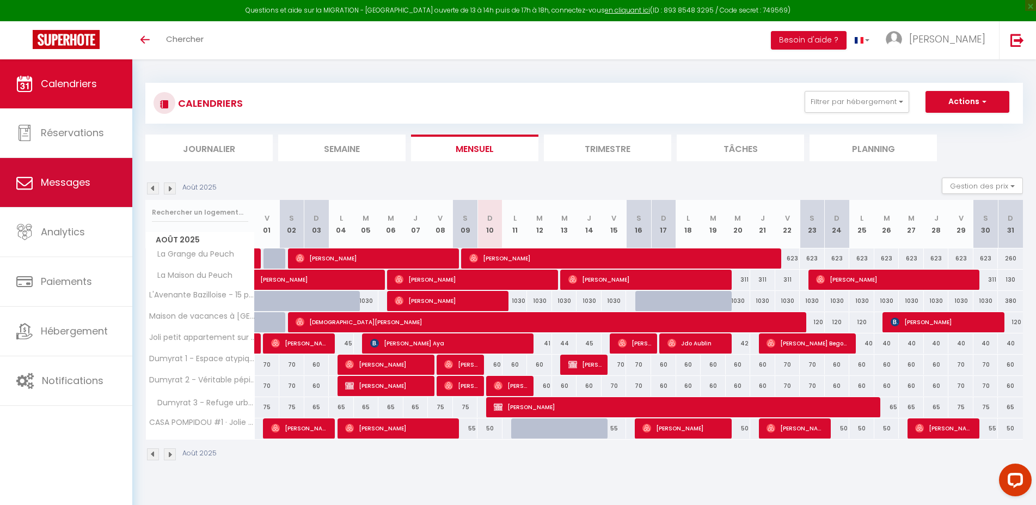
click at [64, 171] on link "Messages" at bounding box center [66, 182] width 132 height 49
select select "message"
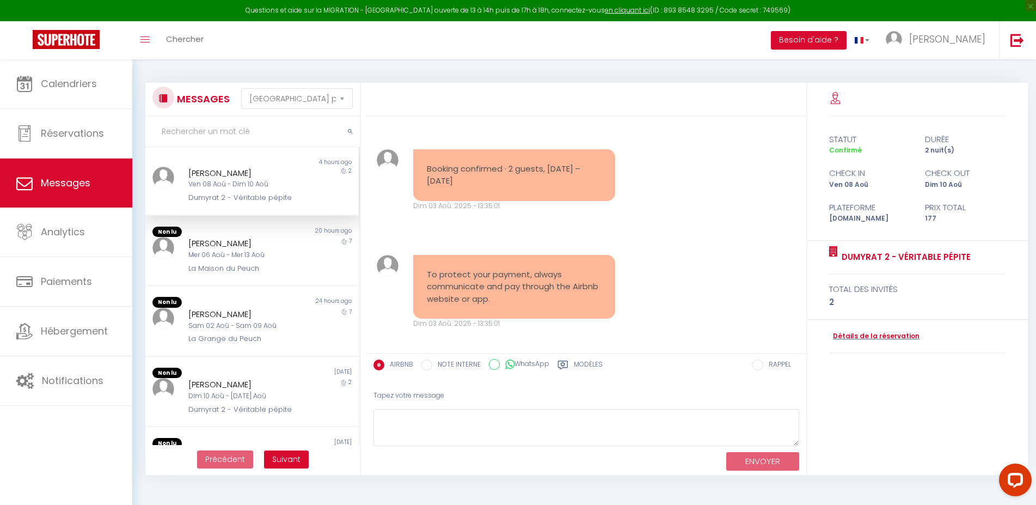
scroll to position [806, 0]
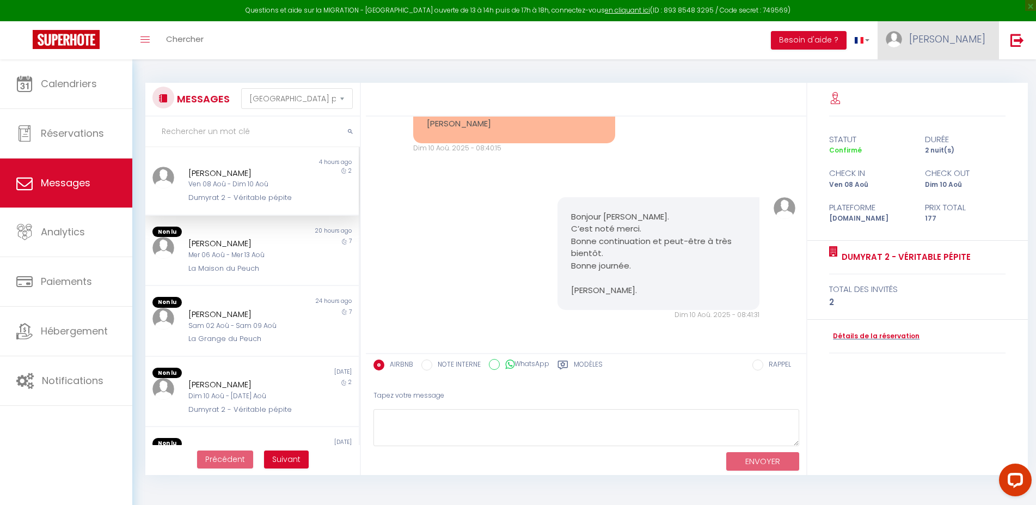
click at [973, 41] on span "[PERSON_NAME]" at bounding box center [948, 39] width 76 height 14
click at [966, 71] on link "Paramètres" at bounding box center [956, 75] width 81 height 19
select select "fr"
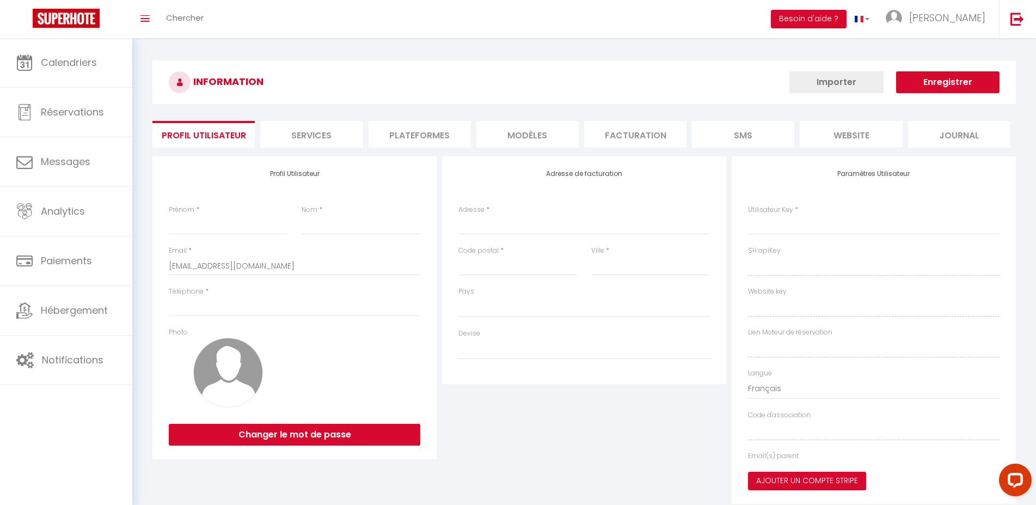
type input "[PERSON_NAME]"
type input "Germain"
type input "0670388563"
type input "195 roue du Colombier"
type input "19600"
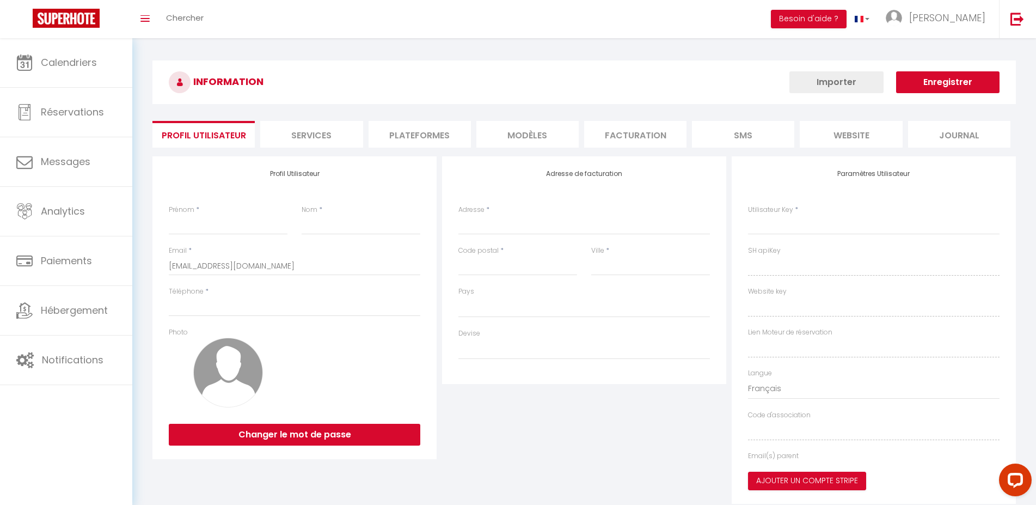
type input "LISSAC SUR COUZE"
type input "bn3qKRvzi8dABcSuFcRXTWvB4"
type input "WNQ4nRj1Y9TXWxp7IDmqY2Odr"
type input "https://app.superhote.com/#/get-available-rentals/WNQ4nRj1Y9TXWxp7IDmqY2Odr"
type input "bn3qKRvzi8dABcSuFcRXTWvB4"
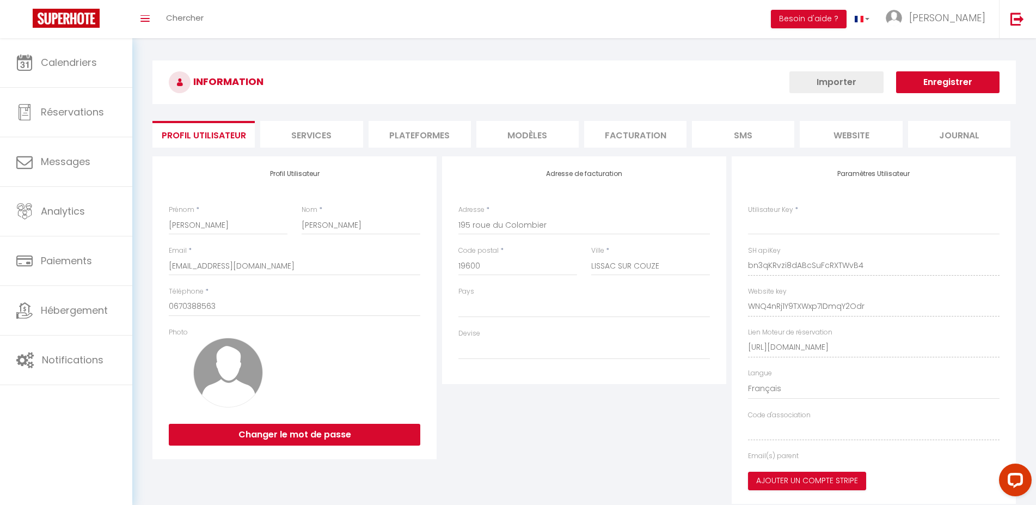
type input "WNQ4nRj1Y9TXWxp7IDmqY2Odr"
type input "https://app.superhote.com/#/get-available-rentals/WNQ4nRj1Y9TXWxp7IDmqY2Odr"
select select "28"
select select "fr"
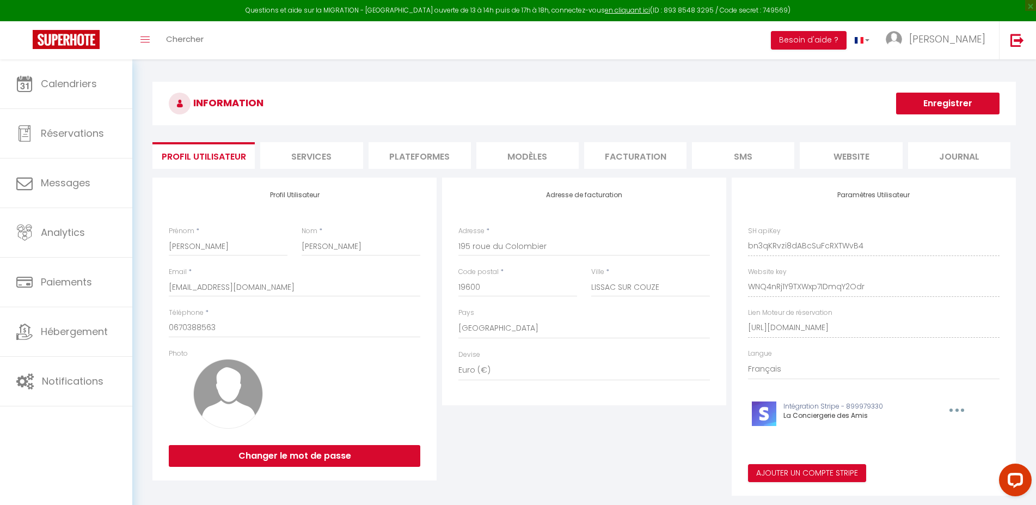
click at [415, 153] on li "Plateformes" at bounding box center [420, 155] width 102 height 27
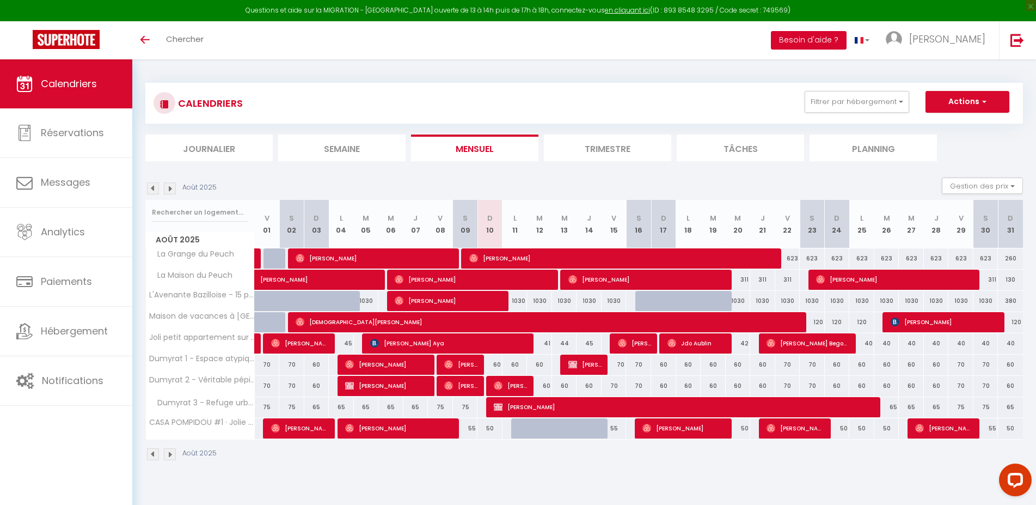
click at [847, 39] on button "Besoin d'aide ?" at bounding box center [809, 40] width 76 height 19
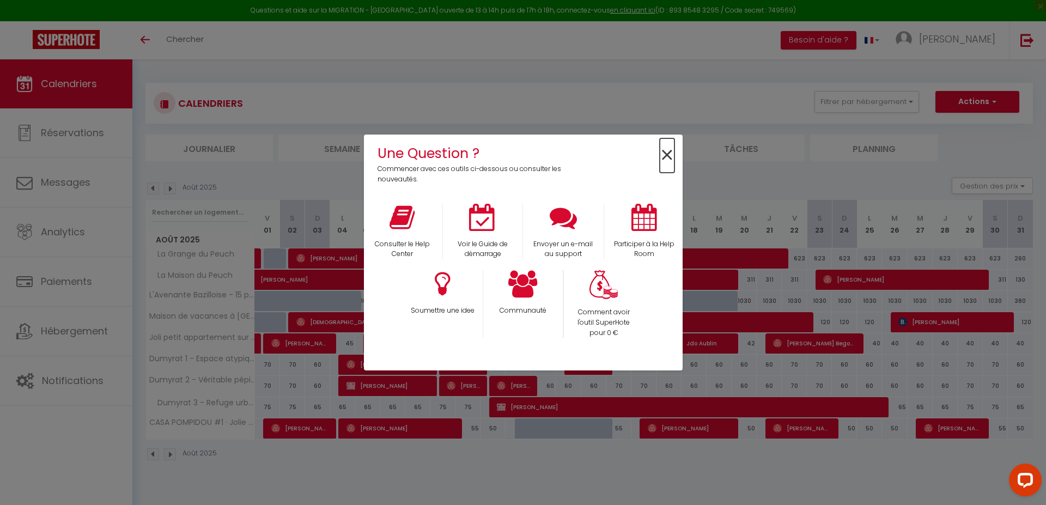
click at [668, 154] on span "×" at bounding box center [667, 155] width 15 height 34
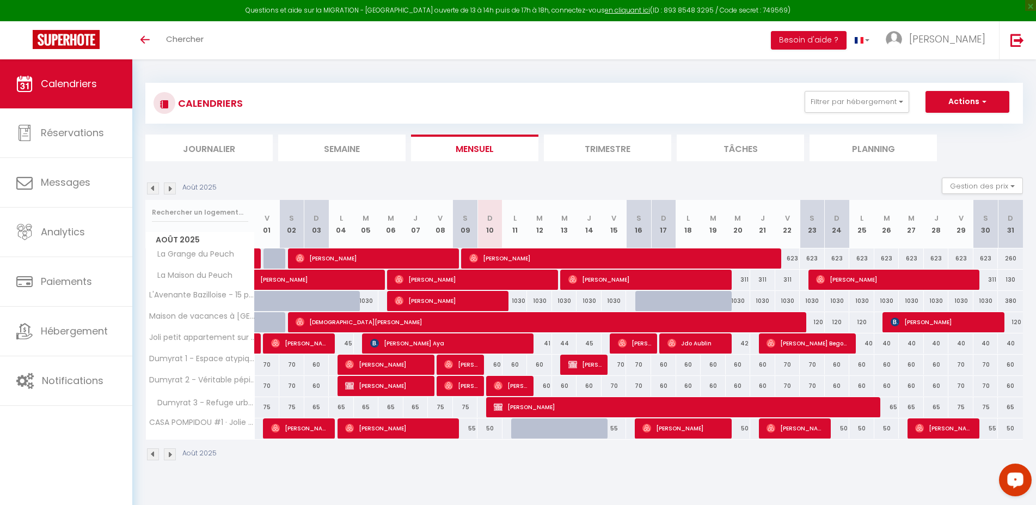
click at [1011, 477] on icon "Open LiveChat chat widget" at bounding box center [1016, 479] width 10 height 7
click at [847, 40] on button "Besoin d'aide ?" at bounding box center [809, 40] width 76 height 19
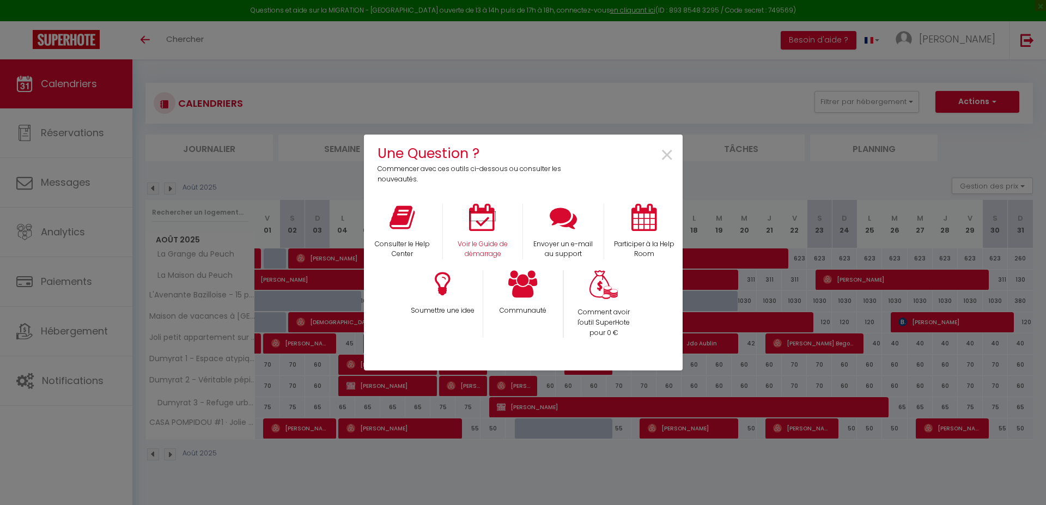
click at [487, 217] on icon at bounding box center [482, 217] width 27 height 27
click at [667, 158] on span "×" at bounding box center [667, 155] width 15 height 34
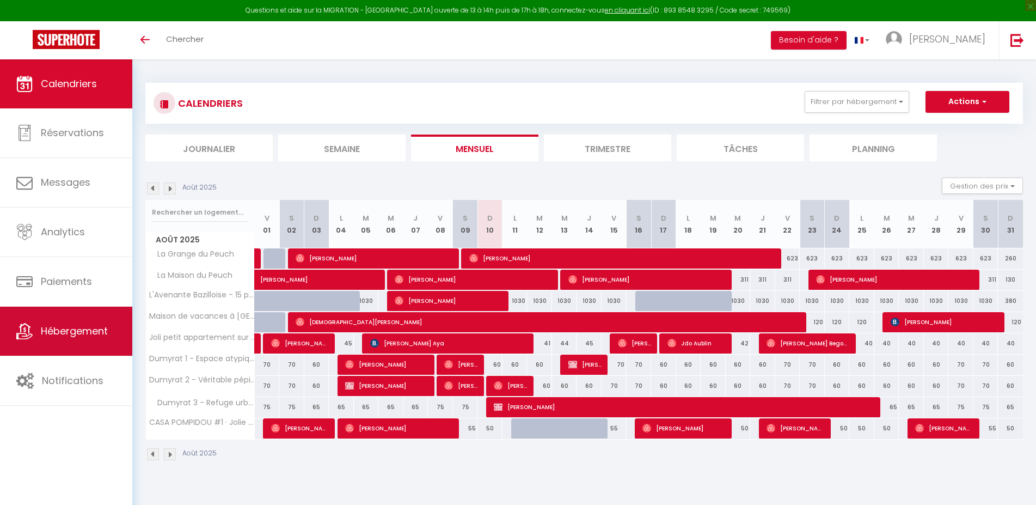
click at [61, 340] on link "Hébergement" at bounding box center [66, 331] width 132 height 49
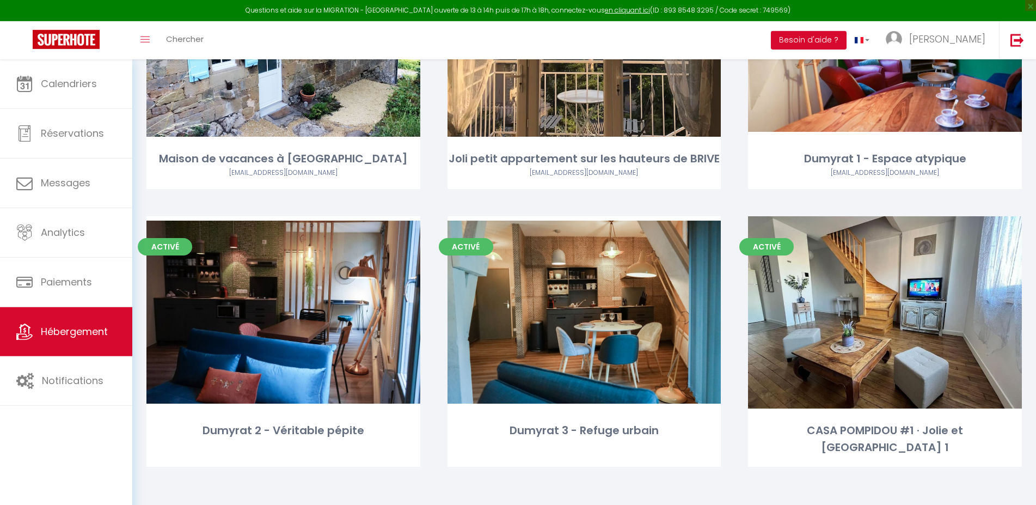
scroll to position [459, 0]
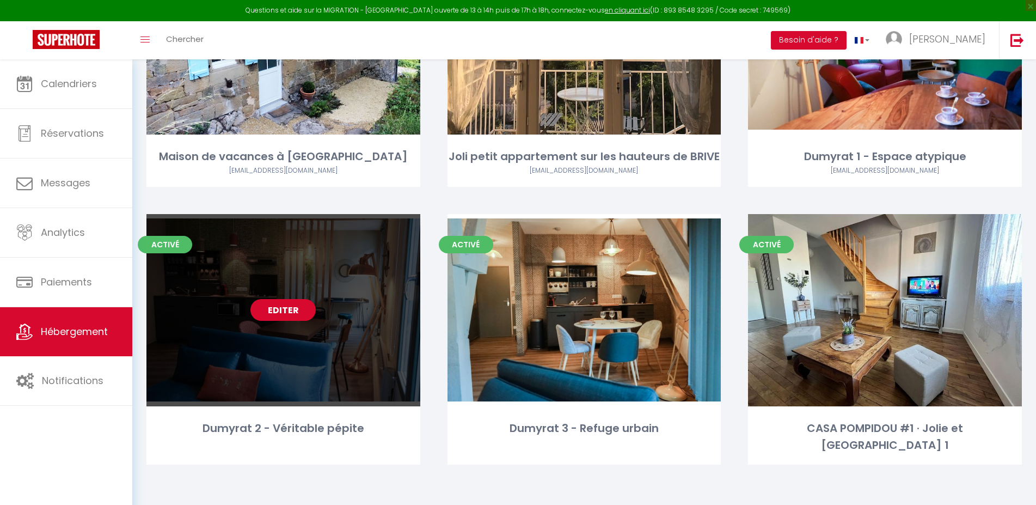
click at [286, 312] on link "Editer" at bounding box center [283, 310] width 65 height 22
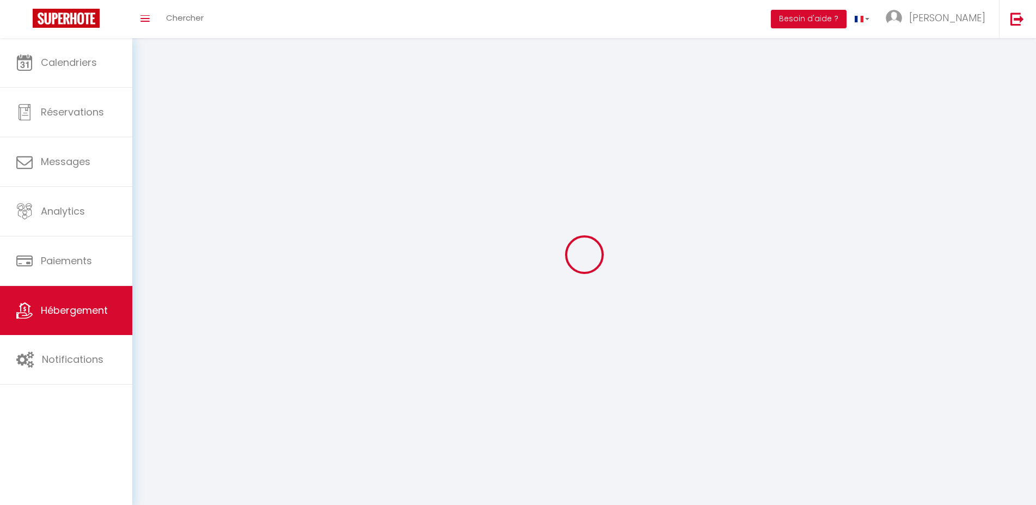
select select
select select "28"
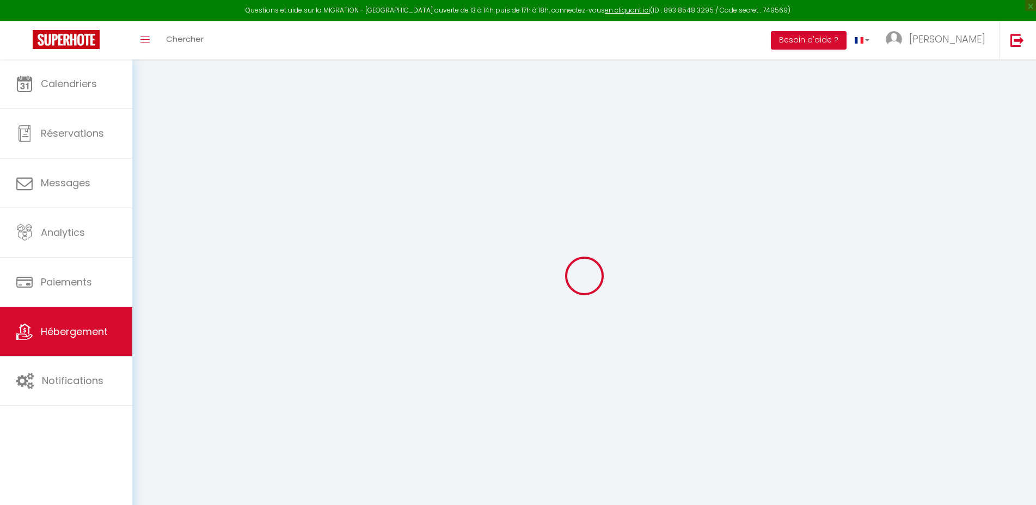
select select
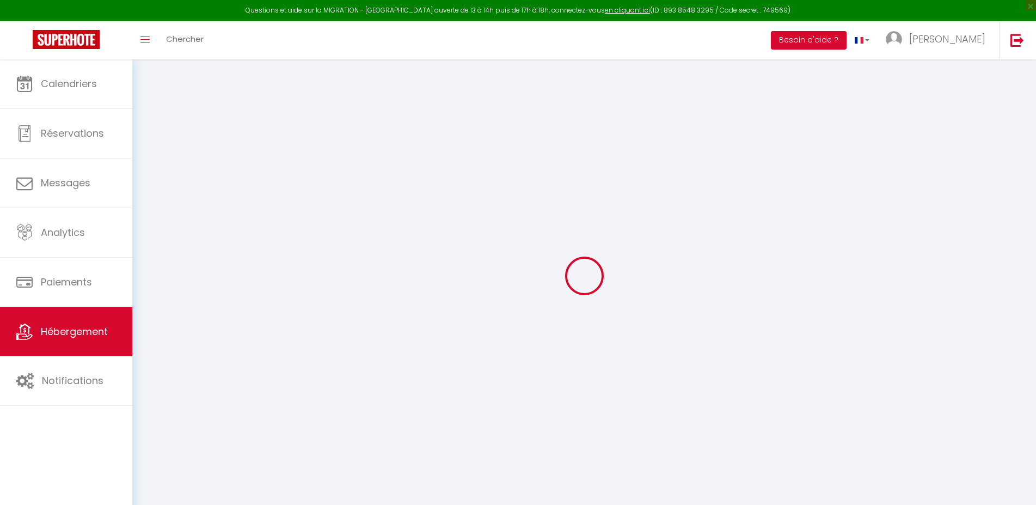
select select
checkbox input "false"
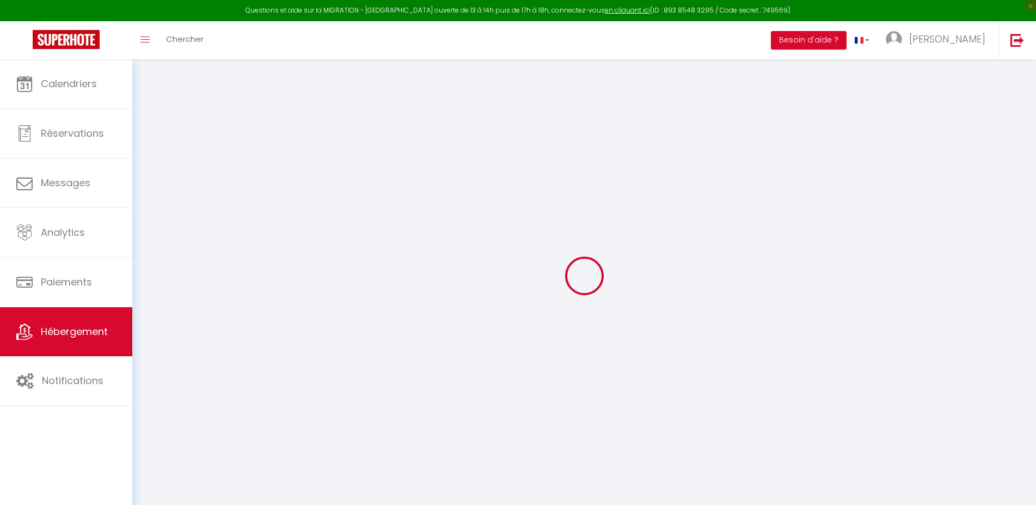
select select
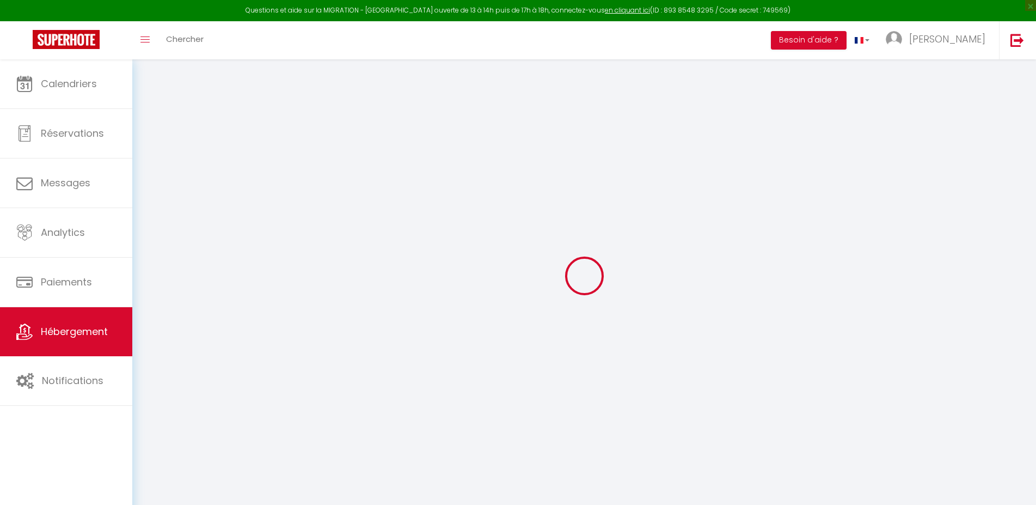
select select
checkbox input "false"
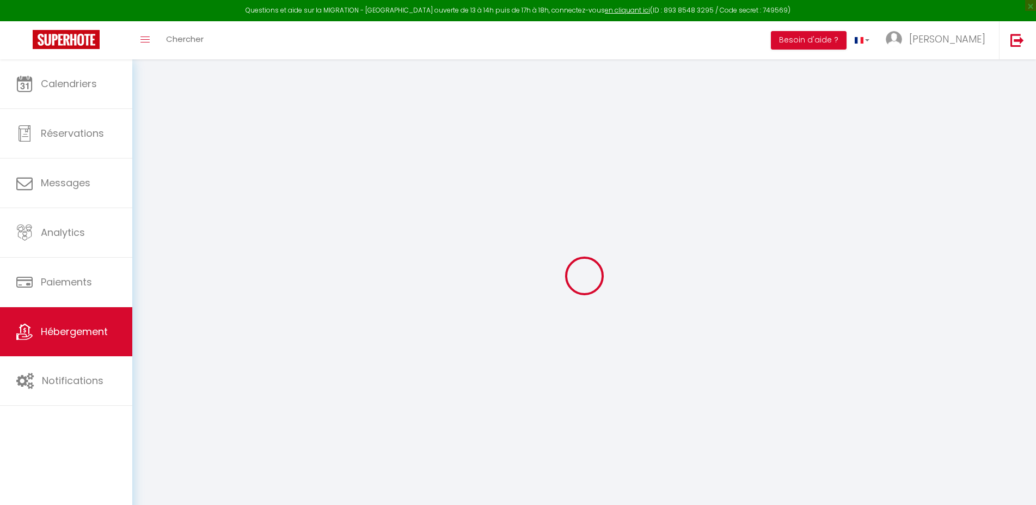
checkbox input "false"
select select
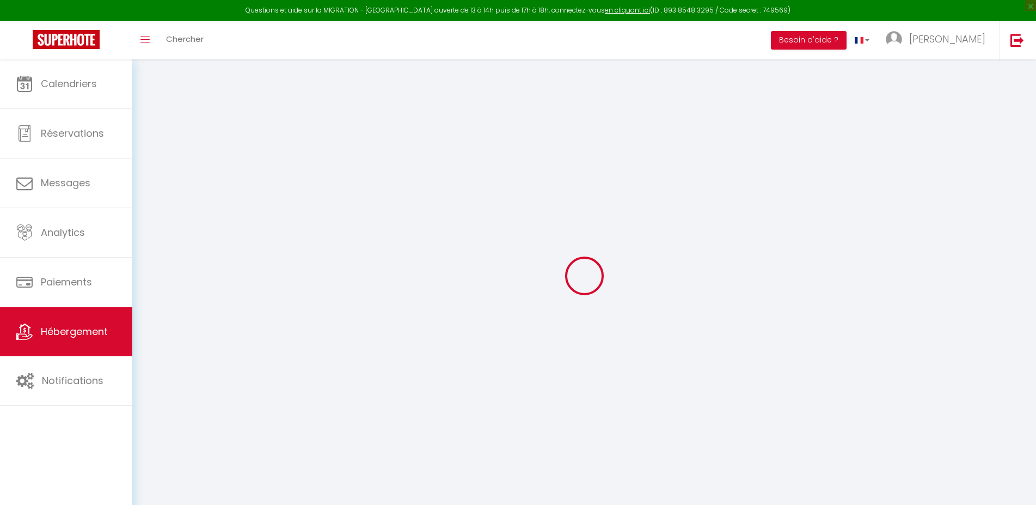
select select
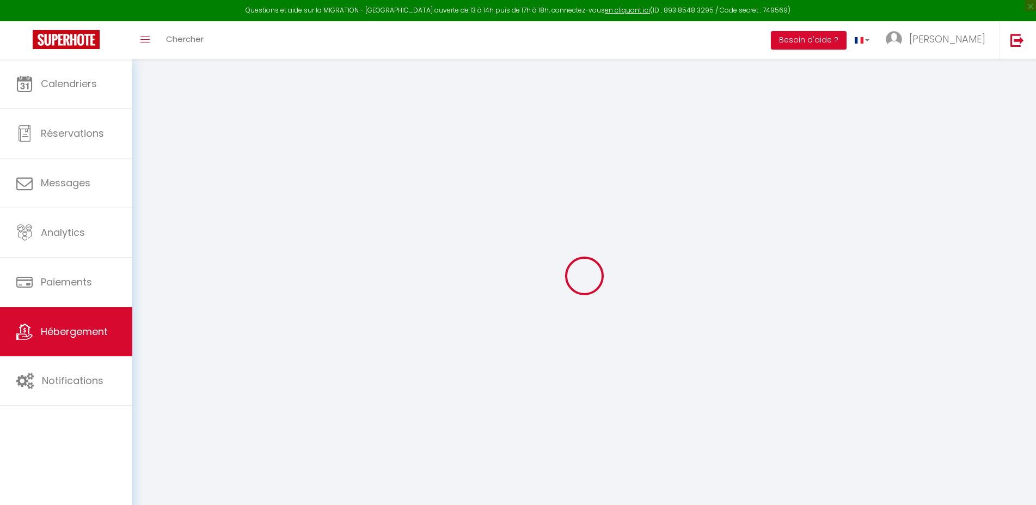
checkbox input "false"
select select
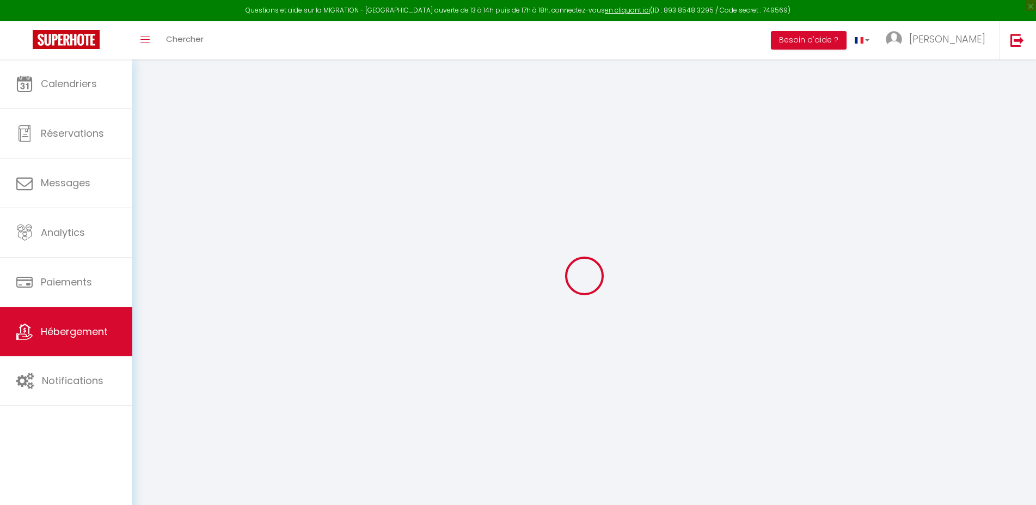
select select
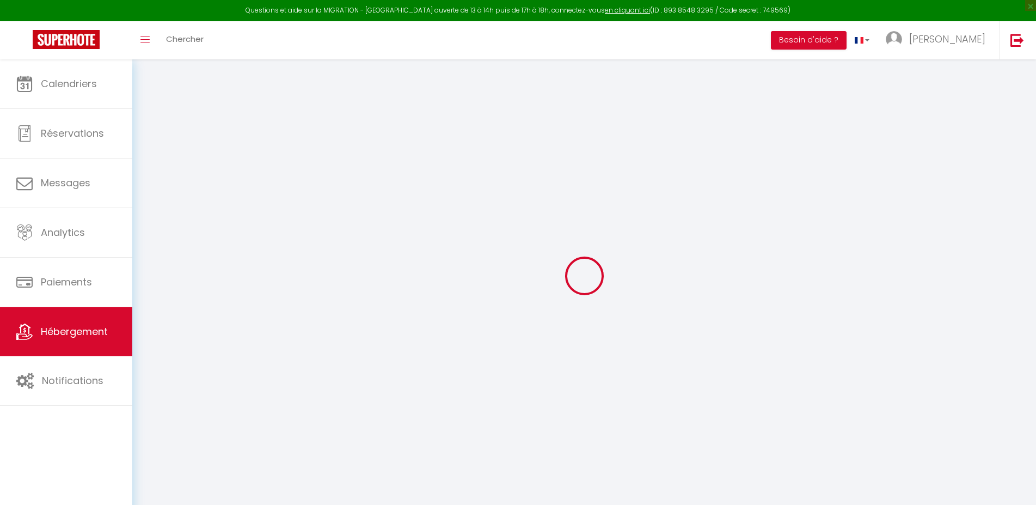
select select
checkbox input "false"
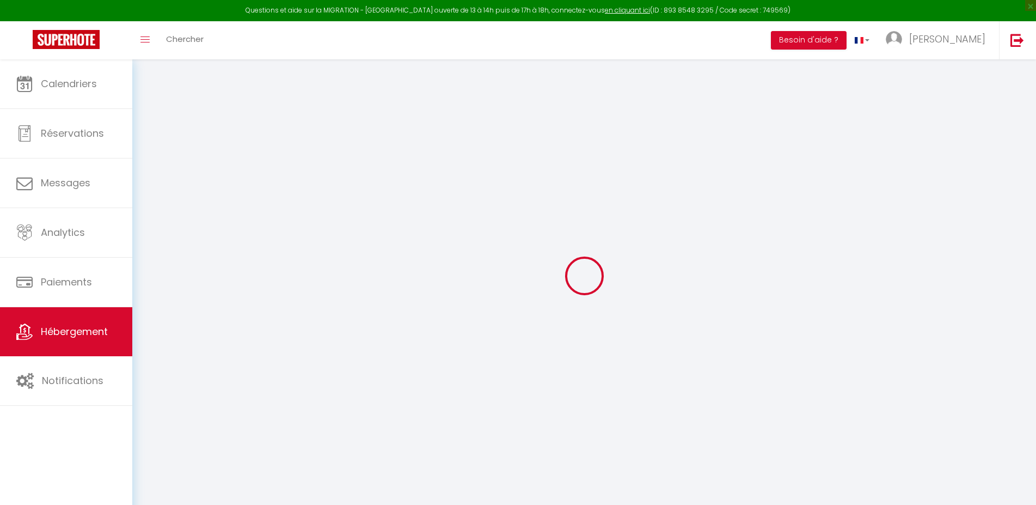
checkbox input "false"
select select
type input "Dumyrat 2 - Véritable pépite"
type input "[PERSON_NAME]"
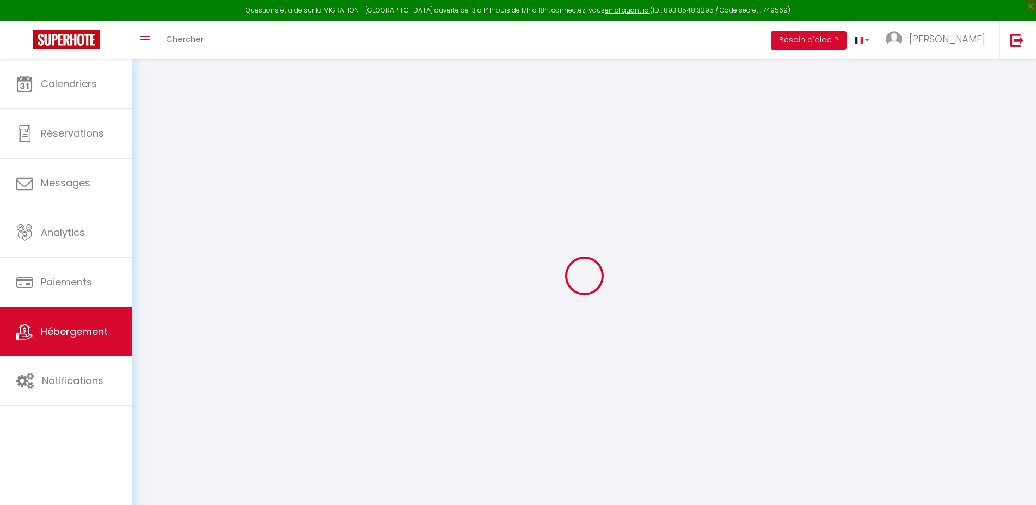
select select "2"
type input "70"
type input "30"
select select
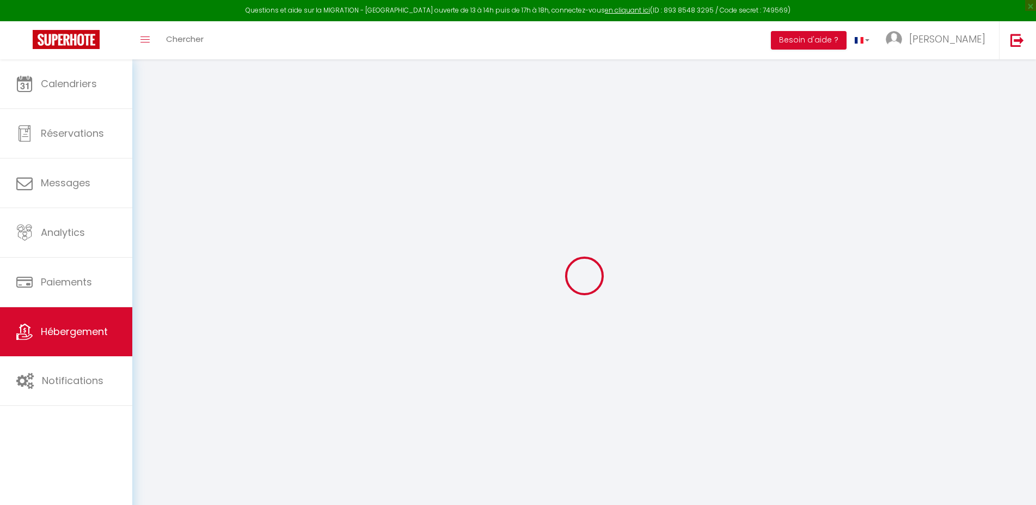
select select
type input "[STREET_ADDRESS]"
type input "19100"
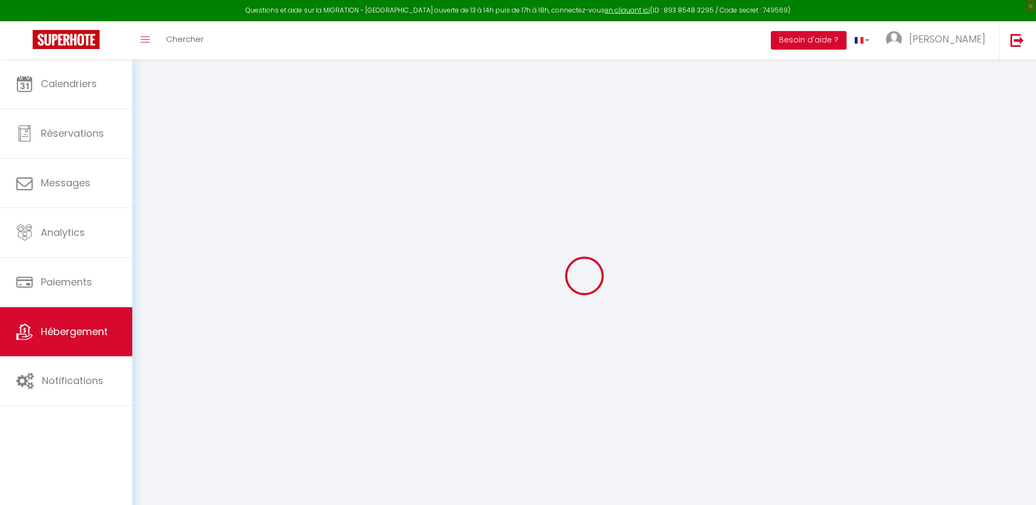
type input "Brive-la-Gaillarde"
type input "[EMAIL_ADDRESS][DOMAIN_NAME]"
select select "15325"
checkbox input "false"
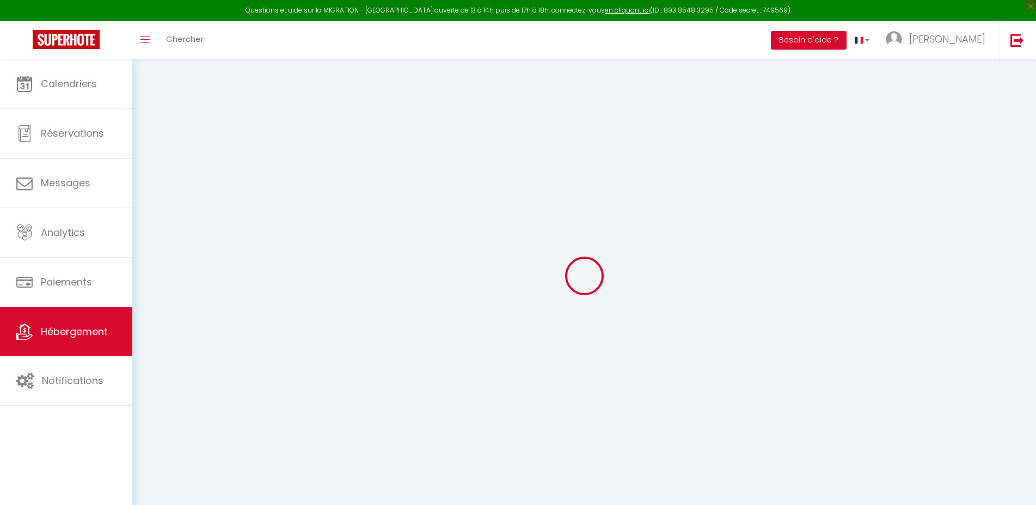
checkbox input "false"
type input "0"
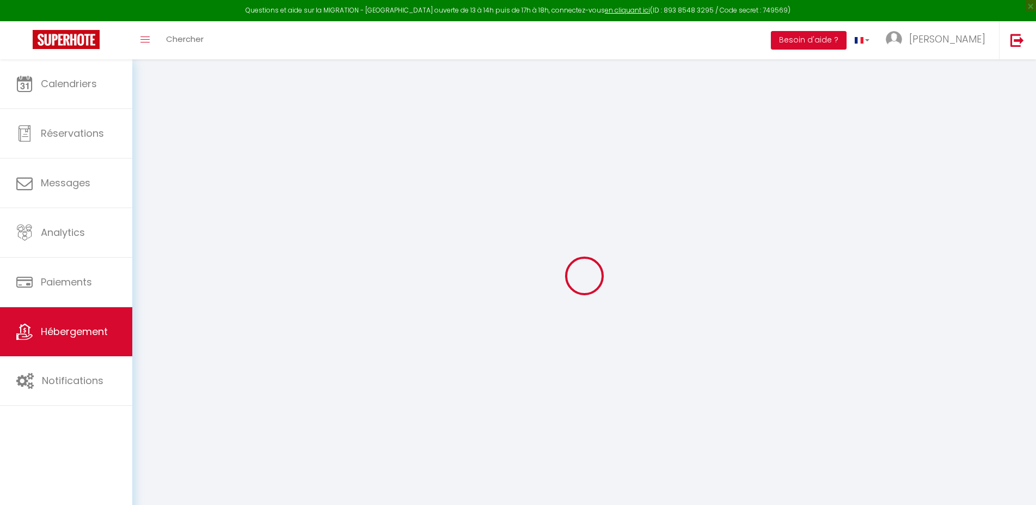
type input "0"
select select
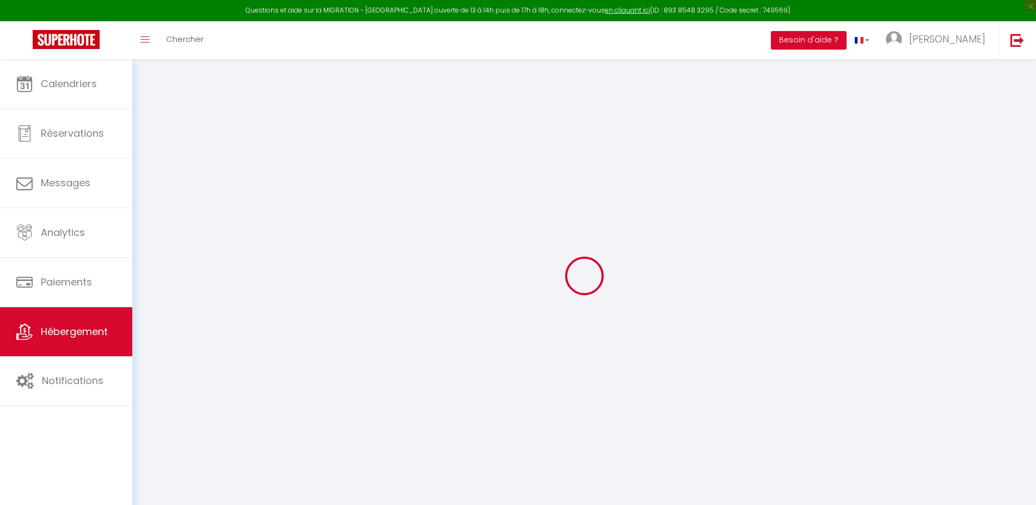
select select
checkbox input "false"
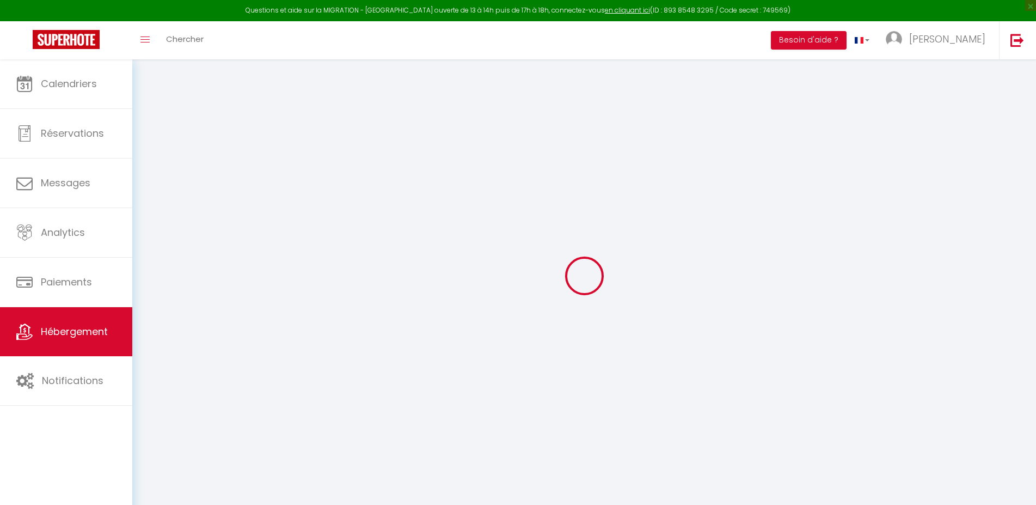
select select
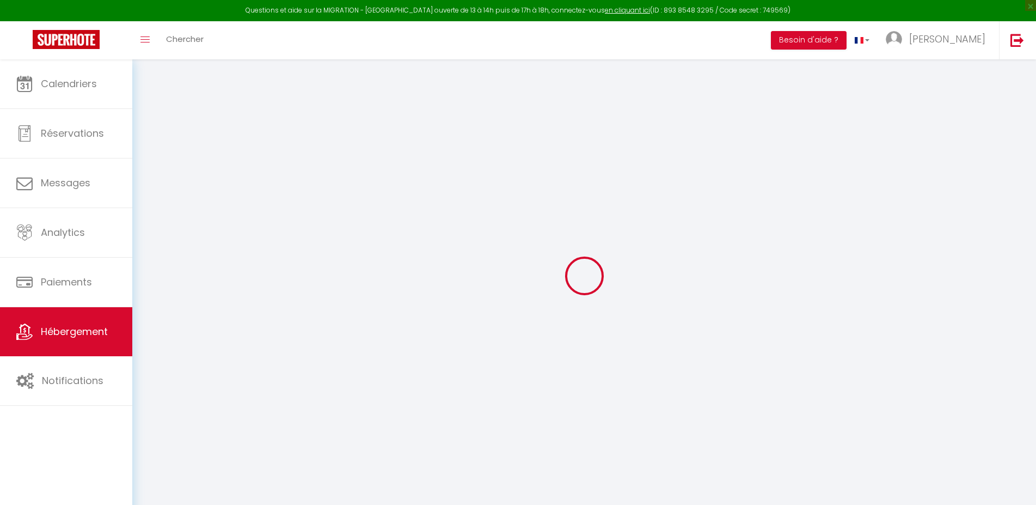
checkbox input "false"
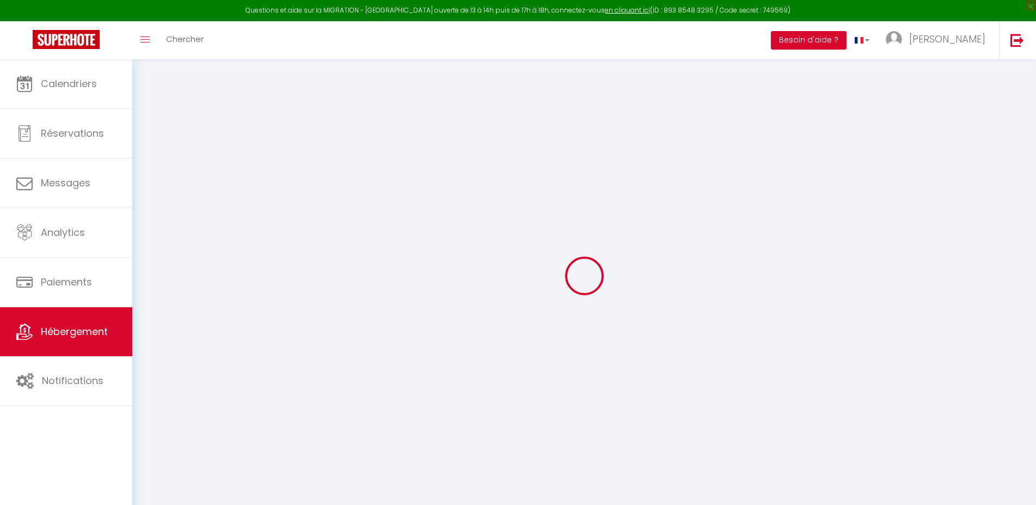
checkbox input "false"
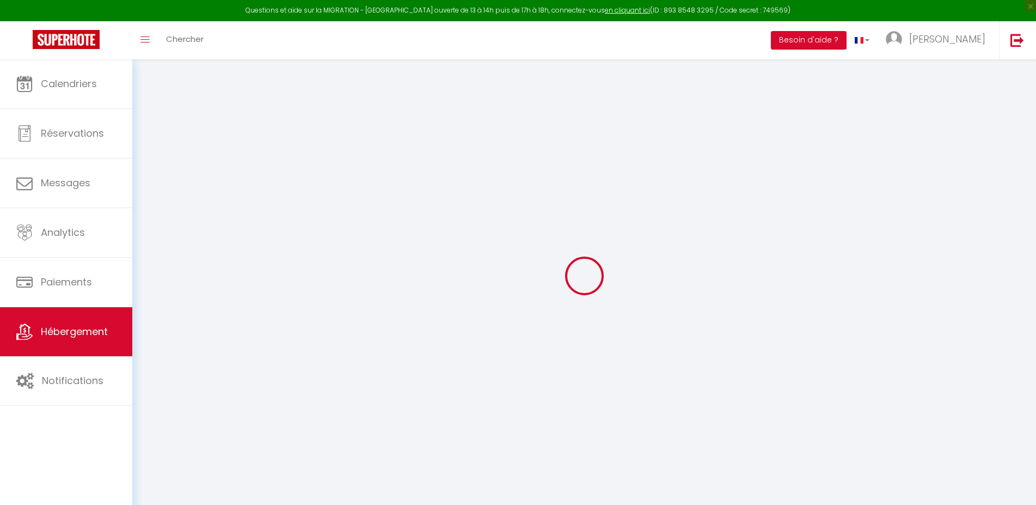
checkbox input "false"
select select "14:00"
select select
select select "11:00"
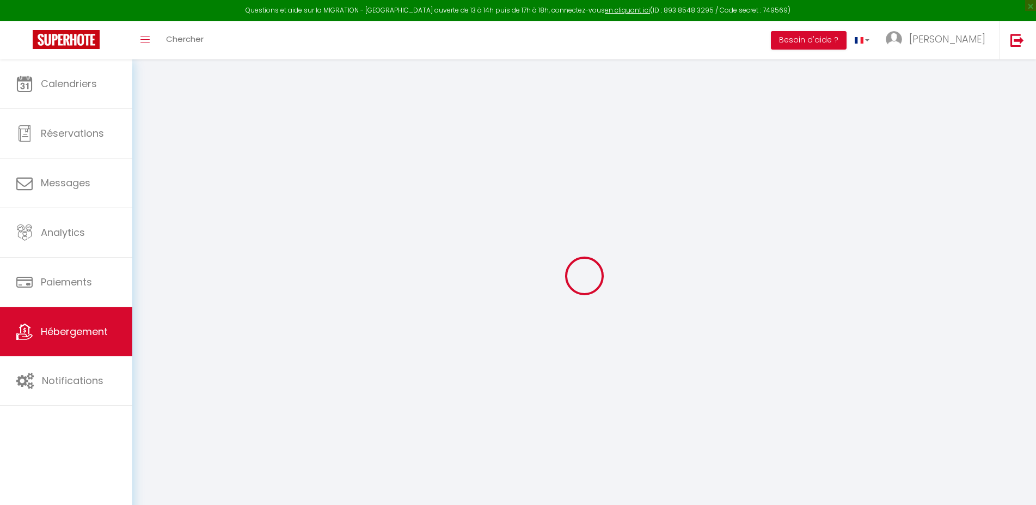
select select "30"
select select "120"
select select
checkbox input "false"
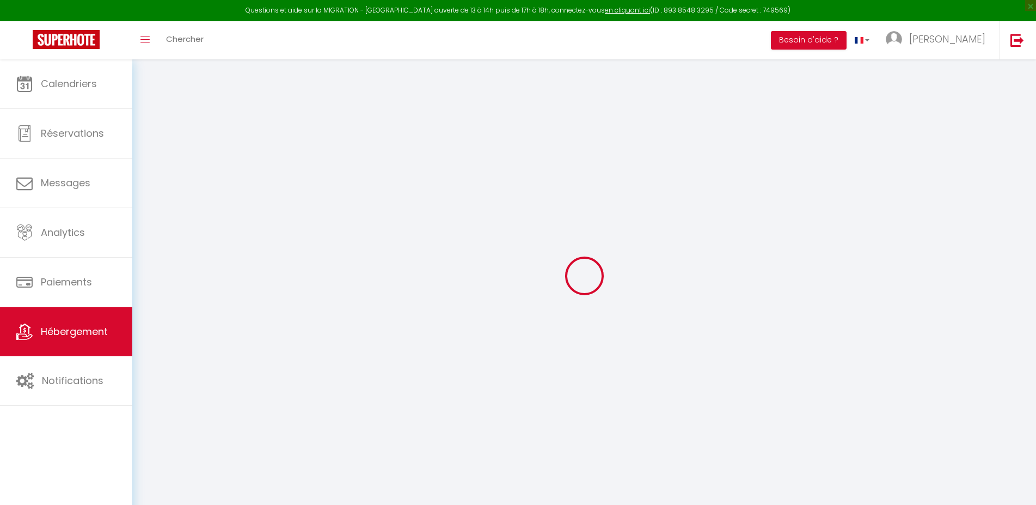
checkbox input "false"
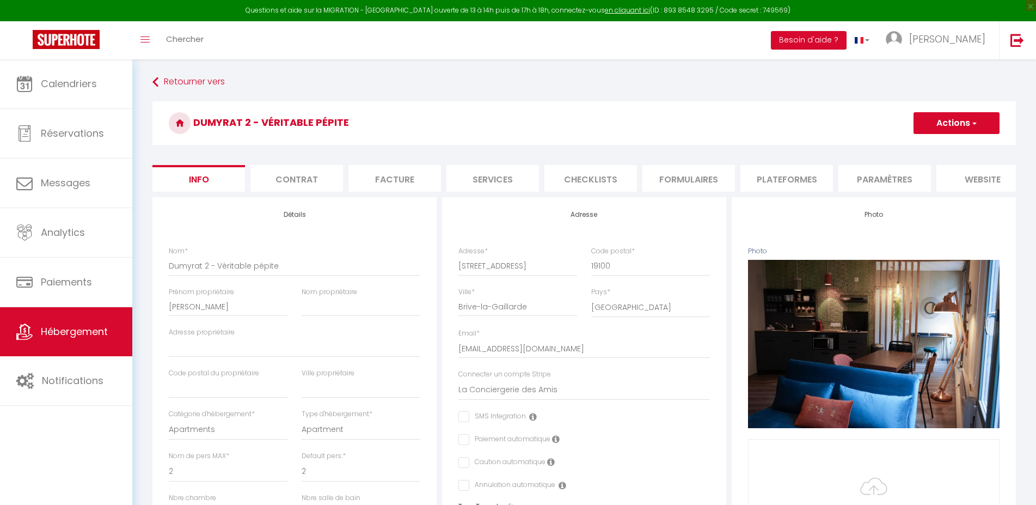
select select
checkbox input "false"
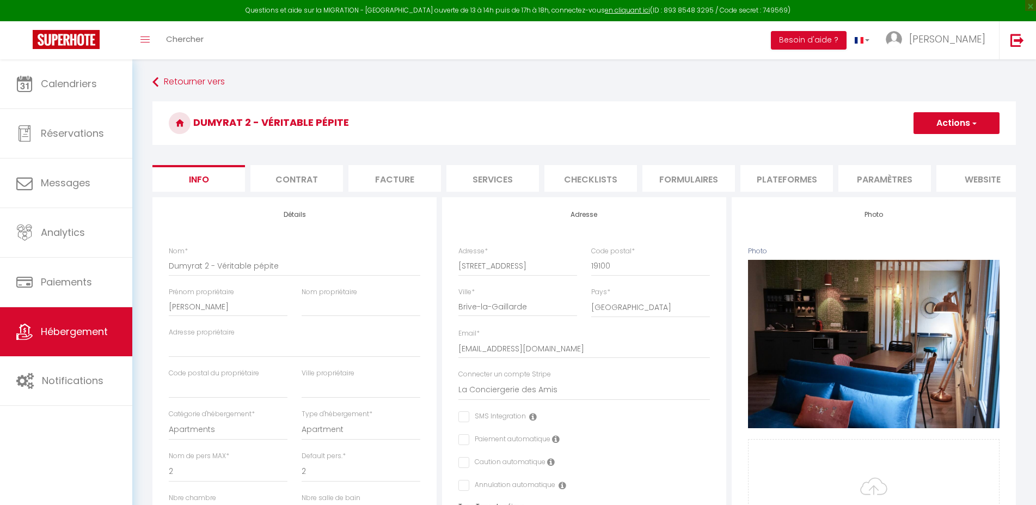
click at [777, 179] on li "Plateformes" at bounding box center [787, 178] width 93 height 27
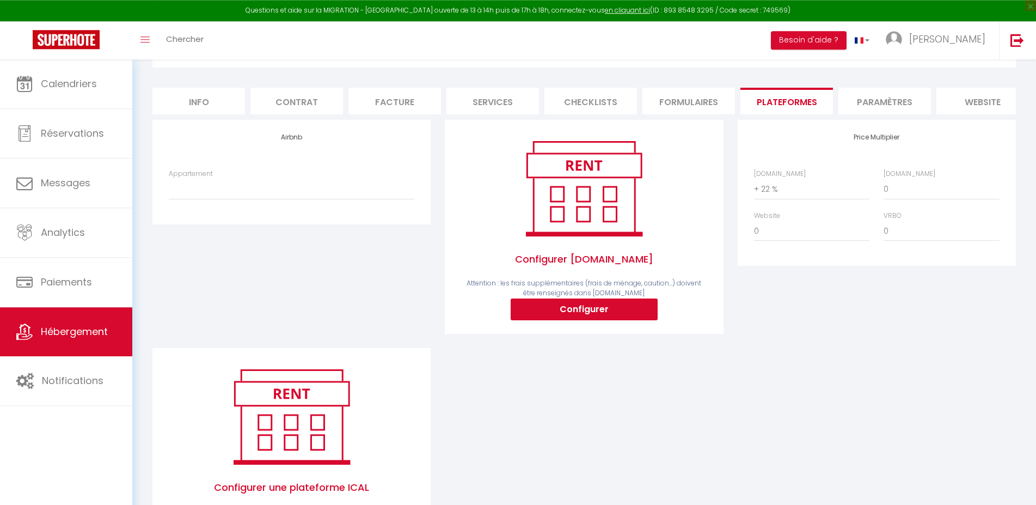
scroll to position [78, 0]
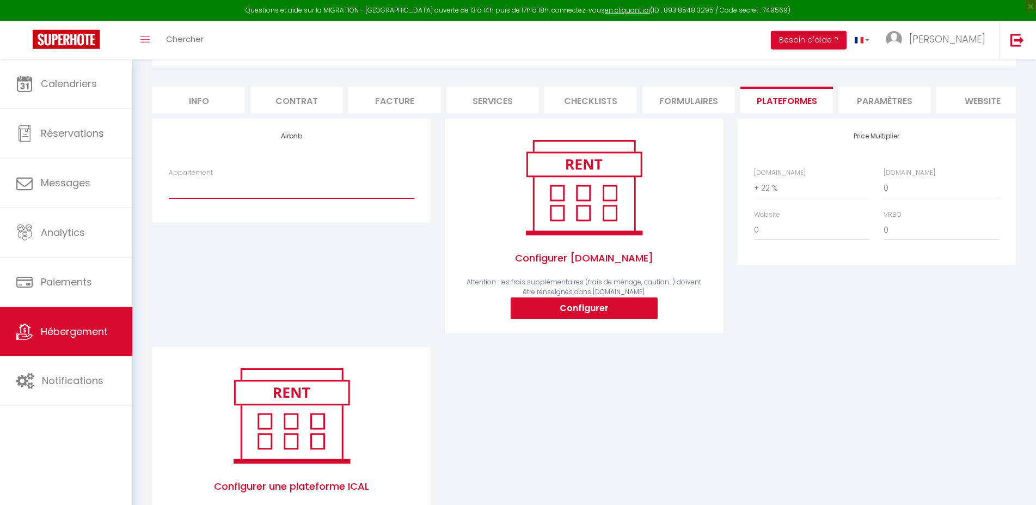
click at [169, 178] on select "Dumyrat 1 - Espace atypique - accueil@laconciergeriedesamis.fr Dumyrat 2 - Véri…" at bounding box center [292, 188] width 246 height 21
select select "8225-1154176631955463300"
click option "Dumyrat 2 - Véritable pépite - [EMAIL_ADDRESS][DOMAIN_NAME]" at bounding box center [0, 0] width 0 height 0
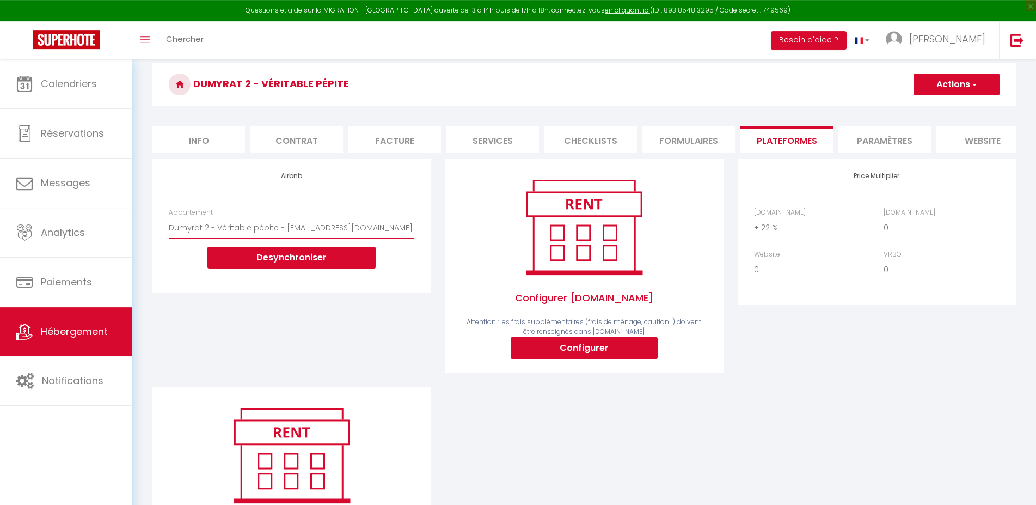
scroll to position [37, 0]
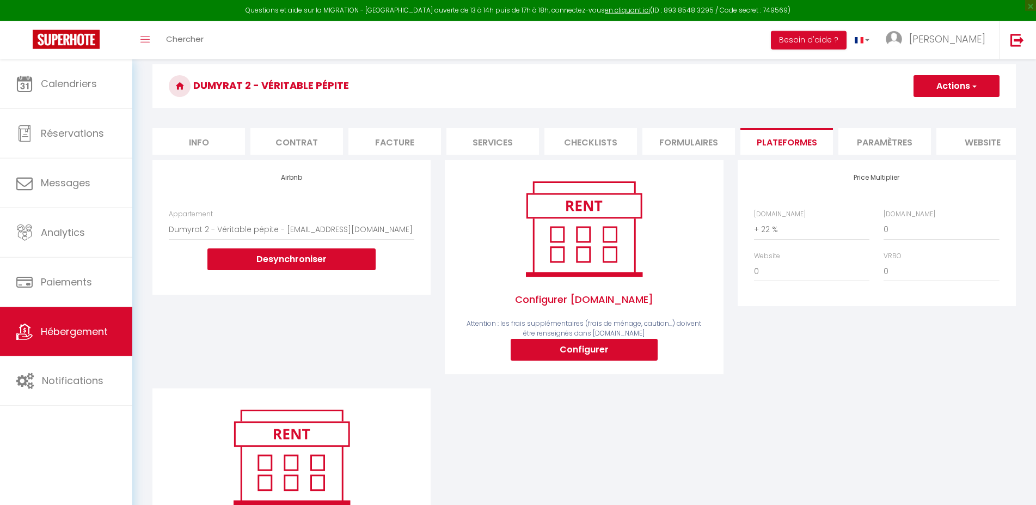
click at [973, 83] on span "button" at bounding box center [974, 86] width 7 height 11
click at [952, 110] on link "Enregistrer" at bounding box center [956, 110] width 86 height 14
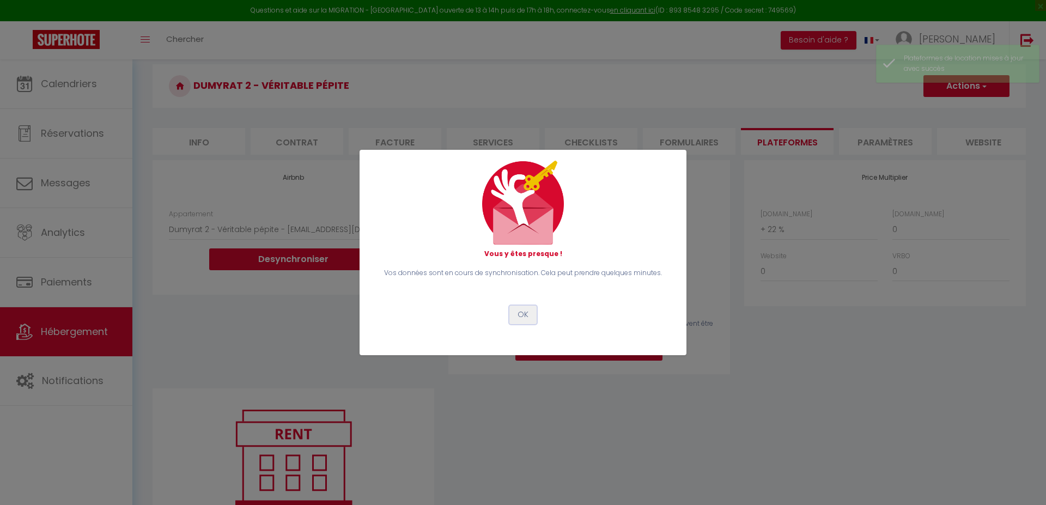
click at [526, 320] on button "OK" at bounding box center [522, 315] width 27 height 19
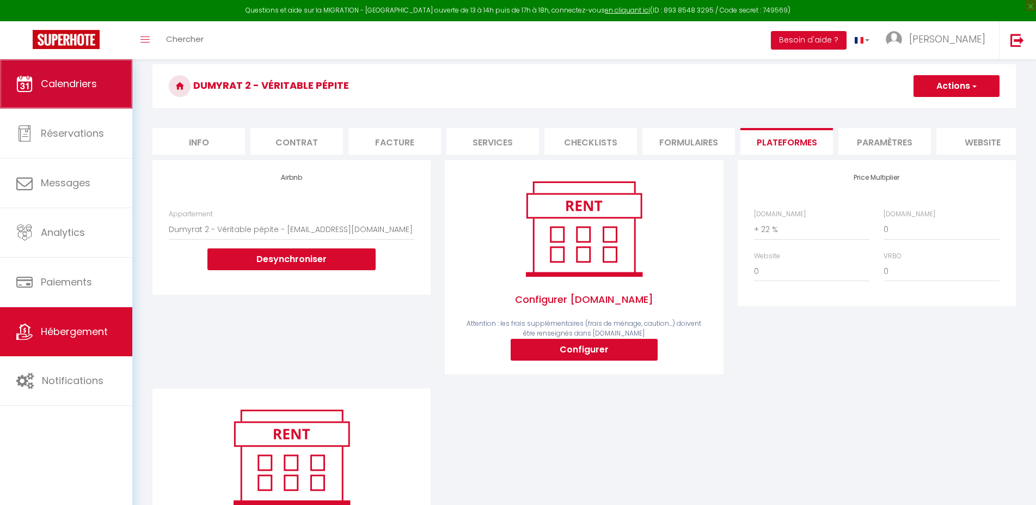
click at [57, 85] on span "Calendriers" at bounding box center [69, 84] width 56 height 14
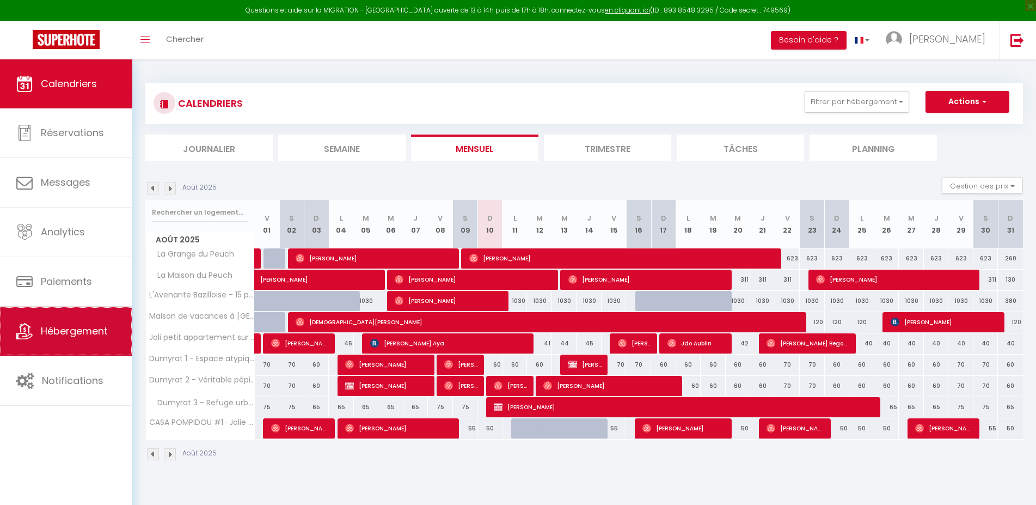
click at [69, 326] on link "Hébergement" at bounding box center [66, 331] width 132 height 49
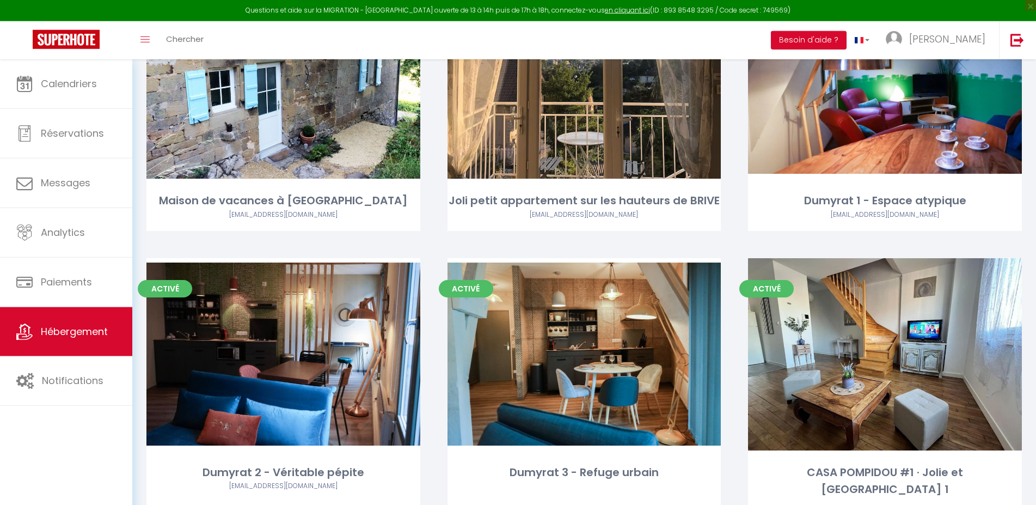
scroll to position [416, 0]
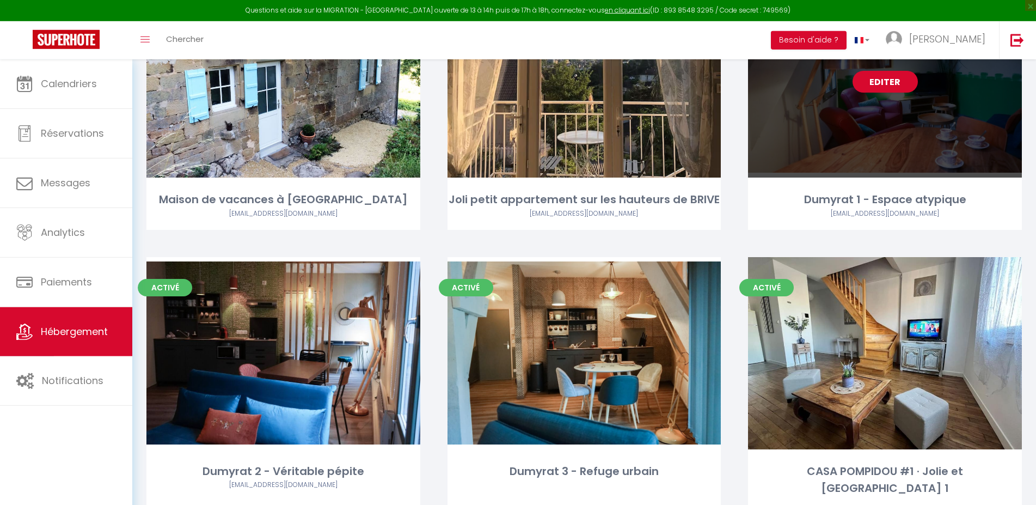
click at [785, 107] on div "Editer" at bounding box center [885, 81] width 274 height 192
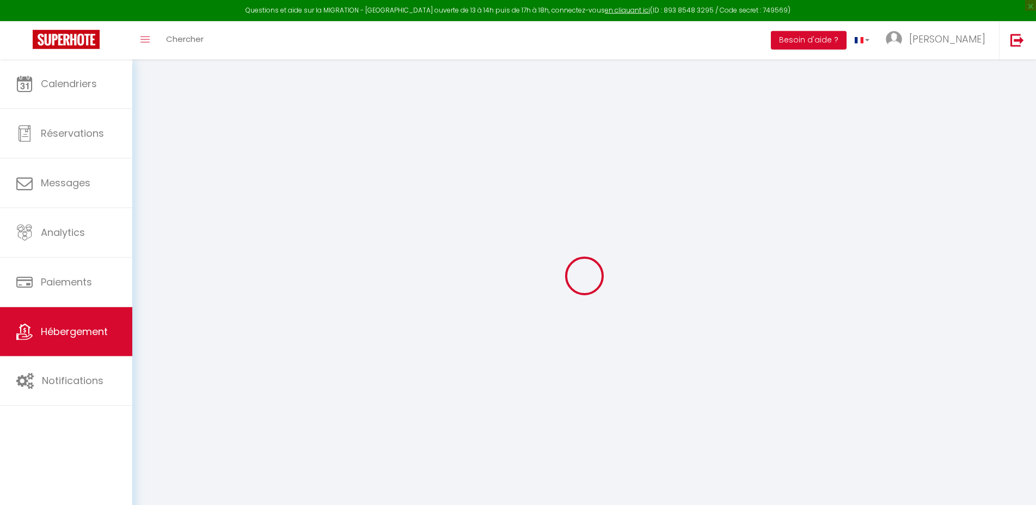
select select
checkbox input "false"
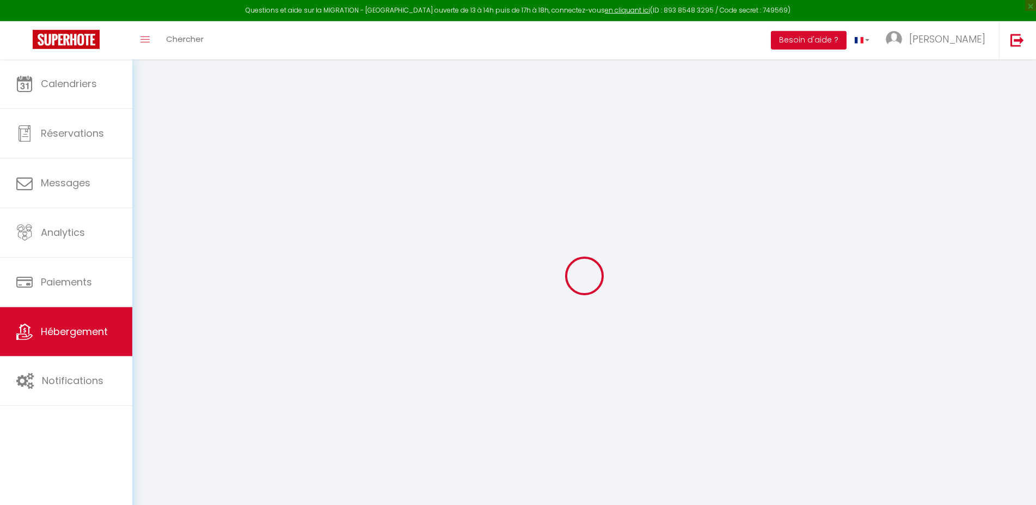
checkbox input "false"
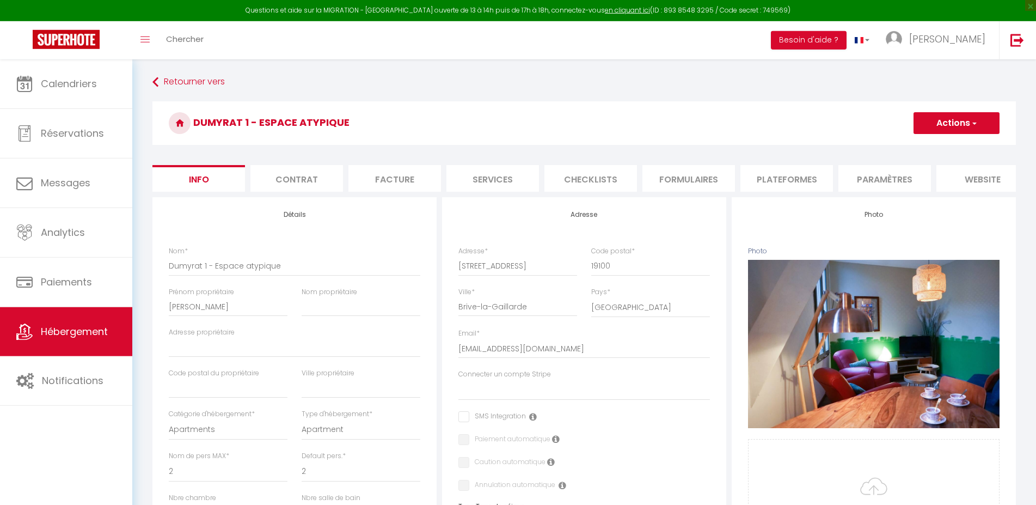
click at [767, 175] on li "Plateformes" at bounding box center [787, 178] width 93 height 27
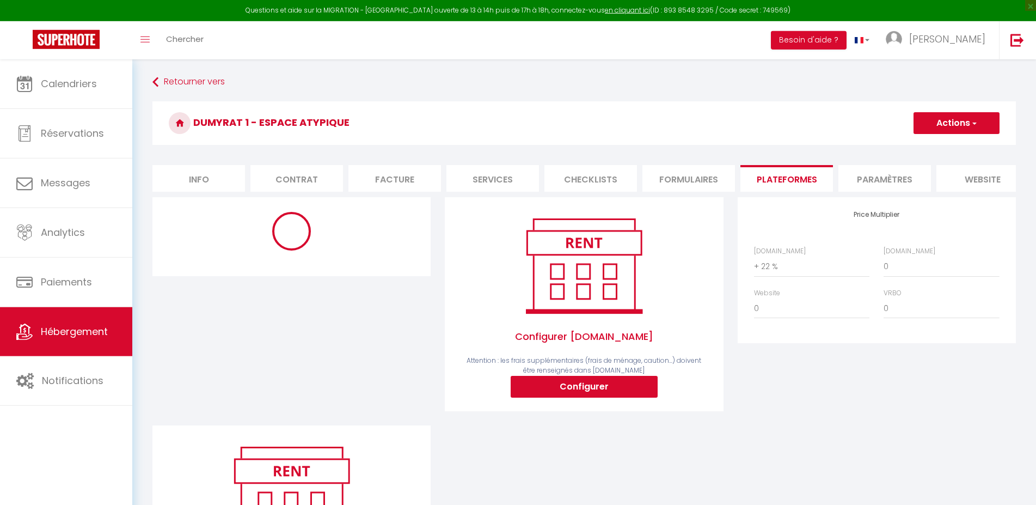
select select "8225-1154156503630927140"
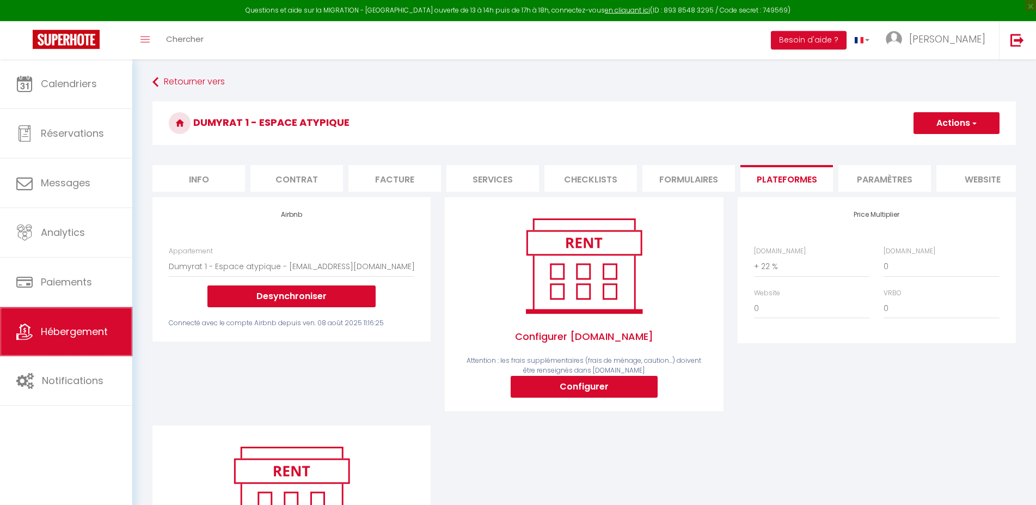
click at [60, 335] on span "Hébergement" at bounding box center [74, 332] width 67 height 14
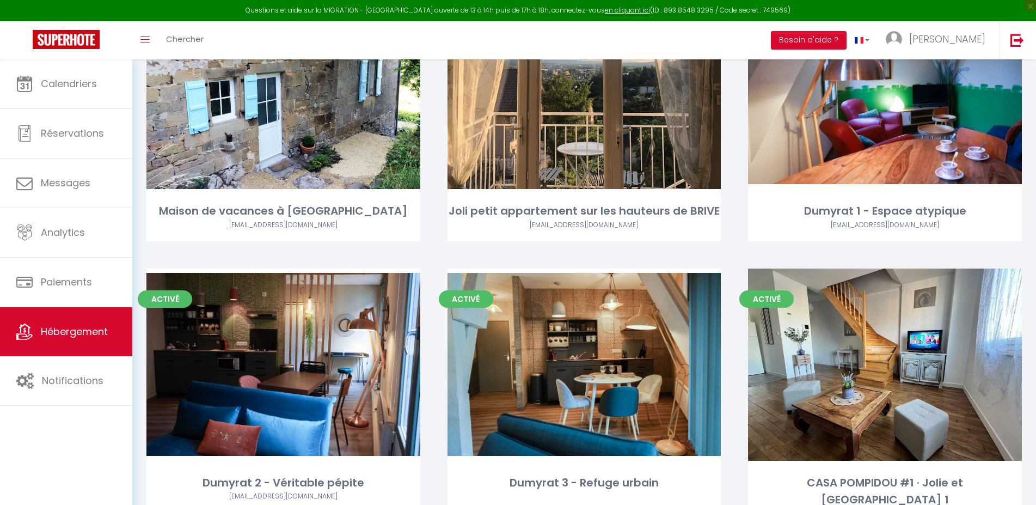
scroll to position [406, 0]
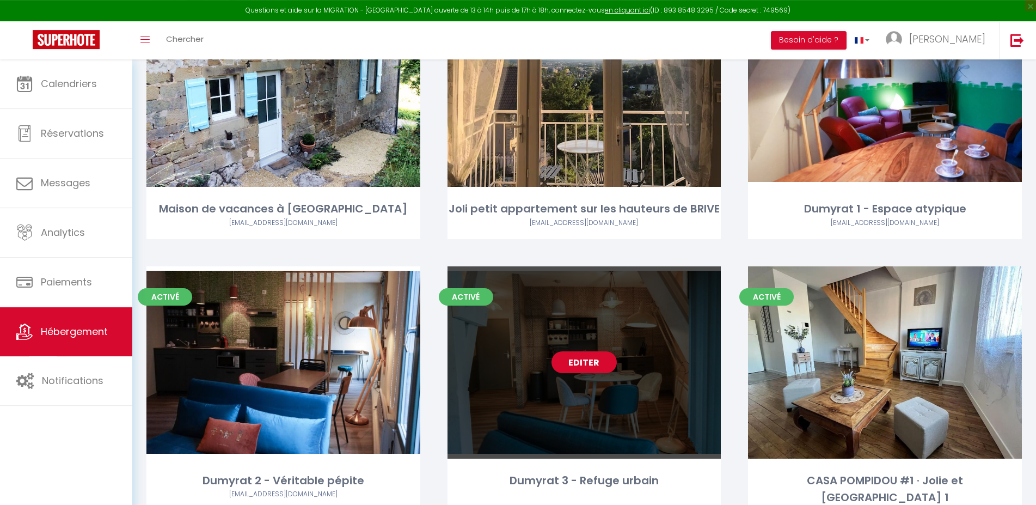
click at [559, 375] on div "Editer" at bounding box center [585, 362] width 274 height 192
select select "3"
select select "2"
select select "1"
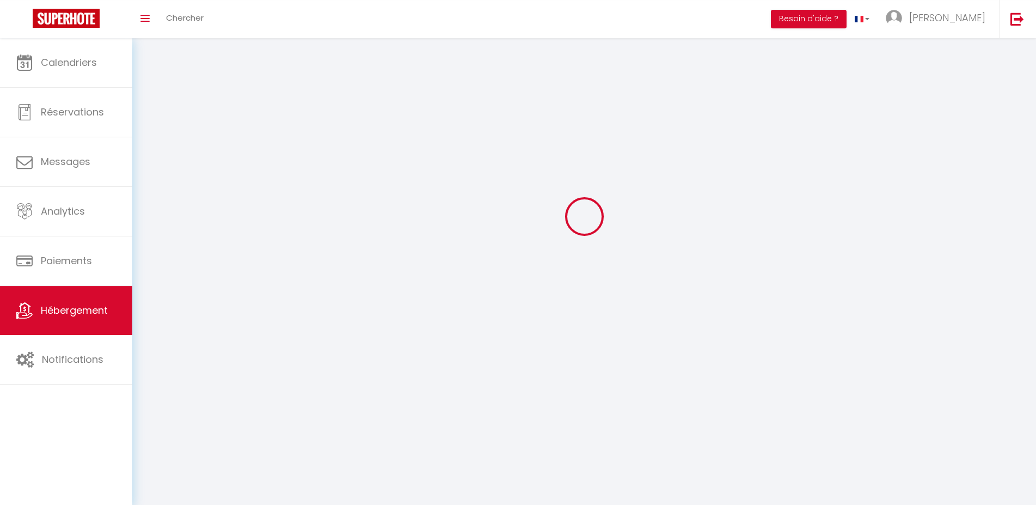
select select
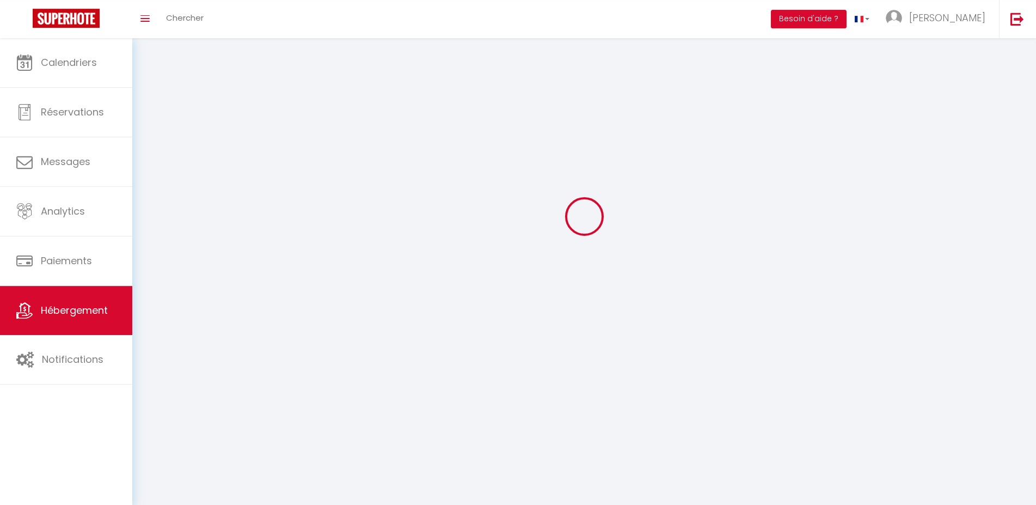
select select
checkbox input "false"
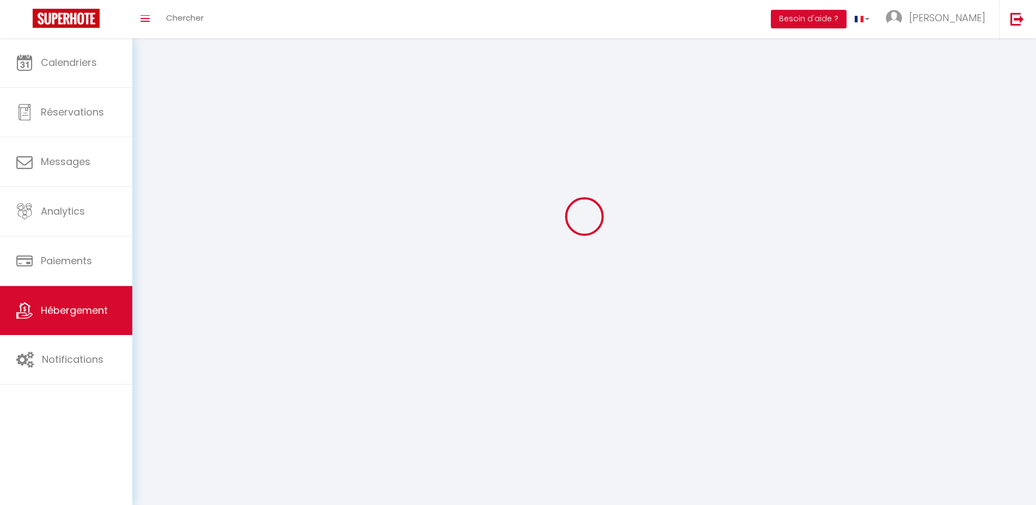
checkbox input "false"
select select
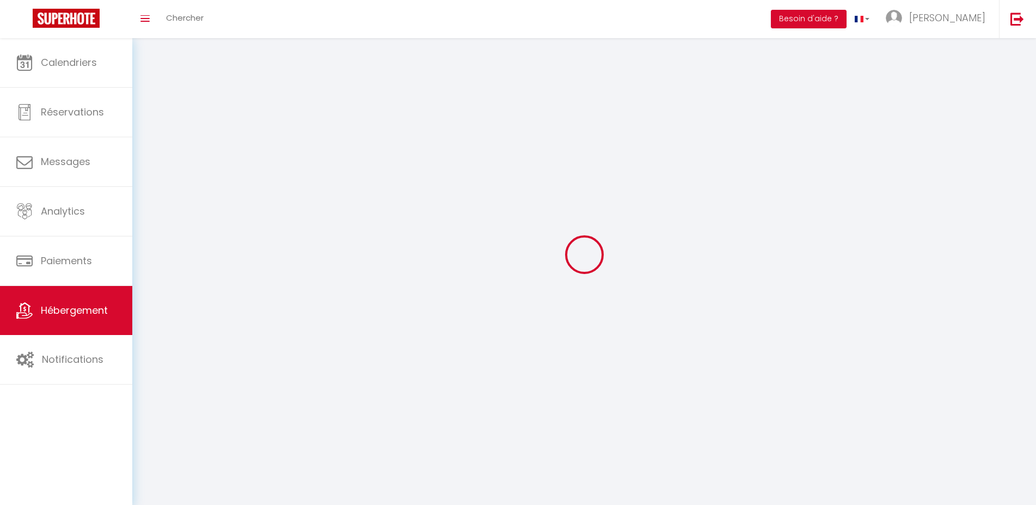
select select
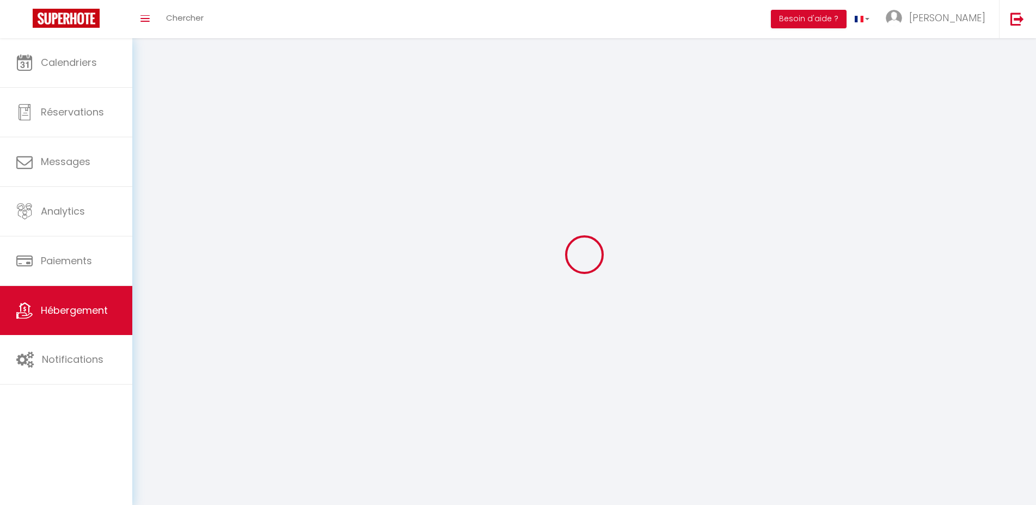
checkbox input "false"
select select
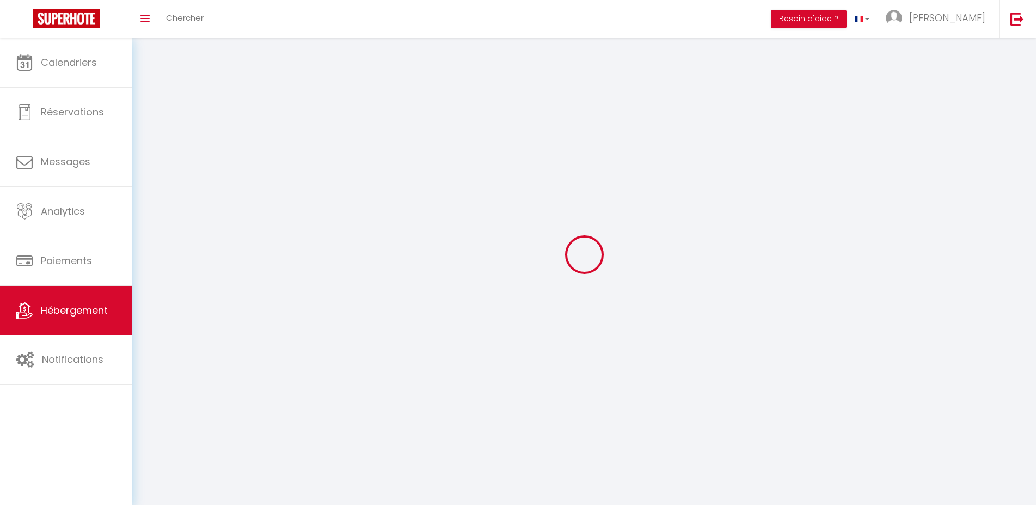
select select
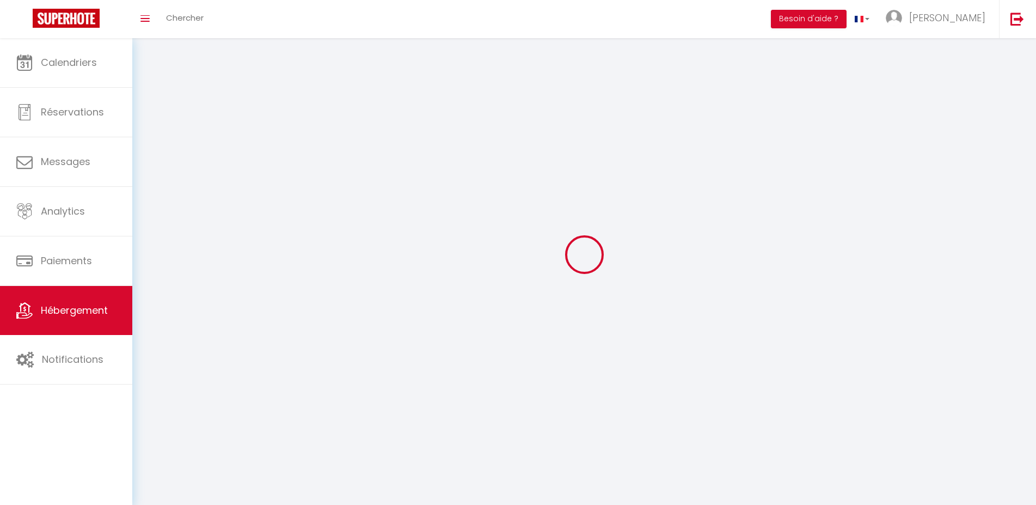
select select
checkbox input "false"
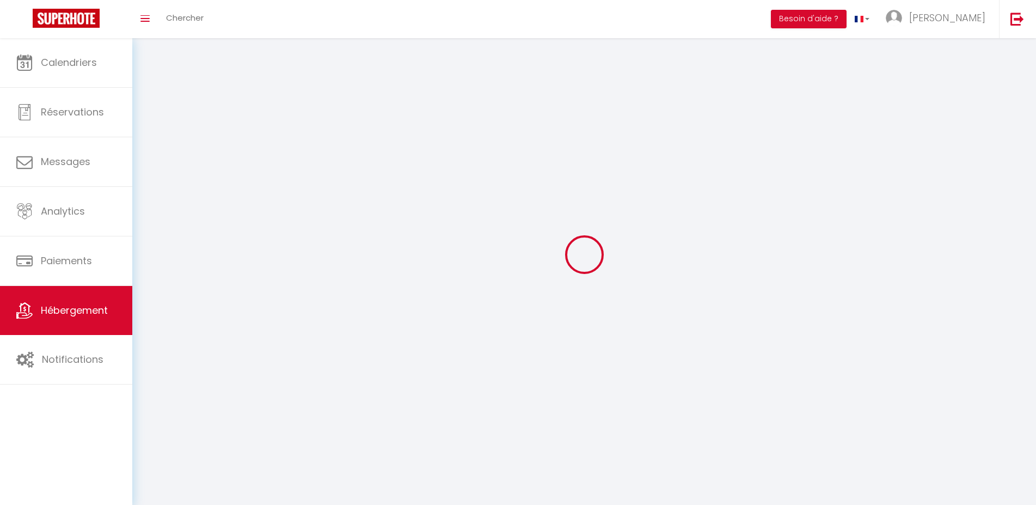
checkbox input "false"
select select
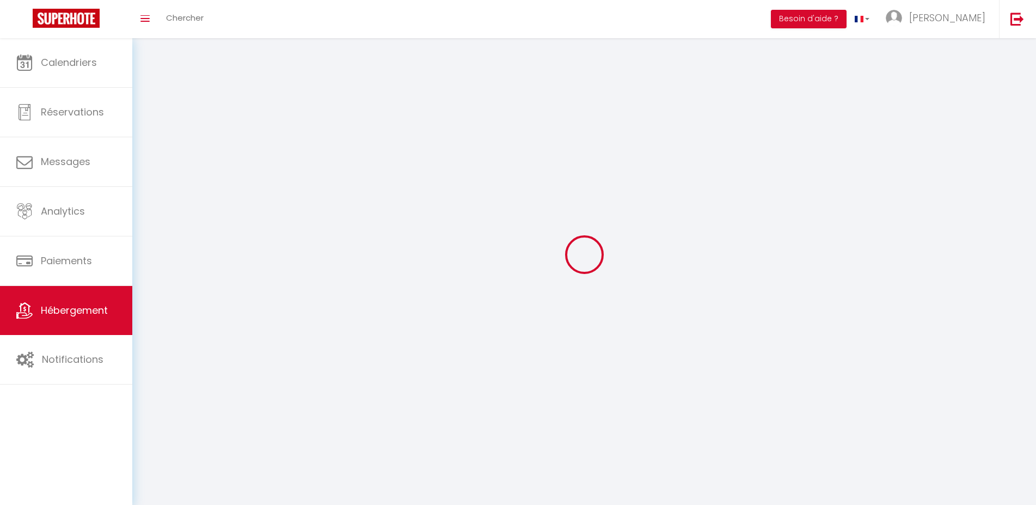
select select
checkbox input "false"
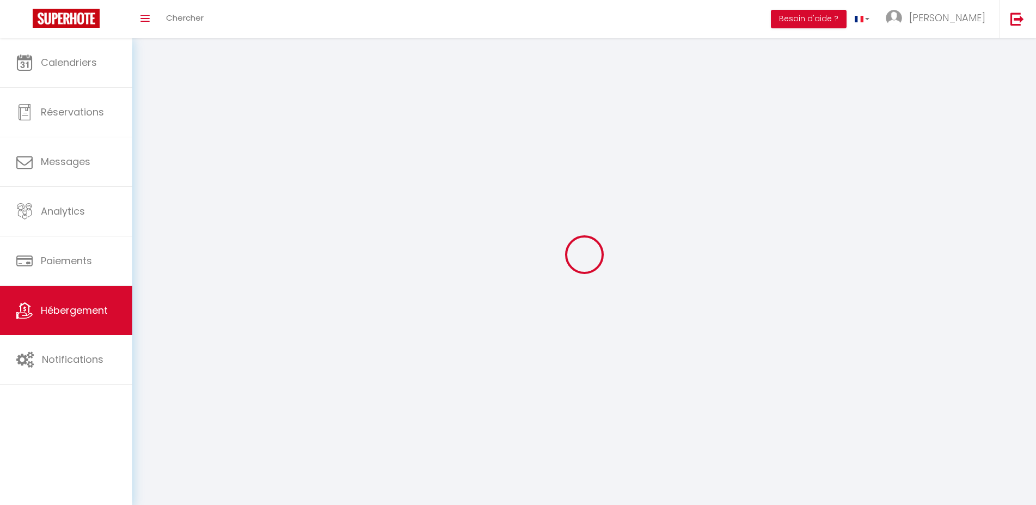
checkbox input "false"
select select
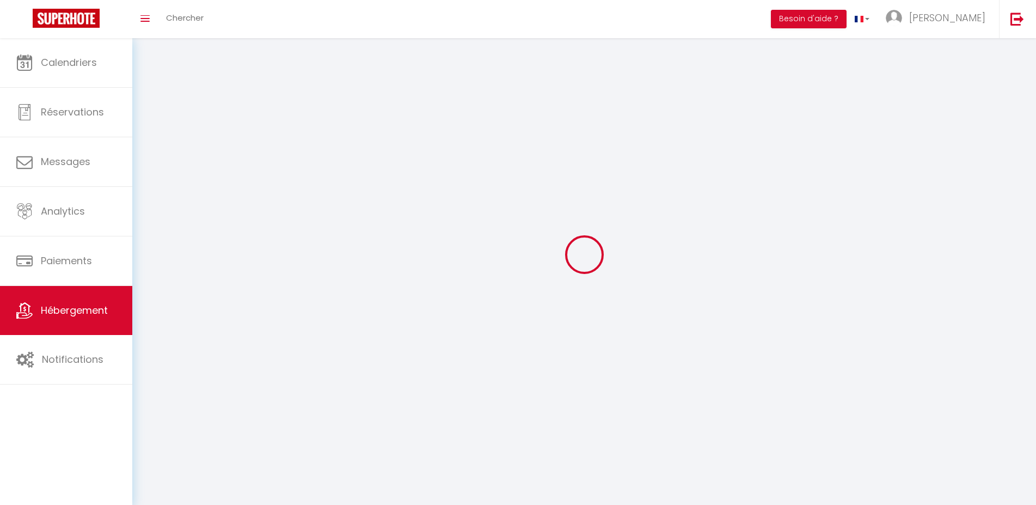
select select
checkbox input "false"
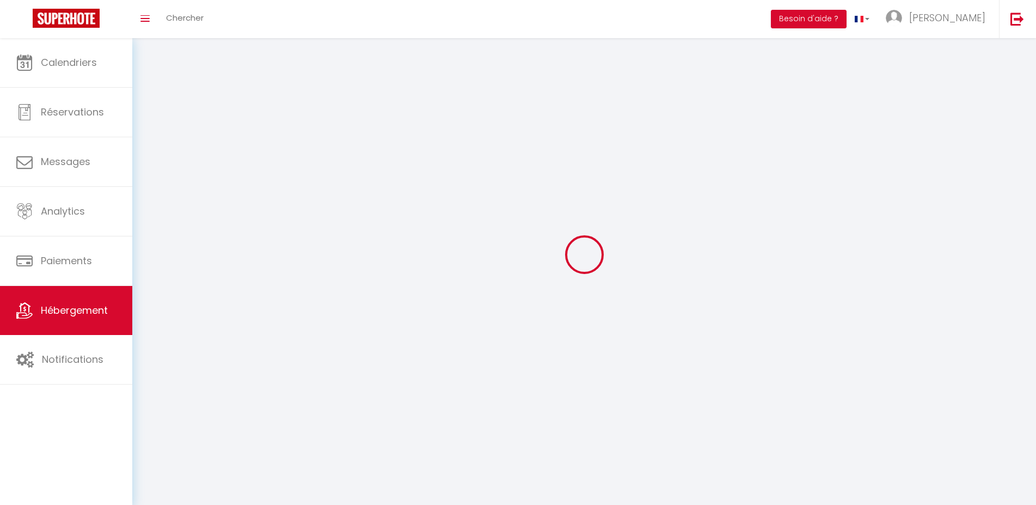
checkbox input "false"
select select
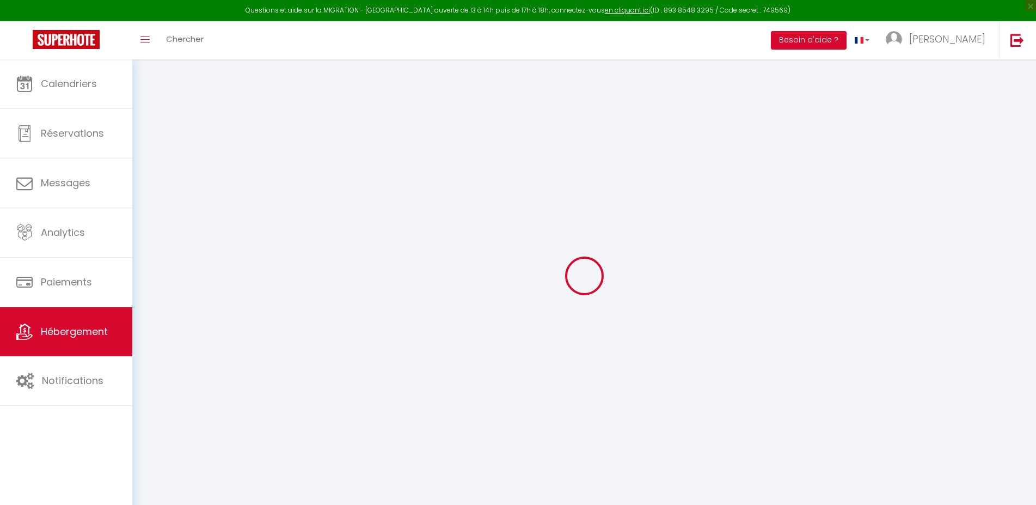
select select "+ 22 %"
select select
checkbox input "false"
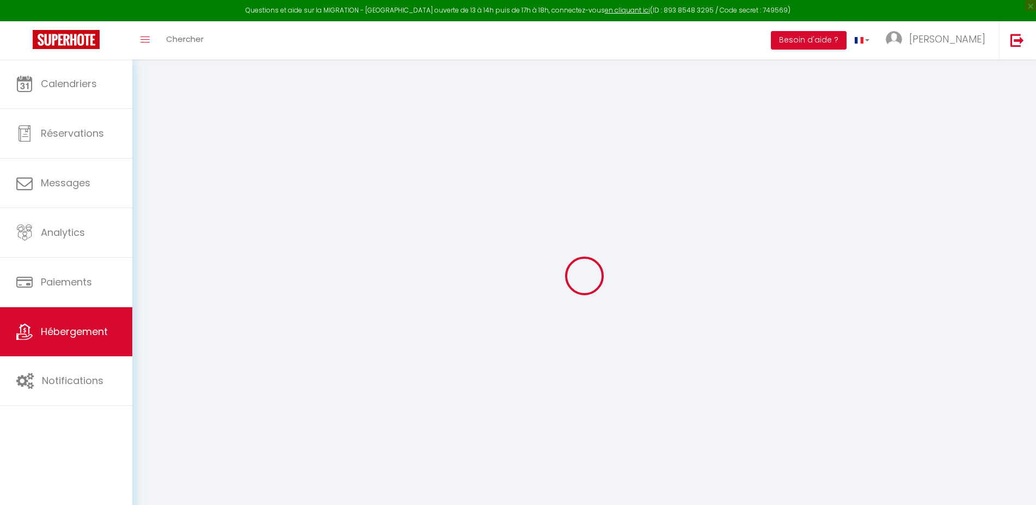
checkbox input "false"
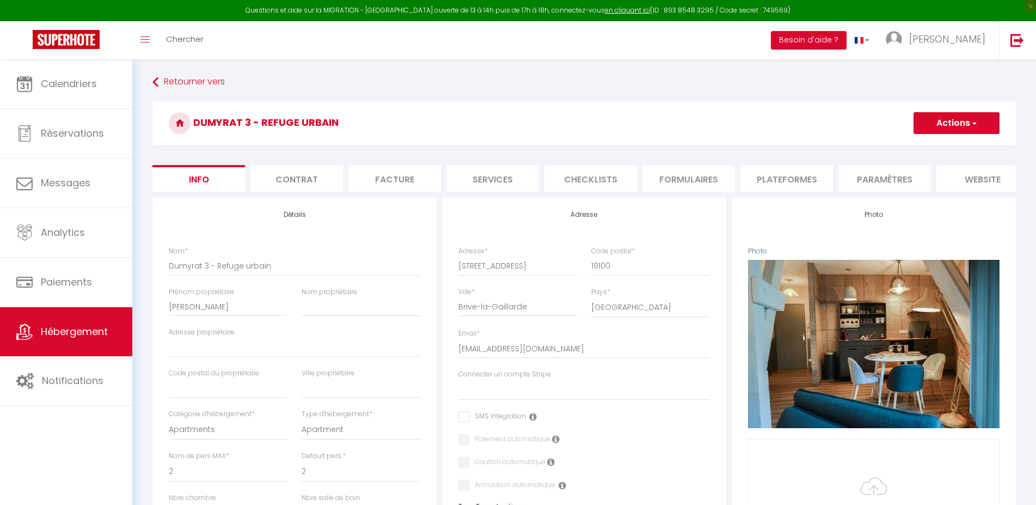
click at [768, 180] on li "Plateformes" at bounding box center [787, 178] width 93 height 27
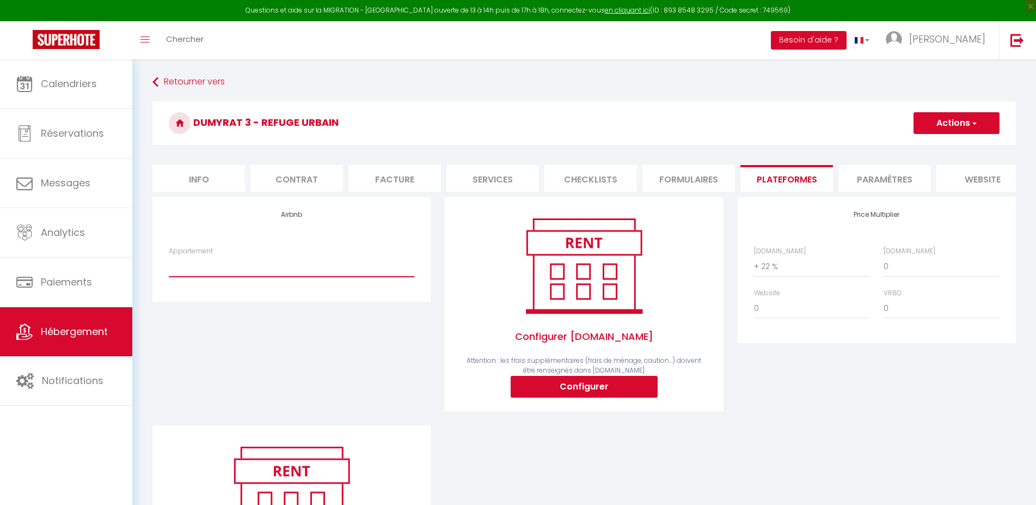
click at [169, 256] on select "Dumyrat 1 - Espace atypique - accueil@laconciergeriedesamis.fr Dumyrat 2 - Véri…" at bounding box center [292, 266] width 246 height 21
select select "8225-1154206946556678103"
click option "Dumyrat 3 - Refuge urbain - [EMAIL_ADDRESS][DOMAIN_NAME]" at bounding box center [0, 0] width 0 height 0
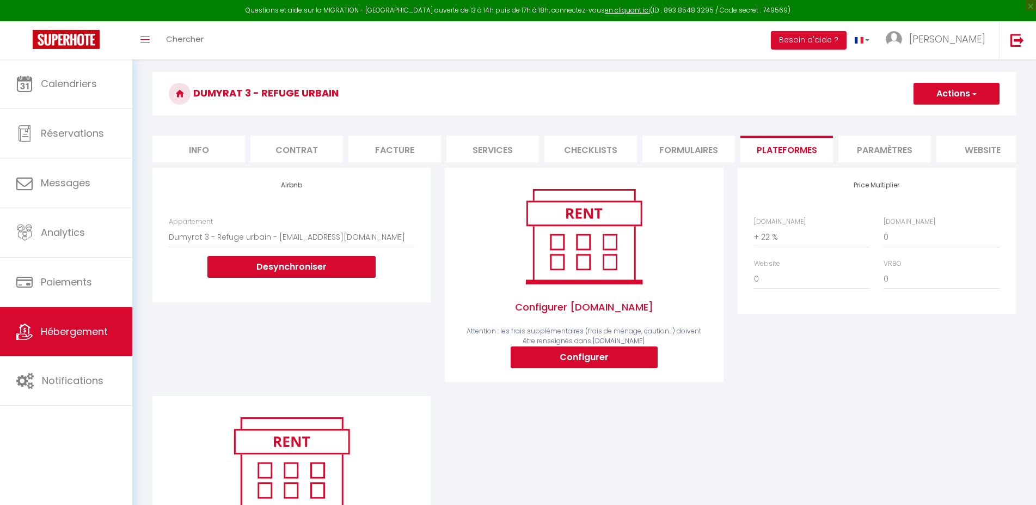
scroll to position [30, 0]
click at [965, 92] on button "Actions" at bounding box center [957, 93] width 86 height 22
click at [941, 111] on link "Enregistrer" at bounding box center [956, 117] width 86 height 14
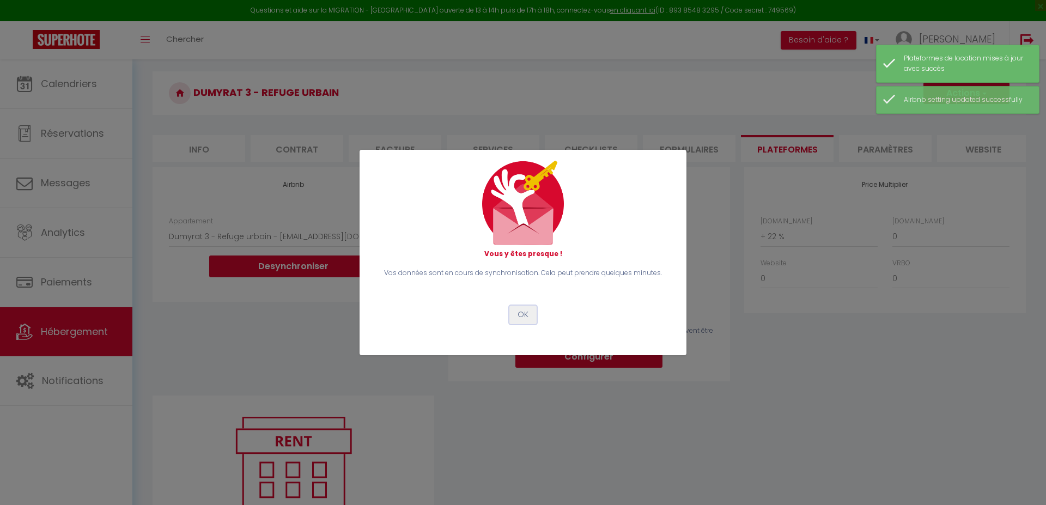
click at [515, 316] on button "OK" at bounding box center [522, 315] width 27 height 19
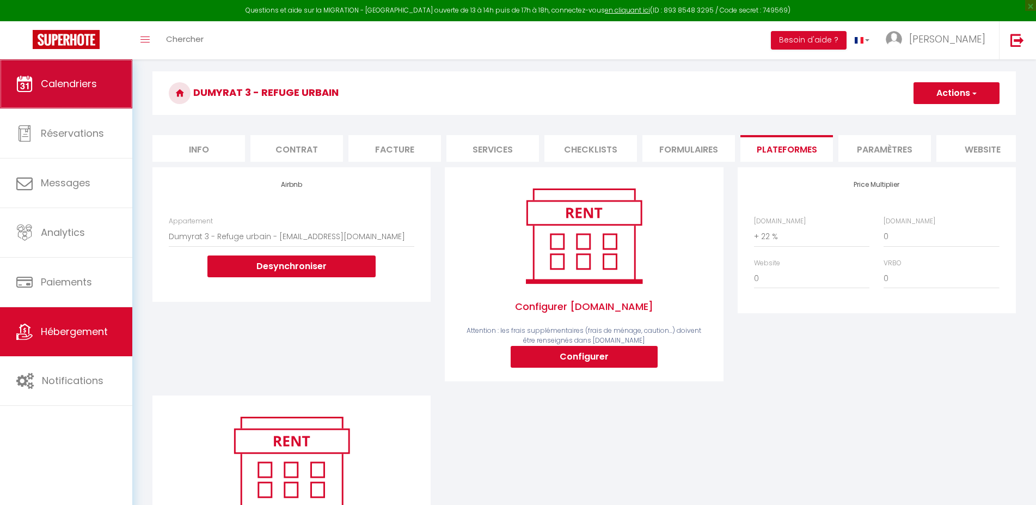
click at [84, 68] on link "Calendriers" at bounding box center [66, 83] width 132 height 49
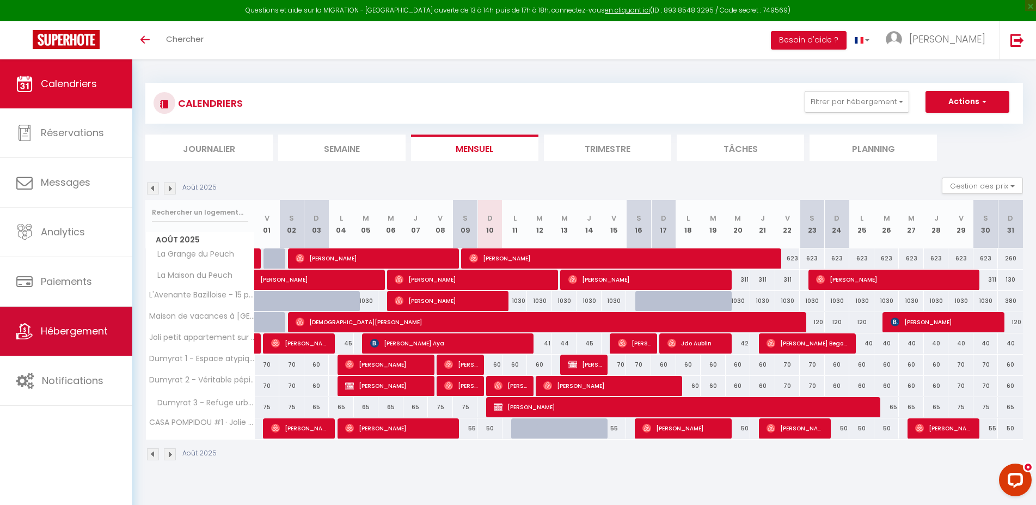
click at [79, 325] on link "Hébergement" at bounding box center [66, 331] width 132 height 49
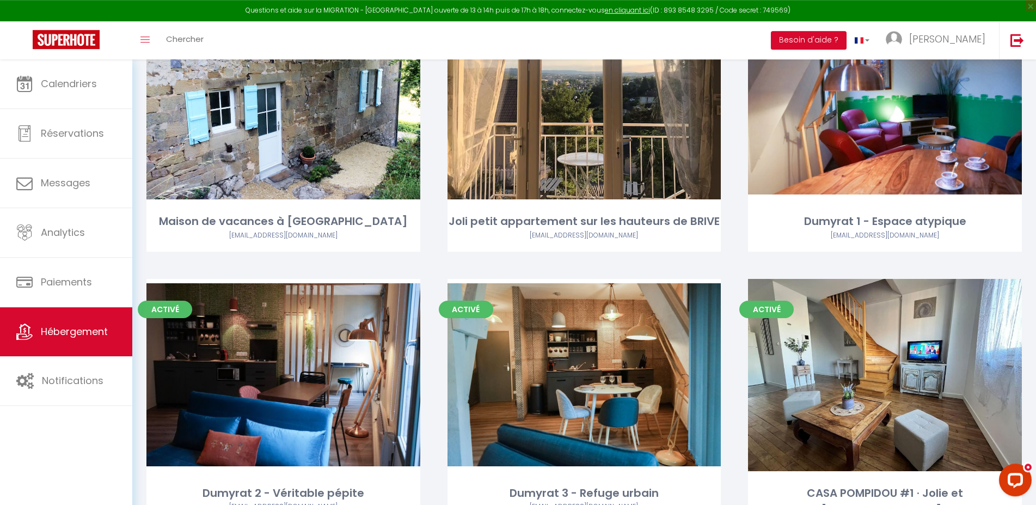
scroll to position [459, 0]
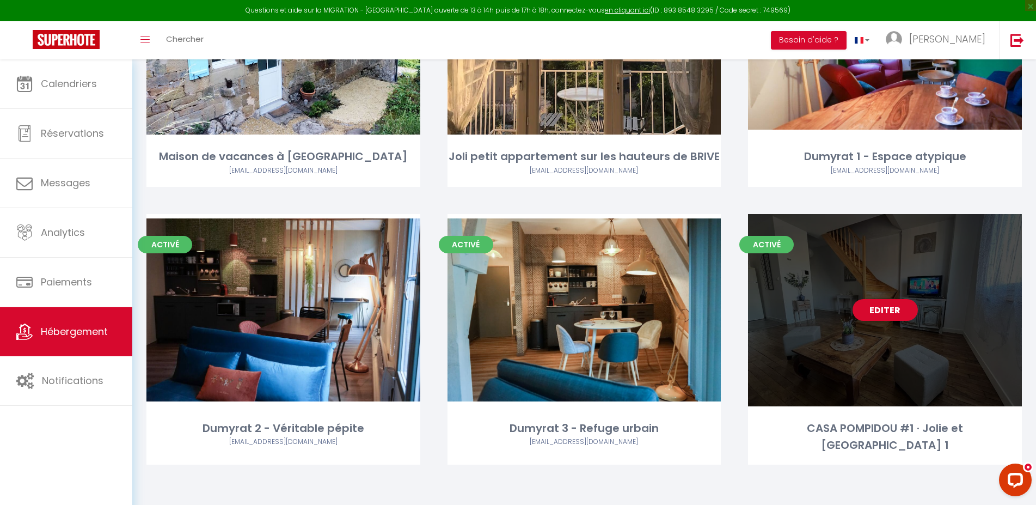
click at [889, 301] on link "Editer" at bounding box center [885, 310] width 65 height 22
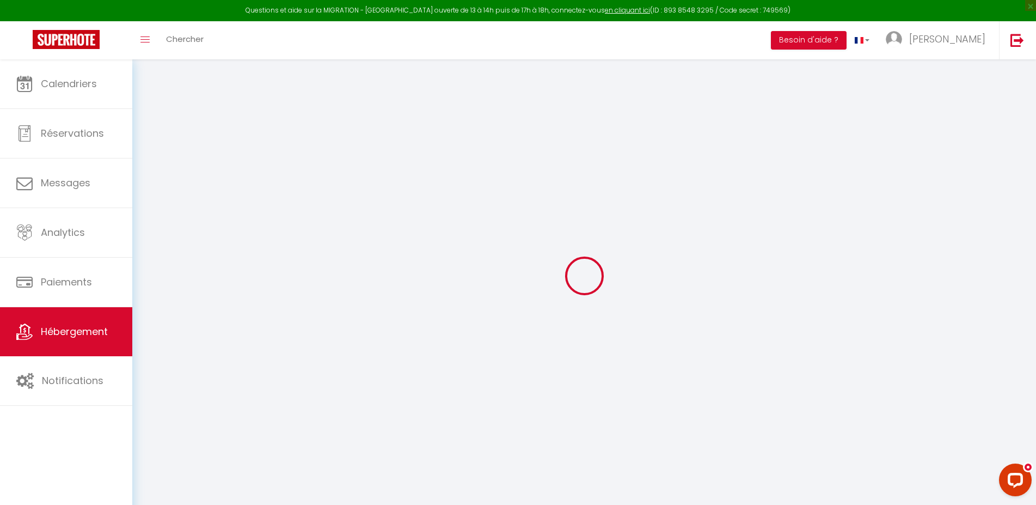
select select "+ 22 %"
select select
checkbox input "false"
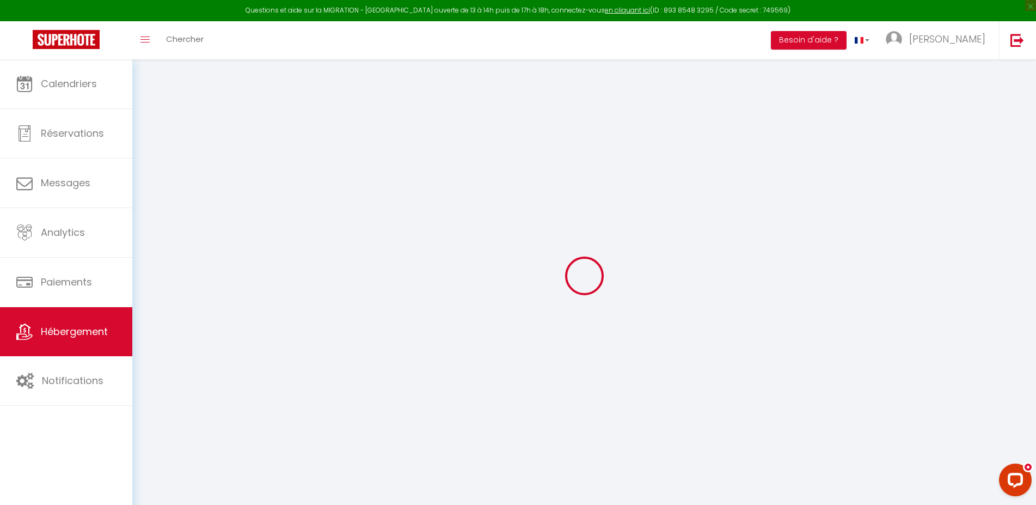
checkbox input "false"
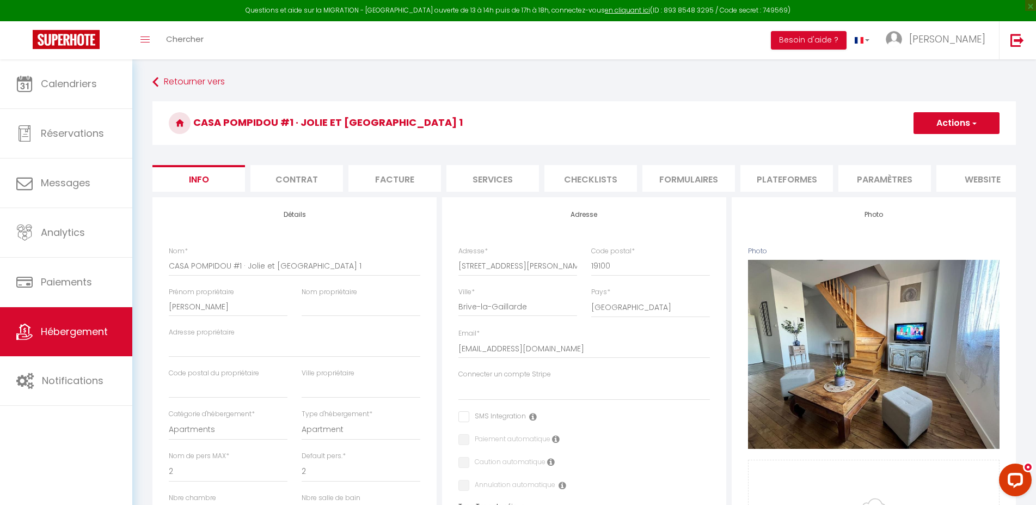
click at [768, 181] on li "Plateformes" at bounding box center [787, 178] width 93 height 27
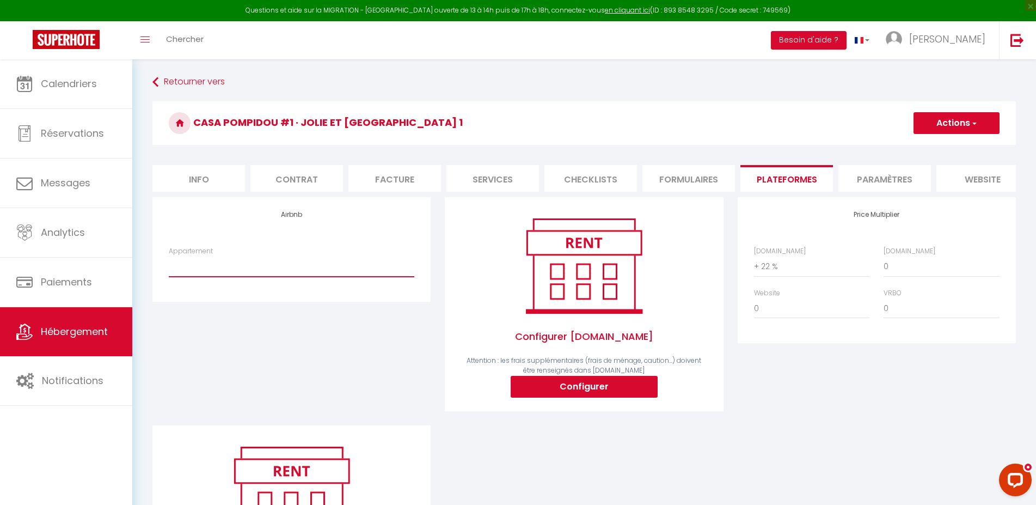
click at [169, 256] on select "Dumyrat 1 - Espace atypique - accueil@laconciergeriedesamis.fr Dumyrat 2 - Véri…" at bounding box center [292, 266] width 246 height 21
click at [238, 277] on select "Dumyrat 1 - Espace atypique - accueil@laconciergeriedesamis.fr Dumyrat 2 - Véri…" at bounding box center [292, 266] width 246 height 21
click at [169, 256] on select "Dumyrat 1 - Espace atypique - accueil@laconciergeriedesamis.fr Dumyrat 2 - Véri…" at bounding box center [292, 266] width 246 height 21
click at [251, 277] on select "Dumyrat 1 - Espace atypique - accueil@laconciergeriedesamis.fr Dumyrat 2 - Véri…" at bounding box center [292, 266] width 246 height 21
click at [162, 84] on link "Retourner vers" at bounding box center [584, 82] width 864 height 20
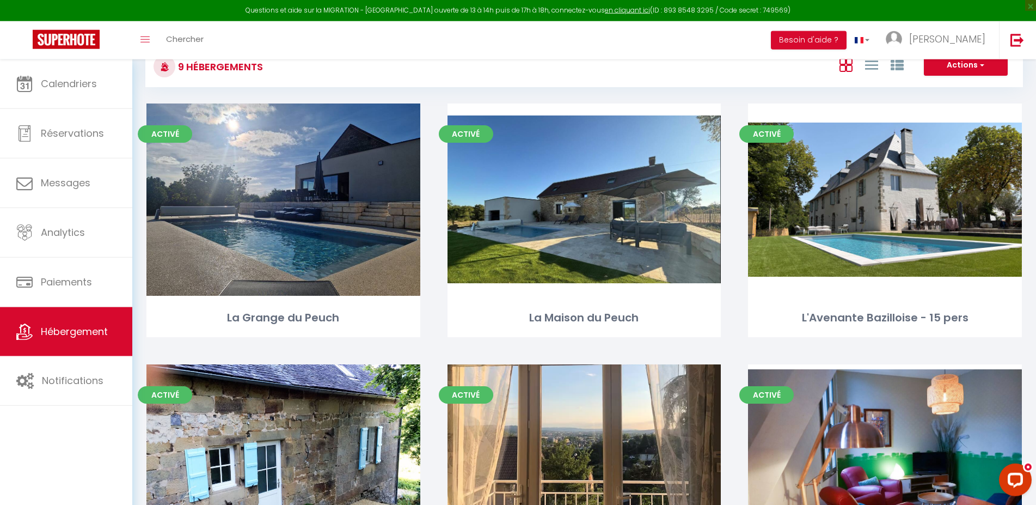
scroll to position [39, 0]
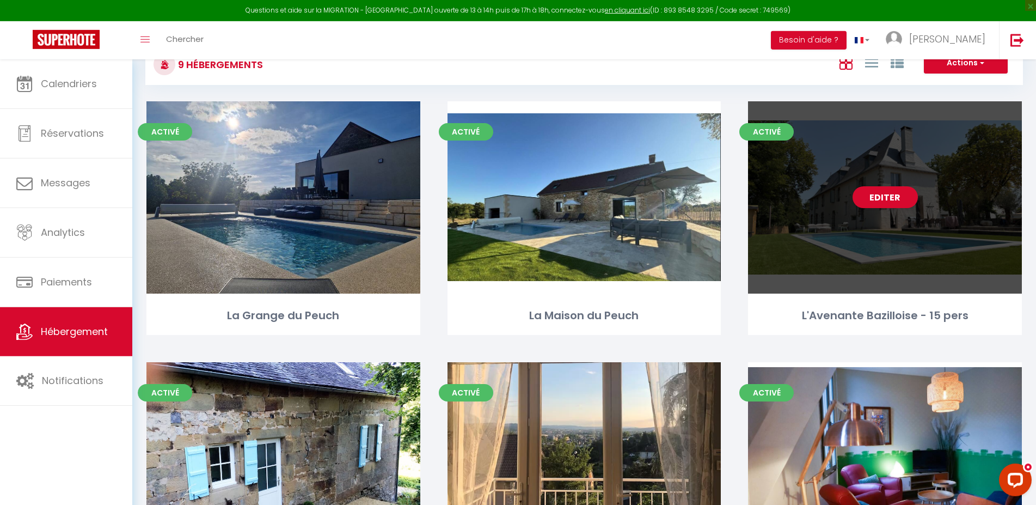
click at [826, 122] on div "Editer" at bounding box center [885, 197] width 274 height 192
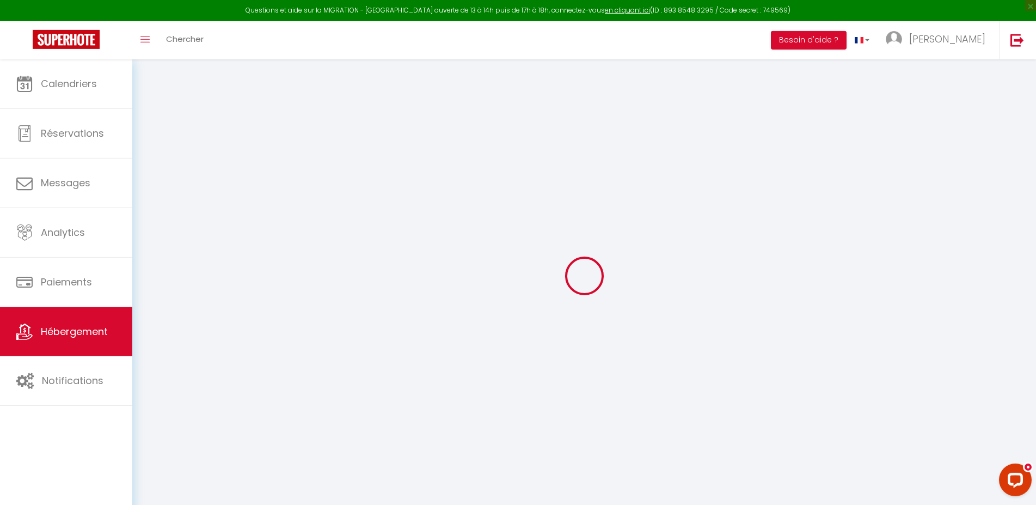
select select "+ 22 %"
select select "+ 15 %"
select select
checkbox input "false"
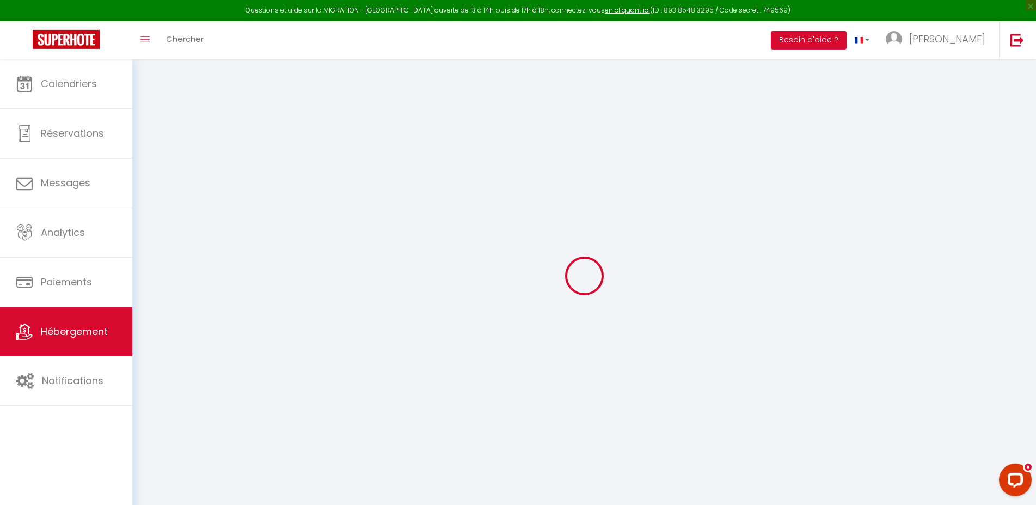
checkbox input "false"
select select "14:00"
select select
select select "11:00"
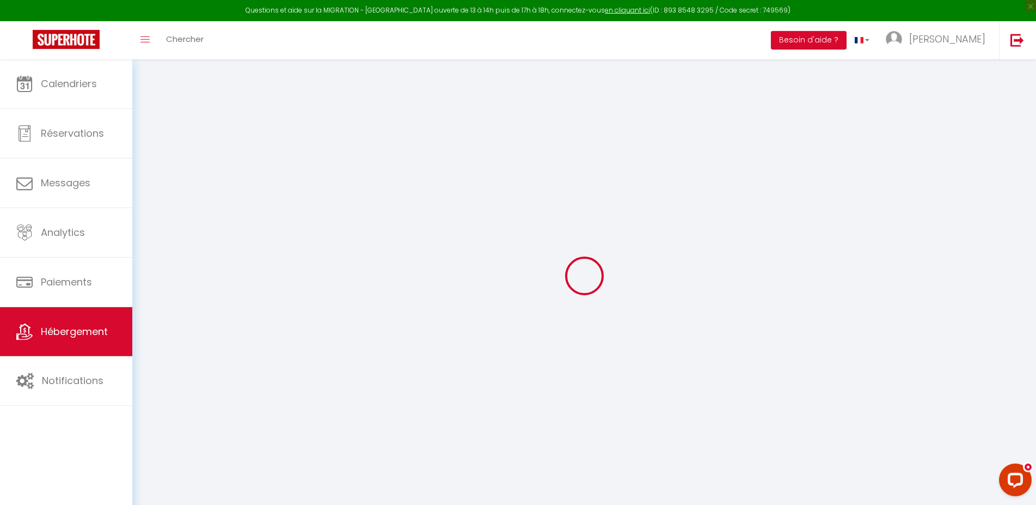
select select "30"
select select "120"
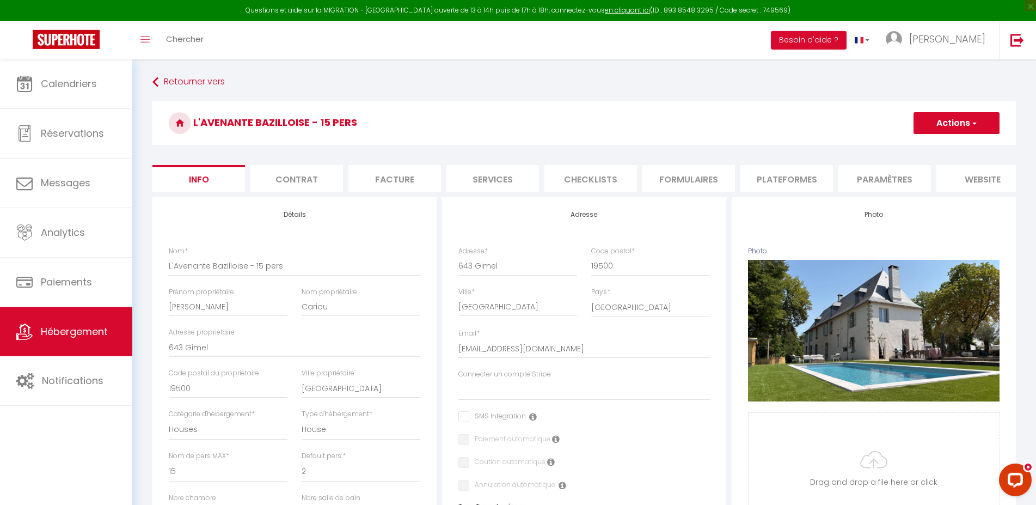
click at [772, 172] on li "Plateformes" at bounding box center [787, 178] width 93 height 27
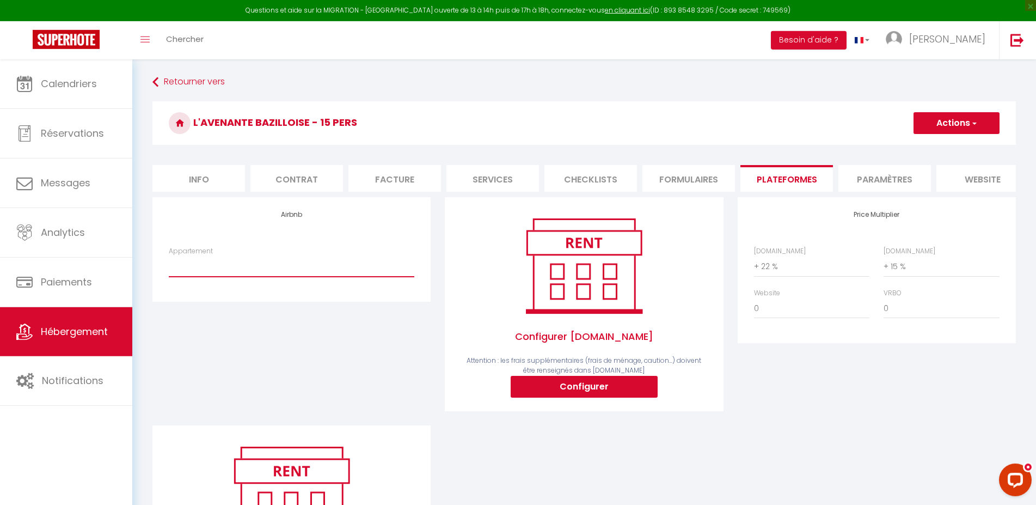
click at [169, 256] on select "Dumyrat 1 - Espace atypique - accueil@laconciergeriedesamis.fr Dumyrat 2 - Véri…" at bounding box center [292, 266] width 246 height 21
select select "8225-1391271441918874160"
click option "L'Avenante Bazilloise - 15 pers - [EMAIL_ADDRESS][DOMAIN_NAME]" at bounding box center [0, 0] width 0 height 0
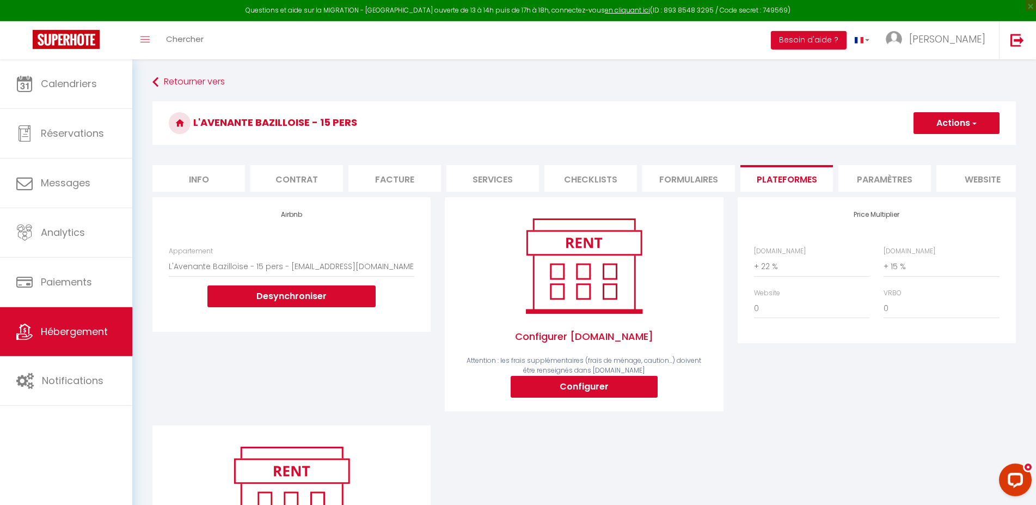
click at [950, 119] on button "Actions" at bounding box center [957, 123] width 86 height 22
click at [944, 145] on link "Enregistrer" at bounding box center [956, 147] width 86 height 14
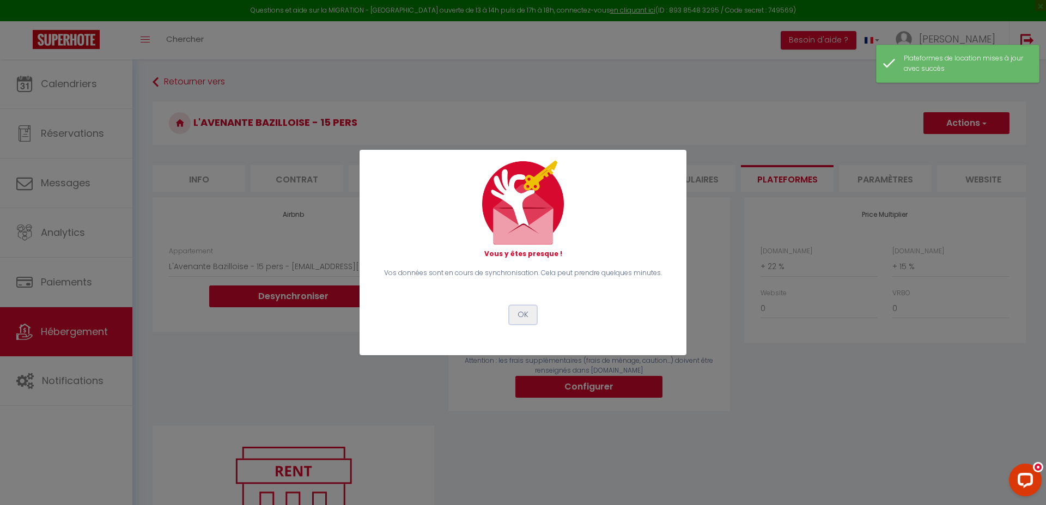
click at [523, 318] on button "OK" at bounding box center [522, 315] width 27 height 19
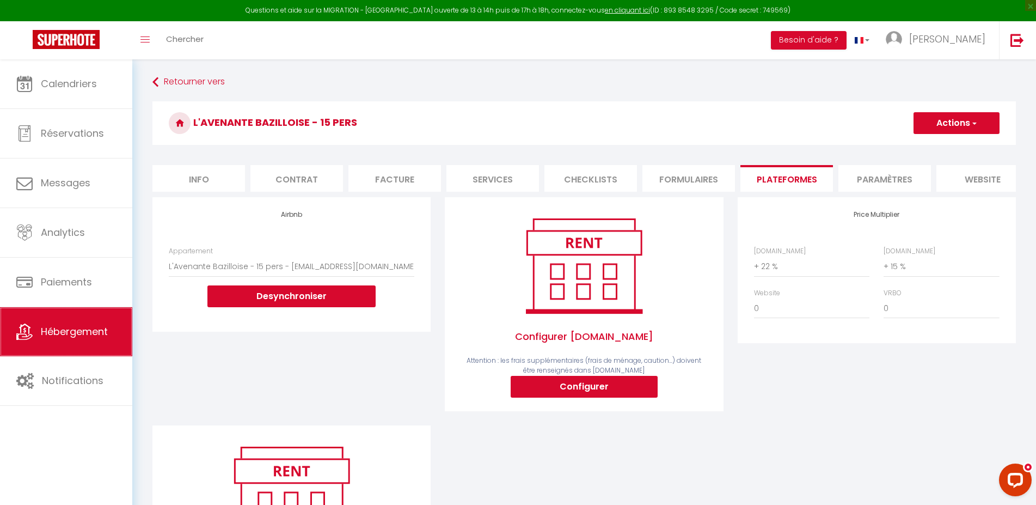
click at [70, 327] on link "Hébergement" at bounding box center [66, 331] width 132 height 49
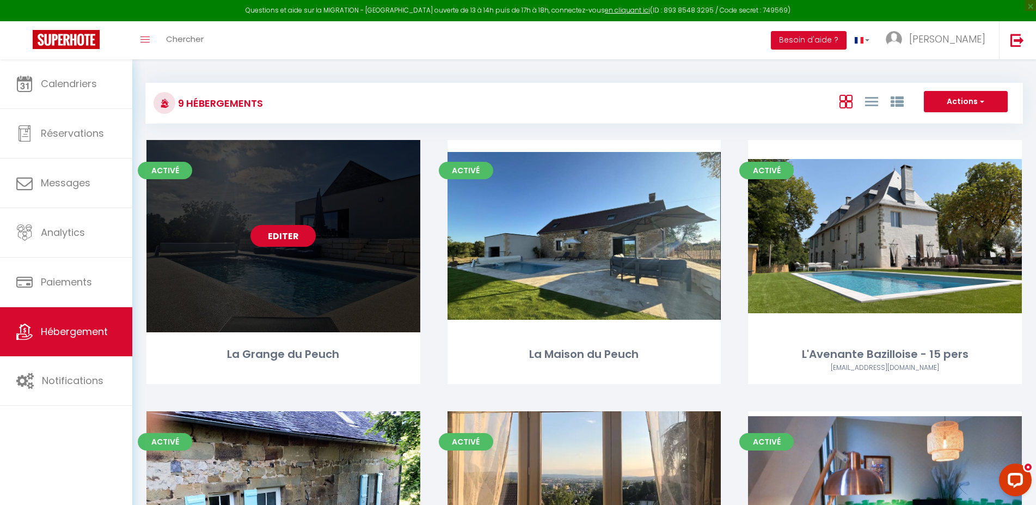
click at [301, 238] on link "Editer" at bounding box center [283, 236] width 65 height 22
select select "3"
select select "2"
select select "1"
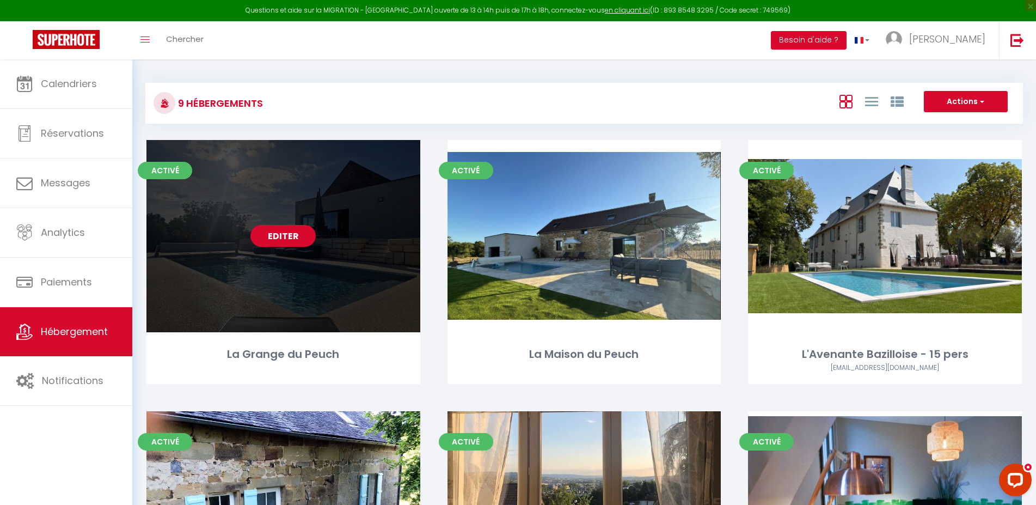
select select
select select "28"
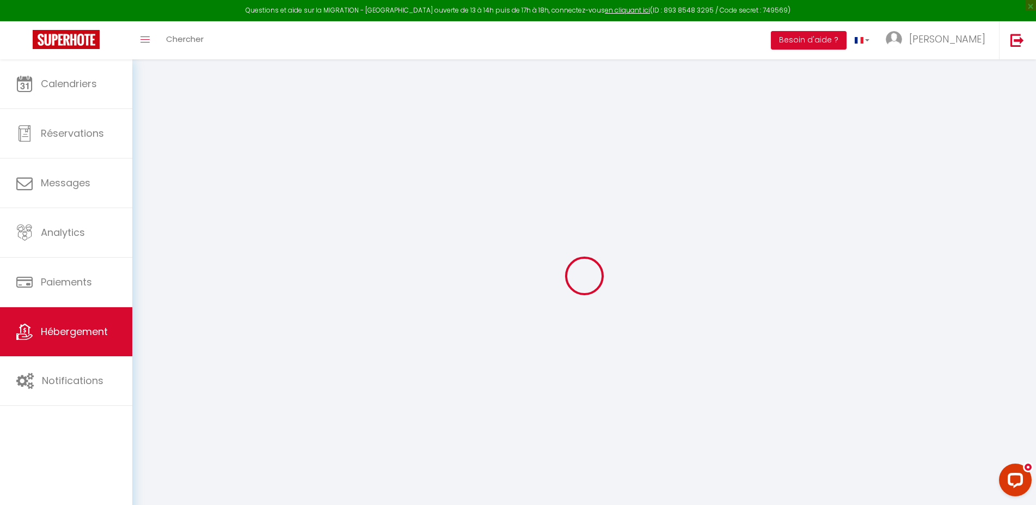
select select
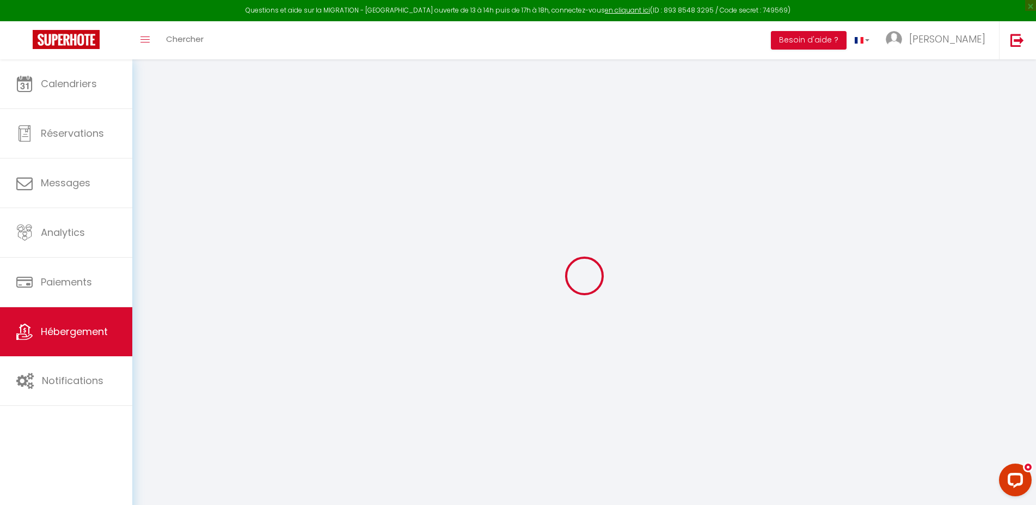
select select
checkbox input "false"
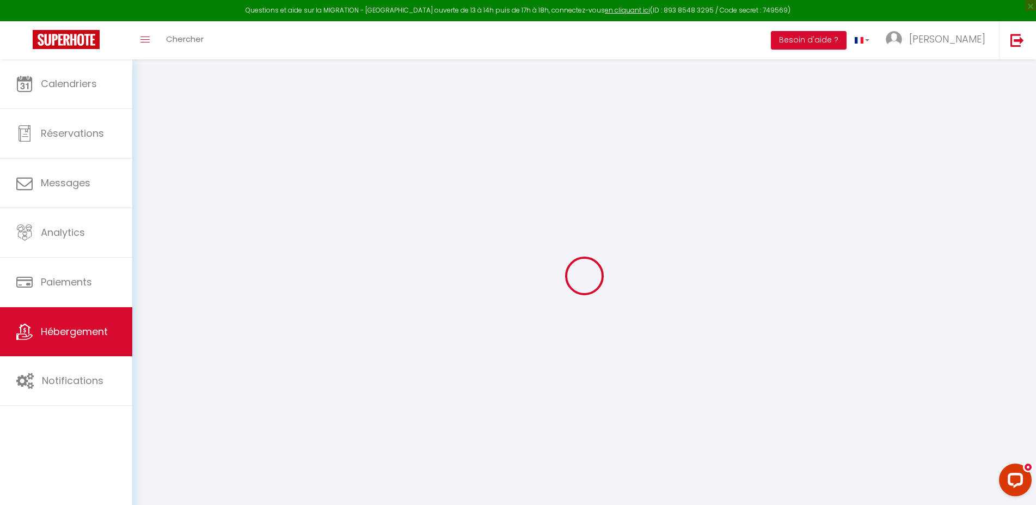
select select
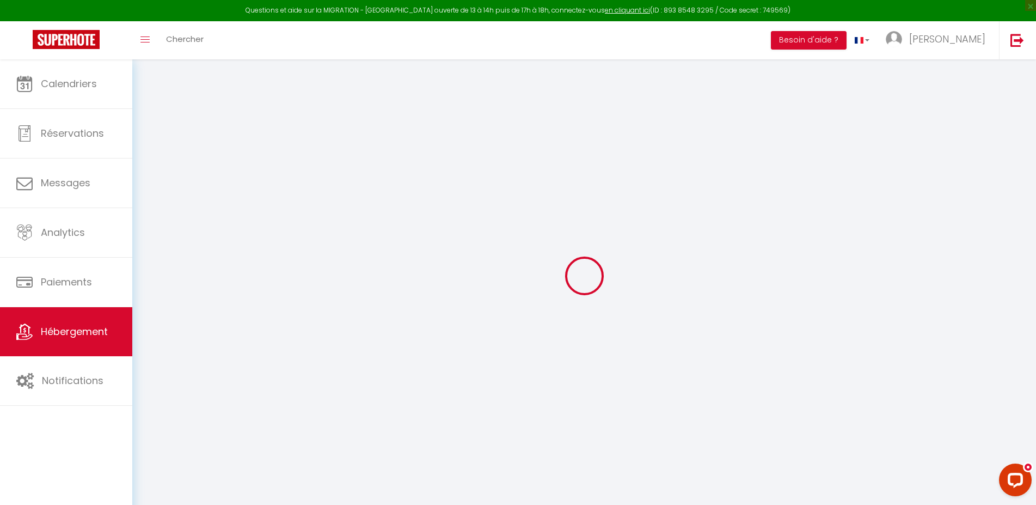
select select
checkbox input "false"
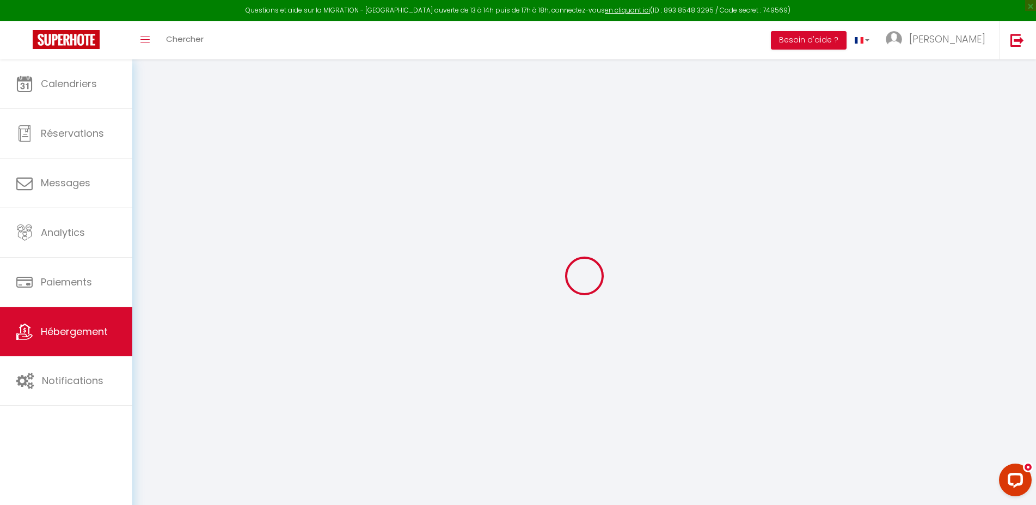
checkbox input "false"
select select
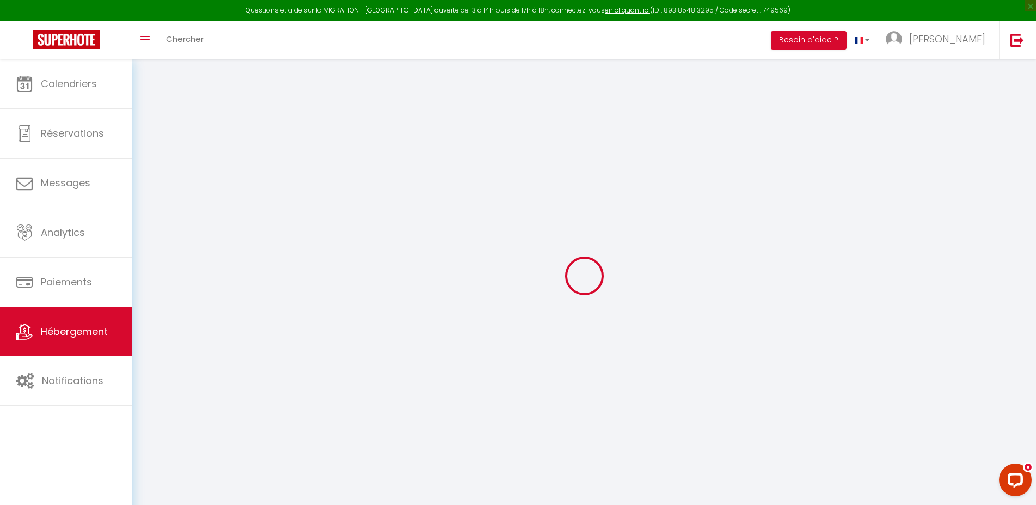
select select
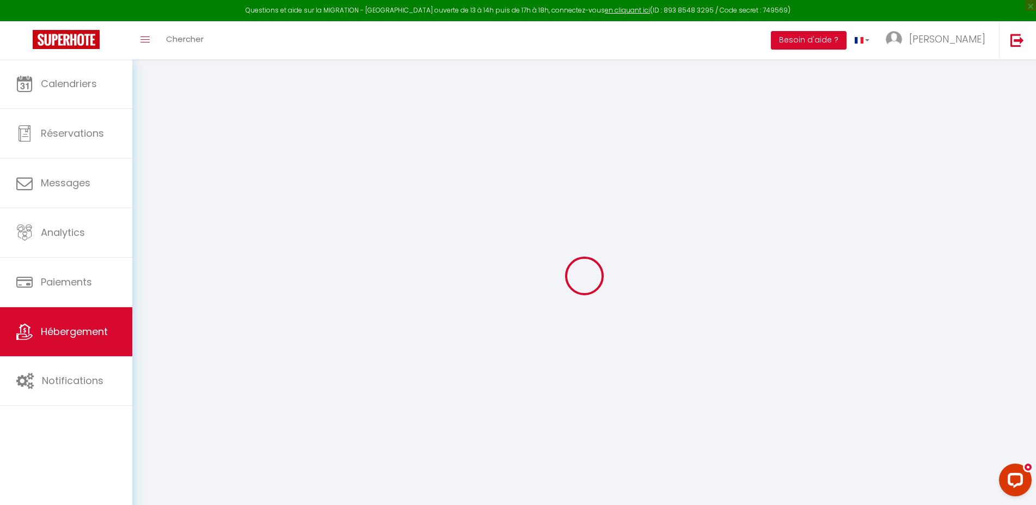
checkbox input "false"
select select
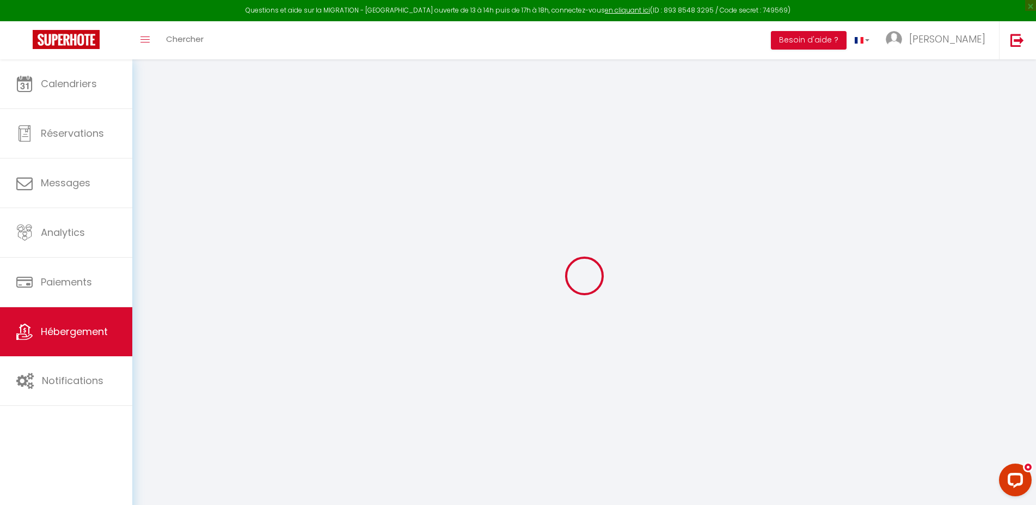
select select
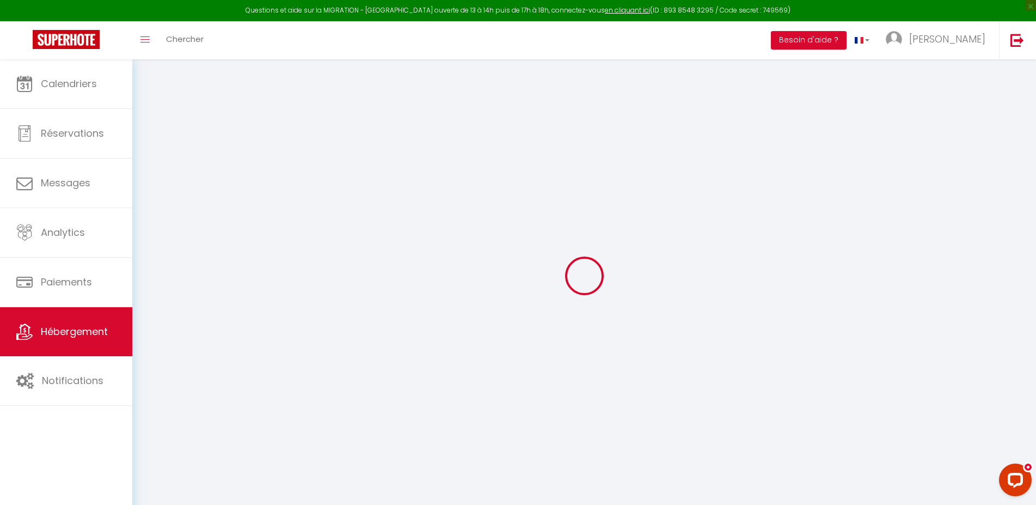
select select
checkbox input "false"
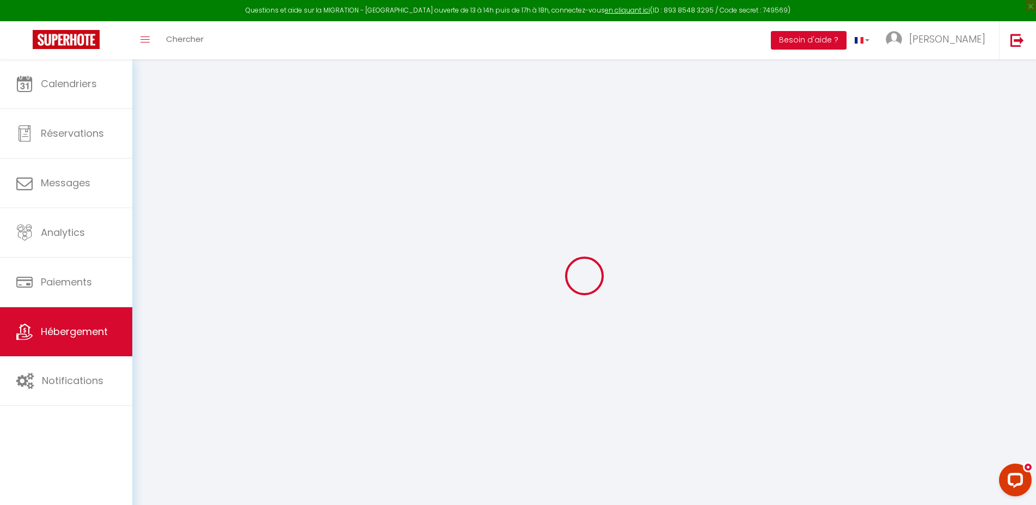
checkbox input "false"
select select
type input "La Grange du Peuch"
type input "[PERSON_NAME]"
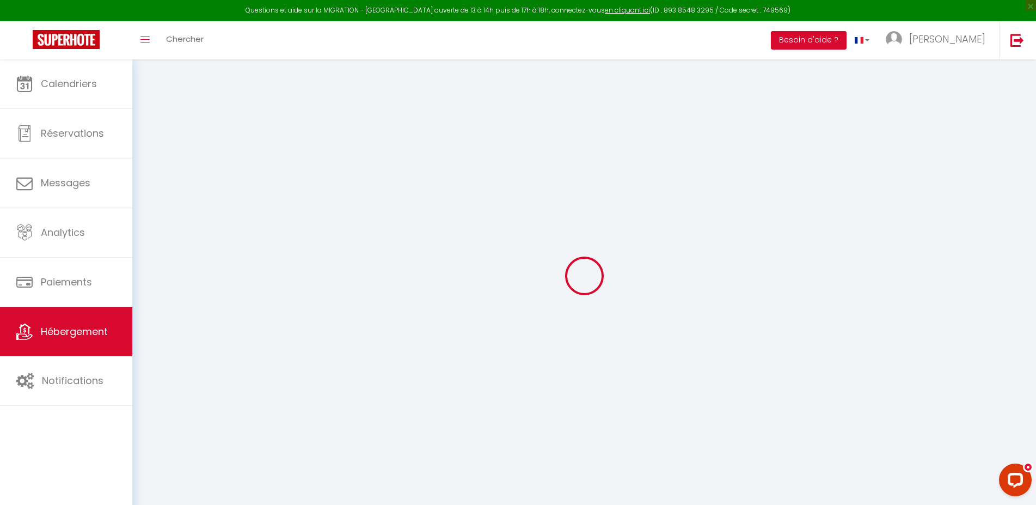
select select "houses"
select select "10"
select select "5"
select select "3"
type input "320"
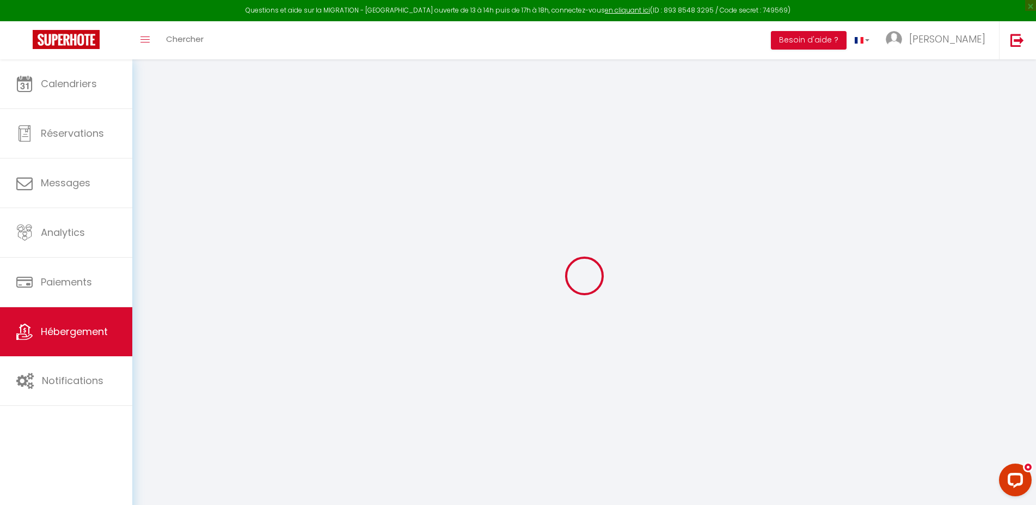
select select
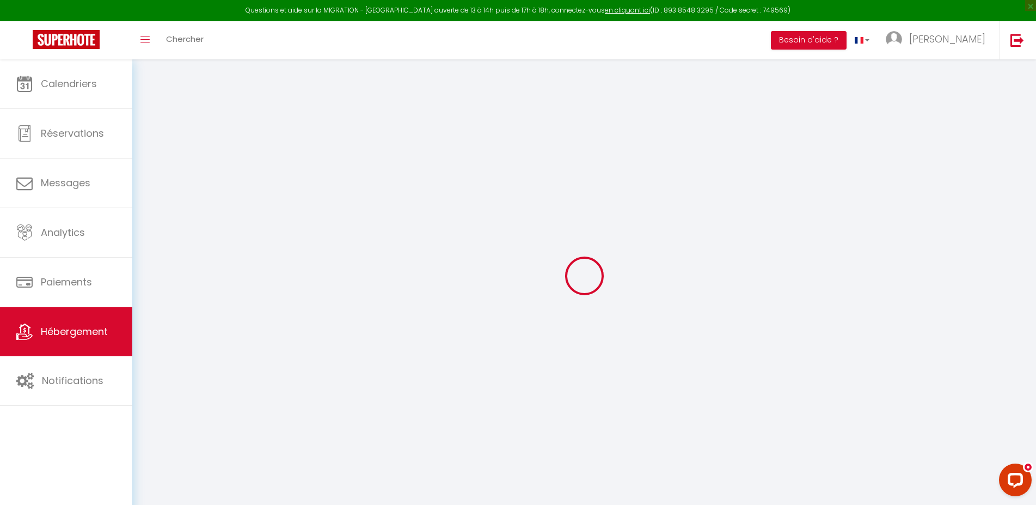
type input "243 Route de Chazelle"
type input "24364"
type input "Coly-Saint-Amand"
type input "[EMAIL_ADDRESS][DOMAIN_NAME]"
select select
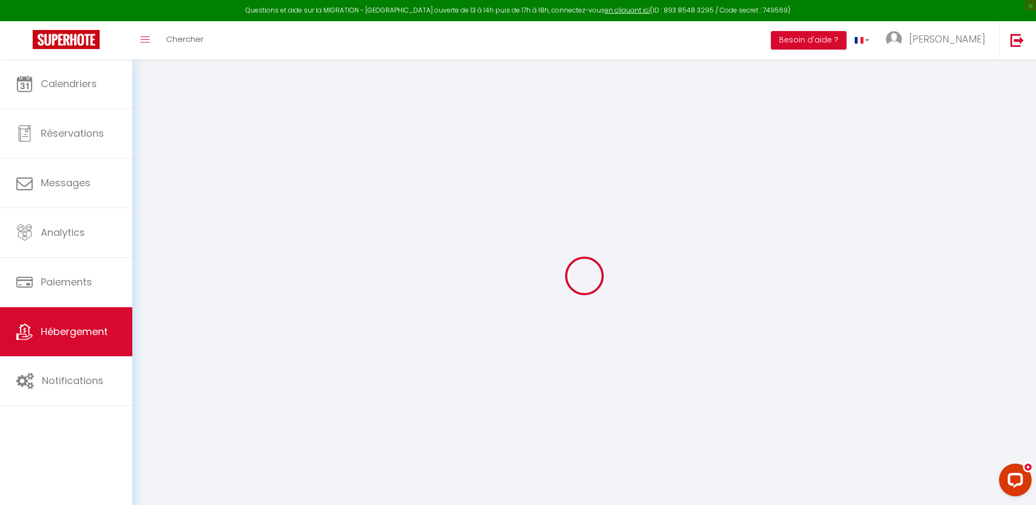
checkbox input "false"
type input "0"
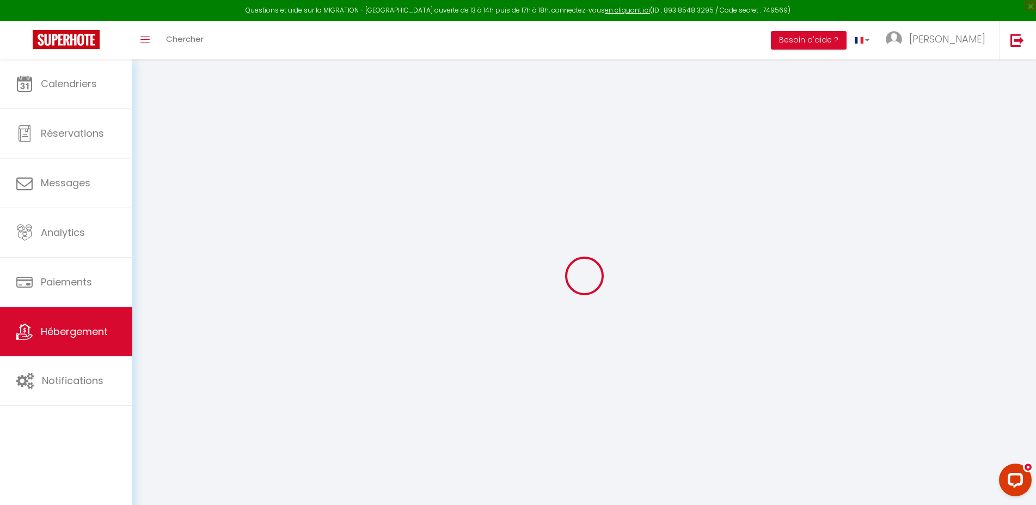
type input "0"
select select "+ 22 %"
select select "+ 16 %"
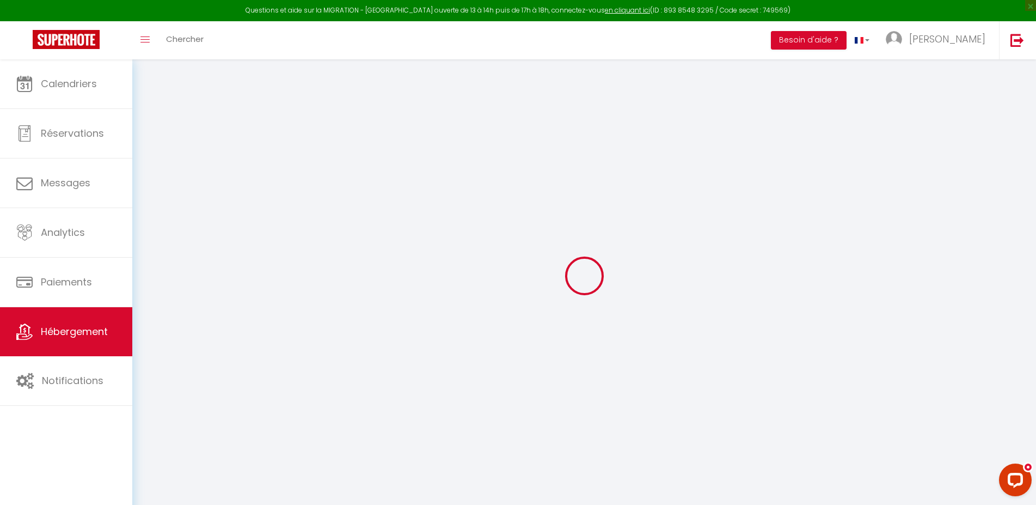
select select "+ 10 %"
select select
checkbox input "false"
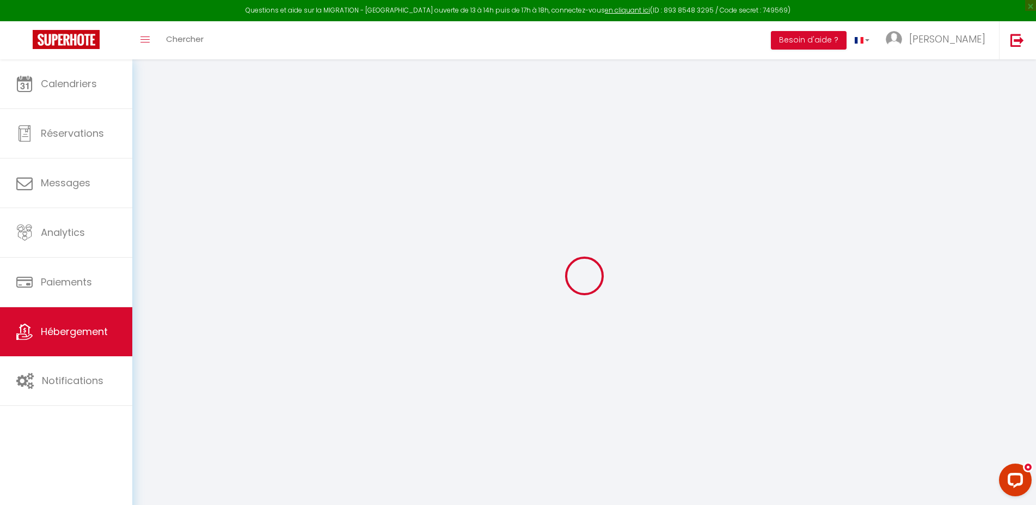
checkbox input "false"
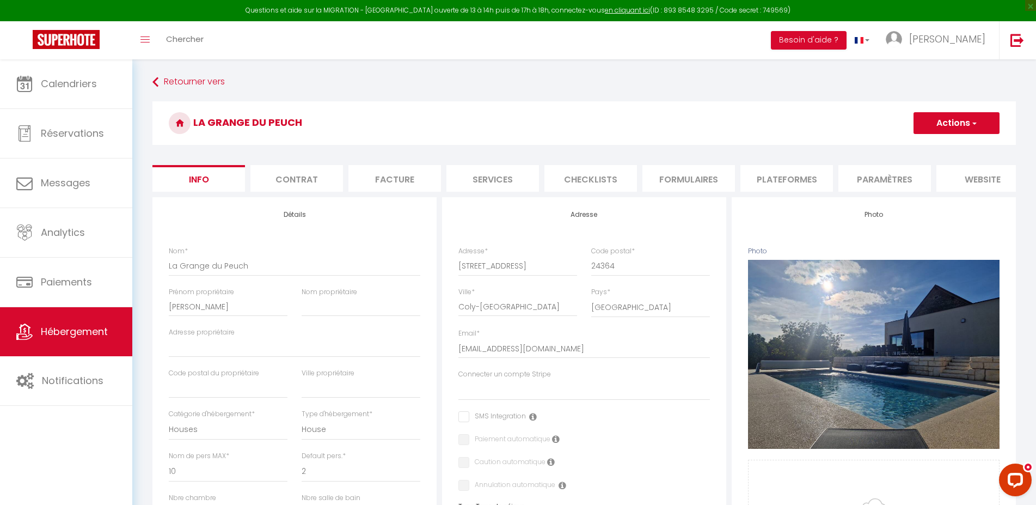
click at [768, 179] on li "Plateformes" at bounding box center [787, 178] width 93 height 27
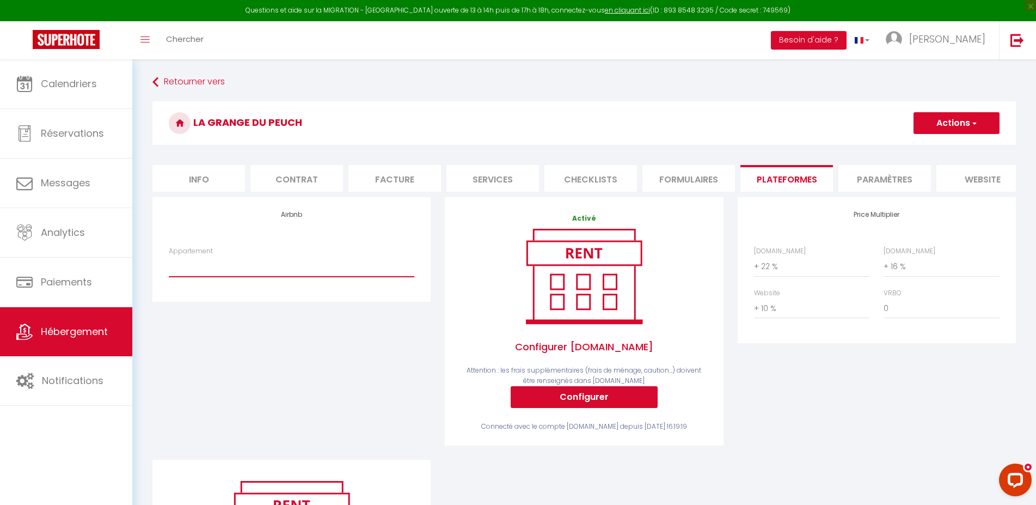
click at [169, 256] on select "Dumyrat 1 - Espace atypique - accueil@laconciergeriedesamis.fr Dumyrat 2 - Véri…" at bounding box center [292, 266] width 246 height 21
select select "8225-1434851324113431404"
click option "[GEOGRAPHIC_DATA] – 10 à 16 voyageurs - [EMAIL_ADDRESS][DOMAIN_NAME]" at bounding box center [0, 0] width 0 height 0
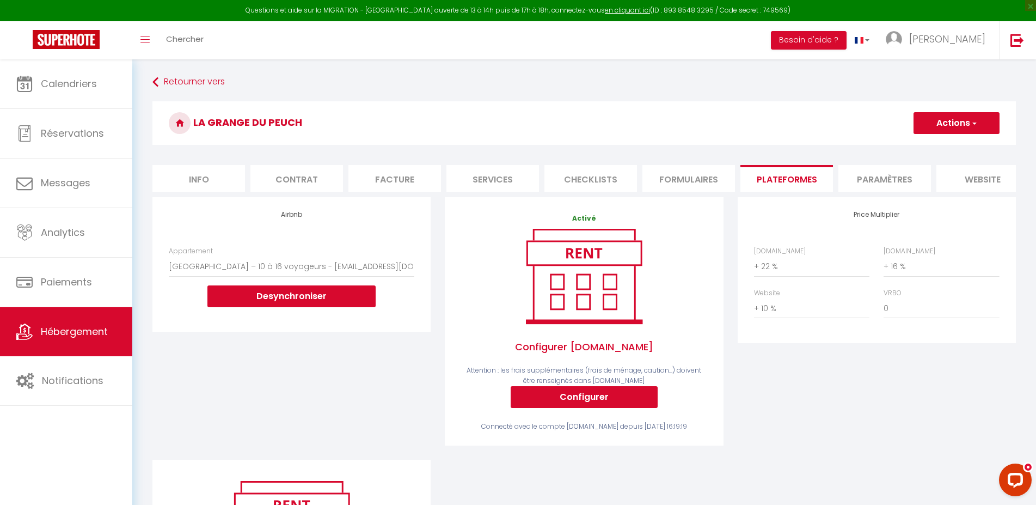
click at [957, 123] on button "Actions" at bounding box center [957, 123] width 86 height 22
click at [935, 147] on link "Enregistrer" at bounding box center [956, 147] width 86 height 14
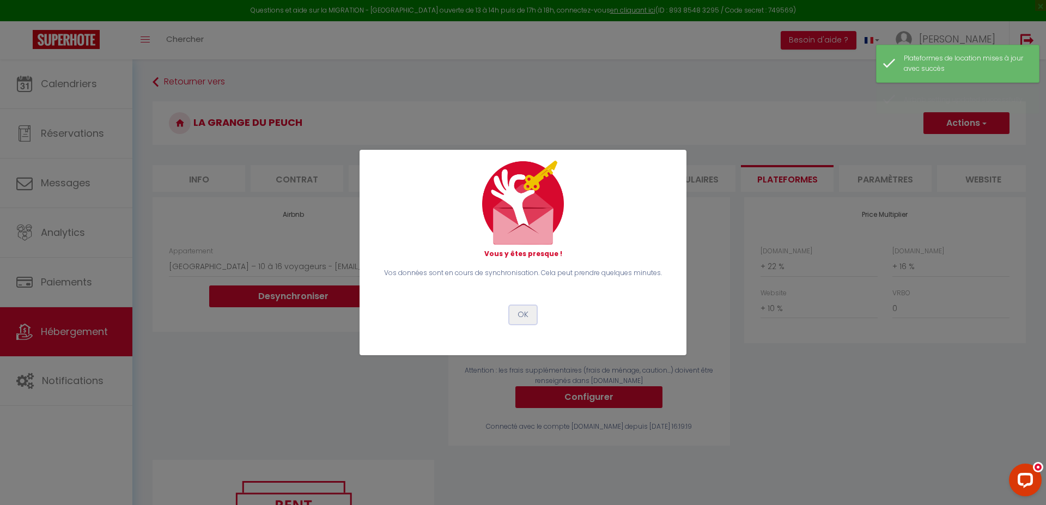
click at [515, 319] on button "OK" at bounding box center [522, 315] width 27 height 19
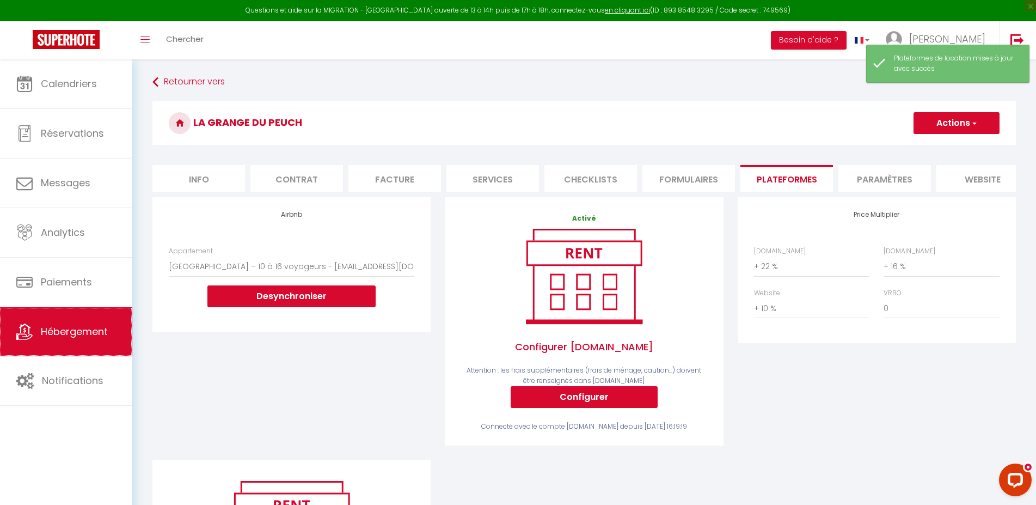
click at [86, 334] on span "Hébergement" at bounding box center [74, 332] width 67 height 14
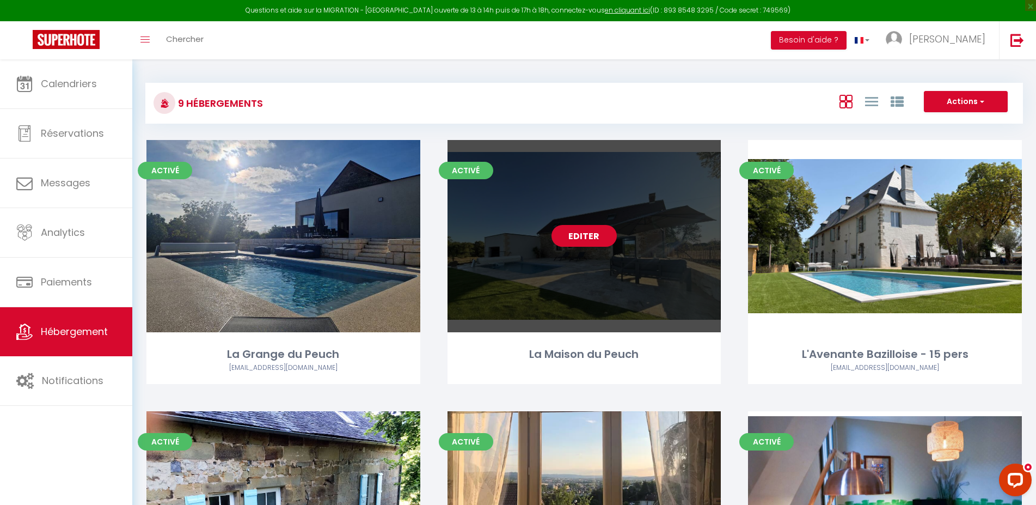
click at [583, 231] on link "Editer" at bounding box center [584, 236] width 65 height 22
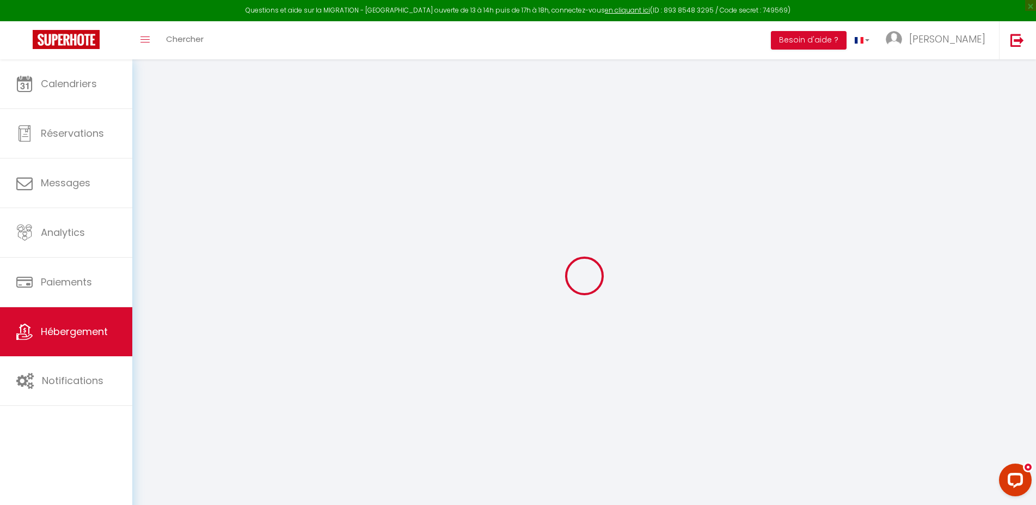
select select "+ 22 %"
select select "+ 16 %"
select select
checkbox input "false"
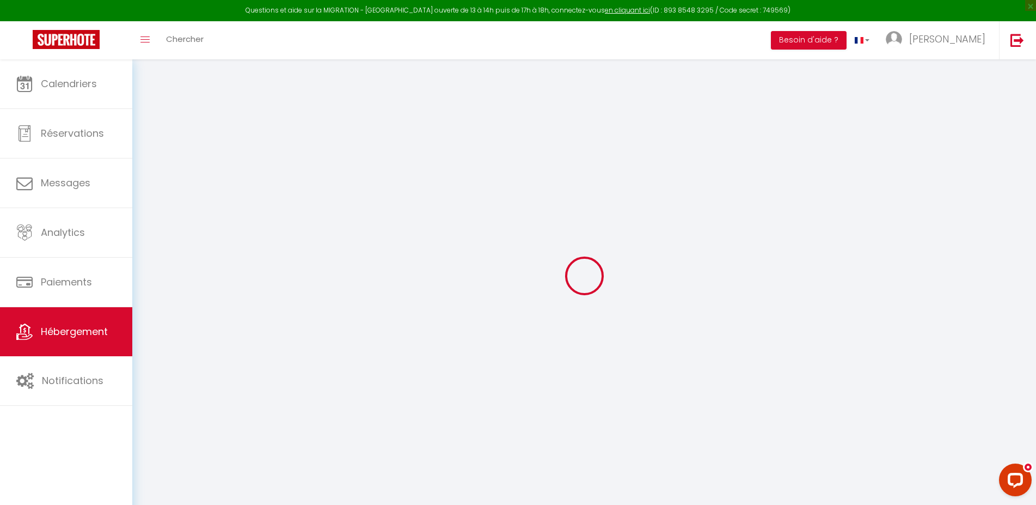
checkbox input "false"
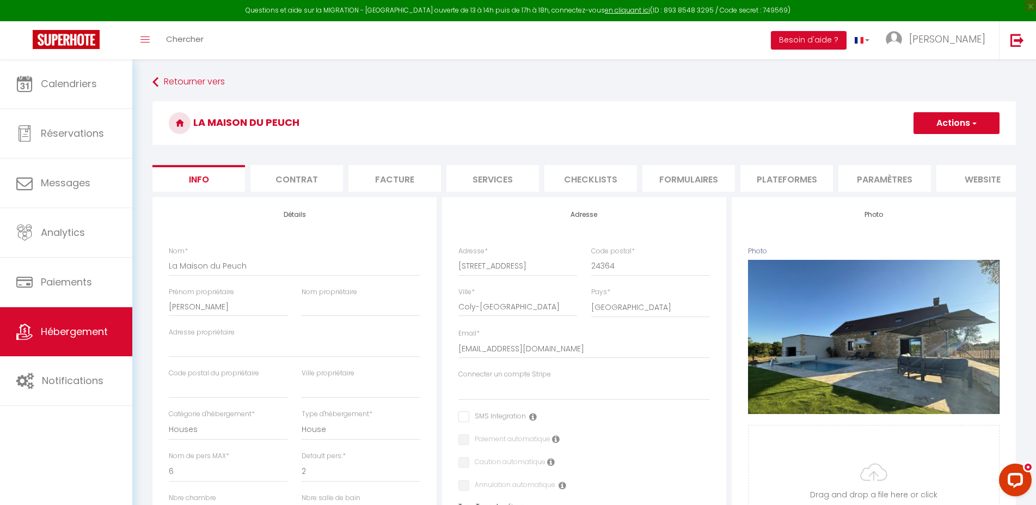
select select
checkbox input "false"
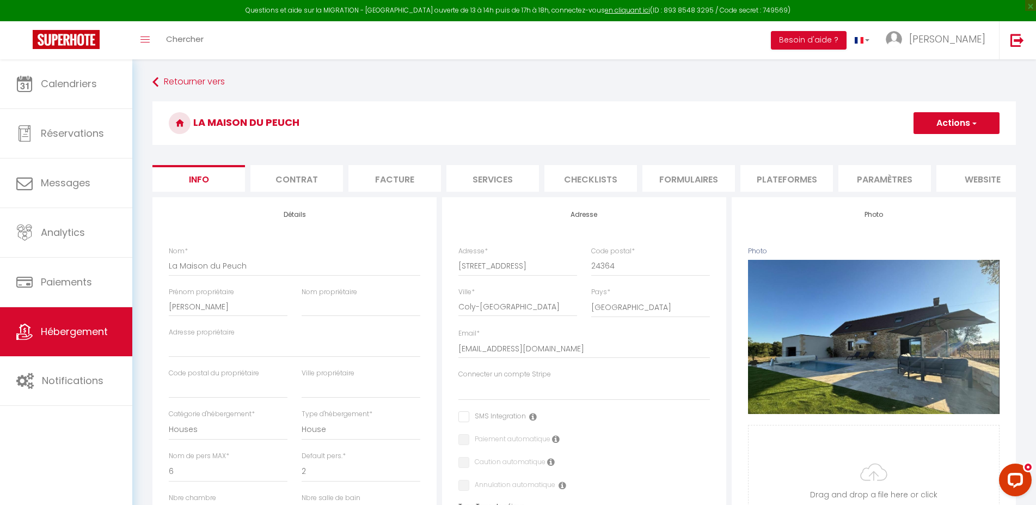
checkbox input "false"
click at [768, 170] on li "Plateformes" at bounding box center [787, 178] width 93 height 27
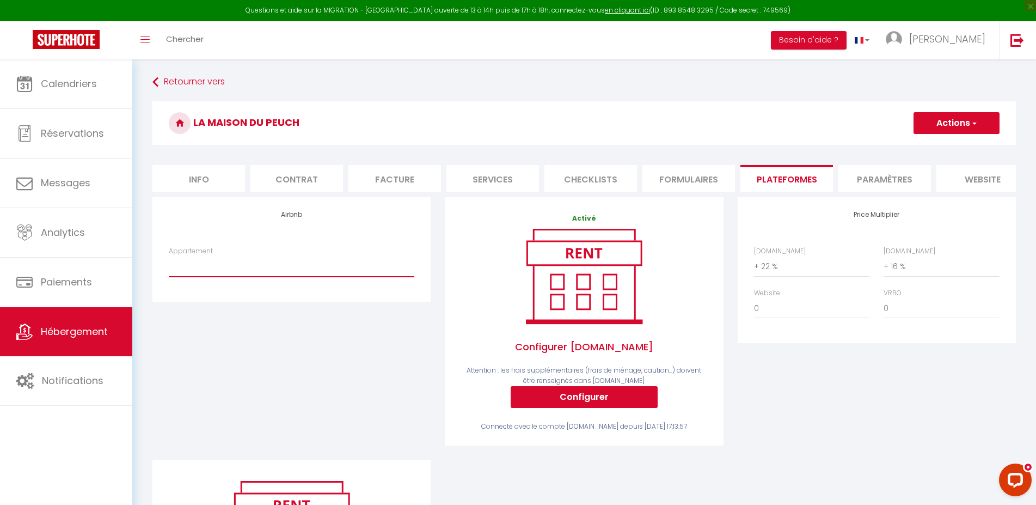
click at [169, 256] on select "Dumyrat 1 - Espace atypique - accueil@laconciergeriedesamis.fr Dumyrat 2 - Véri…" at bounding box center [292, 266] width 246 height 21
select select "8225-1436064563343627383"
click option "La Maison du Peuch - [EMAIL_ADDRESS][DOMAIN_NAME]" at bounding box center [0, 0] width 0 height 0
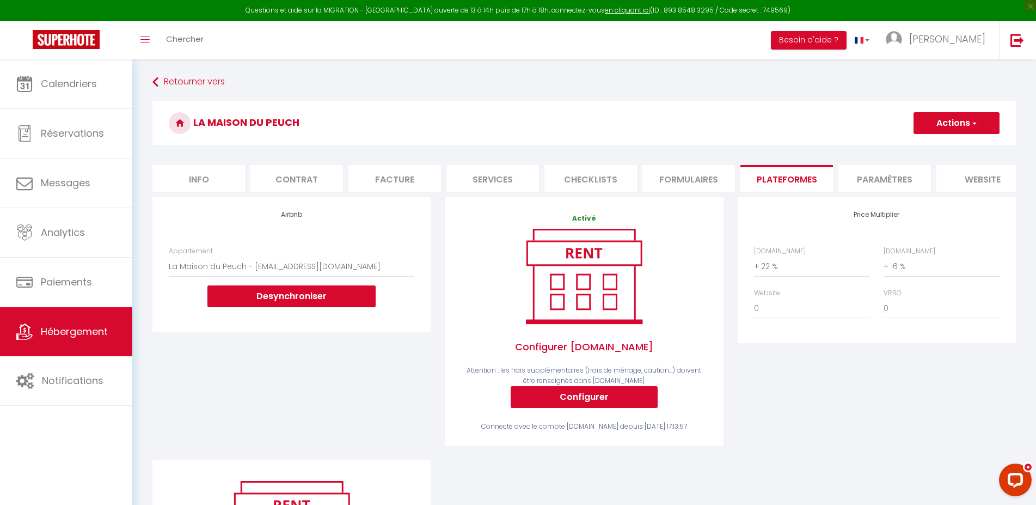
click at [949, 117] on button "Actions" at bounding box center [957, 123] width 86 height 22
click at [938, 149] on link "Enregistrer" at bounding box center [956, 147] width 86 height 14
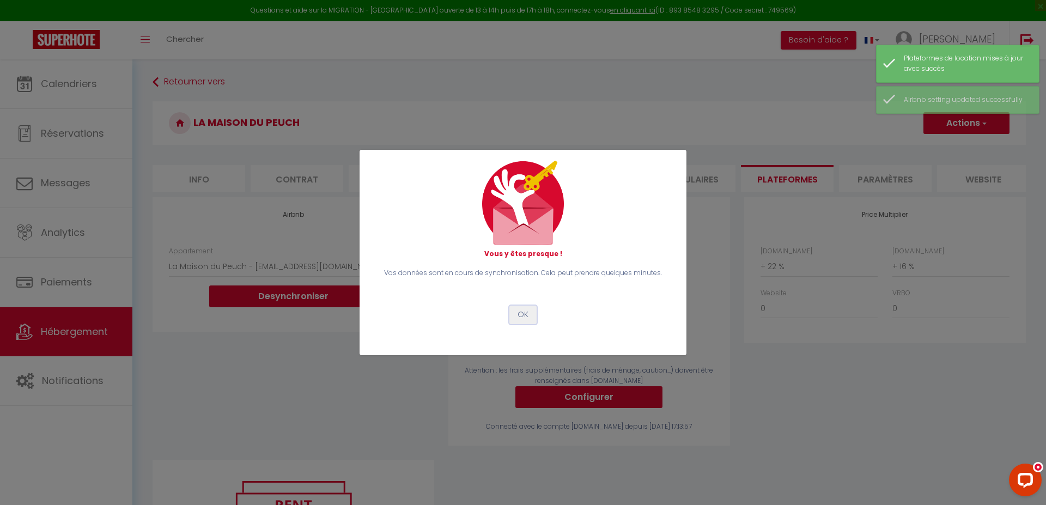
click at [526, 313] on button "OK" at bounding box center [522, 315] width 27 height 19
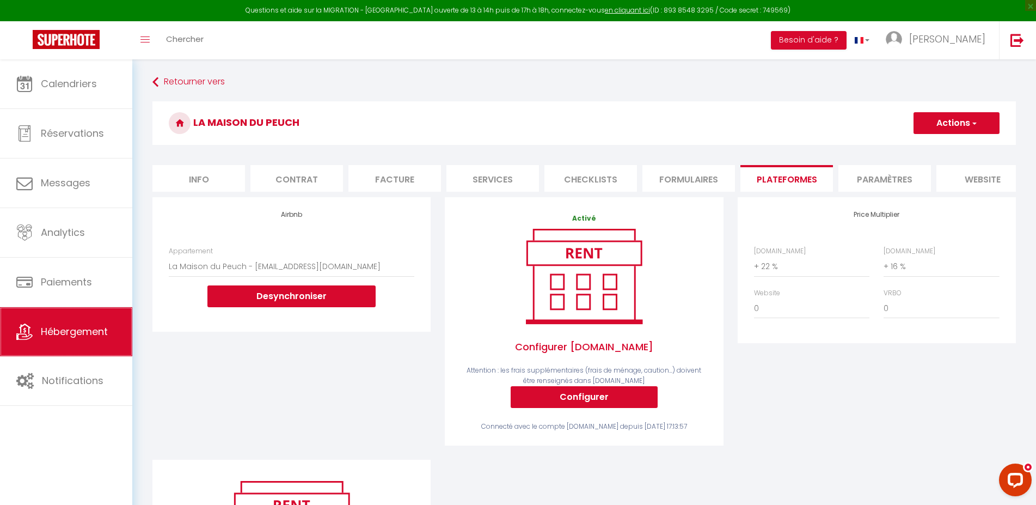
click at [86, 325] on link "Hébergement" at bounding box center [66, 331] width 132 height 49
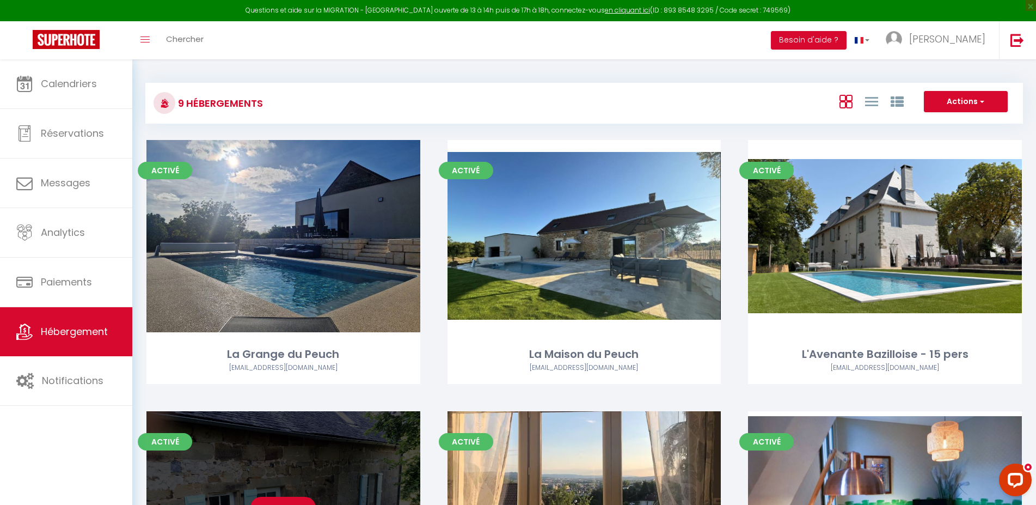
click at [320, 437] on div "Editer" at bounding box center [284, 507] width 274 height 192
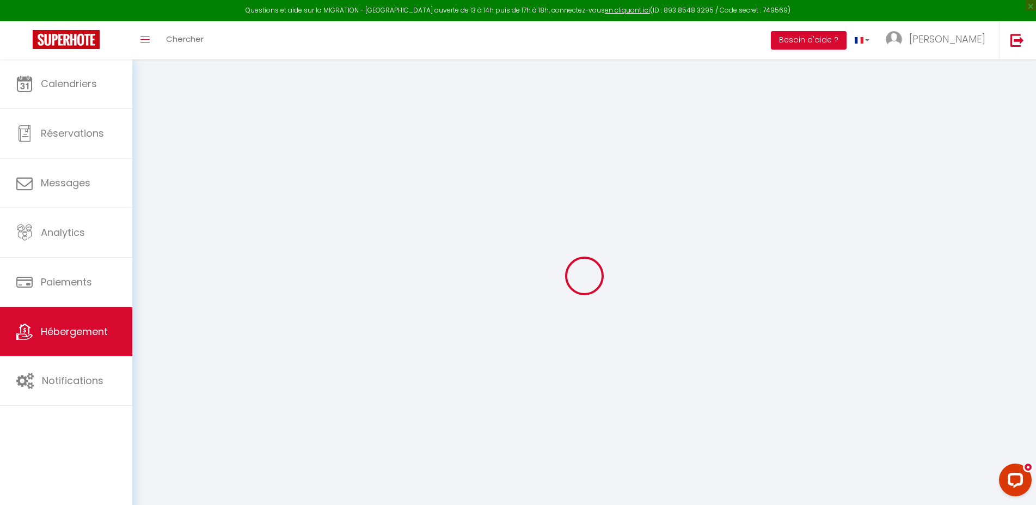
select select "+ 22 %"
select select "+ 16 %"
select select "+ 10 %"
select select
checkbox input "false"
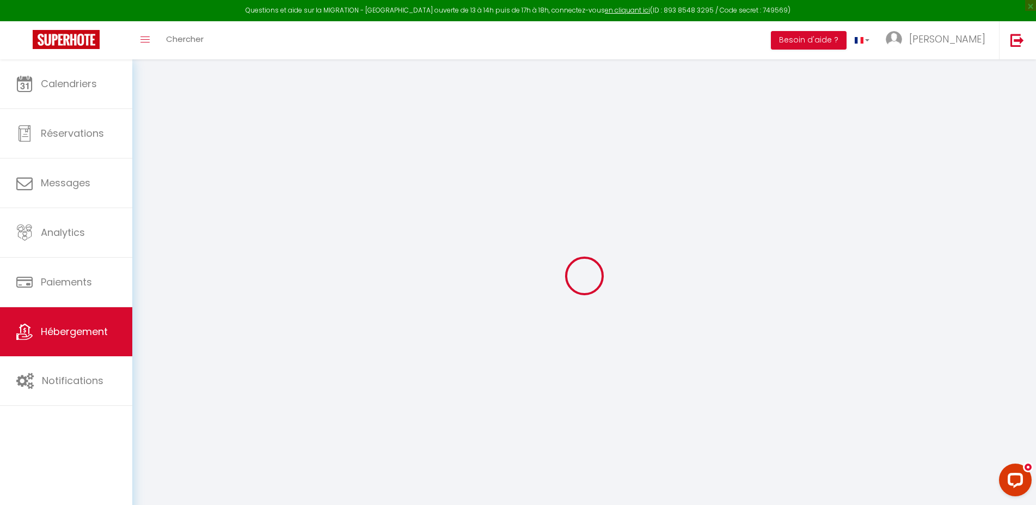
checkbox input "false"
select select "14:00"
select select
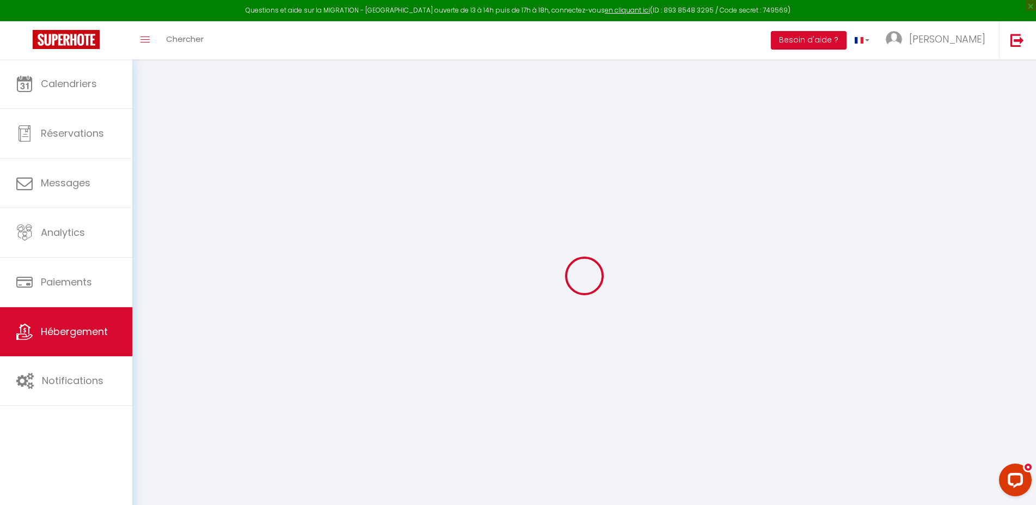
select select "11:00"
select select "30"
select select "120"
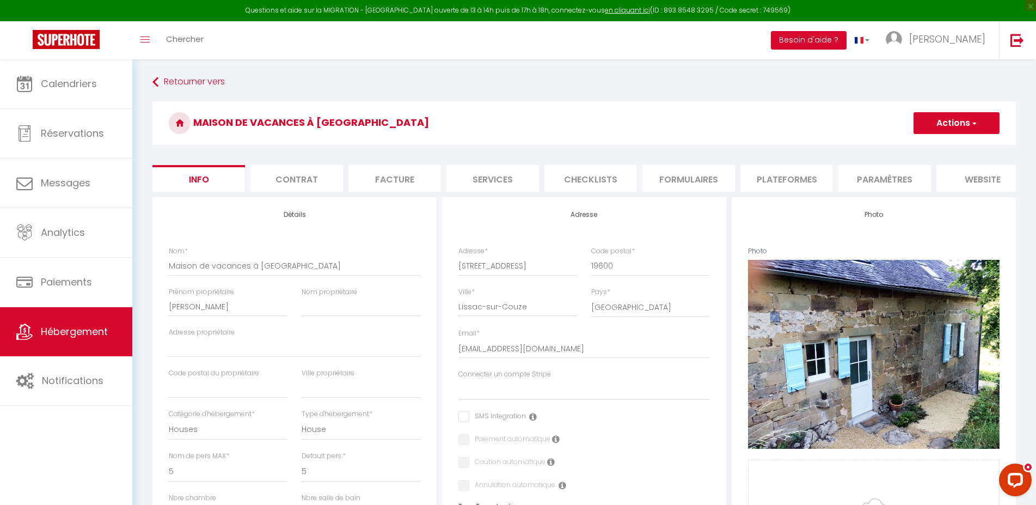
click at [784, 177] on li "Plateformes" at bounding box center [787, 178] width 93 height 27
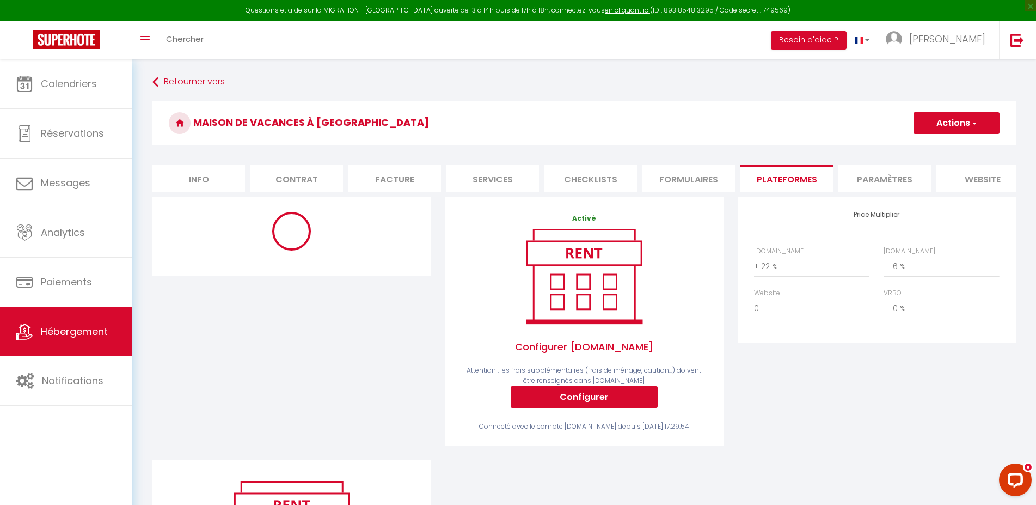
select select "10132-3044906"
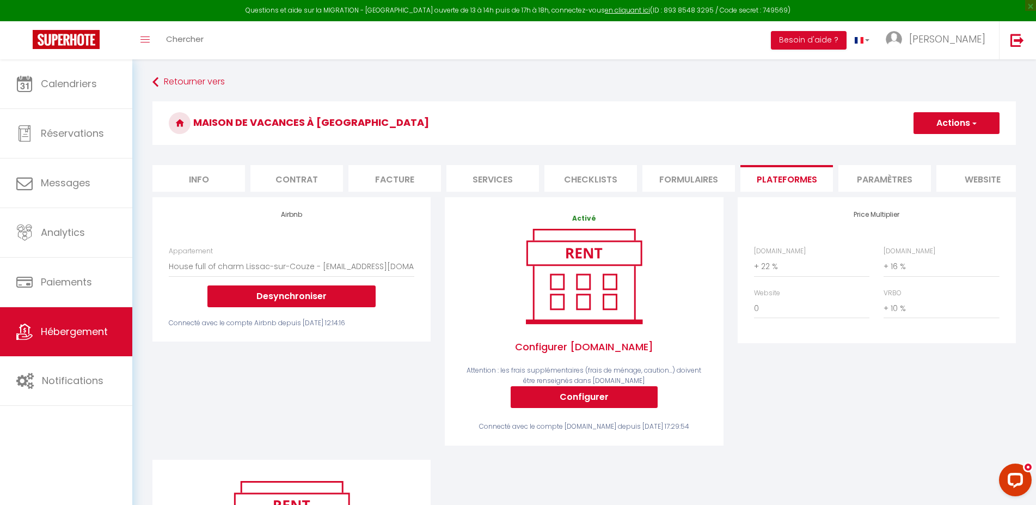
click at [926, 117] on button "Actions" at bounding box center [957, 123] width 86 height 22
click at [933, 144] on link "Enregistrer" at bounding box center [956, 147] width 86 height 14
select select "365"
select select "well_reviewed_guests"
select select "EUR"
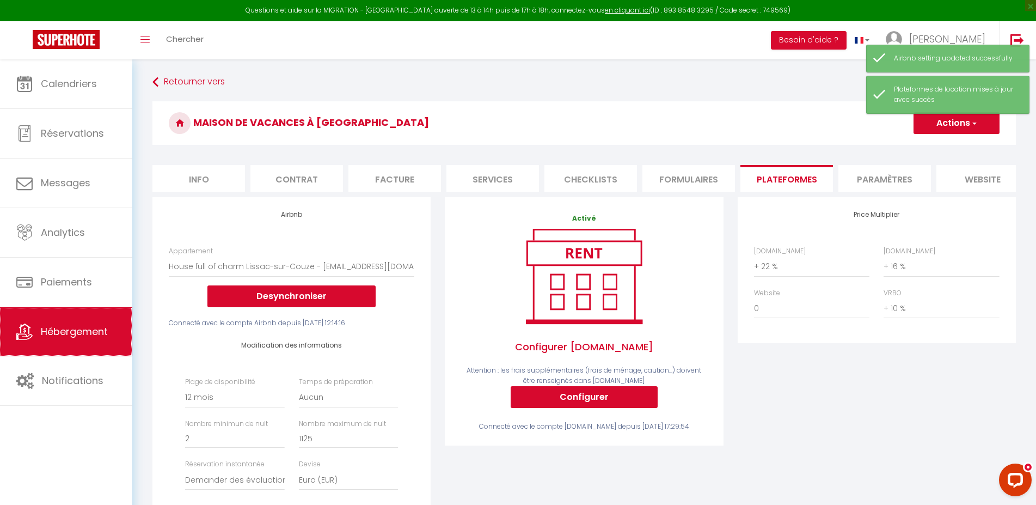
click at [62, 334] on span "Hébergement" at bounding box center [74, 332] width 67 height 14
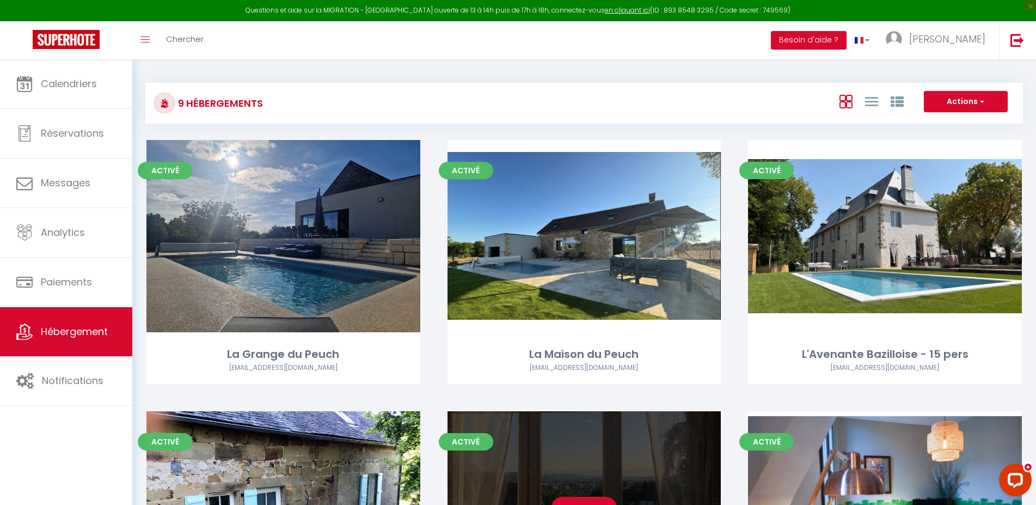
click at [590, 436] on div "Editer" at bounding box center [585, 507] width 274 height 192
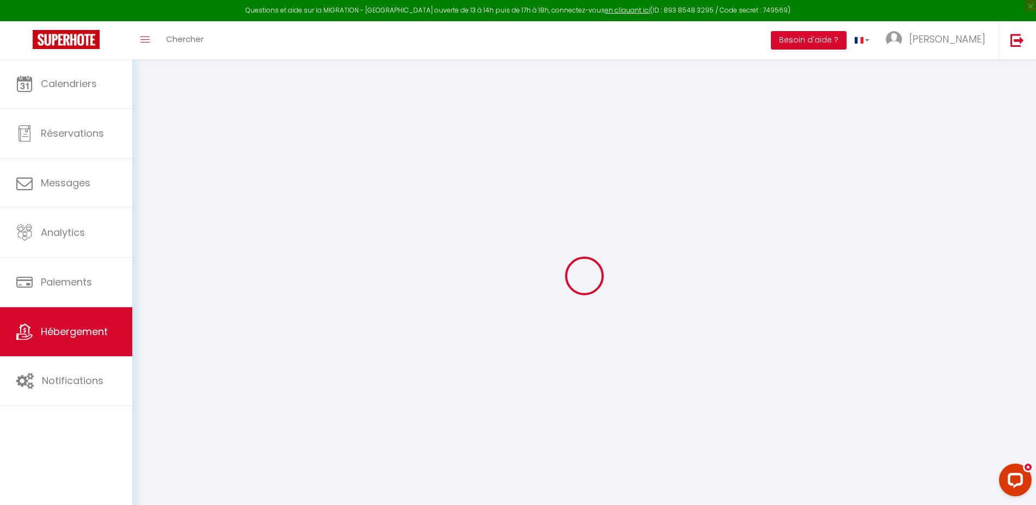
select select "+ 22 %"
select select
checkbox input "false"
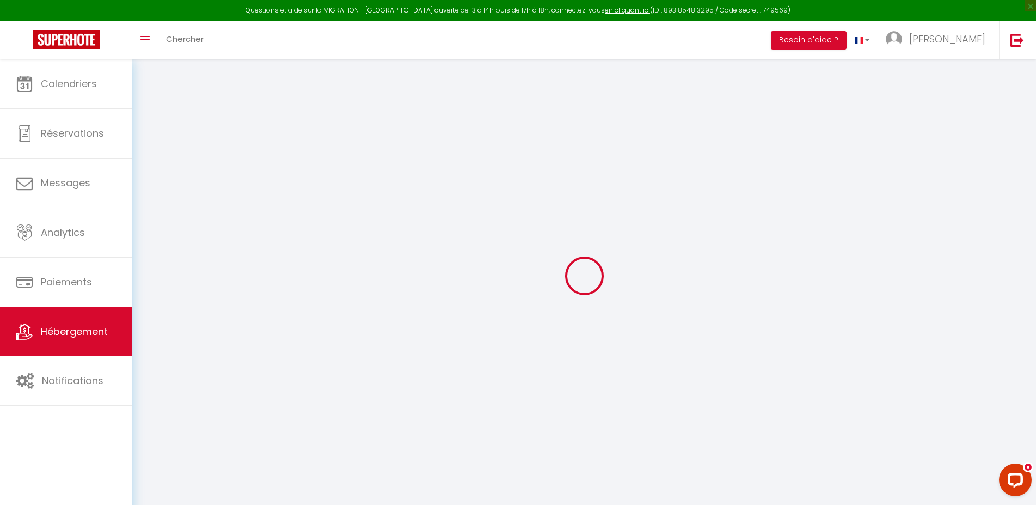
checkbox input "false"
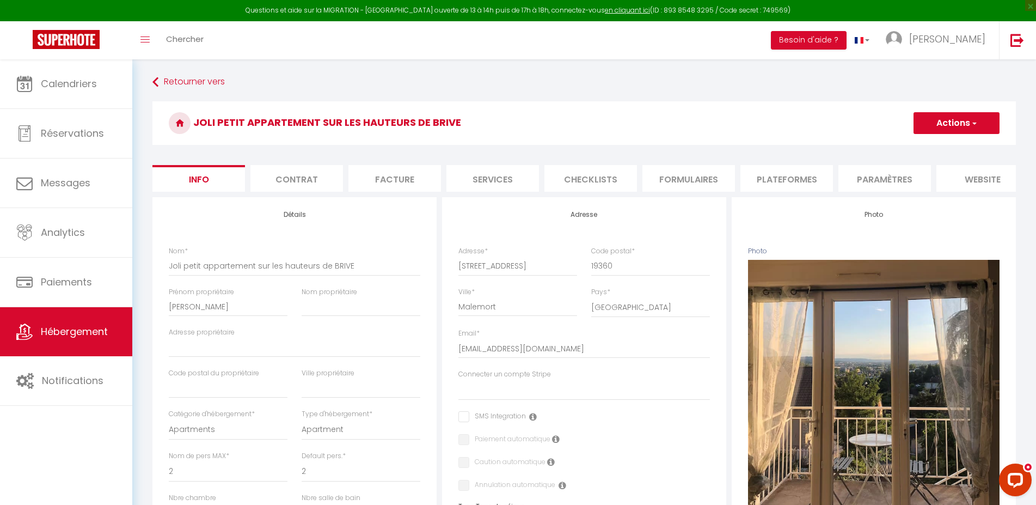
click at [770, 176] on li "Plateformes" at bounding box center [787, 178] width 93 height 27
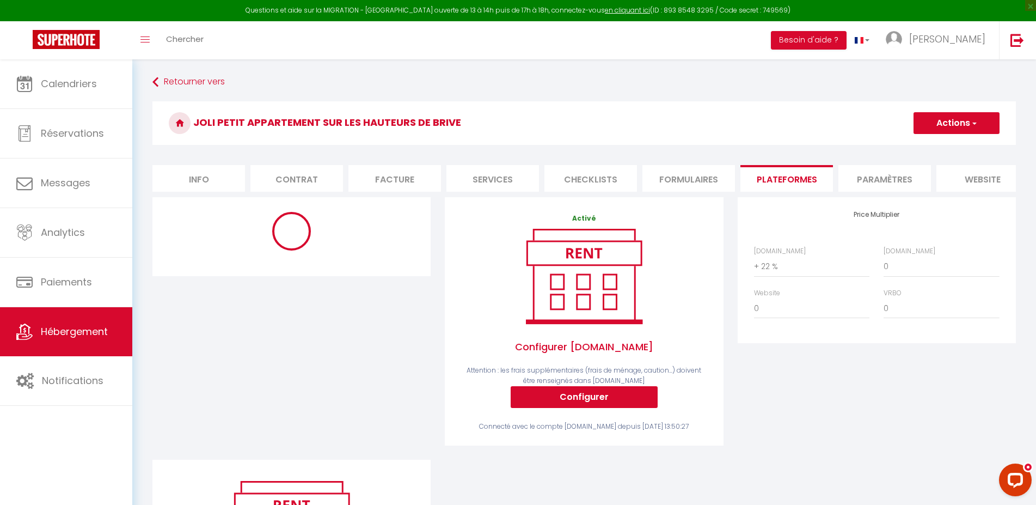
select select "10195-635914391148088341"
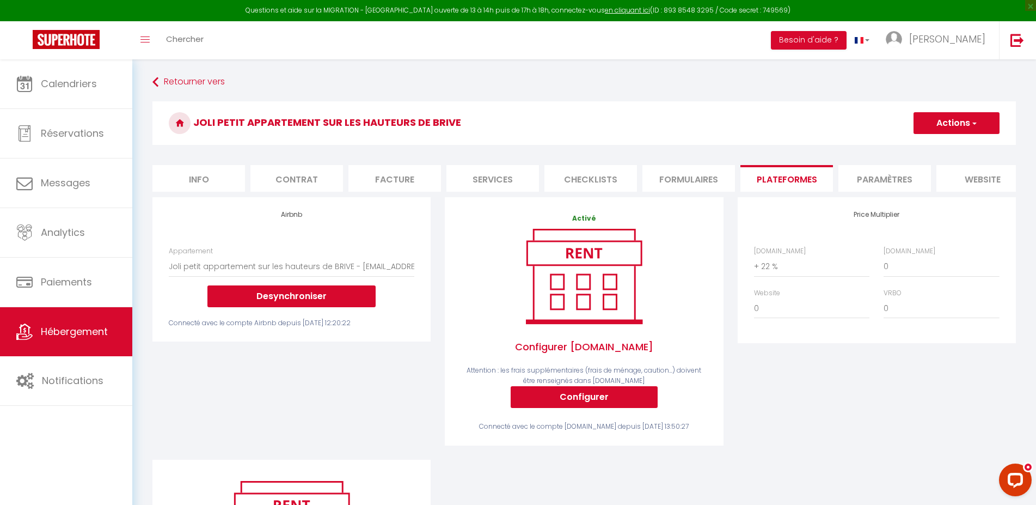
click at [923, 132] on button "Actions" at bounding box center [957, 123] width 86 height 22
click at [930, 148] on link "Enregistrer" at bounding box center [956, 147] width 86 height 14
select select "365"
select select "well_reviewed_guests"
select select "EUR"
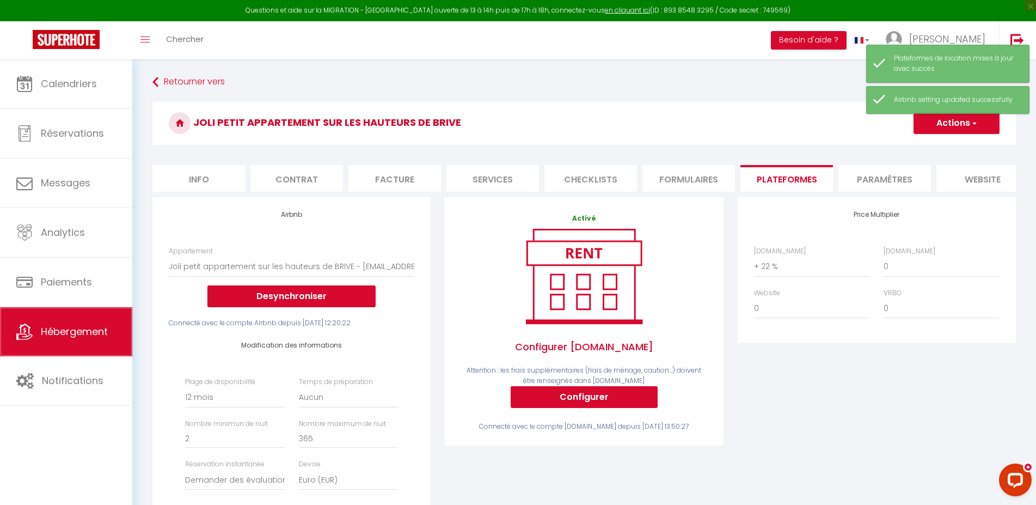
click at [65, 319] on link "Hébergement" at bounding box center [66, 331] width 132 height 49
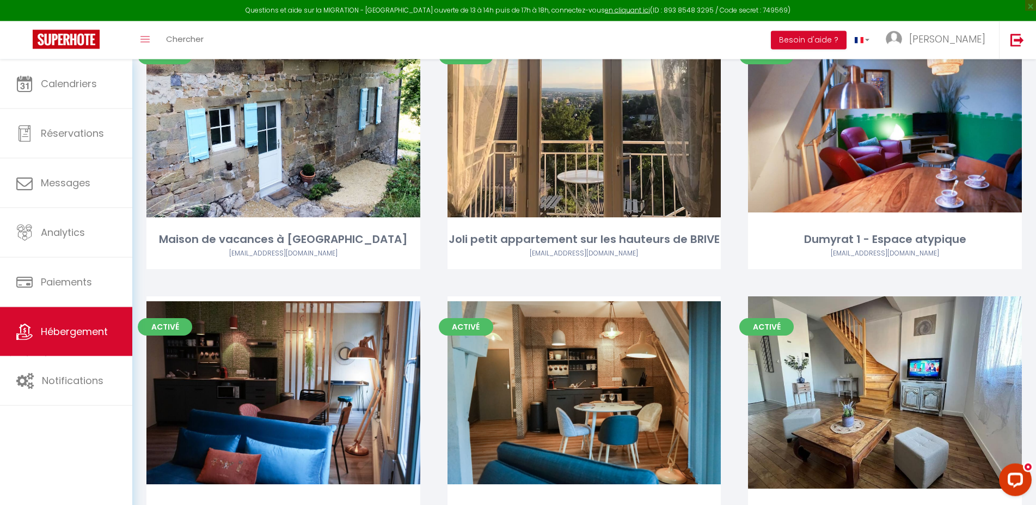
scroll to position [390, 0]
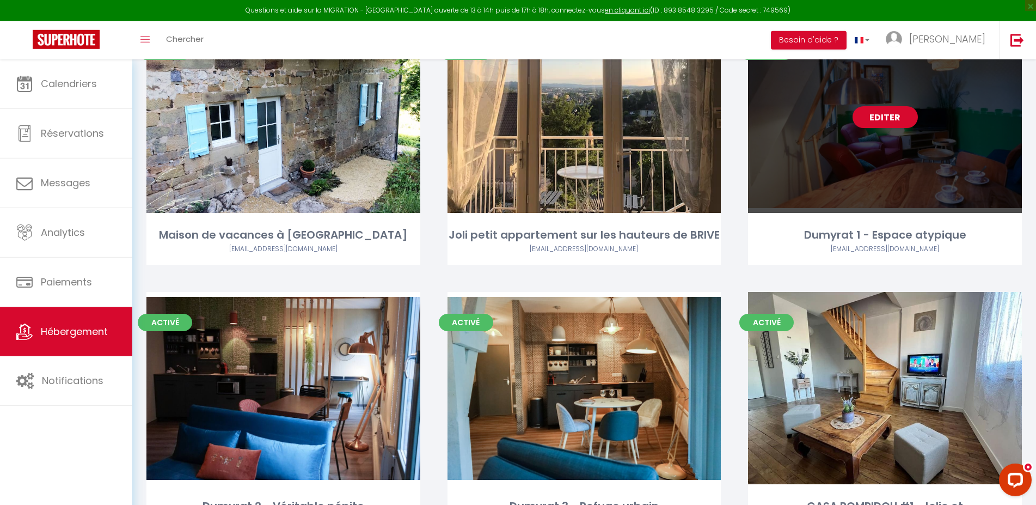
click at [841, 175] on div "Editer" at bounding box center [885, 117] width 274 height 192
select select "3"
select select "2"
select select "1"
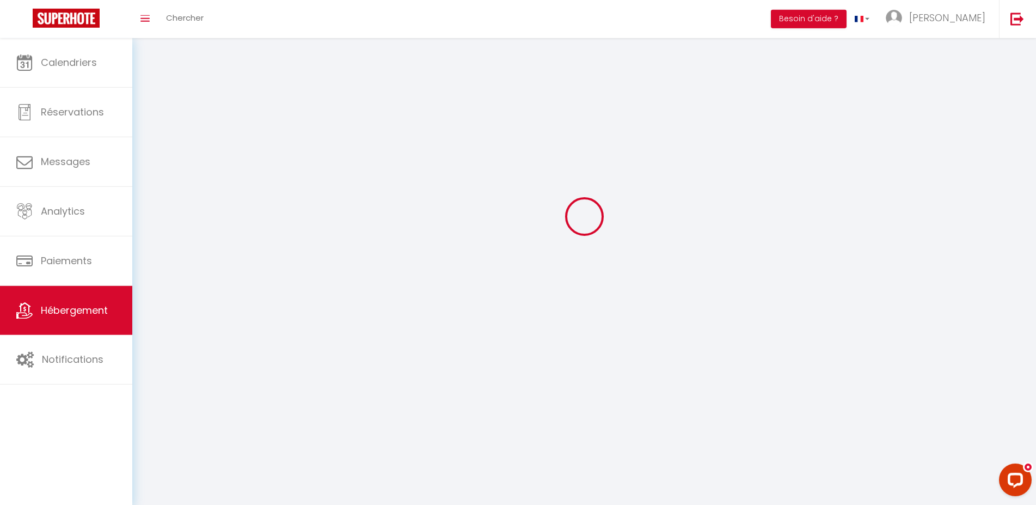
select select
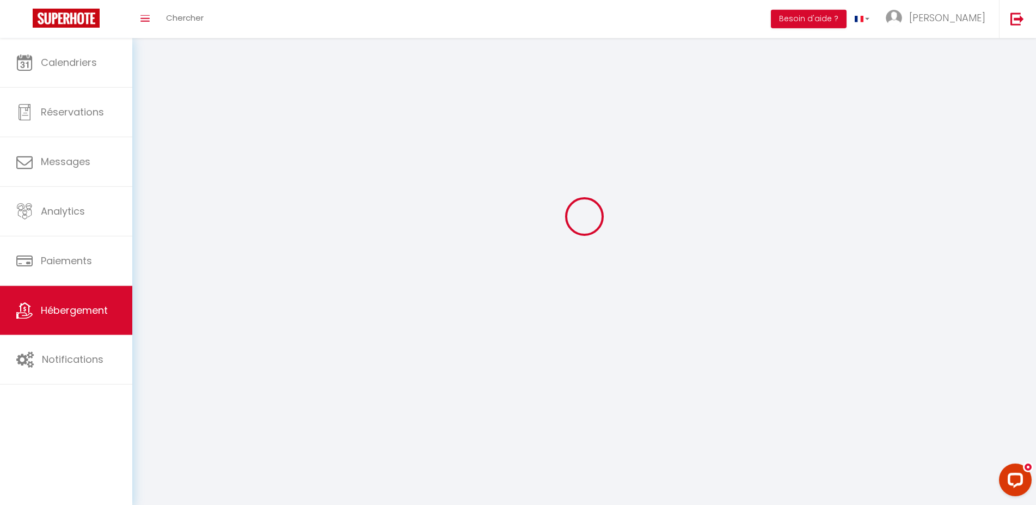
checkbox input "false"
select select
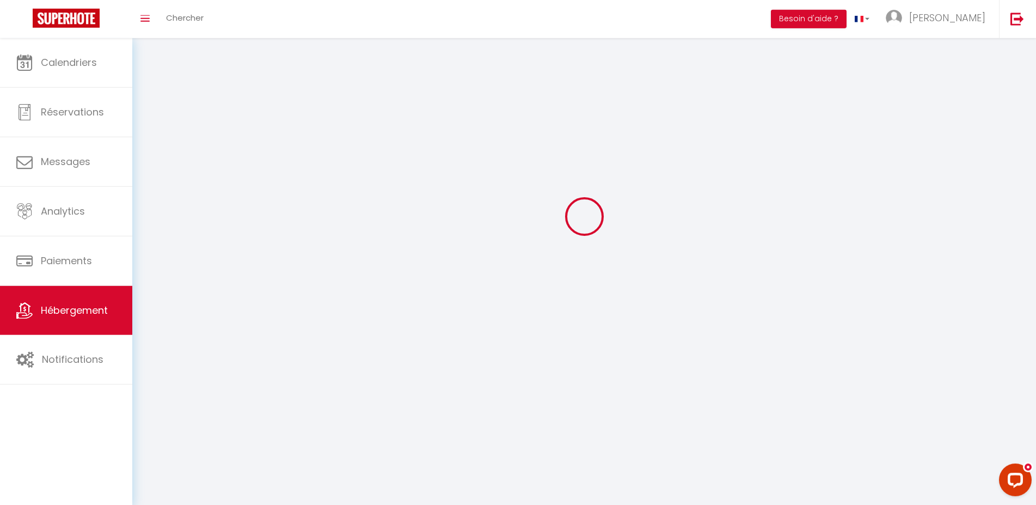
select select
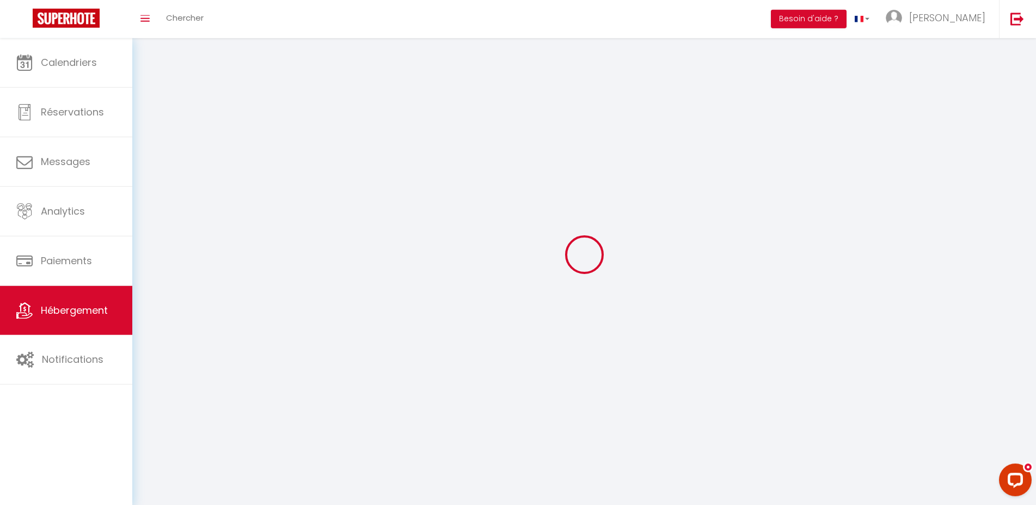
select select
checkbox input "false"
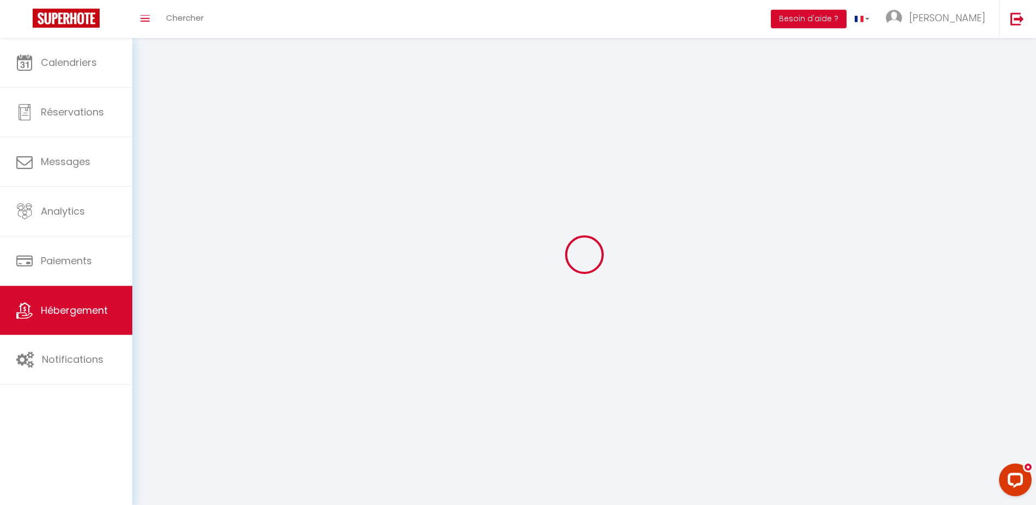
select select
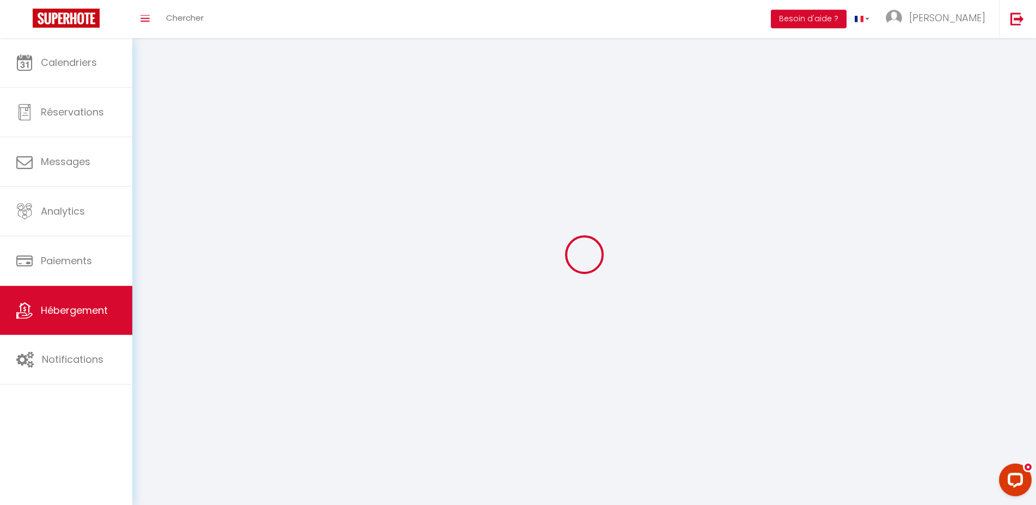
select select
checkbox input "false"
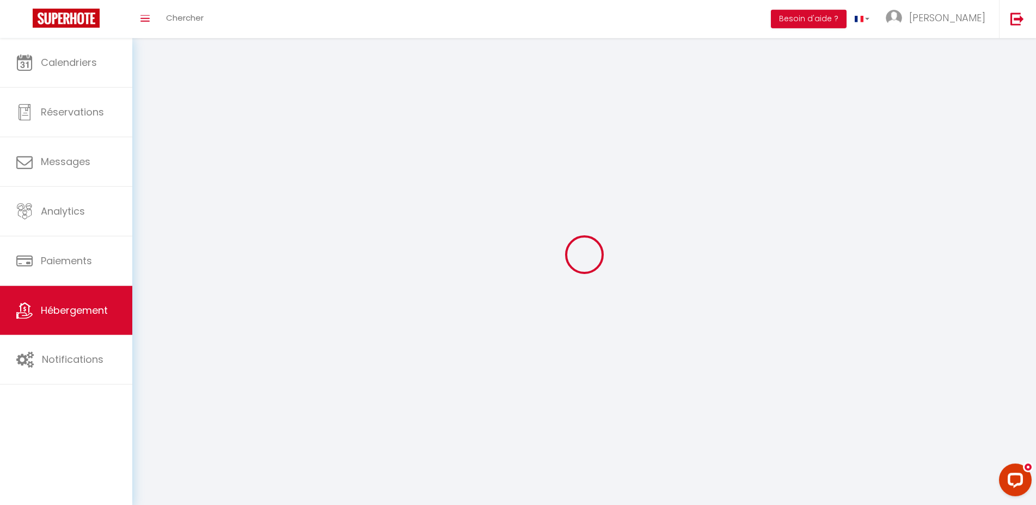
checkbox input "false"
select select
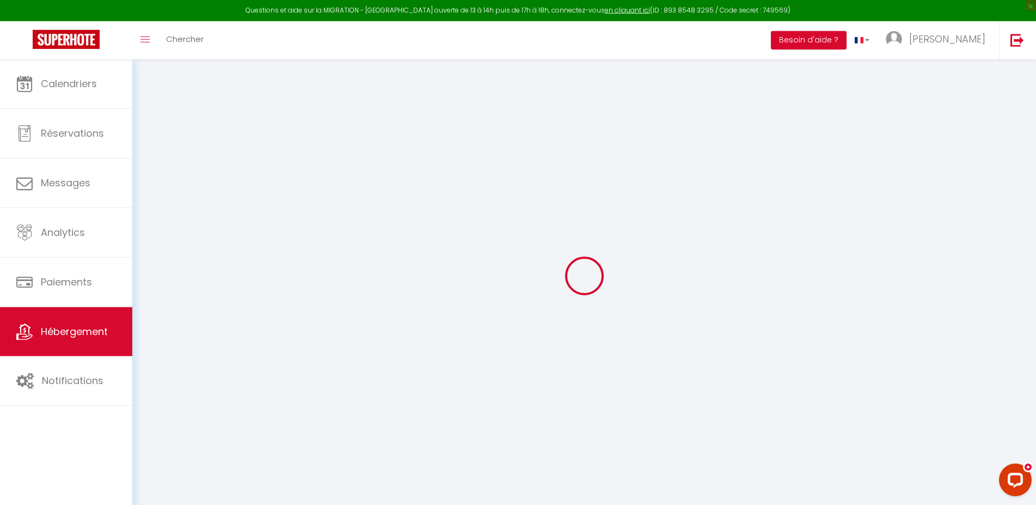
select select
checkbox input "false"
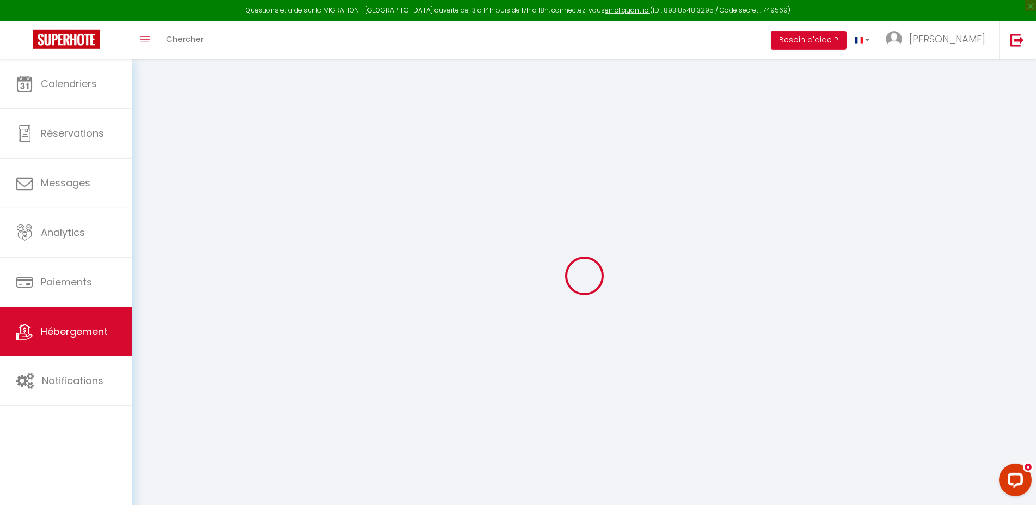
checkbox input "false"
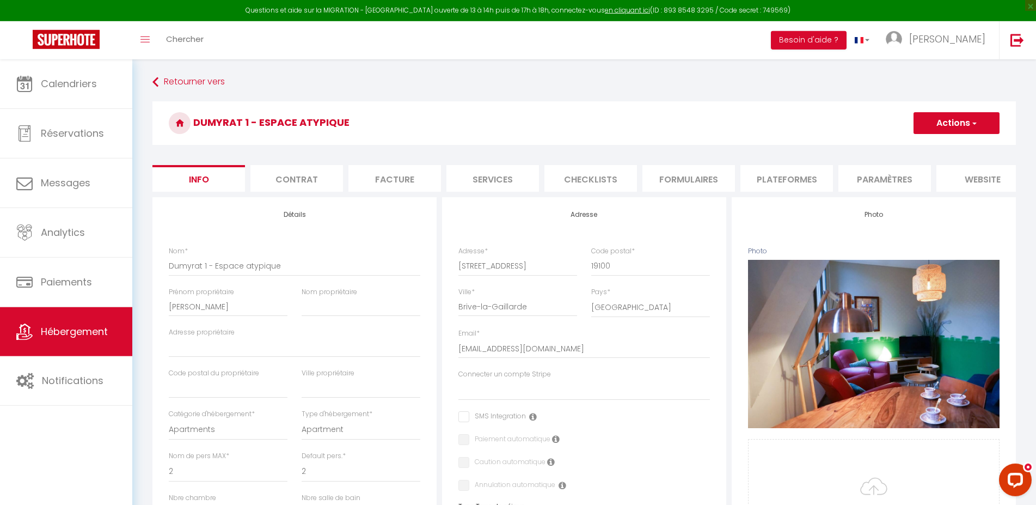
click at [780, 178] on li "Plateformes" at bounding box center [787, 178] width 93 height 27
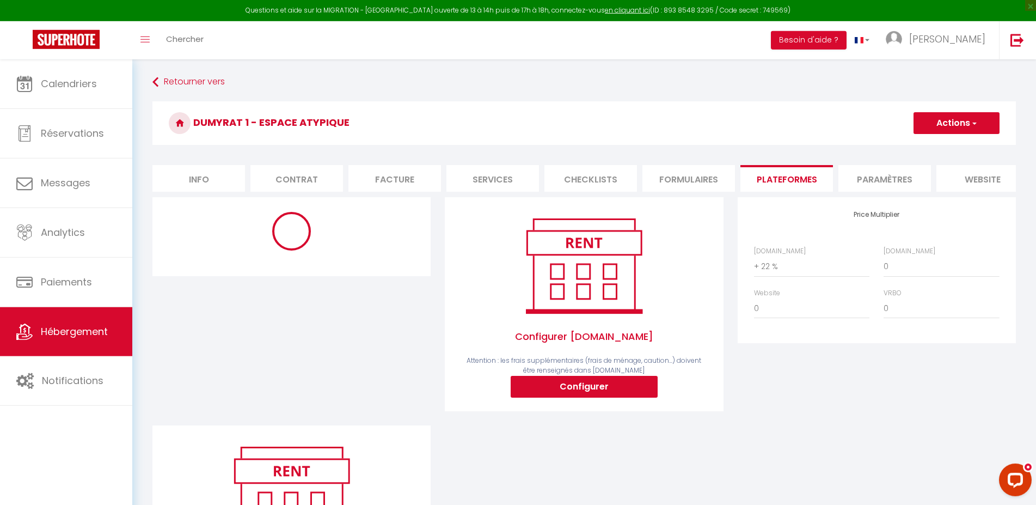
select select "8225-1154156503630927140"
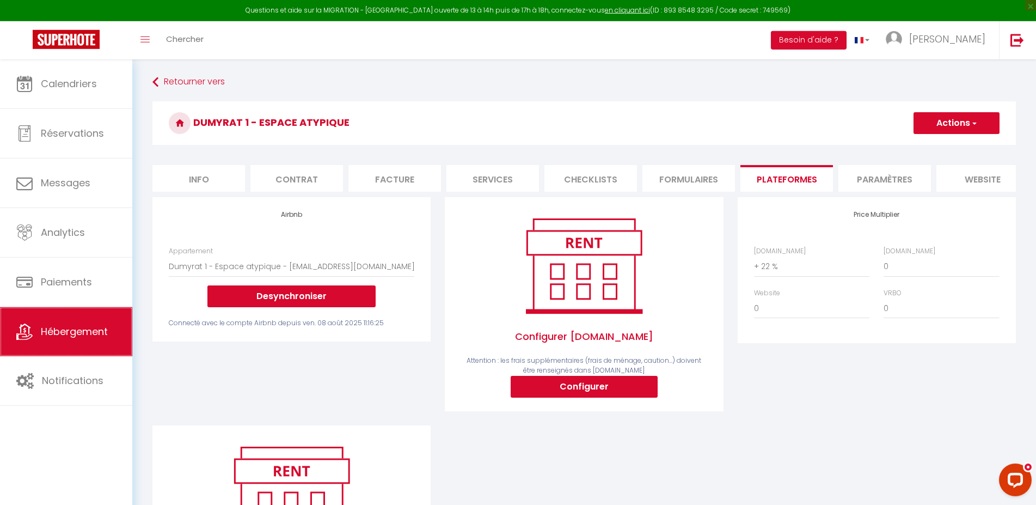
click at [50, 350] on link "Hébergement" at bounding box center [66, 331] width 132 height 49
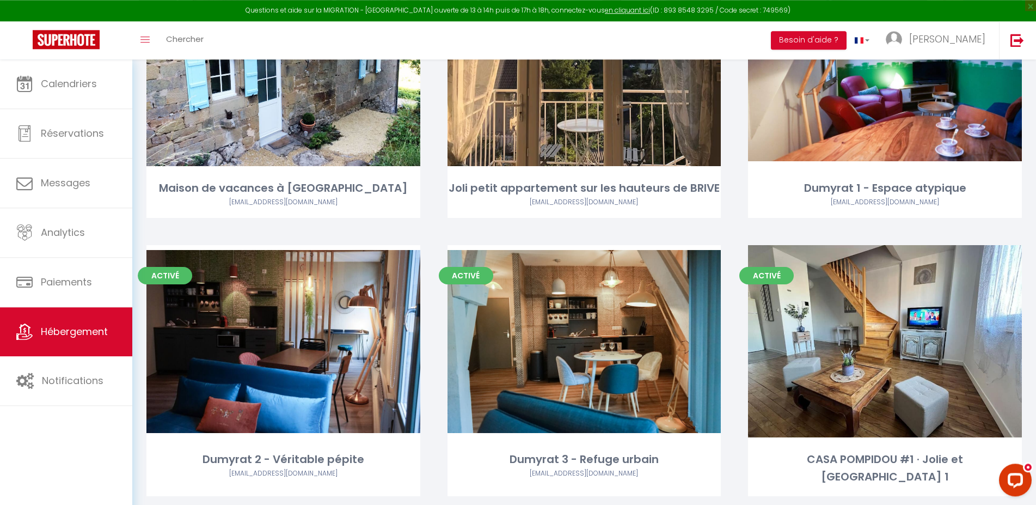
scroll to position [441, 0]
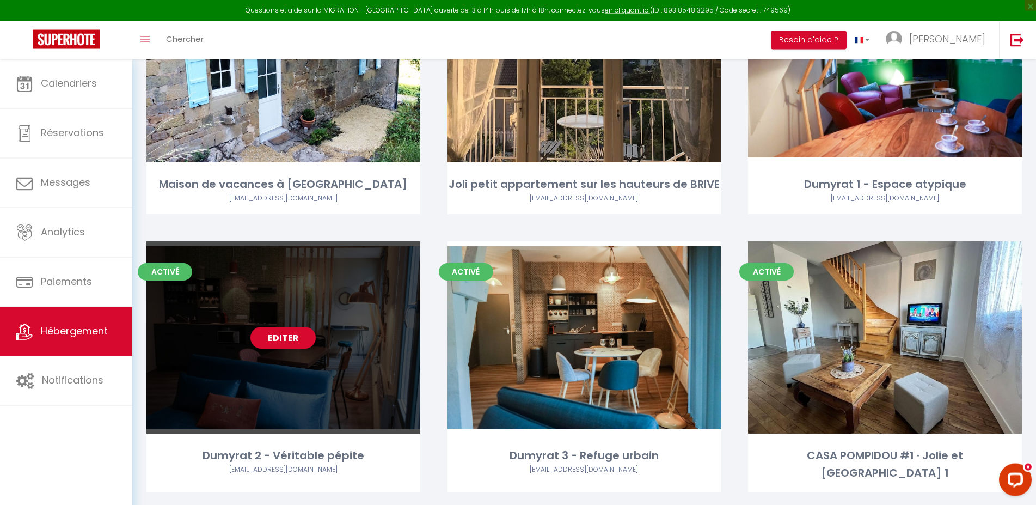
click at [333, 340] on div "Editer" at bounding box center [284, 337] width 274 height 192
select select "3"
select select "2"
select select "1"
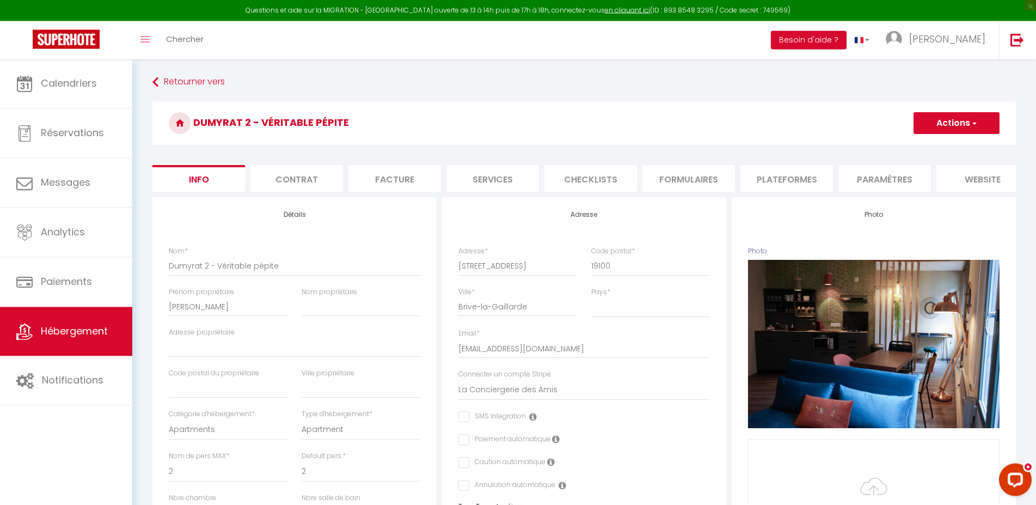
click at [776, 176] on li "Plateformes" at bounding box center [787, 178] width 93 height 27
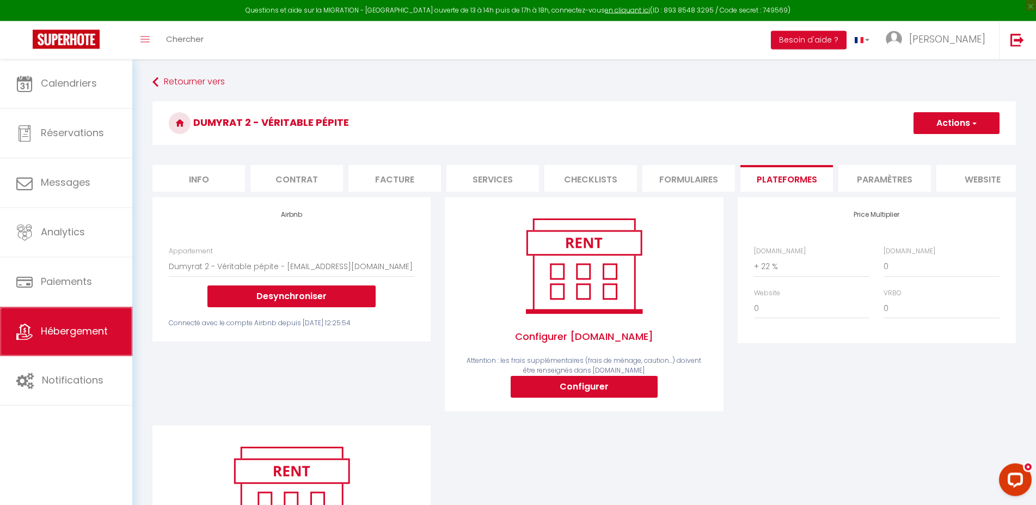
click at [77, 335] on span "Hébergement" at bounding box center [74, 332] width 67 height 14
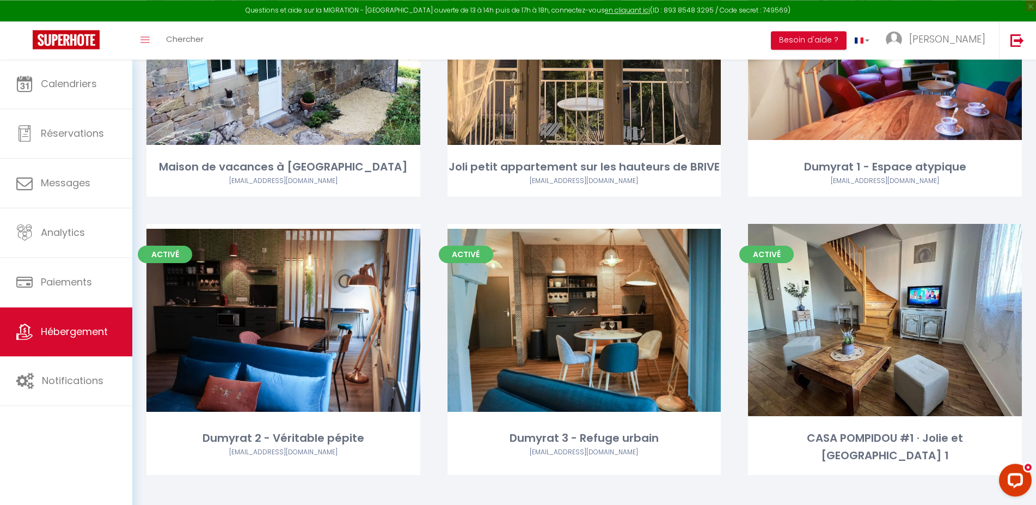
scroll to position [469, 0]
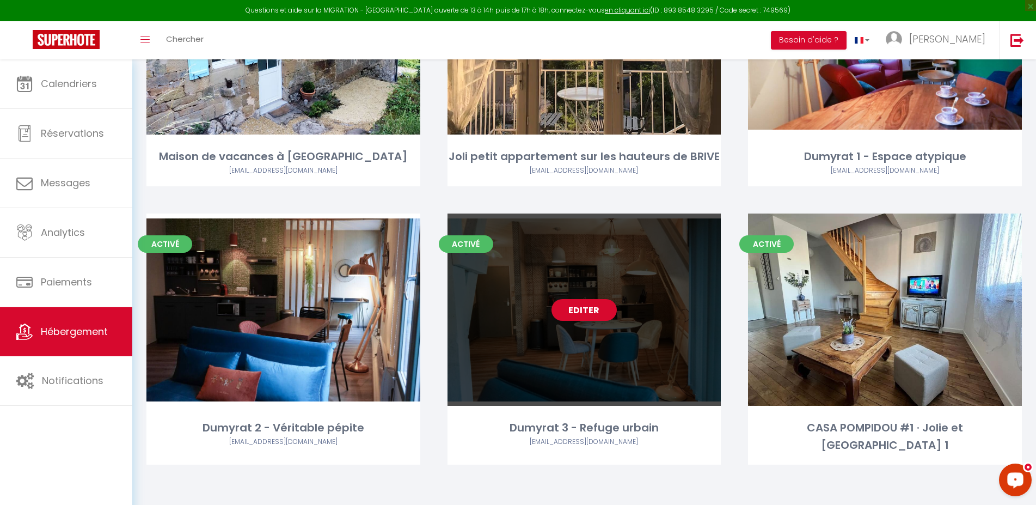
click at [608, 331] on div "Editer" at bounding box center [585, 309] width 274 height 192
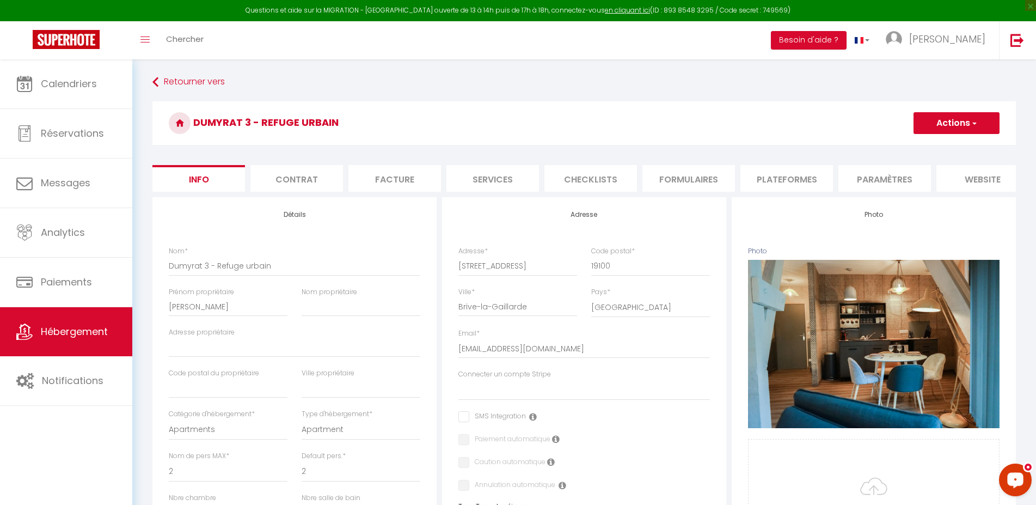
click at [785, 175] on li "Plateformes" at bounding box center [787, 178] width 93 height 27
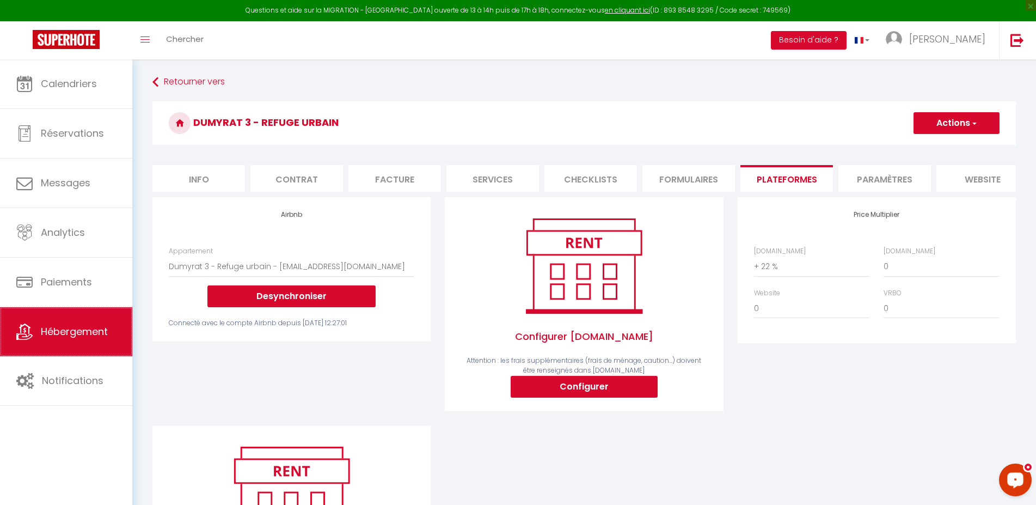
click at [70, 329] on span "Hébergement" at bounding box center [74, 332] width 67 height 14
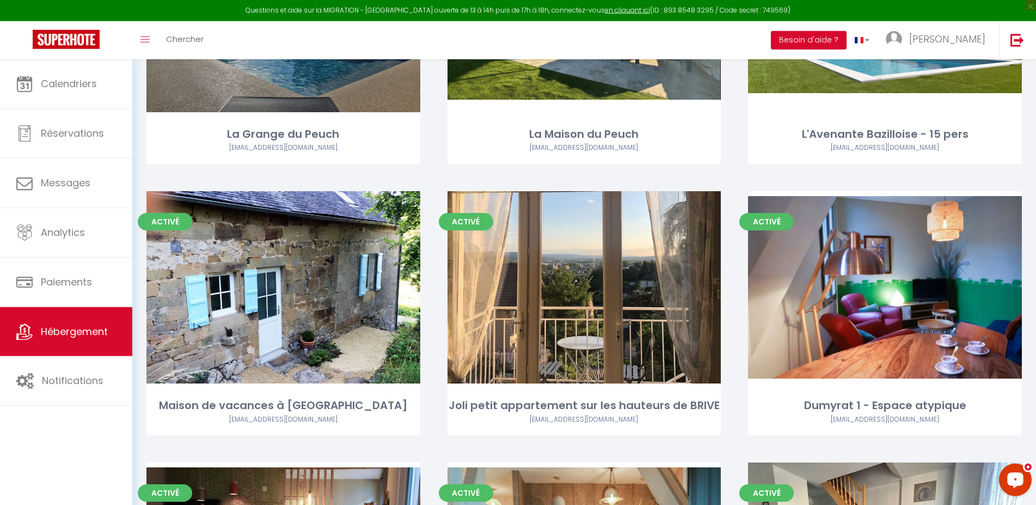
scroll to position [469, 0]
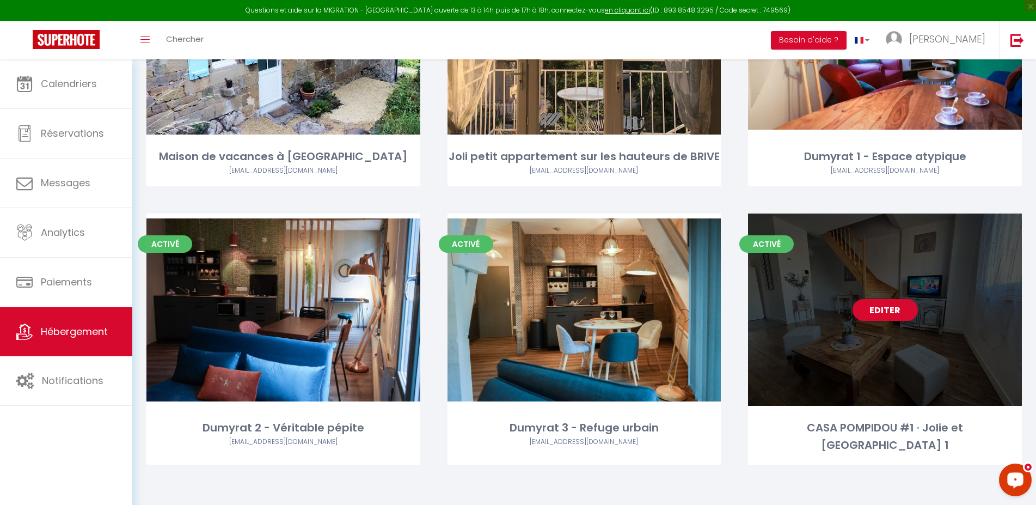
click at [883, 320] on link "Editer" at bounding box center [885, 310] width 65 height 22
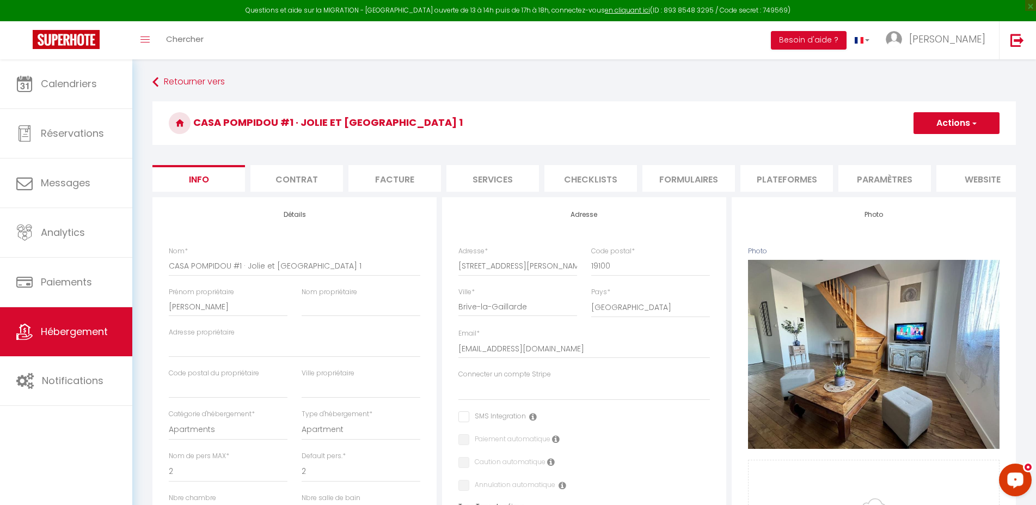
click at [780, 175] on li "Plateformes" at bounding box center [787, 178] width 93 height 27
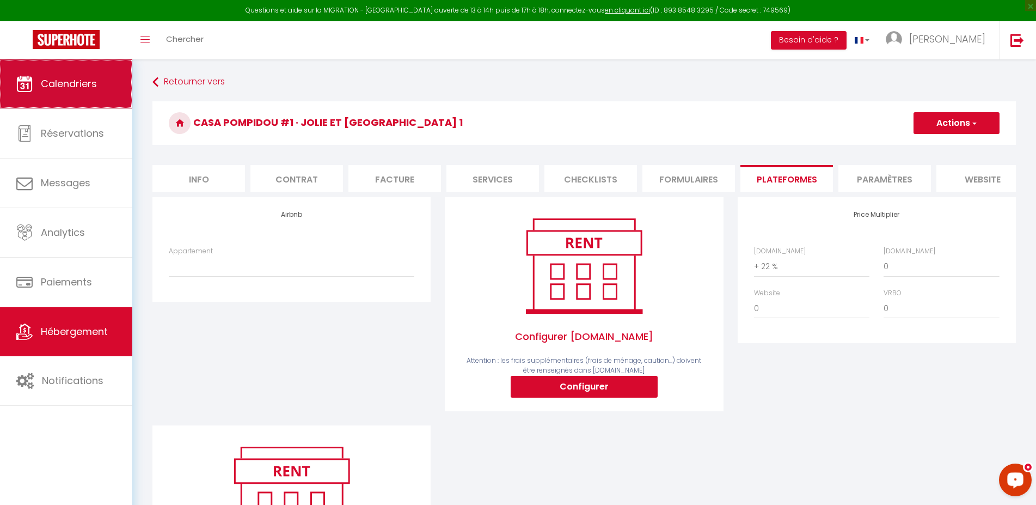
click at [81, 81] on span "Calendriers" at bounding box center [69, 84] width 56 height 14
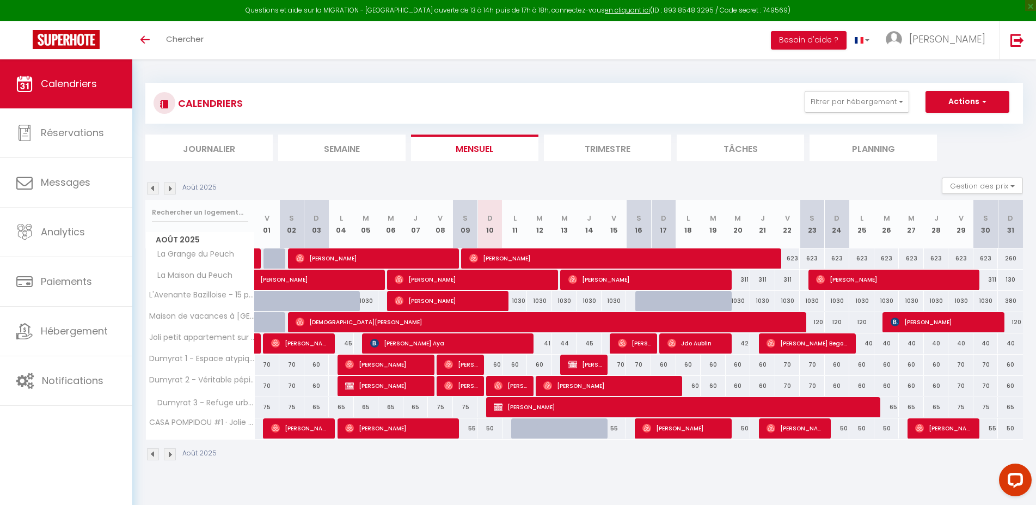
click at [150, 189] on img at bounding box center [153, 188] width 12 height 12
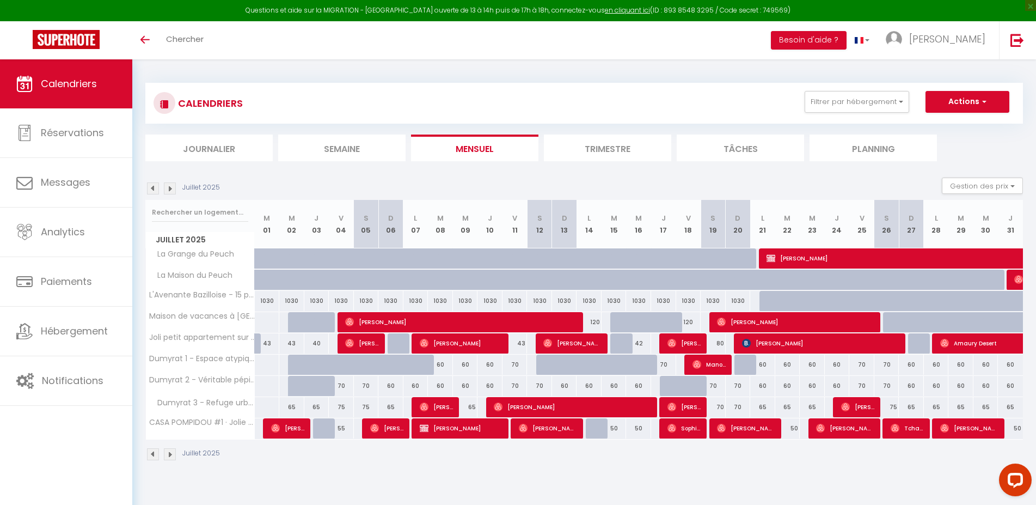
click at [171, 188] on img at bounding box center [170, 188] width 12 height 12
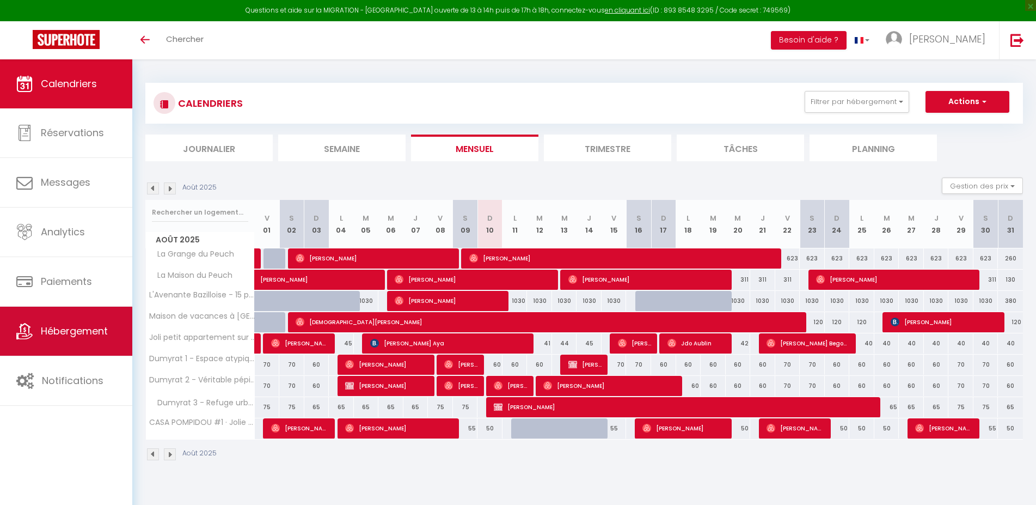
click at [68, 331] on span "Hébergement" at bounding box center [74, 331] width 67 height 14
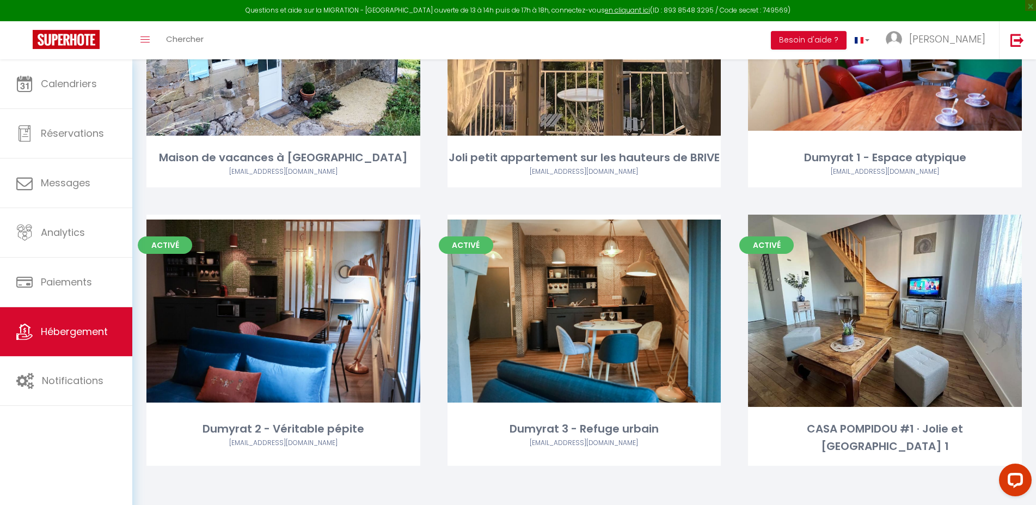
scroll to position [469, 0]
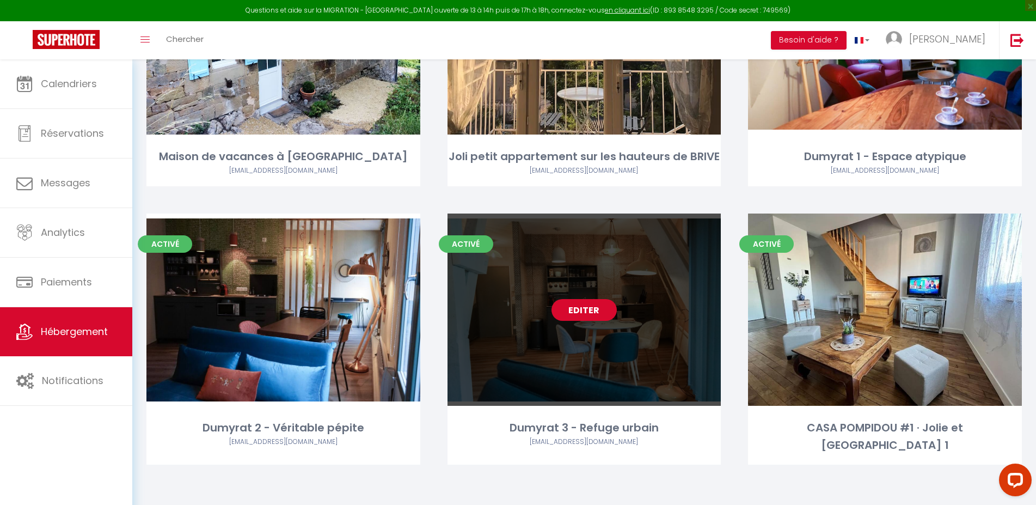
click at [589, 314] on link "Editer" at bounding box center [584, 310] width 65 height 22
select select "3"
select select "2"
select select "1"
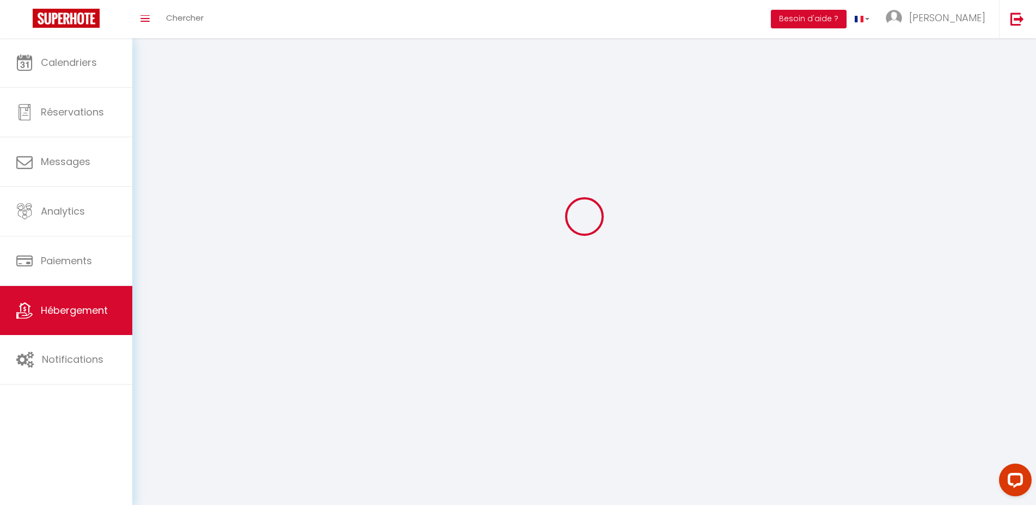
select select
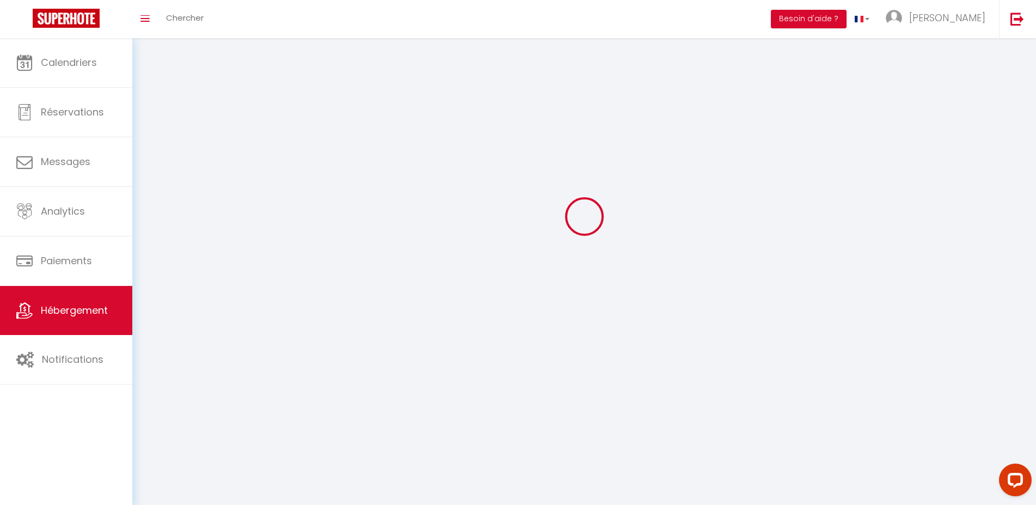
select select
checkbox input "false"
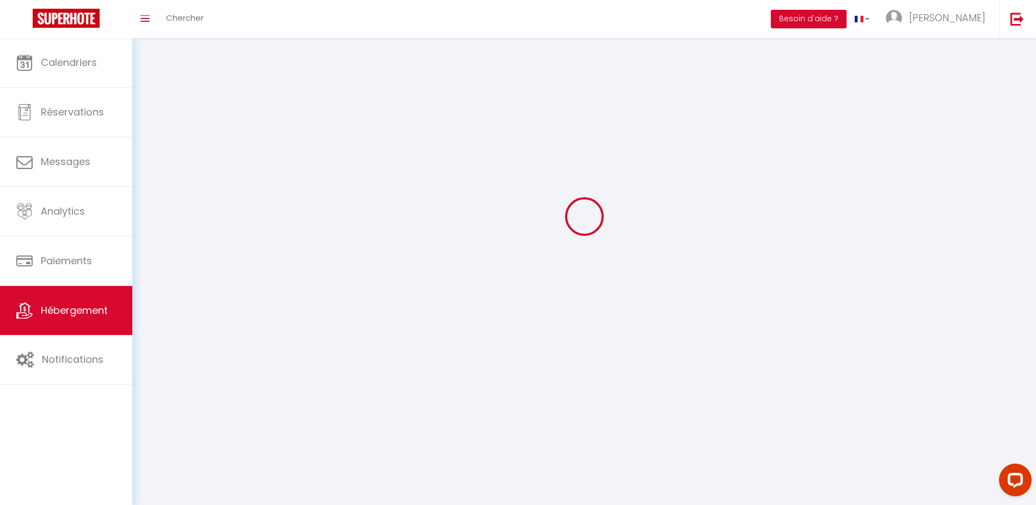
checkbox input "false"
select select
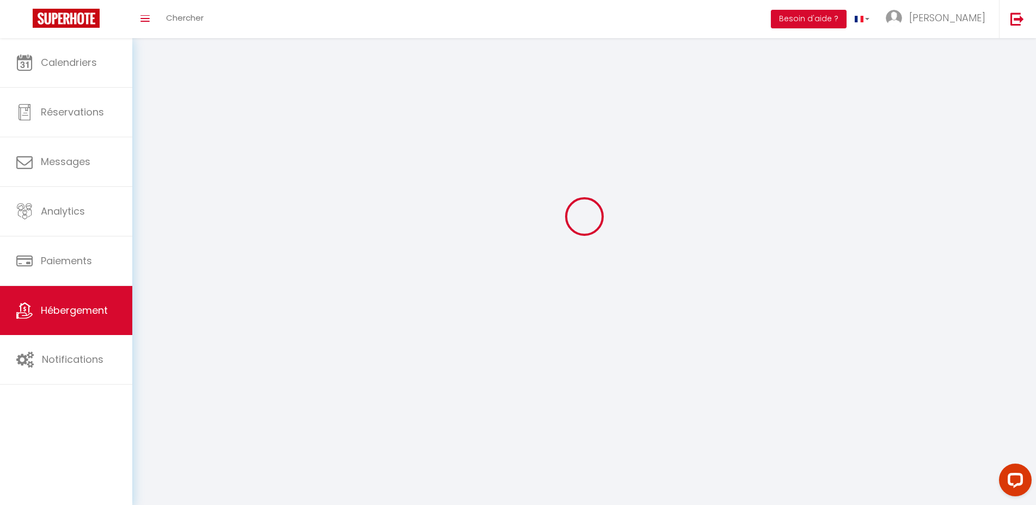
select select
checkbox input "false"
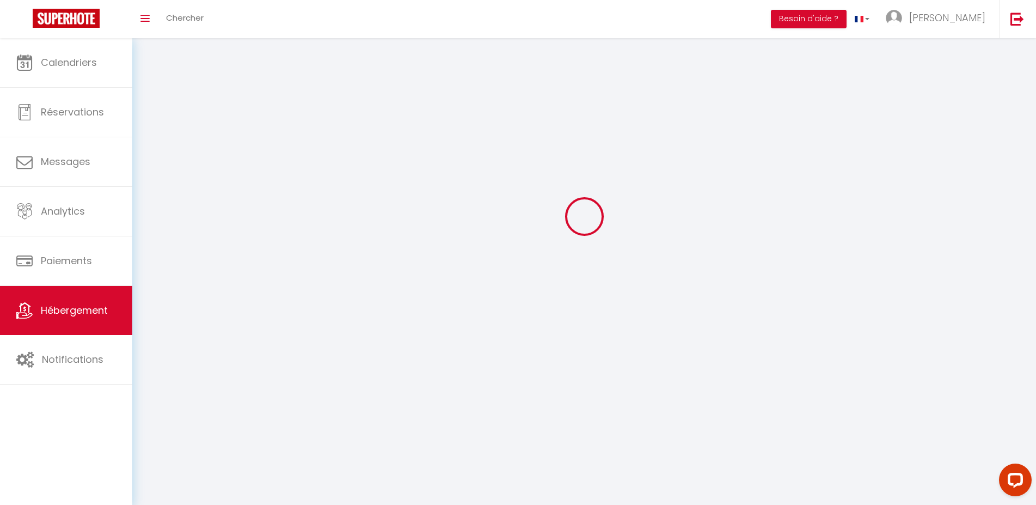
checkbox input "false"
select select
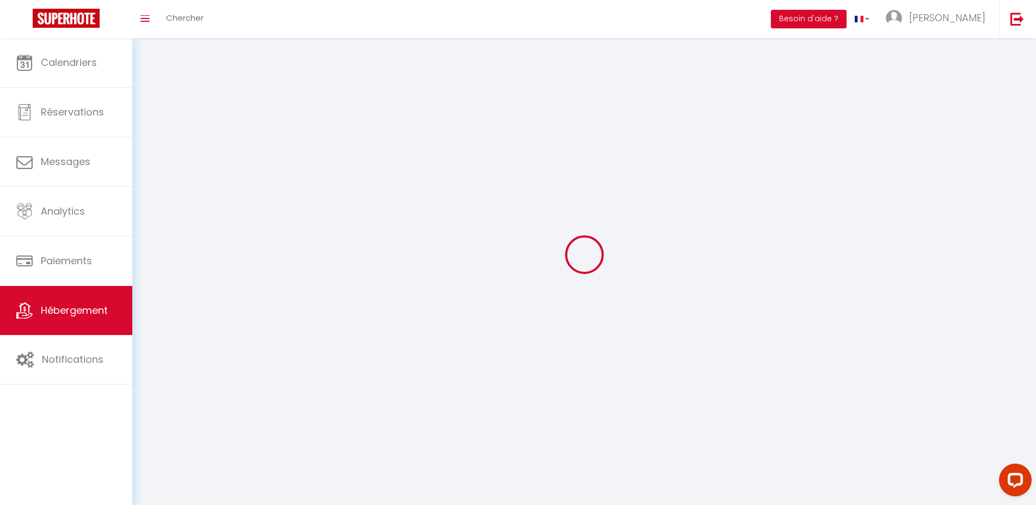
select select
checkbox input "false"
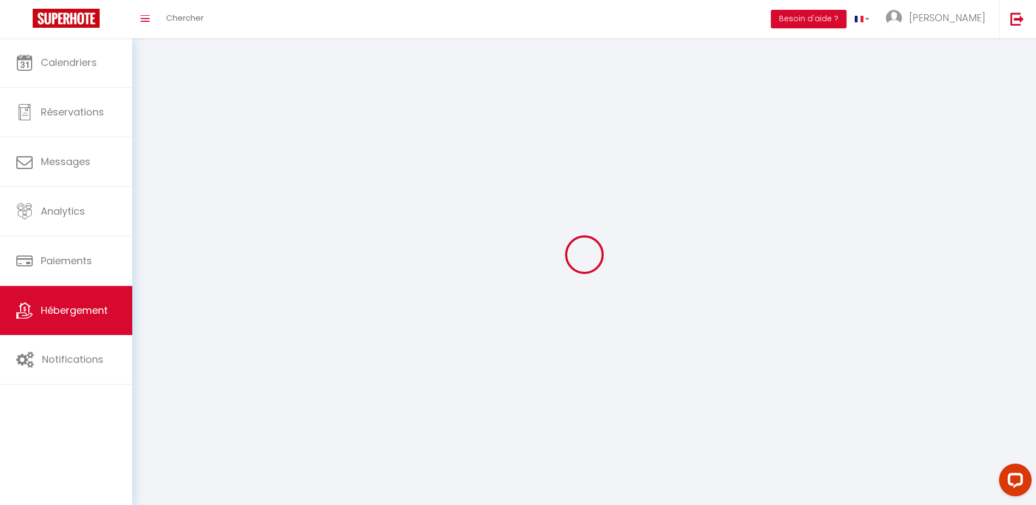
checkbox input "false"
select select
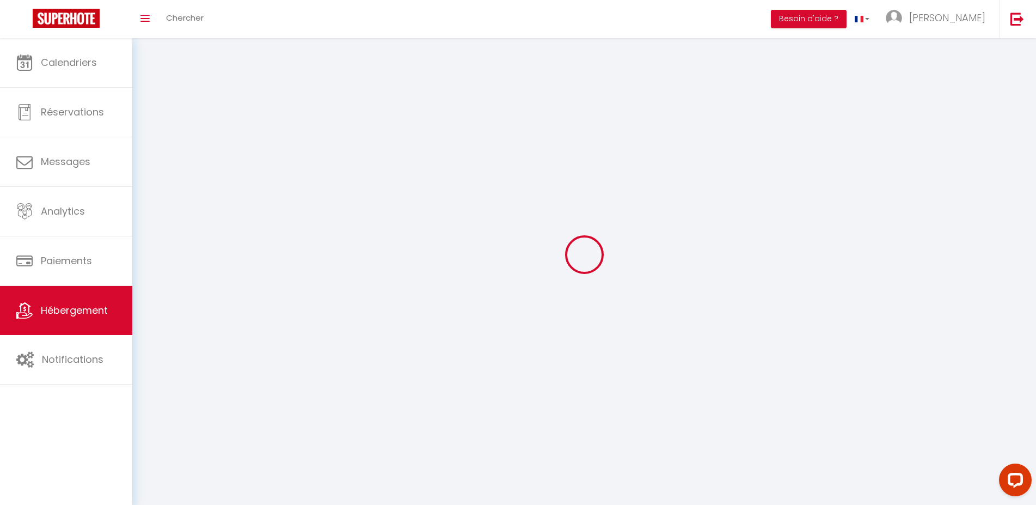
select select
select select "28"
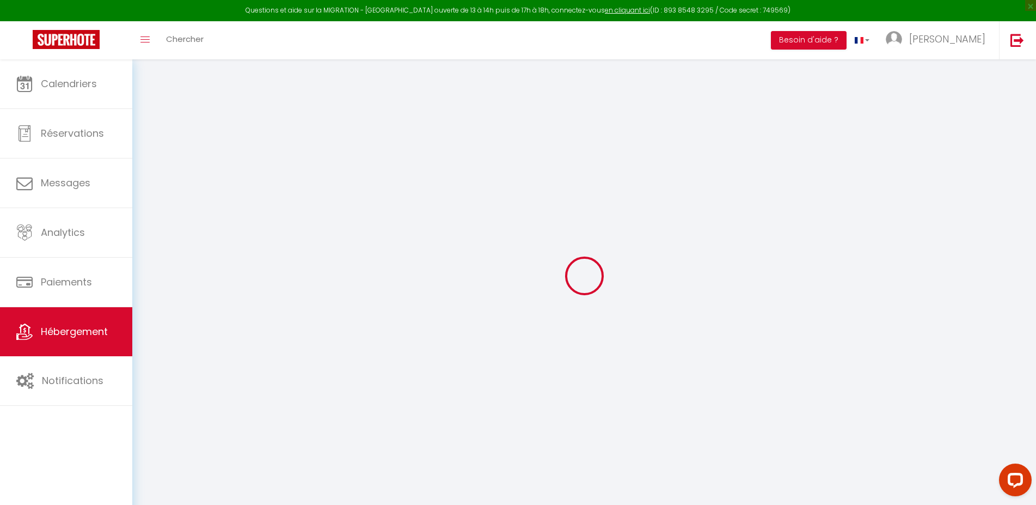
select select
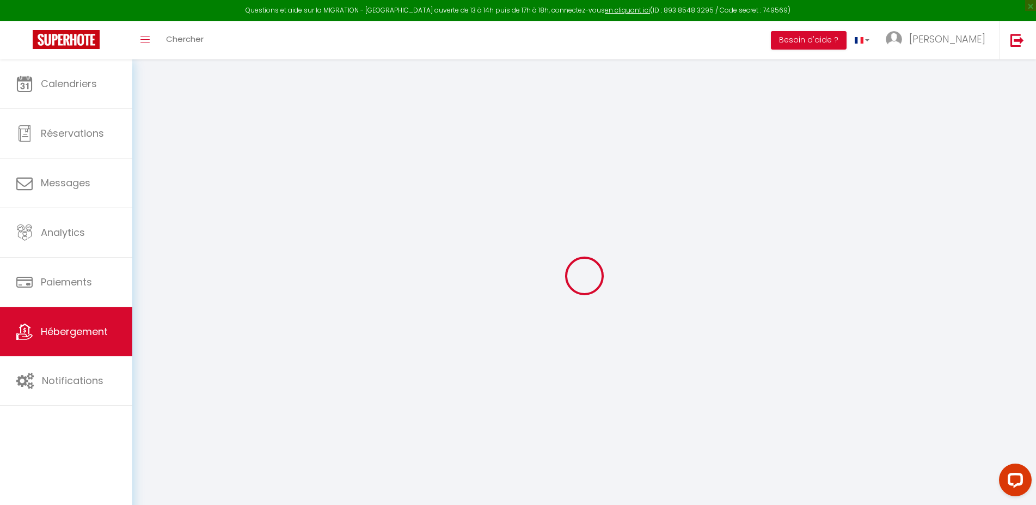
select select
checkbox input "false"
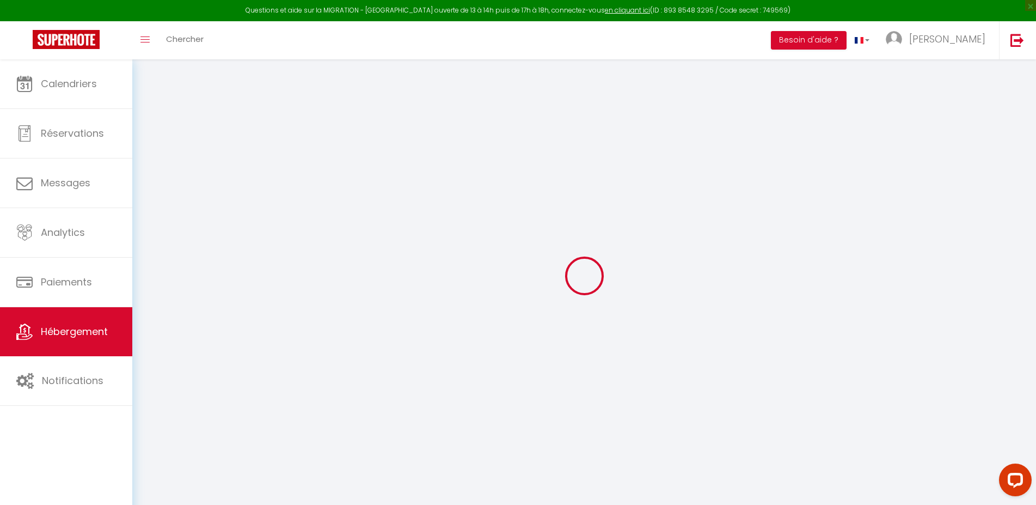
select select
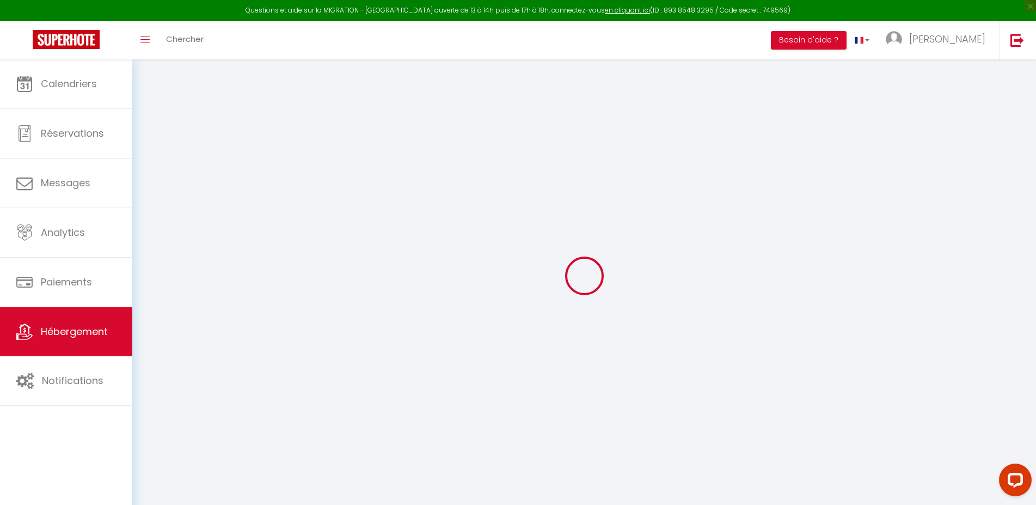
select select
checkbox input "false"
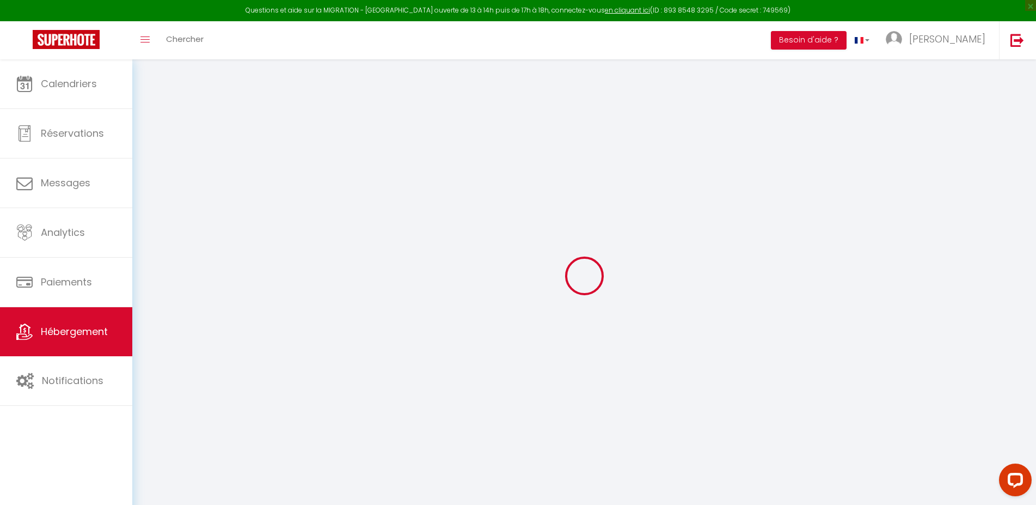
checkbox input "false"
select select
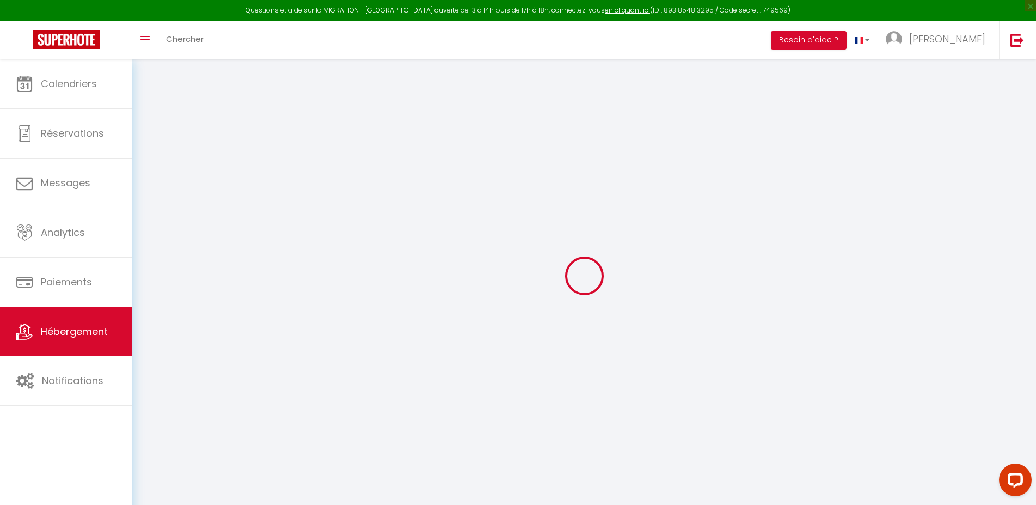
select select
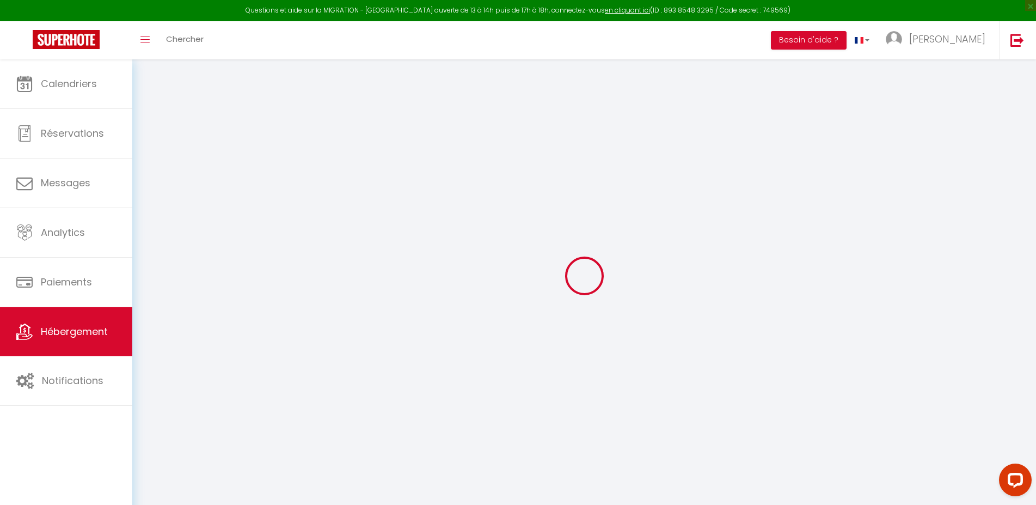
checkbox input "false"
select select
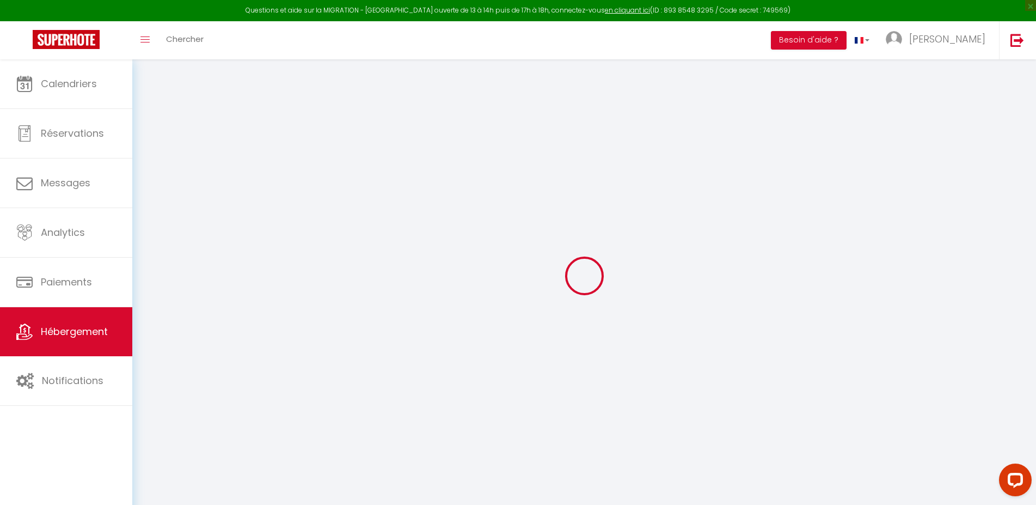
select select
type input "Dumyrat 3 - Refuge urbain"
type input "[PERSON_NAME]"
select select "2"
type input "75"
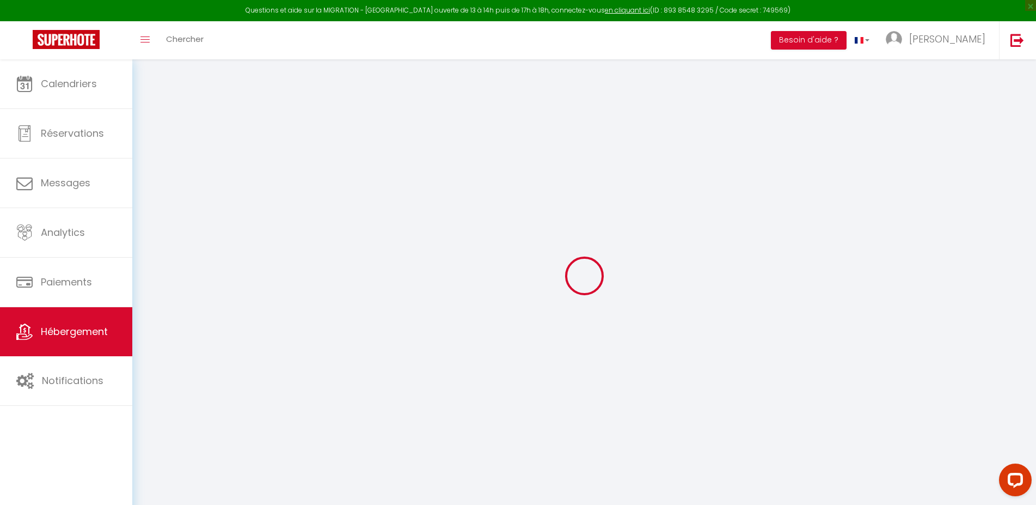
type input "30"
select select
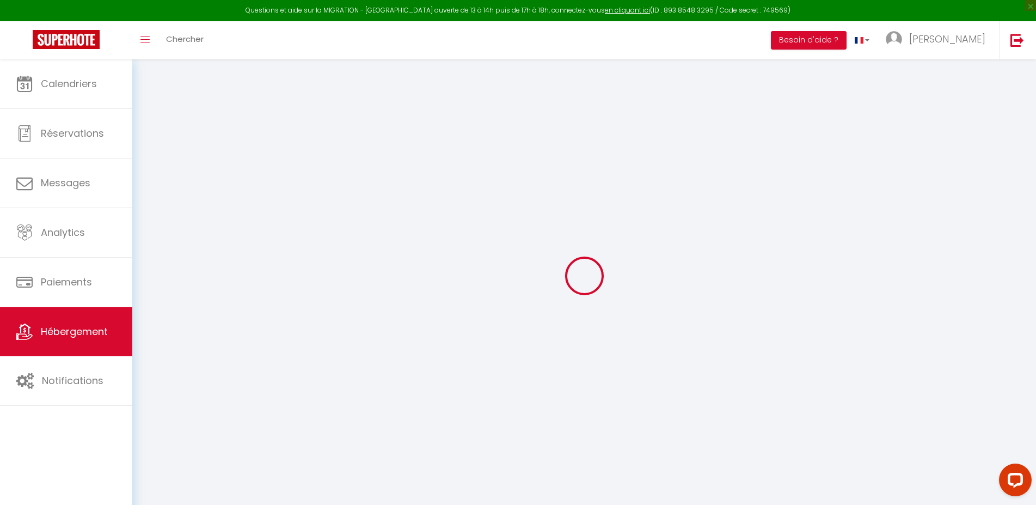
select select
type input "[STREET_ADDRESS]"
type input "19100"
type input "Brive-la-Gaillarde"
type input "[EMAIL_ADDRESS][DOMAIN_NAME]"
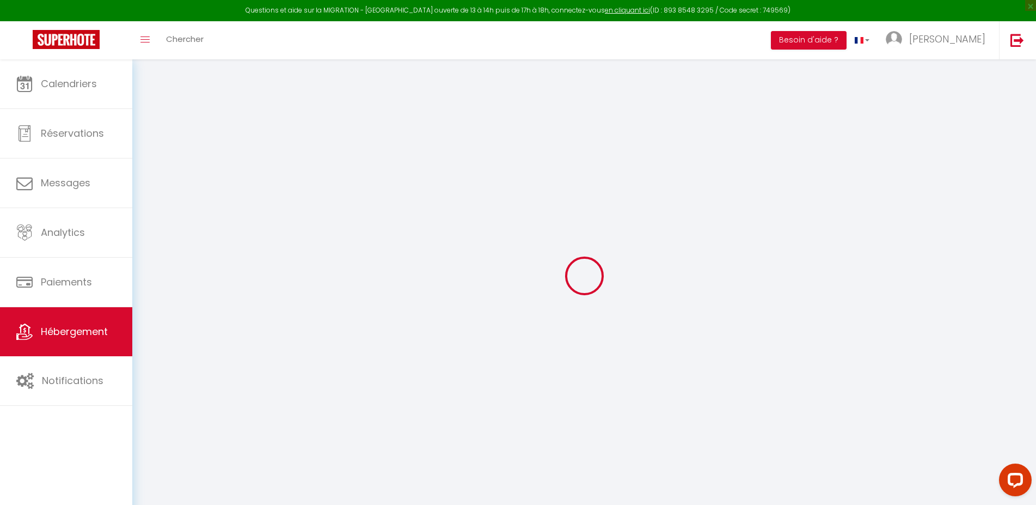
select select
checkbox input "false"
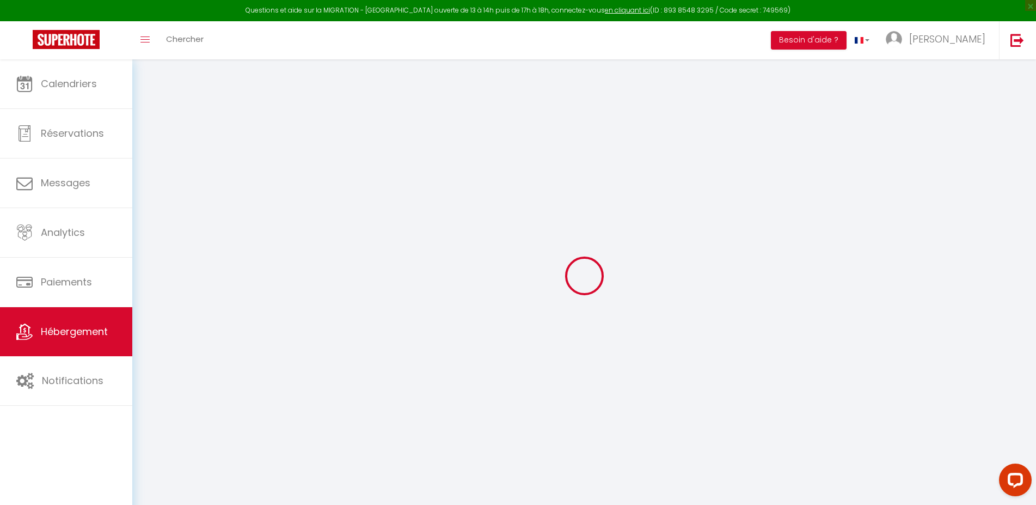
type input "0"
select select
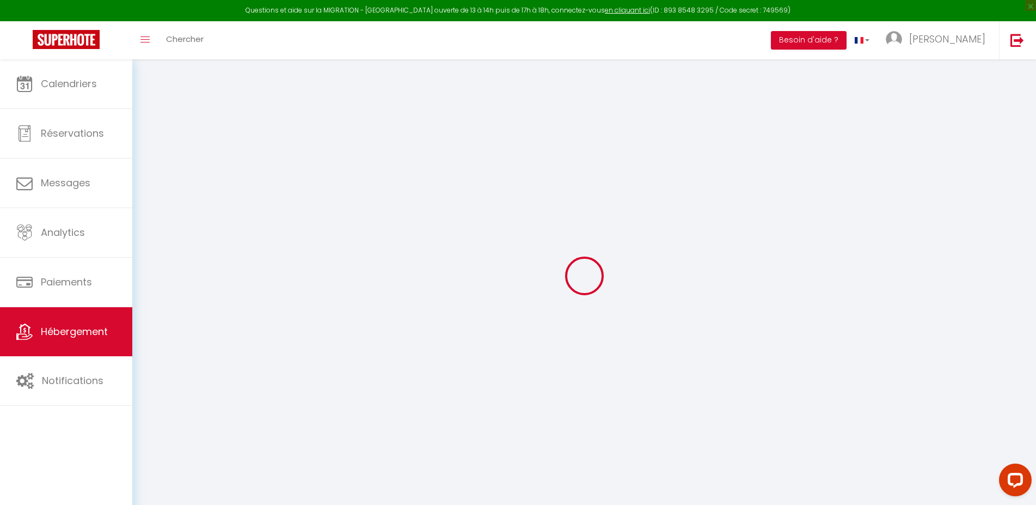
select select
checkbox input "false"
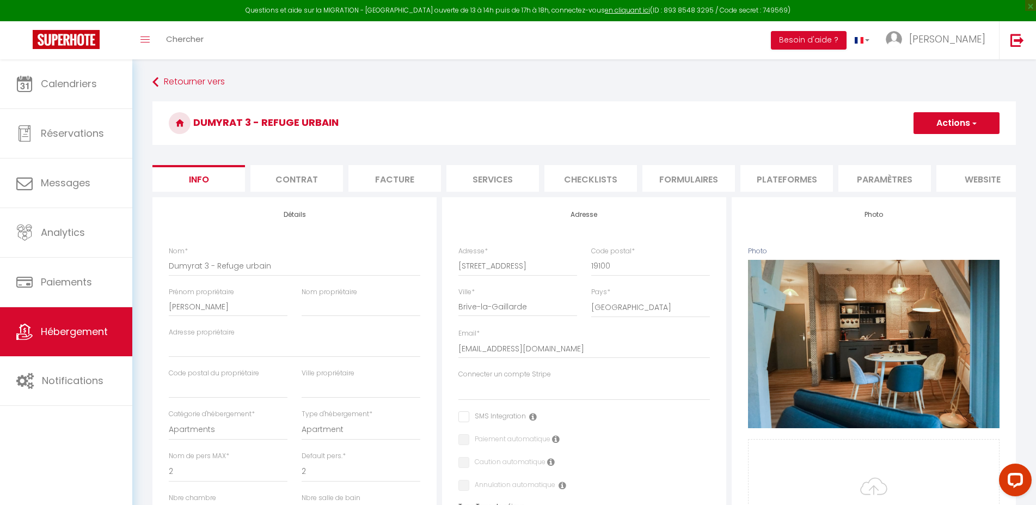
select select
checkbox input "false"
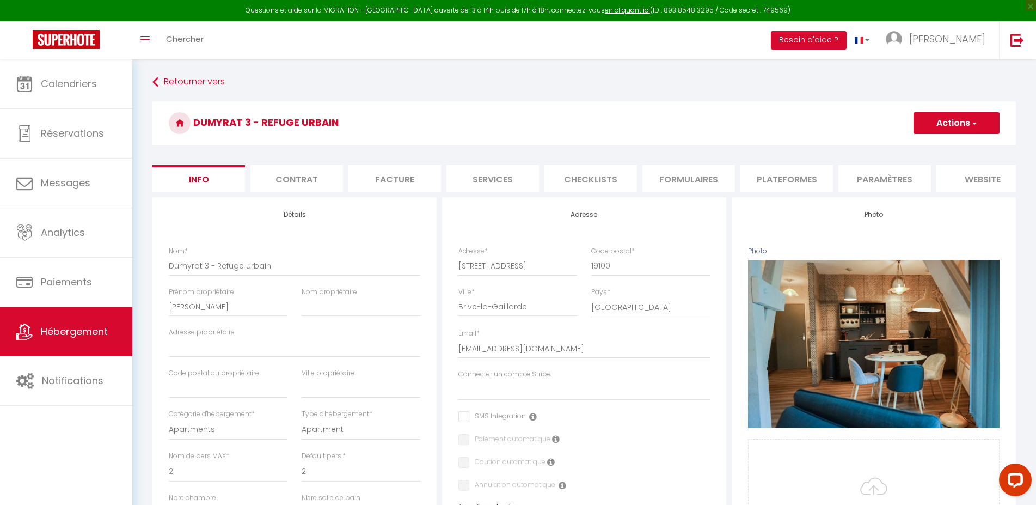
checkbox input "false"
click at [992, 181] on li "website" at bounding box center [983, 178] width 93 height 27
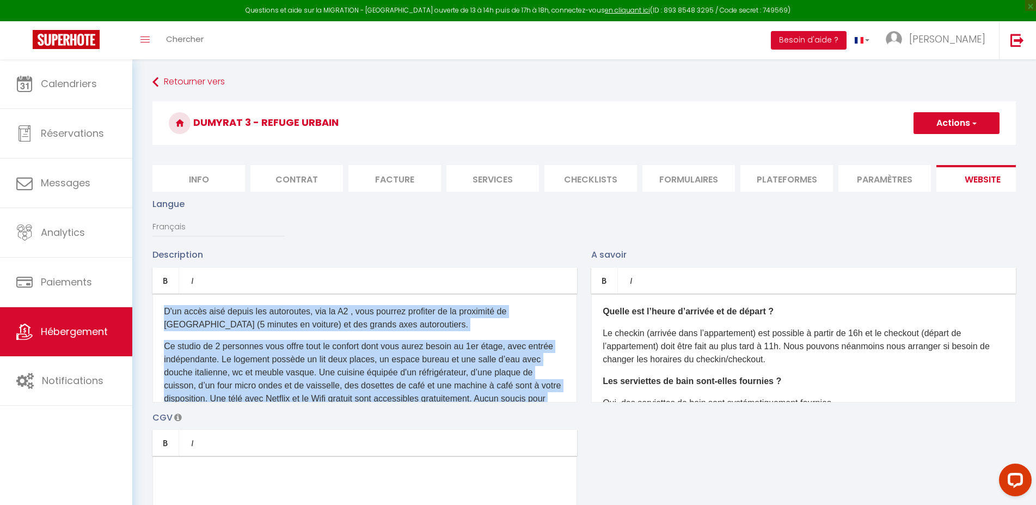
drag, startPoint x: 310, startPoint y: 395, endPoint x: 162, endPoint y: 292, distance: 180.1
click at [162, 294] on div "D'un accès aisé depuis les autoroutes, via la A2 , vous pourrez profiter de la …" at bounding box center [364, 348] width 425 height 109
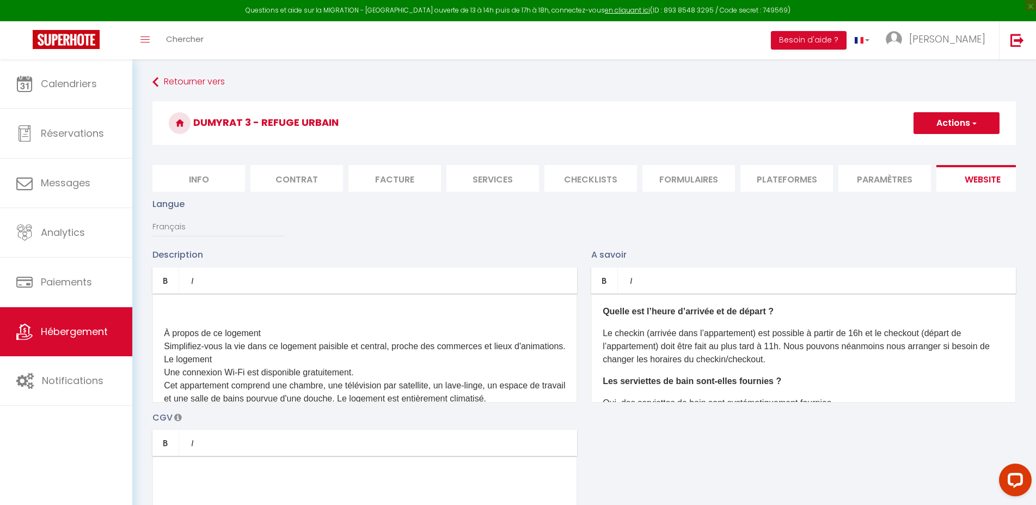
click at [208, 341] on p "À propos de ce logement Simplifiez-vous la vie dans ce logement paisible et cen…" at bounding box center [365, 386] width 402 height 118
click at [169, 285] on icon "Bold" at bounding box center [165, 280] width 9 height 9
click at [241, 369] on p "À propos de ce logement Simplifiez-vous la vie dans ce logement paisible et cen…" at bounding box center [365, 386] width 402 height 118
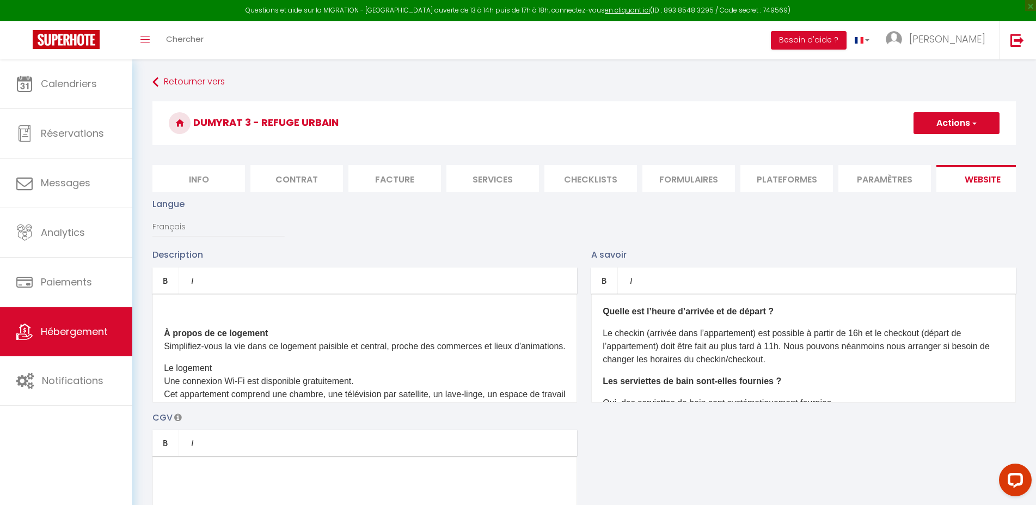
click at [190, 389] on p "Le logement Une connexion Wi-Fi est disponible gratuitement. Cet appartement co…" at bounding box center [365, 407] width 402 height 91
click at [168, 285] on icon "Bold" at bounding box center [165, 280] width 9 height 9
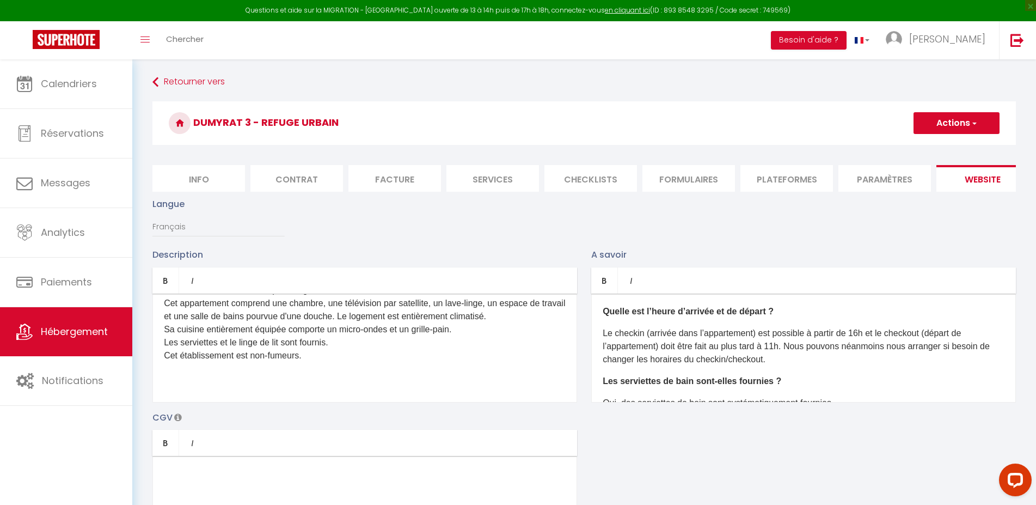
scroll to position [92, 0]
click at [365, 337] on p "Le logement Une connexion Wi-Fi est disponible gratuitement. Cet appartement co…" at bounding box center [365, 315] width 402 height 91
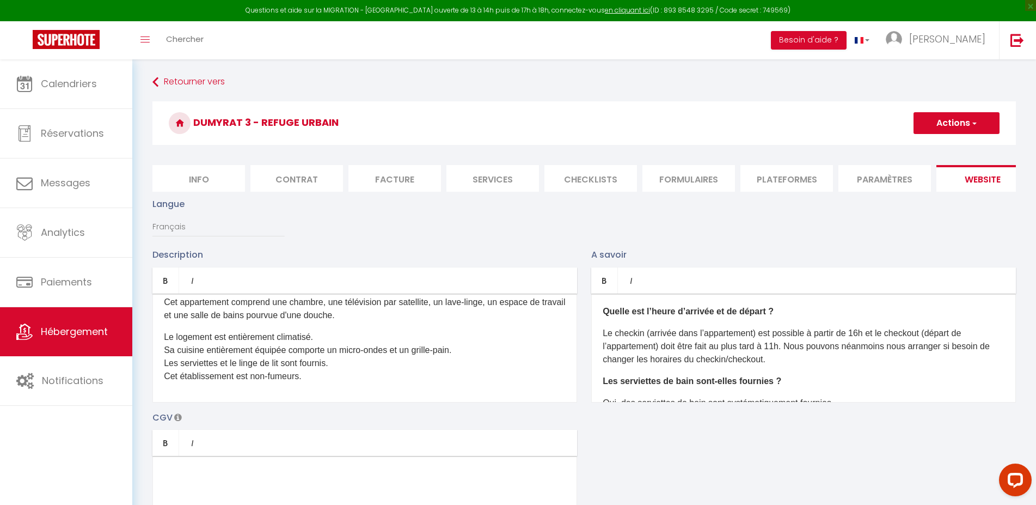
click at [324, 361] on p "Le logement est entièrement climatisé. Sa cuisine entièrement équipée comporte …" at bounding box center [365, 357] width 402 height 52
click at [468, 380] on p "Sa cuisine entièrement équipée comporte un micro-ondes et un grille-pain. Les s…" at bounding box center [365, 371] width 402 height 39
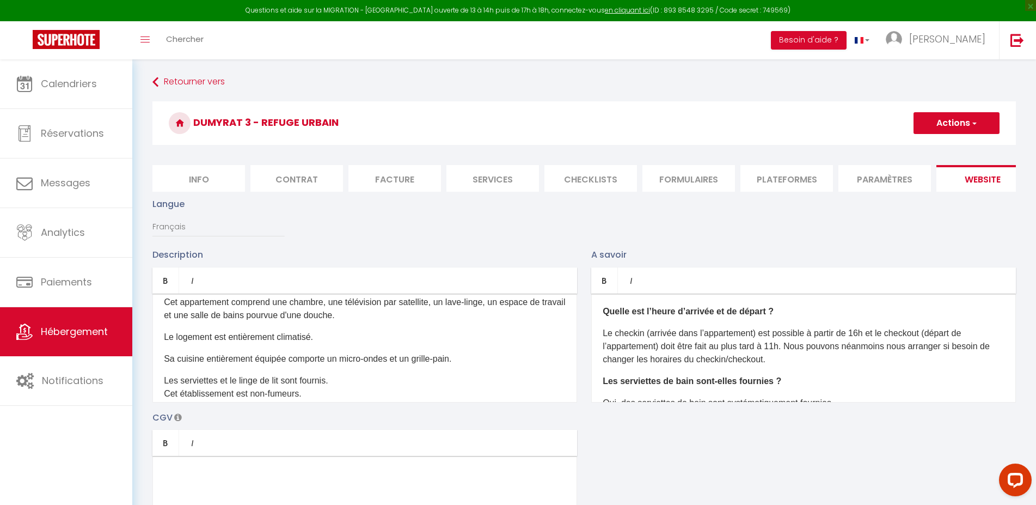
scroll to position [160, 0]
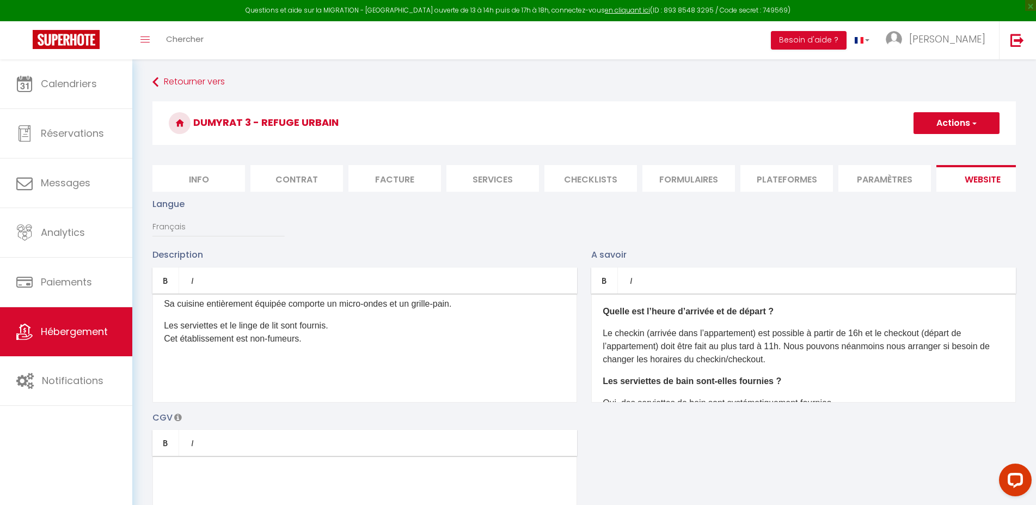
click at [335, 336] on p "Les serviettes et le linge de lit sont fournis. Cet établissement est non-fumeu…" at bounding box center [365, 332] width 402 height 26
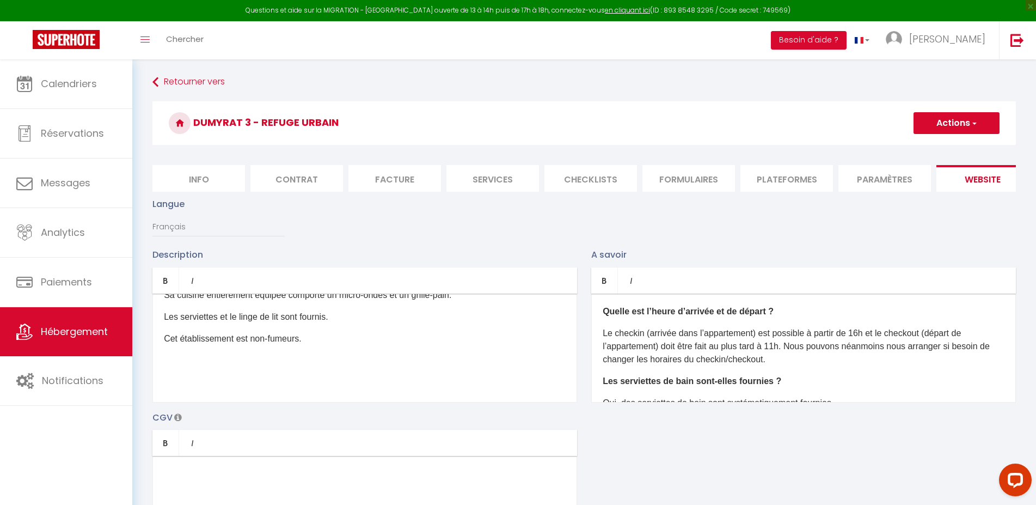
click at [970, 124] on button "Actions" at bounding box center [957, 123] width 86 height 22
click at [951, 150] on input "Enregistrer" at bounding box center [944, 147] width 40 height 11
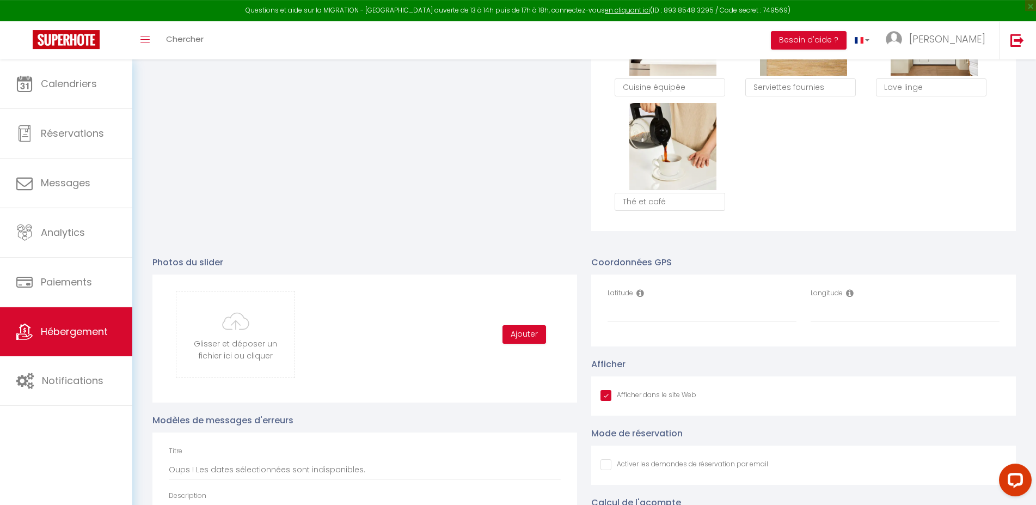
scroll to position [965, 0]
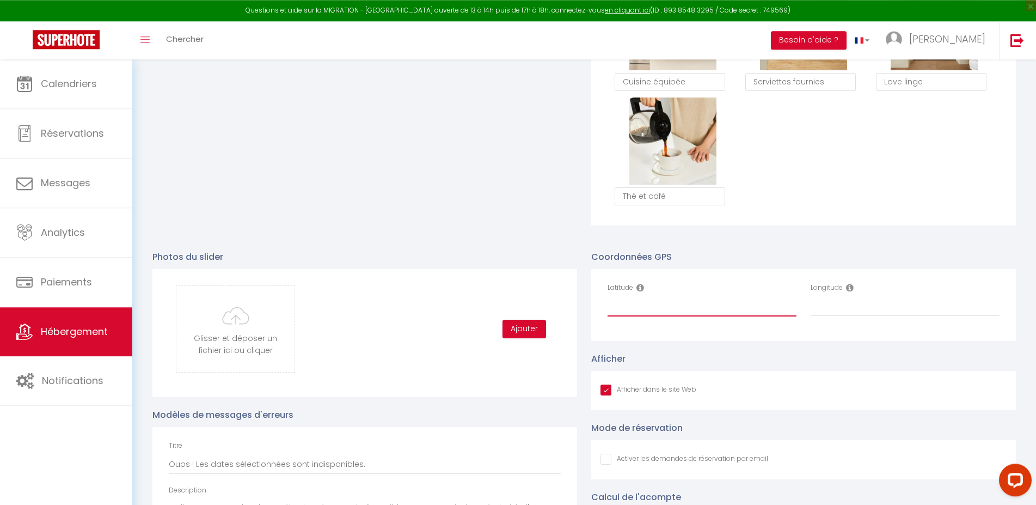
click at [634, 311] on input "Latitude" at bounding box center [702, 307] width 189 height 20
paste input "[GEOGRAPHIC_DATA]"
type input "[GEOGRAPHIC_DATA]"
click at [652, 315] on input "[GEOGRAPHIC_DATA]" at bounding box center [702, 307] width 189 height 20
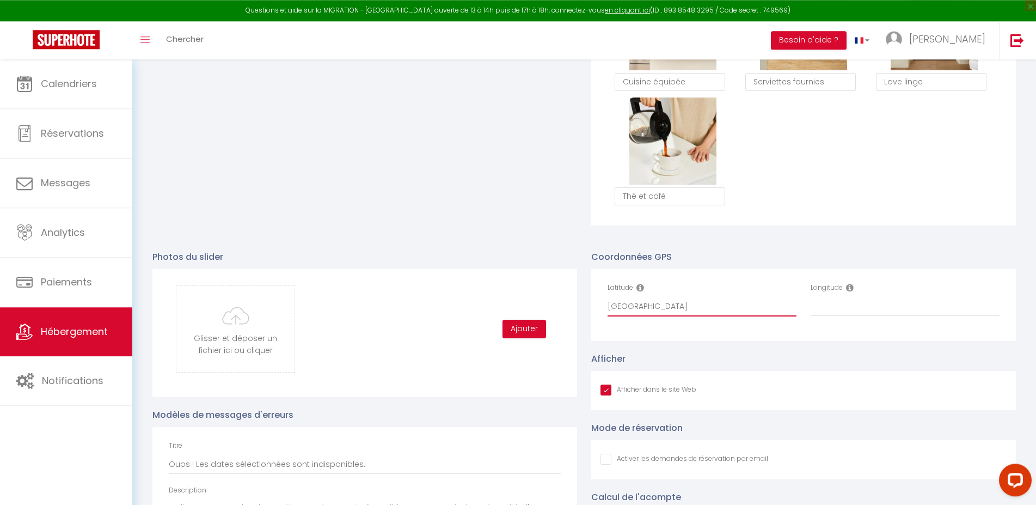
click at [652, 315] on input "[GEOGRAPHIC_DATA]" at bounding box center [702, 307] width 189 height 20
click at [634, 313] on input "Latitude" at bounding box center [702, 307] width 189 height 20
paste input "45.155463221750956, 1.5286843394311556"
drag, startPoint x: 765, startPoint y: 315, endPoint x: 687, endPoint y: 311, distance: 77.5
click at [687, 311] on input "45.155463221750956, 1.5286843394311556" at bounding box center [702, 307] width 189 height 20
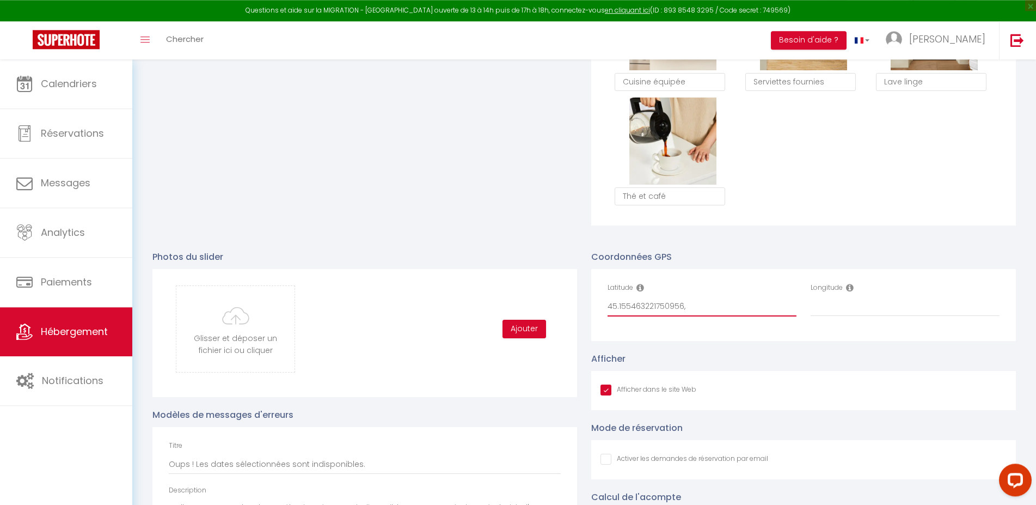
type input "45.155463221750956,"
click at [832, 314] on input "Longitude" at bounding box center [905, 307] width 189 height 20
paste input "1.5286843394311556"
type input "1.5286843394311556"
click at [711, 316] on input "45.155463221750956," at bounding box center [702, 307] width 189 height 20
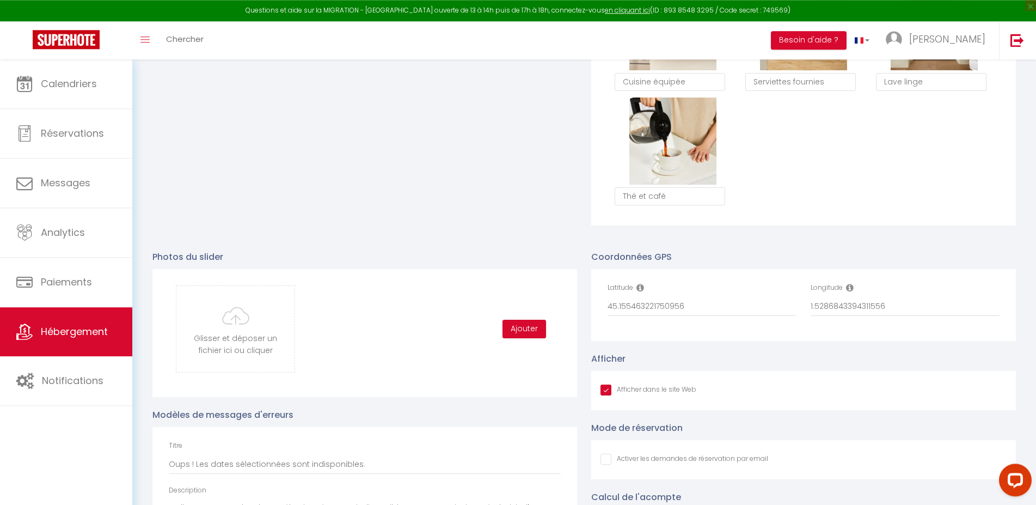
click at [721, 252] on div "Coordonnées GPS Latitude 45.155463221750956 Longitude 1.5286843394311556 Affich…" at bounding box center [803, 432] width 439 height 387
click at [639, 292] on icon at bounding box center [641, 287] width 8 height 9
click at [620, 312] on input "45.155463221750956" at bounding box center [702, 307] width 189 height 20
type input "45.1554632"
click at [816, 312] on input "1.5286843394311556" at bounding box center [905, 307] width 189 height 20
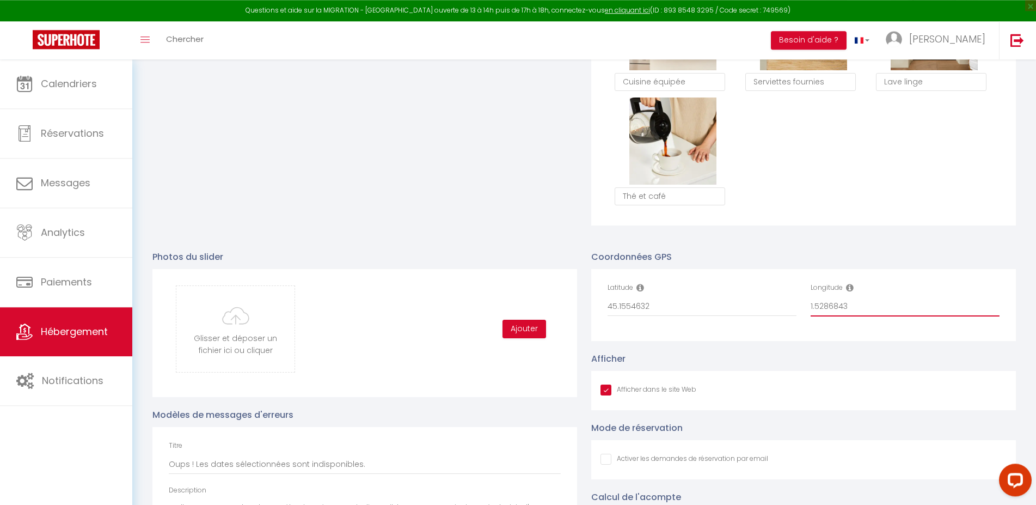
type input "1.5286843"
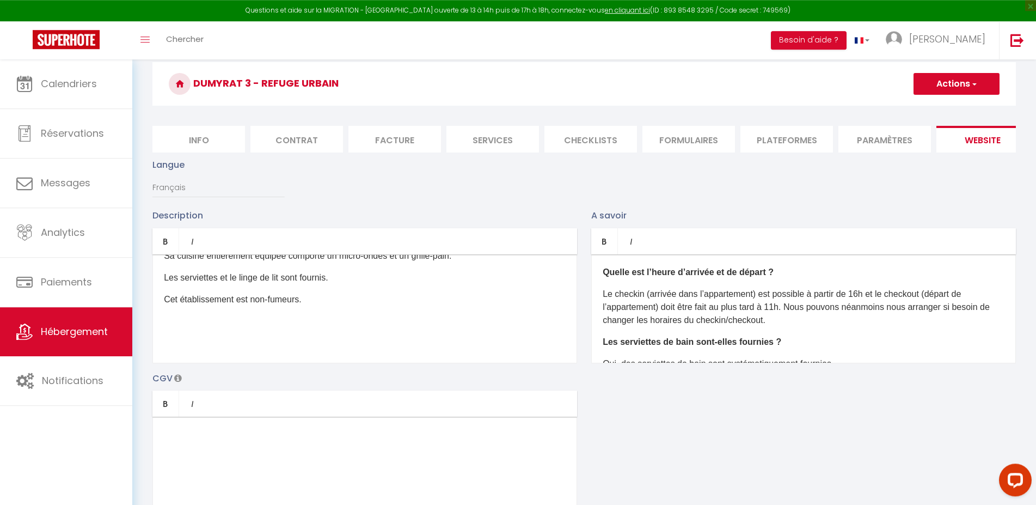
scroll to position [0, 0]
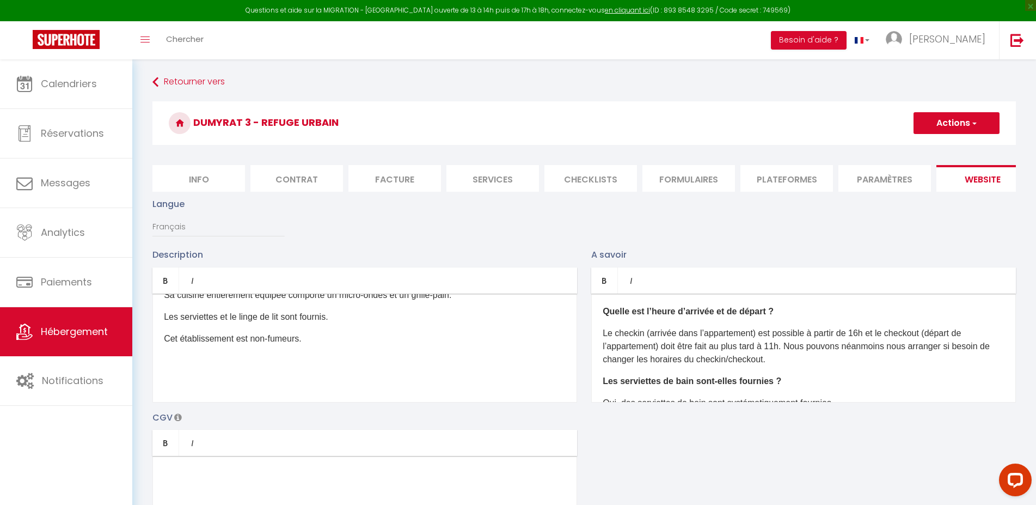
click at [983, 121] on button "Actions" at bounding box center [957, 123] width 86 height 22
click at [951, 145] on input "Enregistrer" at bounding box center [944, 147] width 40 height 11
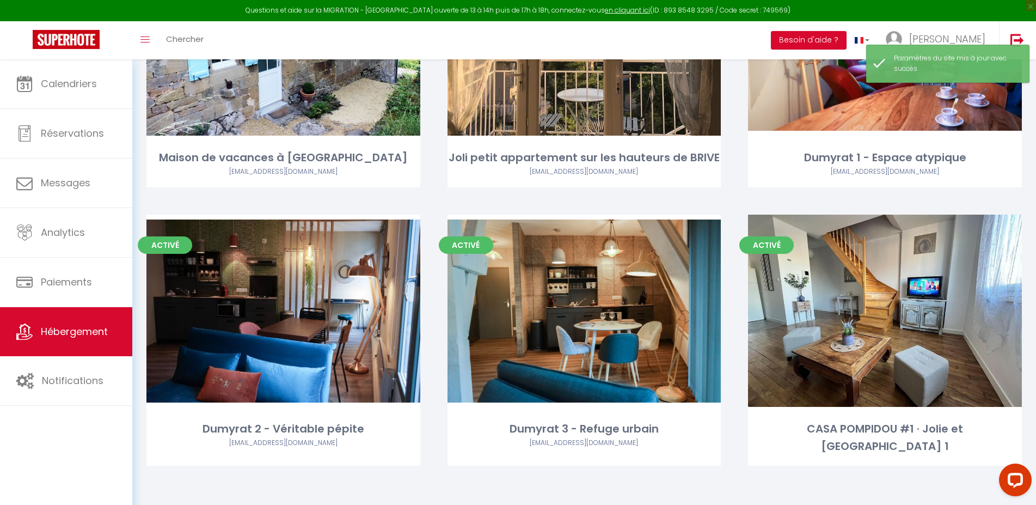
scroll to position [469, 0]
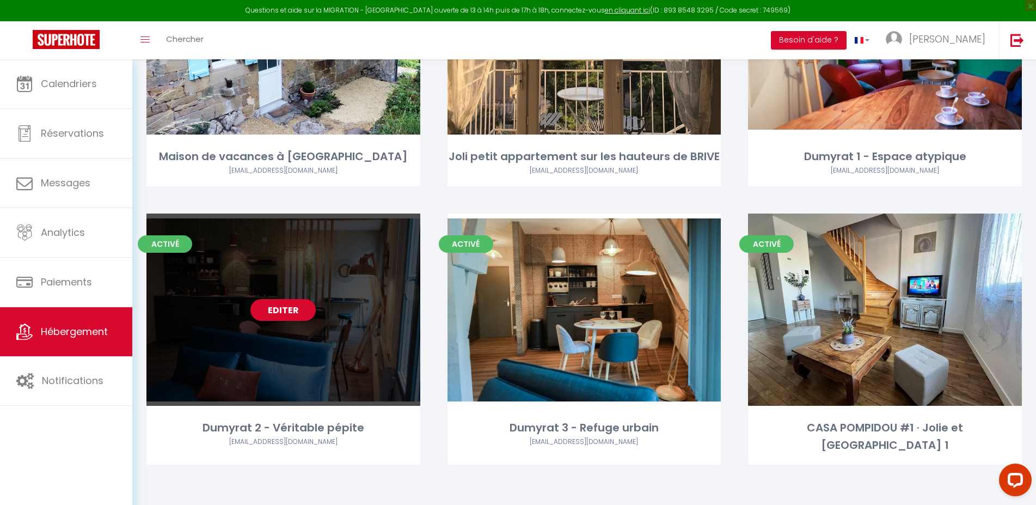
click at [277, 313] on link "Editer" at bounding box center [283, 310] width 65 height 22
select select "3"
select select "2"
select select "1"
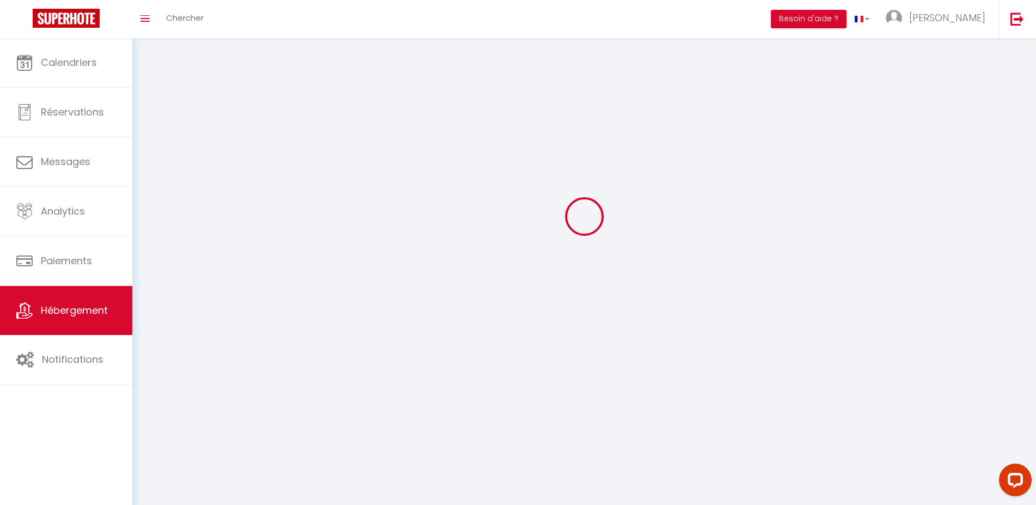
select select
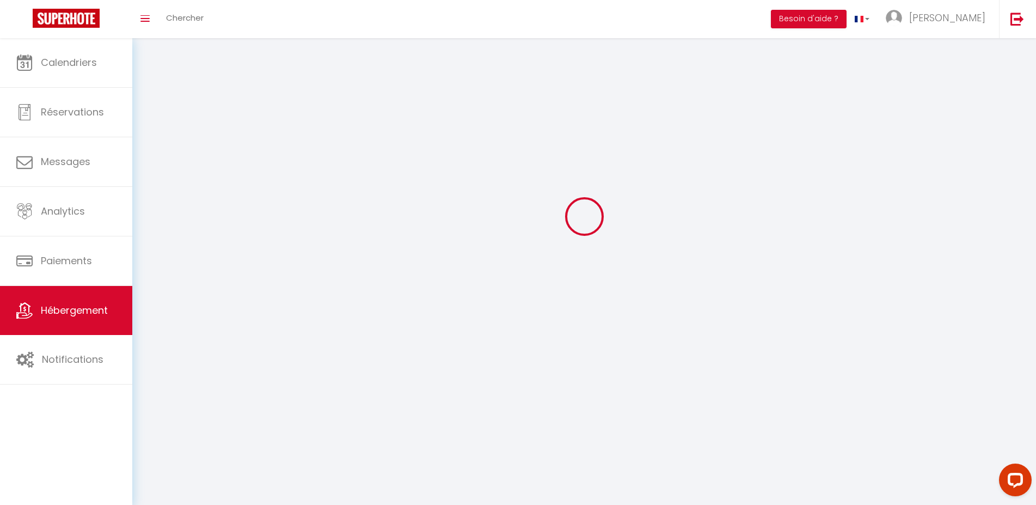
checkbox input "false"
select select
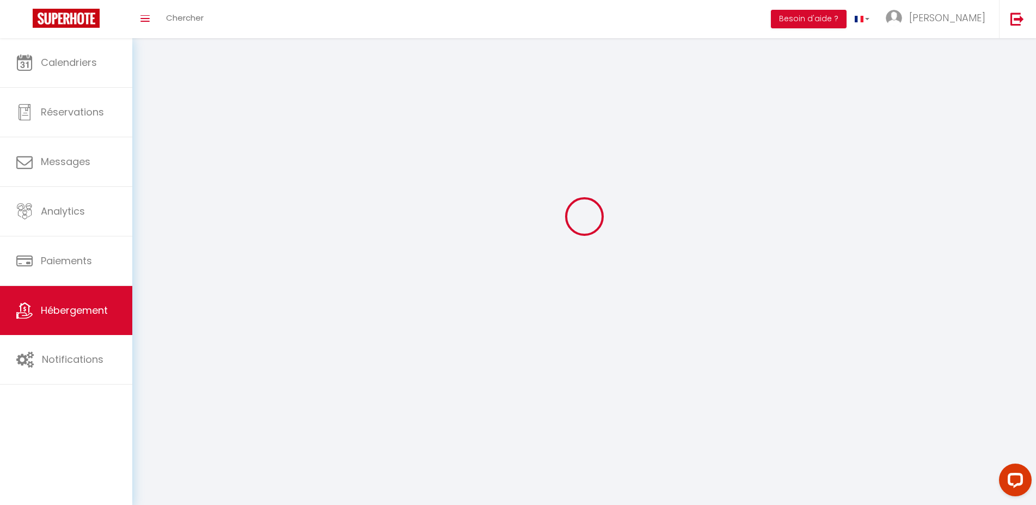
select select
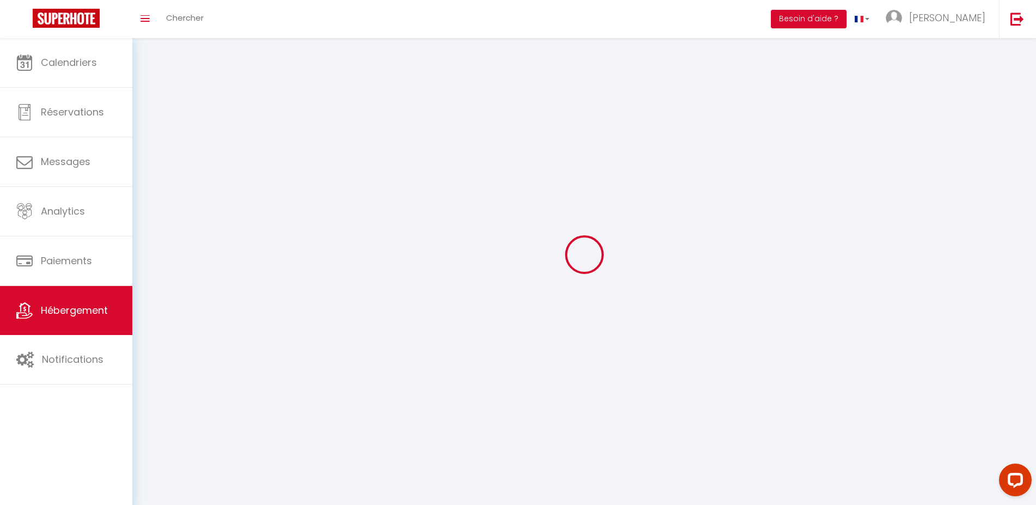
select select
checkbox input "false"
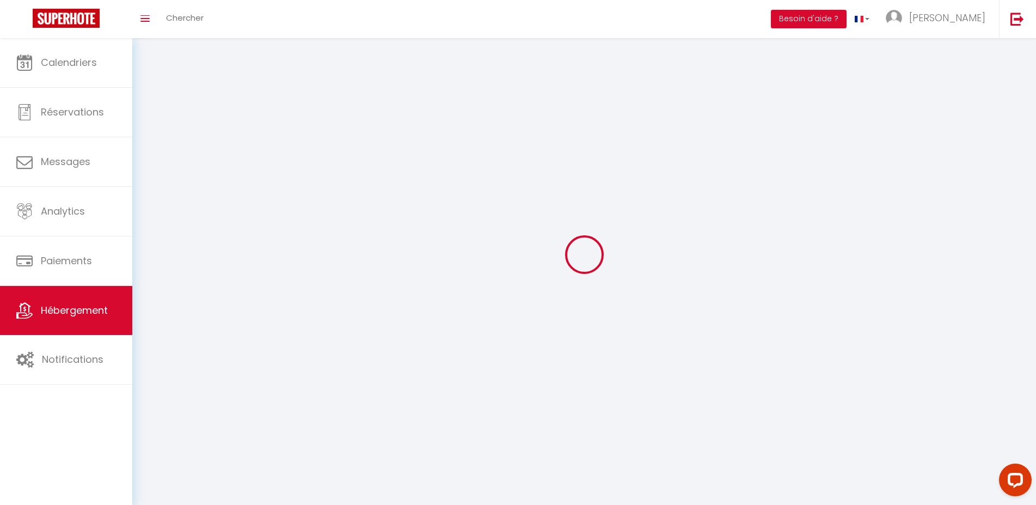
checkbox input "false"
select select
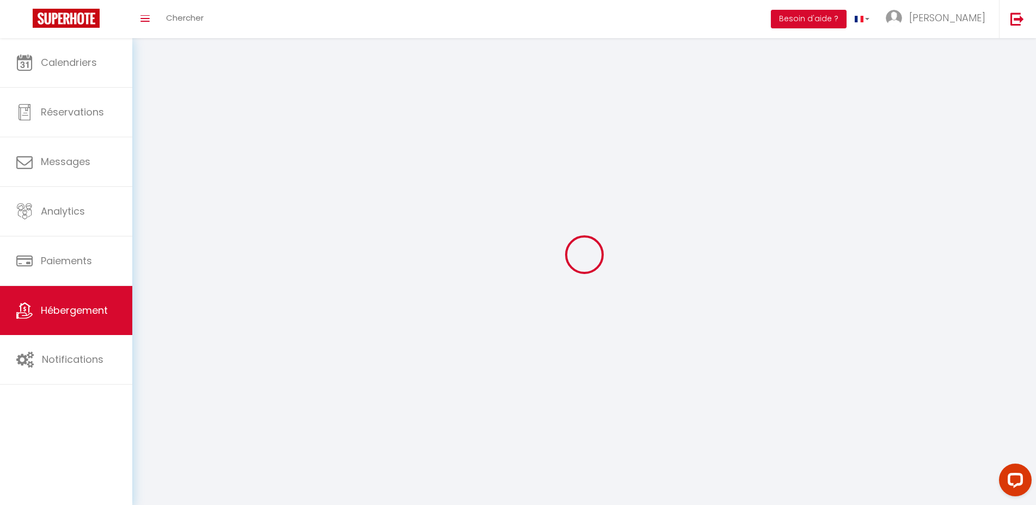
select select
checkbox input "false"
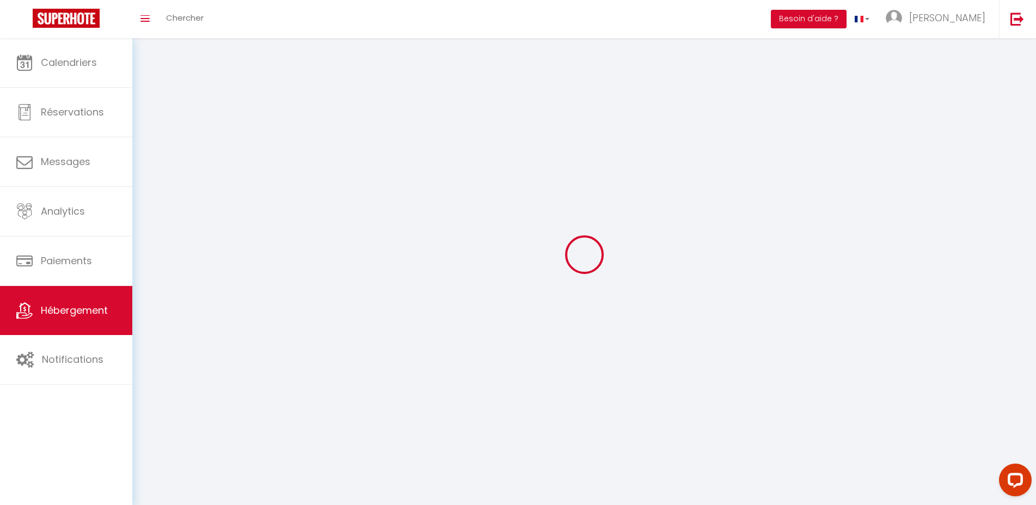
checkbox input "false"
select select
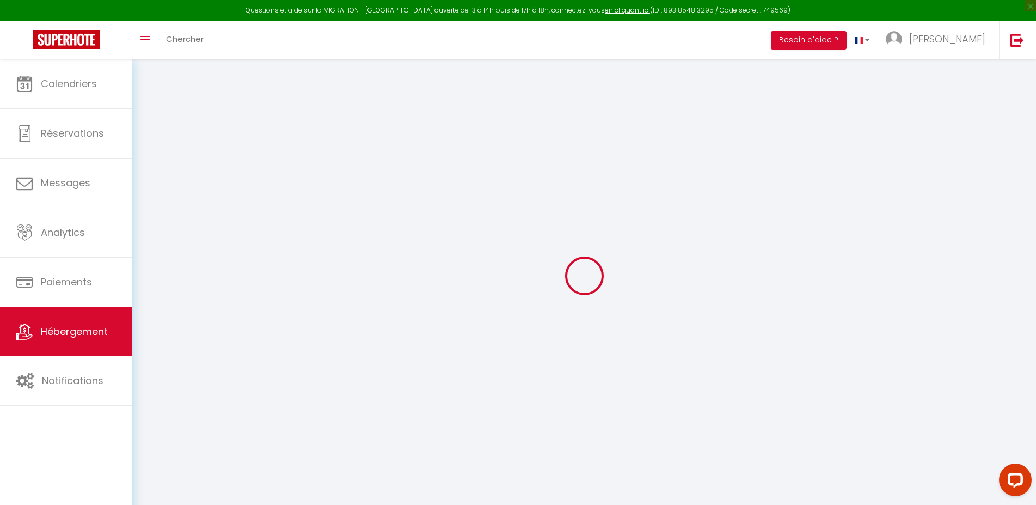
type input "Oups ! Les dates sélectionnées sont indisponibles."
type textarea "Malheureusement les dates sélectionnées sont indisponibles. Nous vous invitons …"
type input "45.1551380"
type input "1.5288840"
checkbox input "true"
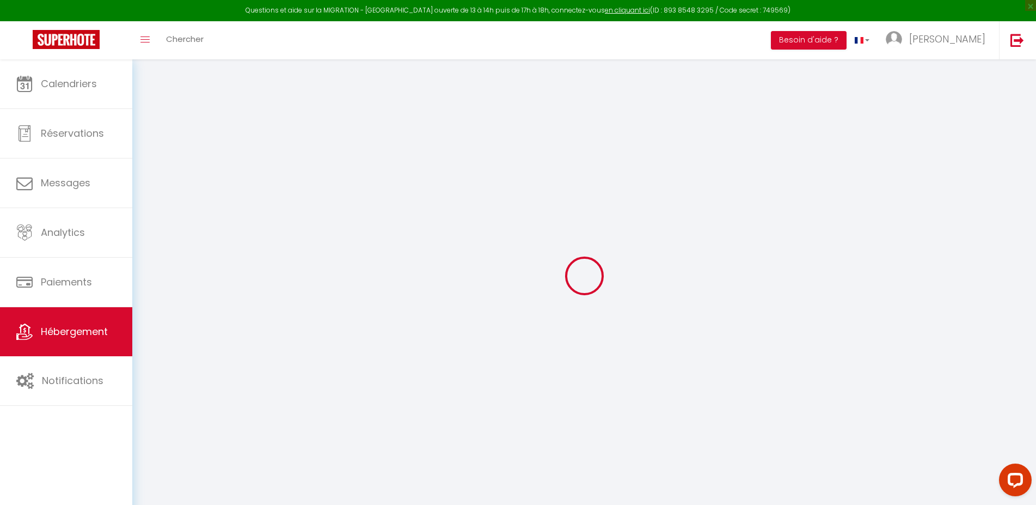
checkbox input "false"
select select
checkbox input "false"
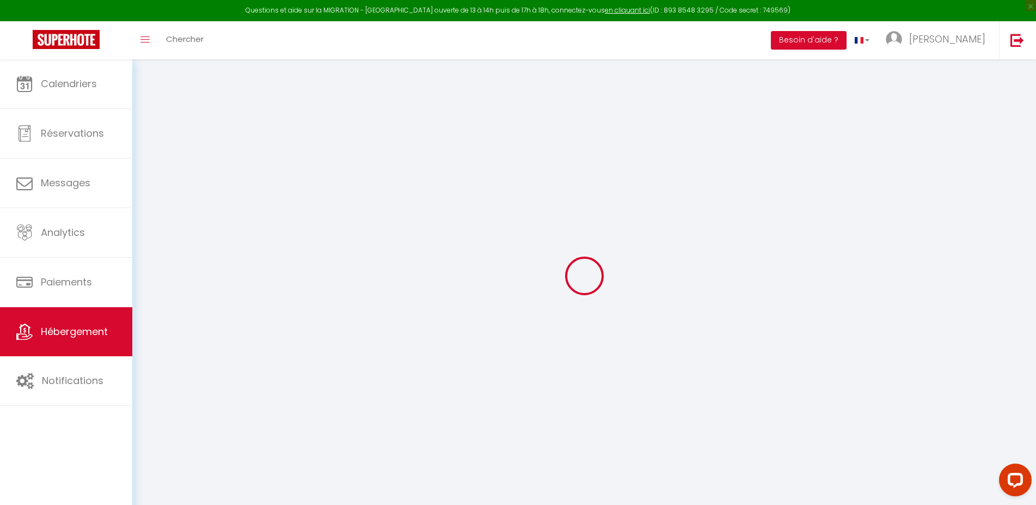
checkbox input "false"
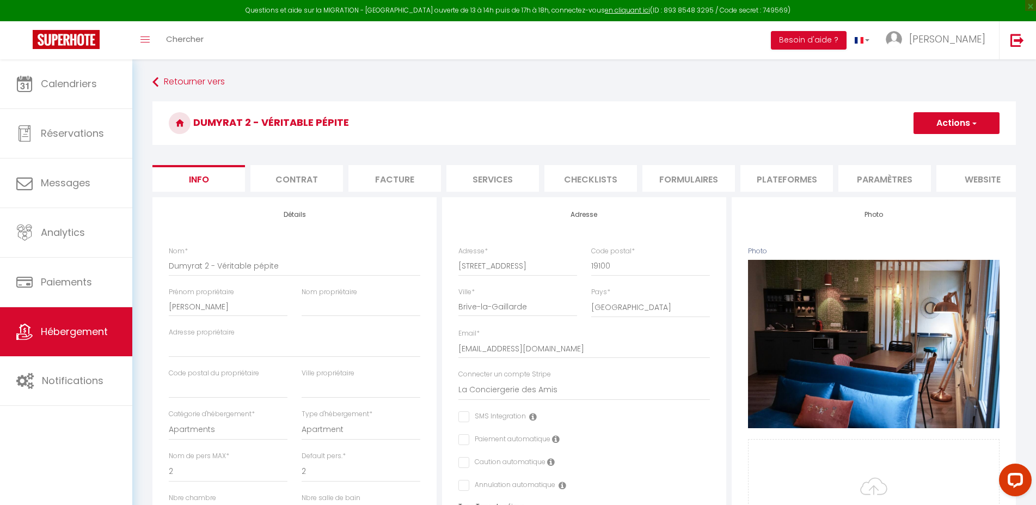
click at [965, 175] on li "website" at bounding box center [983, 178] width 93 height 27
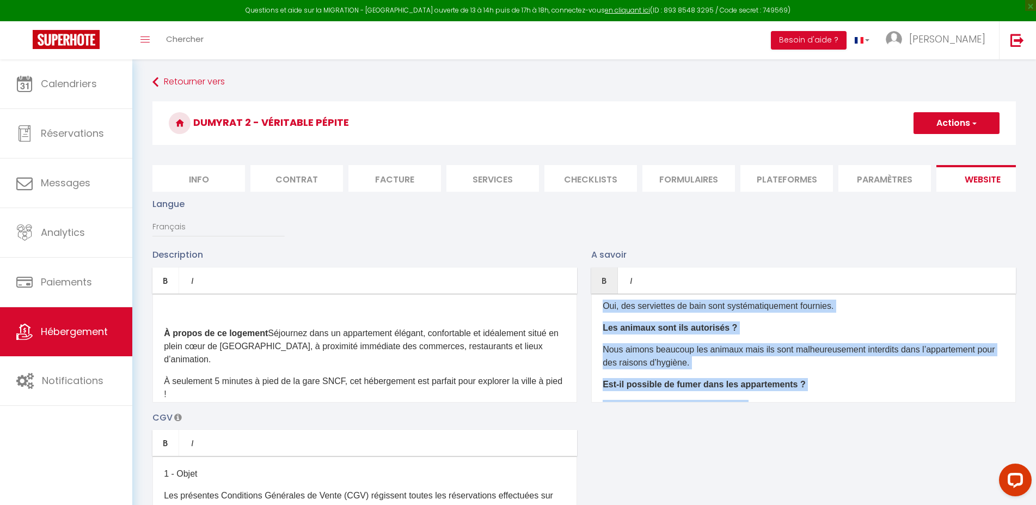
scroll to position [130, 0]
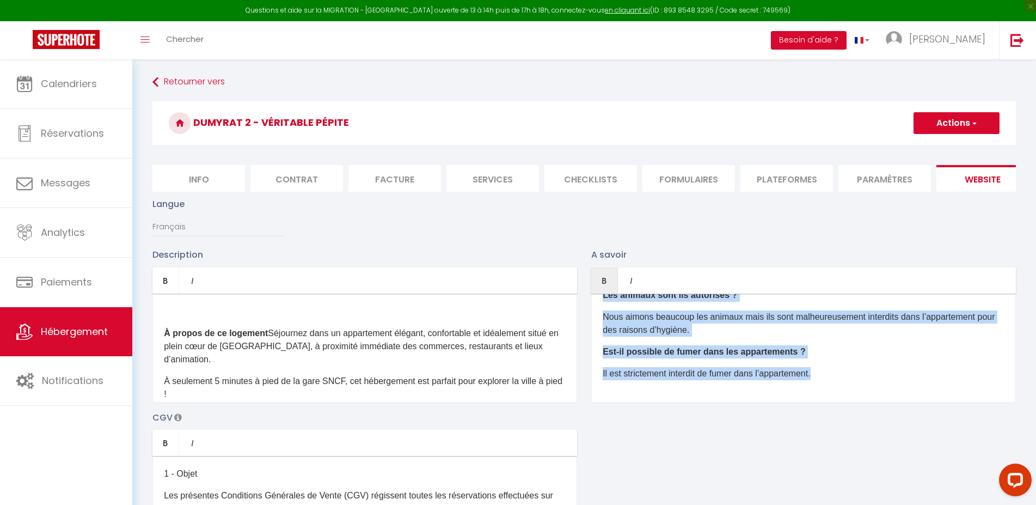
drag, startPoint x: 603, startPoint y: 319, endPoint x: 867, endPoint y: 410, distance: 278.8
click at [867, 402] on div "Quelle est l’heure d’arrivée et de départ ? Le checkin (arrivée dans l’appartem…" at bounding box center [803, 348] width 425 height 109
copy div "Quelle est l’heure d’arrivée et de départ ? Le checkin (arrivée dans l’appartem…"
click at [196, 77] on link "Retourner vers" at bounding box center [584, 82] width 864 height 20
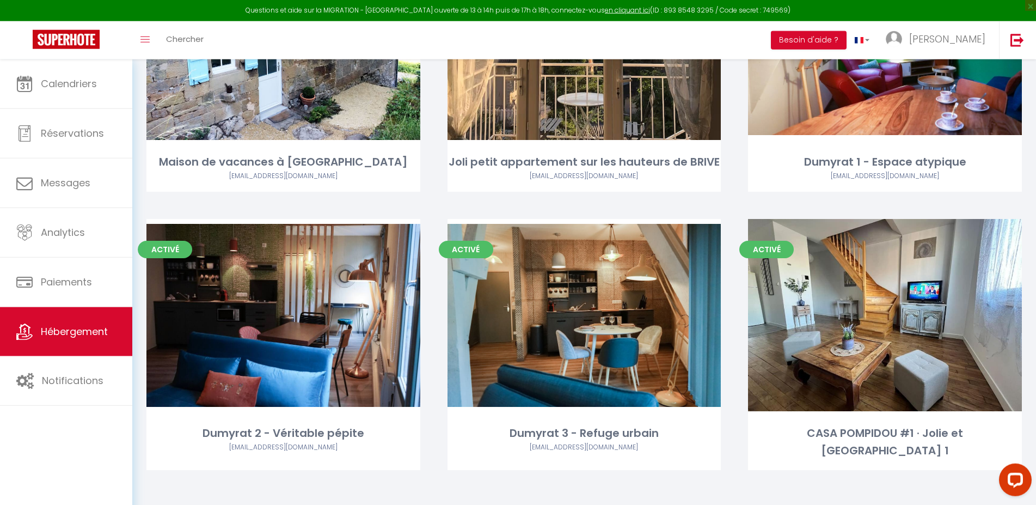
scroll to position [468, 0]
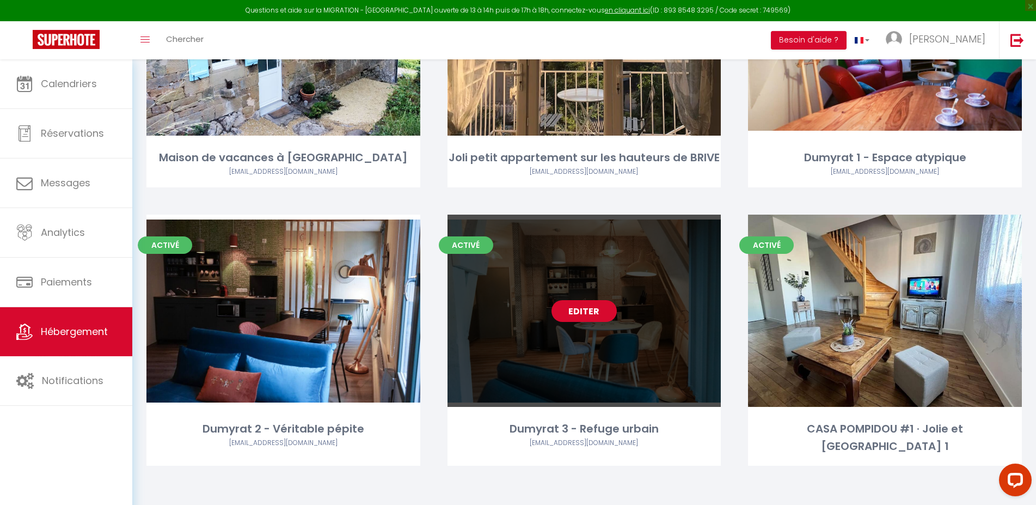
click at [585, 318] on link "Editer" at bounding box center [584, 311] width 65 height 22
select select "3"
select select "2"
select select "1"
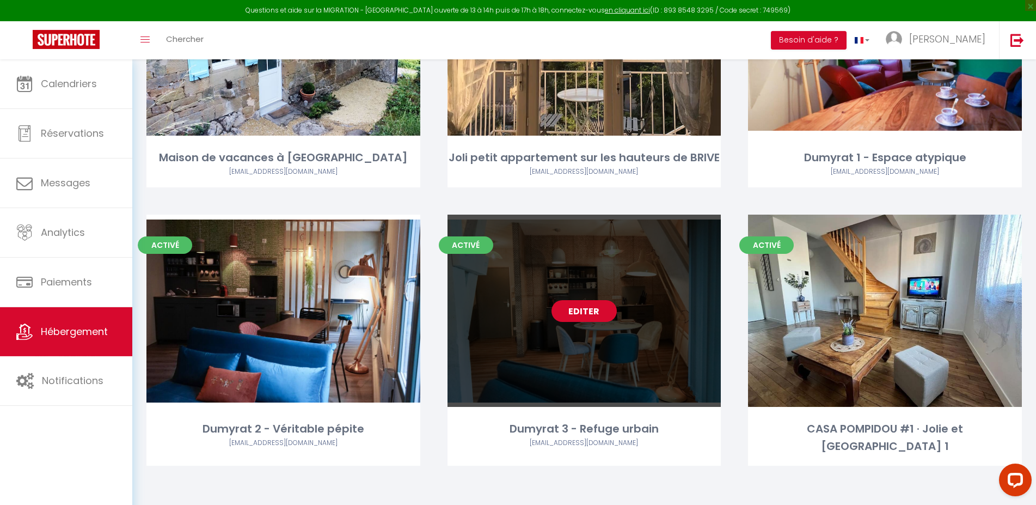
select select
select select "28"
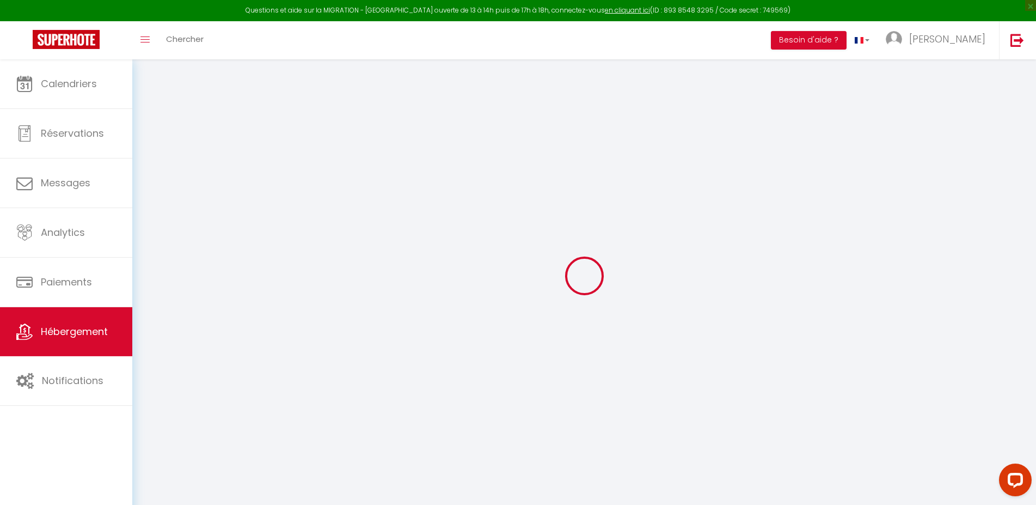
select select
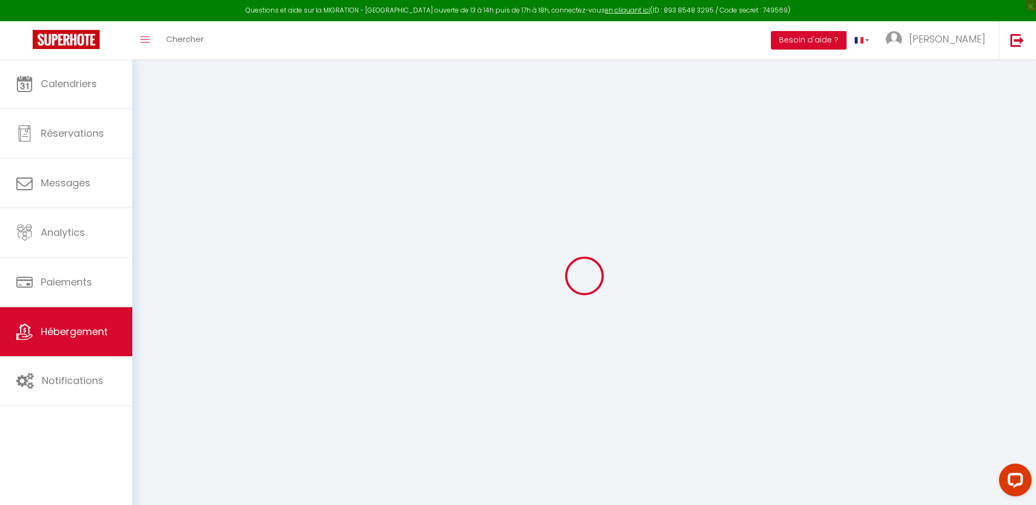
select select
checkbox input "false"
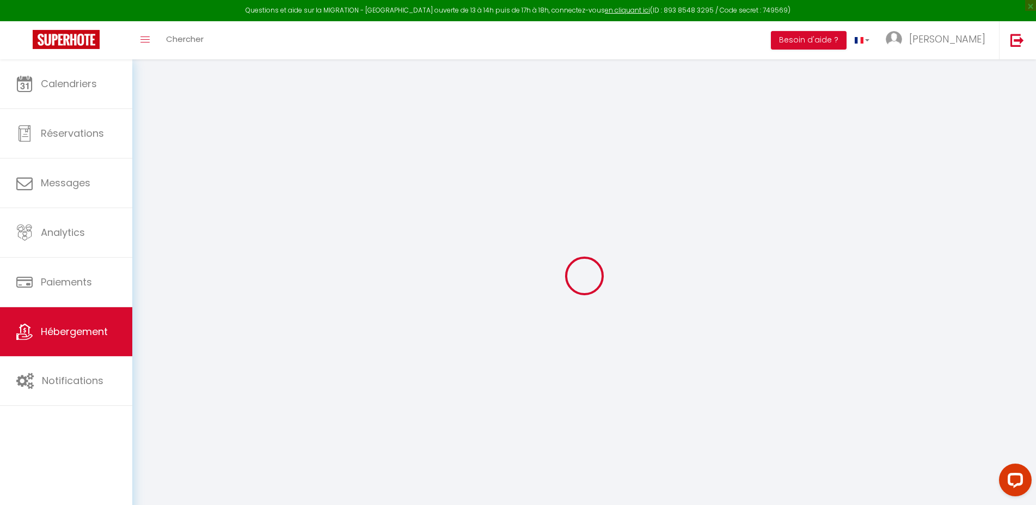
select select
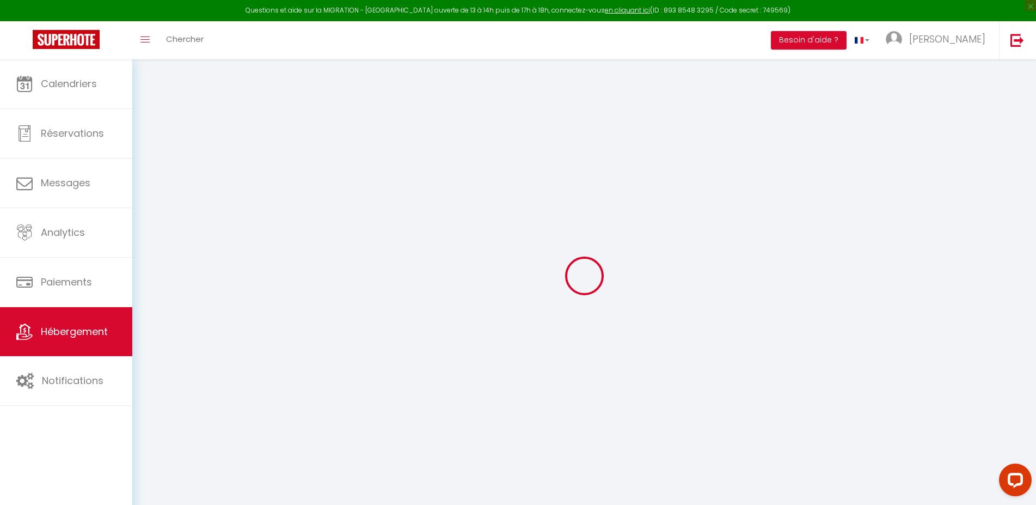
select select
checkbox input "false"
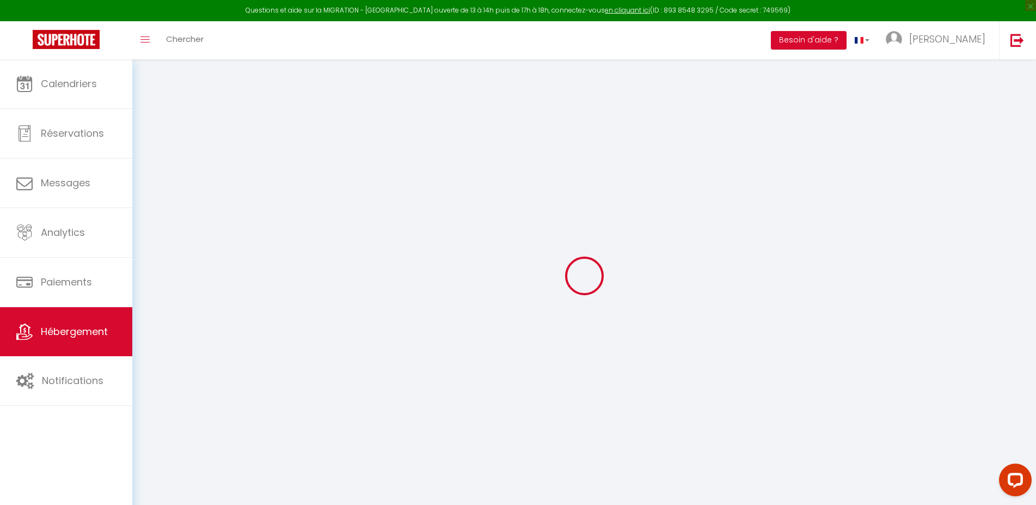
checkbox input "false"
select select
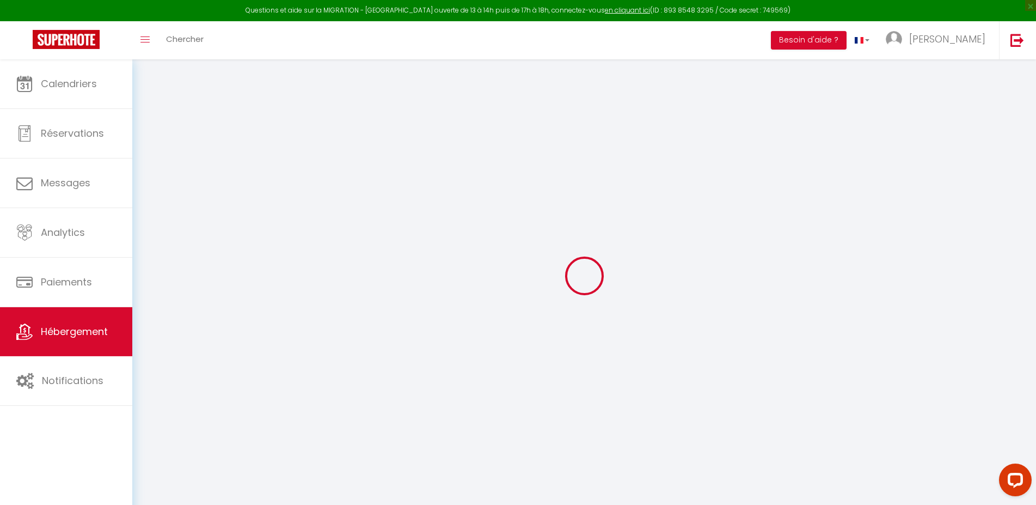
select select
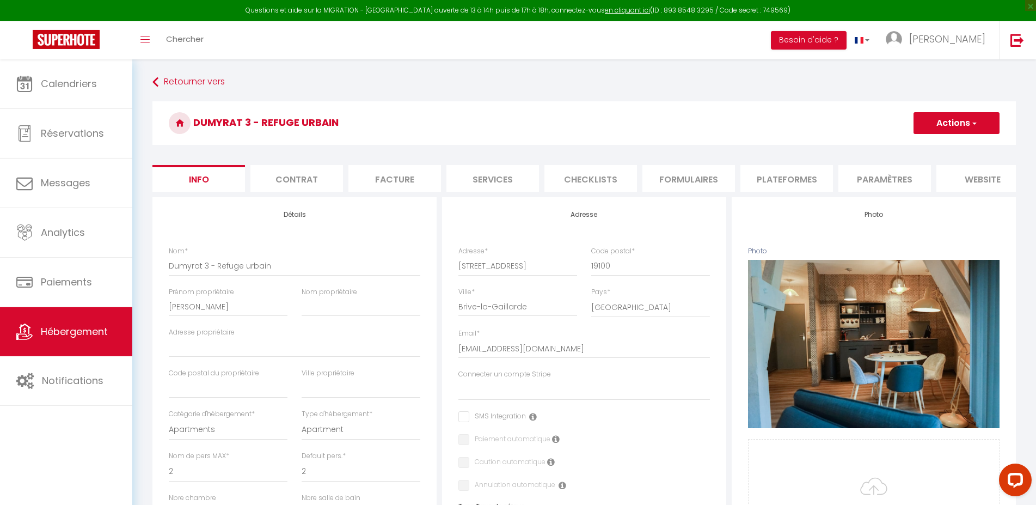
click at [974, 186] on li "website" at bounding box center [983, 178] width 93 height 27
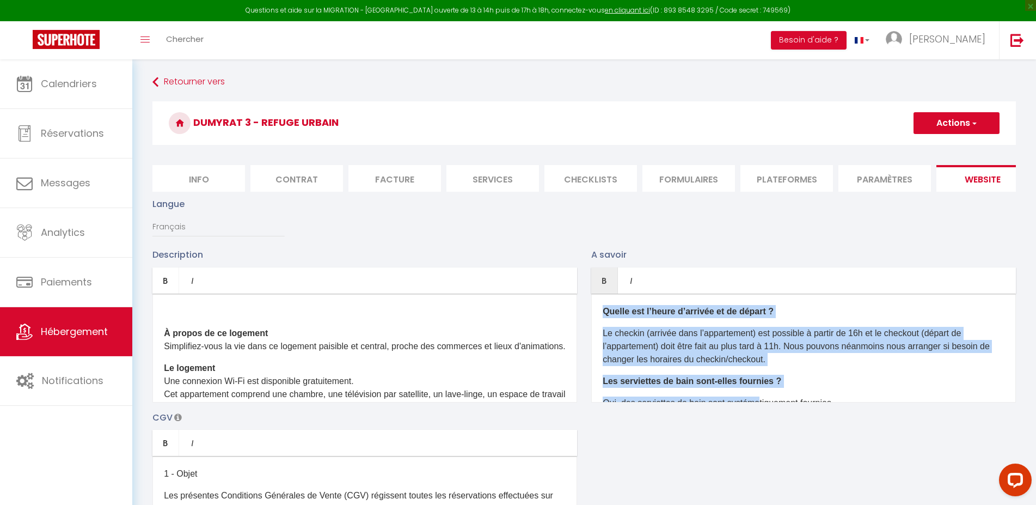
scroll to position [130, 0]
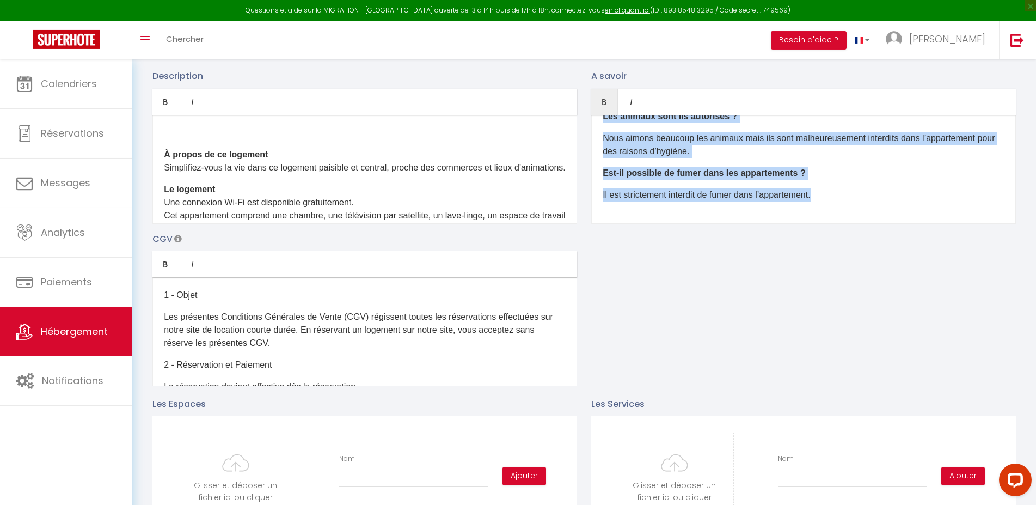
drag, startPoint x: 602, startPoint y: 319, endPoint x: 852, endPoint y: 515, distance: 317.7
click at [852, 224] on div "Quelle est l’heure d’arrivée et de départ ? Le checkin (arrivée dans l’appartem…" at bounding box center [803, 169] width 425 height 109
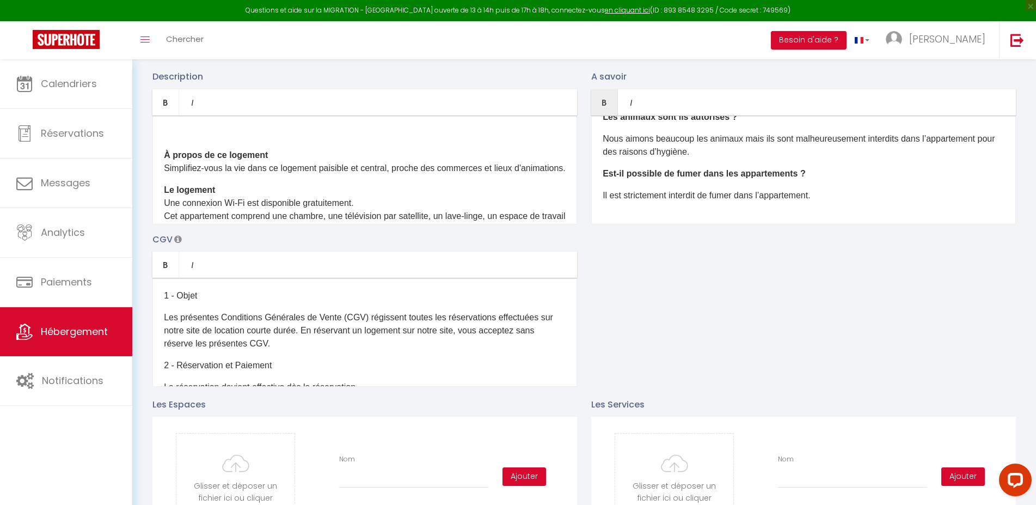
click at [469, 49] on div "Toggle menubar Chercher BUTTON Besoin d'aide ? [PERSON_NAME] Équipe" at bounding box center [553, 40] width 949 height 38
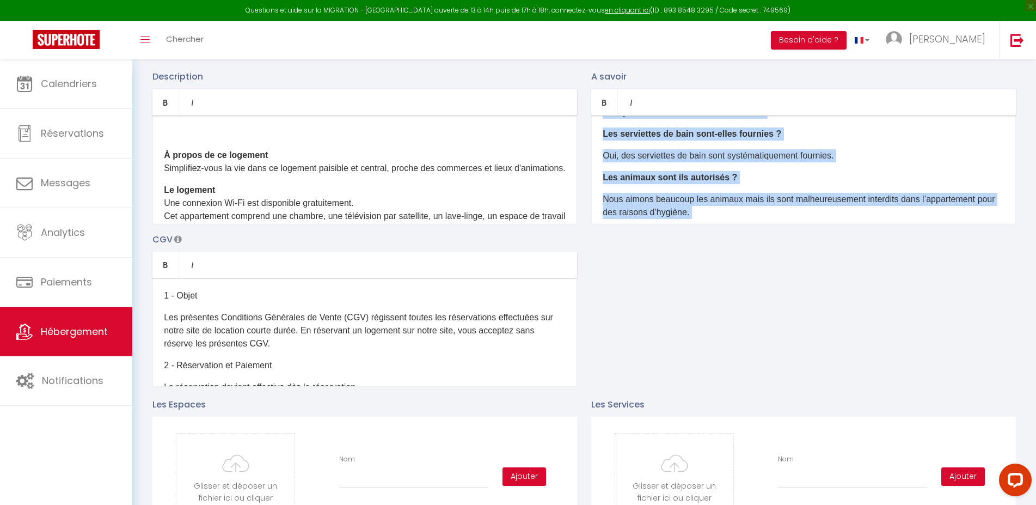
scroll to position [0, 0]
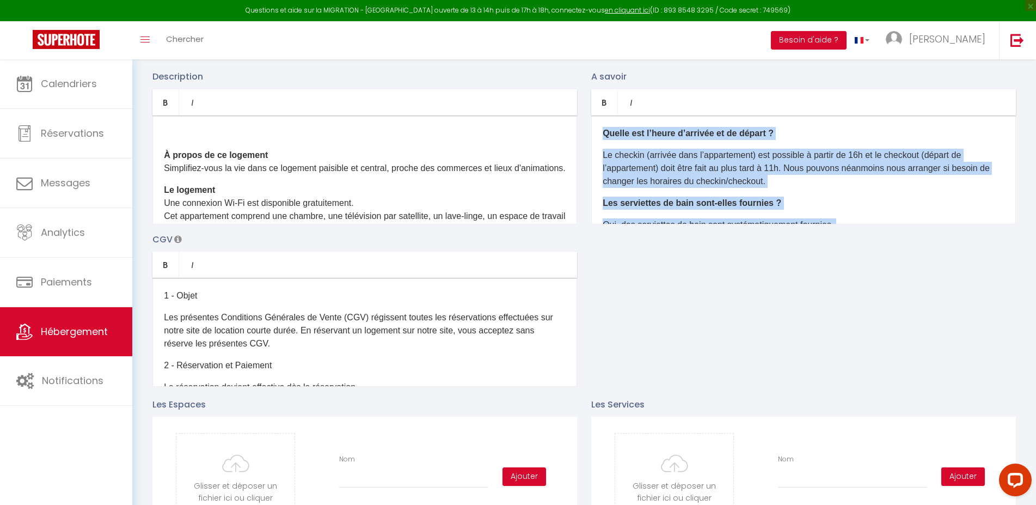
drag, startPoint x: 844, startPoint y: 207, endPoint x: 544, endPoint y: 104, distance: 317.2
click at [591, 115] on div "Quelle est l’heure d’arrivée et de départ ? Le checkin (arrivée dans l’appartem…" at bounding box center [803, 169] width 425 height 109
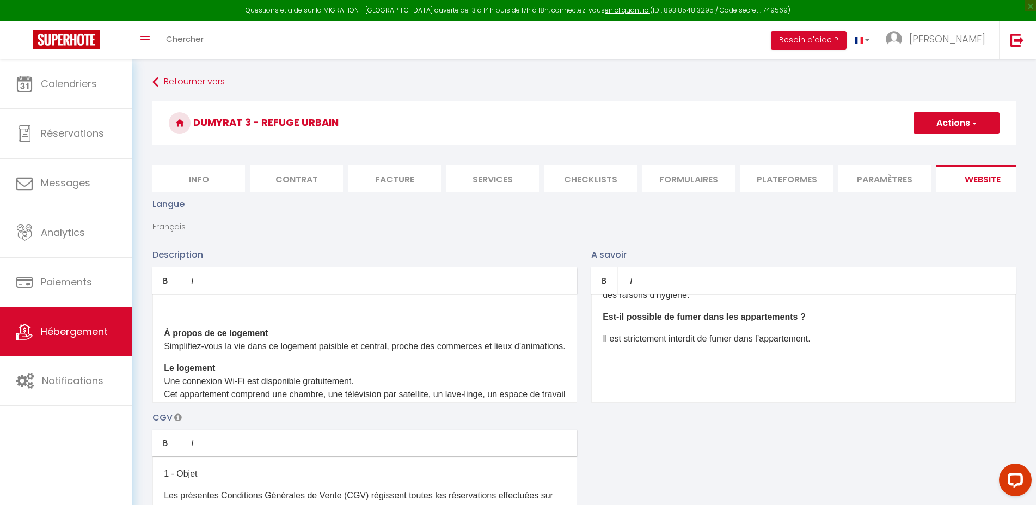
click at [973, 121] on span "button" at bounding box center [974, 123] width 7 height 11
click at [943, 148] on input "Enregistrer" at bounding box center [944, 147] width 40 height 11
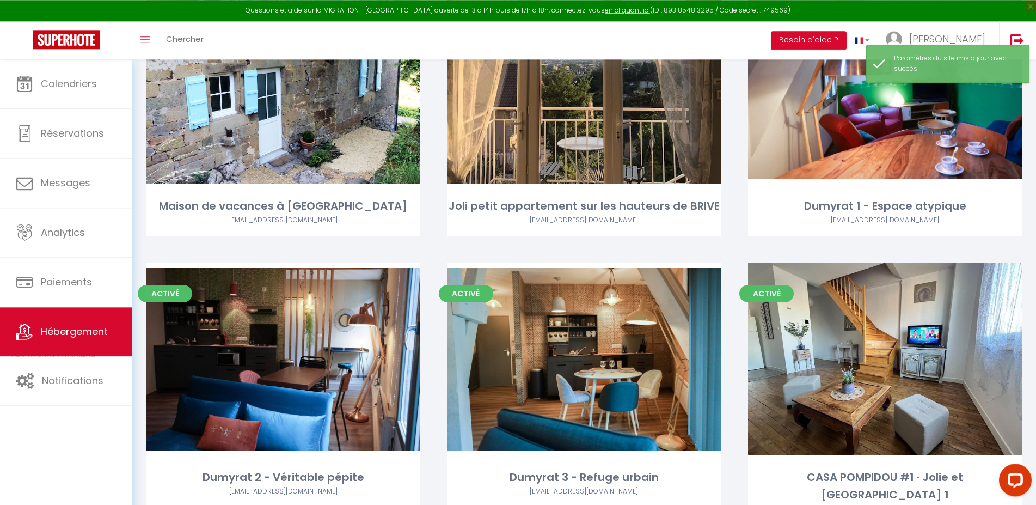
scroll to position [422, 0]
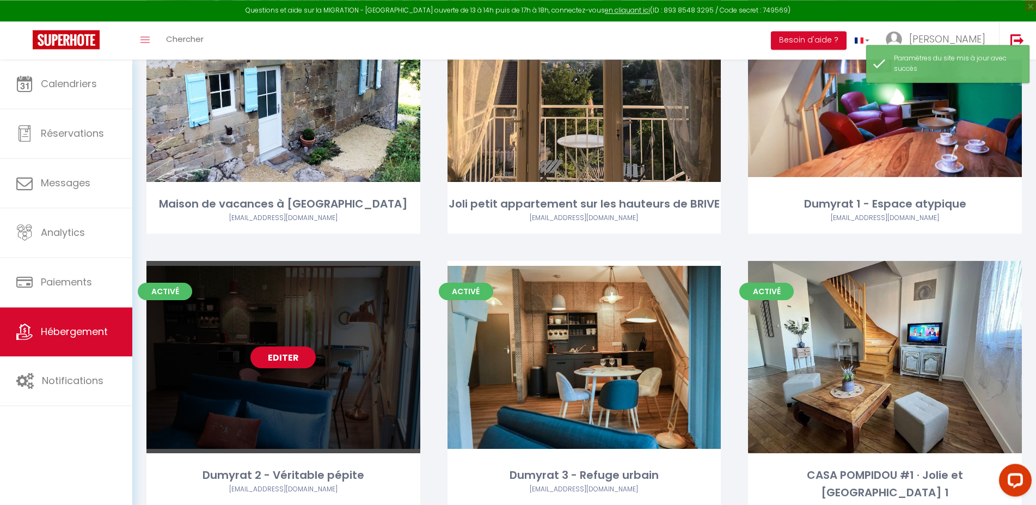
click at [282, 362] on link "Editer" at bounding box center [283, 357] width 65 height 22
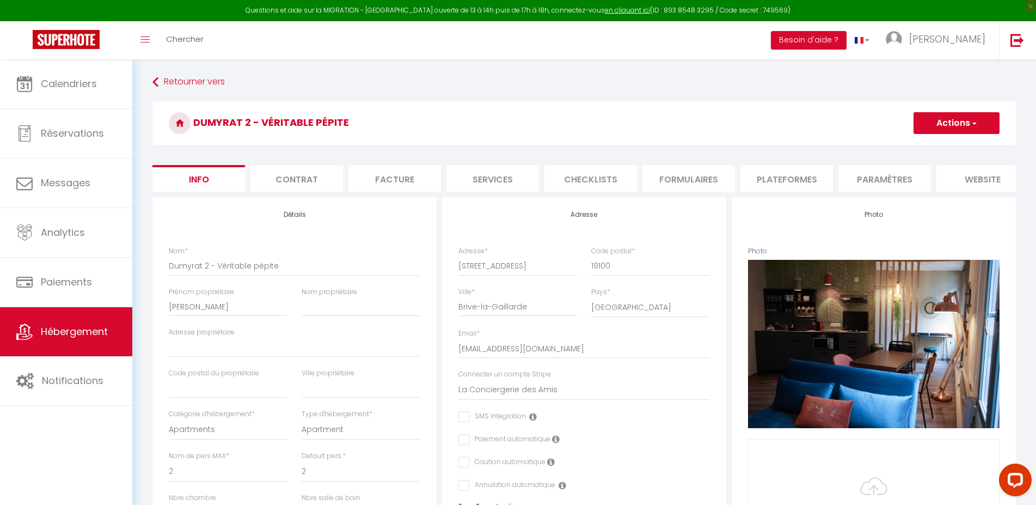
click at [975, 174] on li "website" at bounding box center [983, 178] width 93 height 27
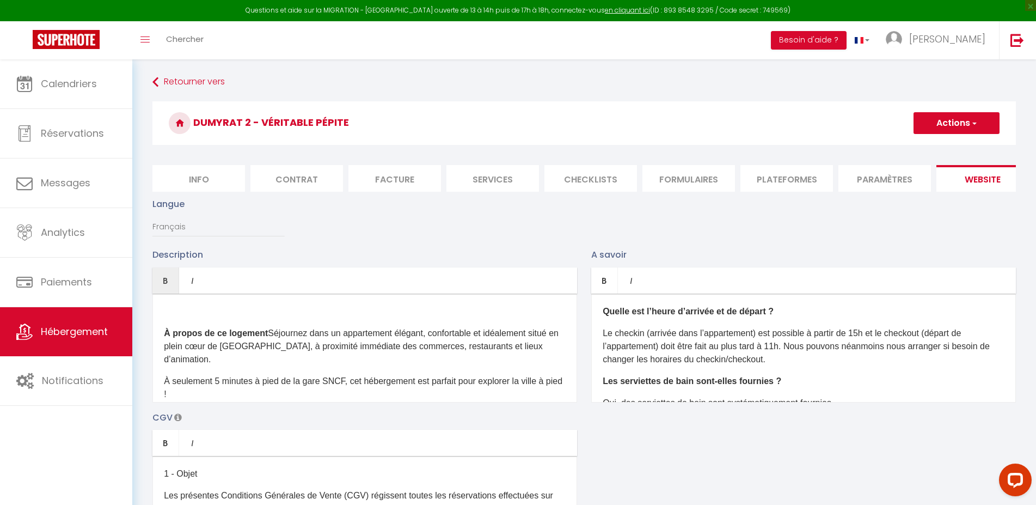
click at [162, 328] on div "À propos de ce logement Séjournez dans un appartement élégant, confortable et i…" at bounding box center [364, 348] width 425 height 109
click at [179, 80] on link "Retourner vers" at bounding box center [584, 82] width 864 height 20
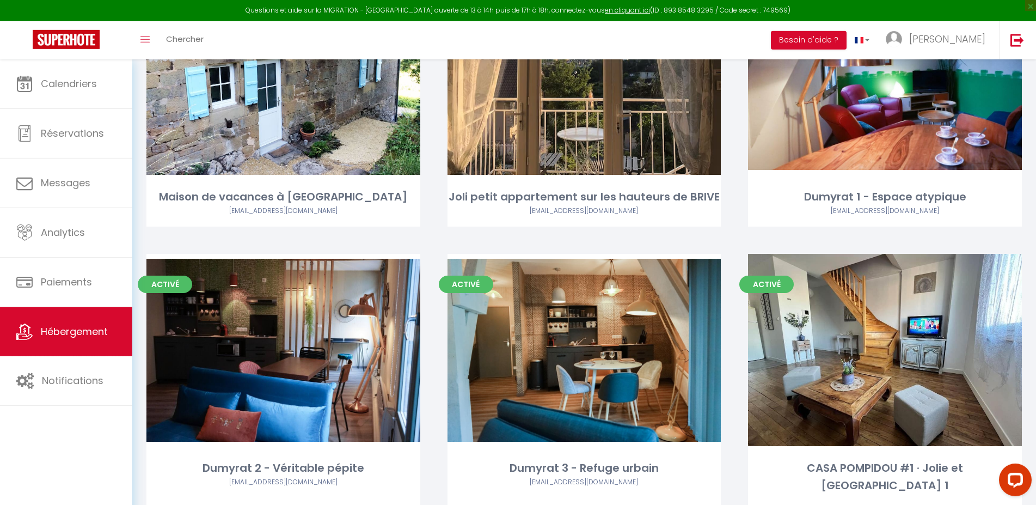
scroll to position [432, 0]
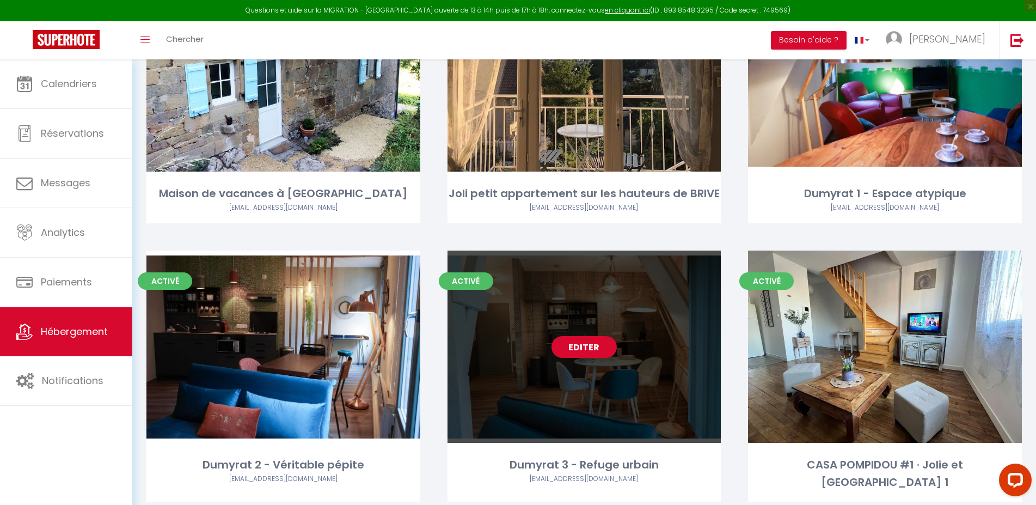
click at [562, 355] on link "Editer" at bounding box center [584, 347] width 65 height 22
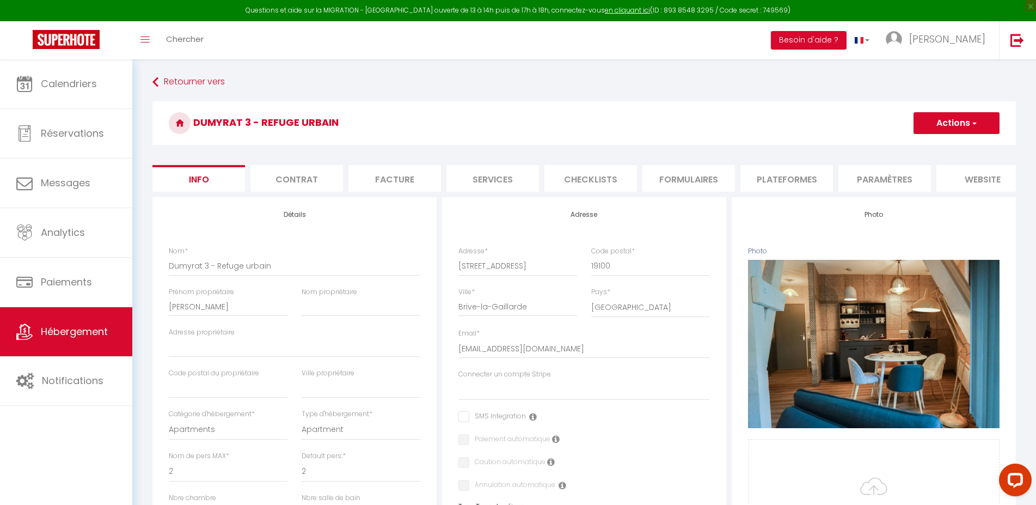
click at [984, 186] on li "website" at bounding box center [983, 178] width 93 height 27
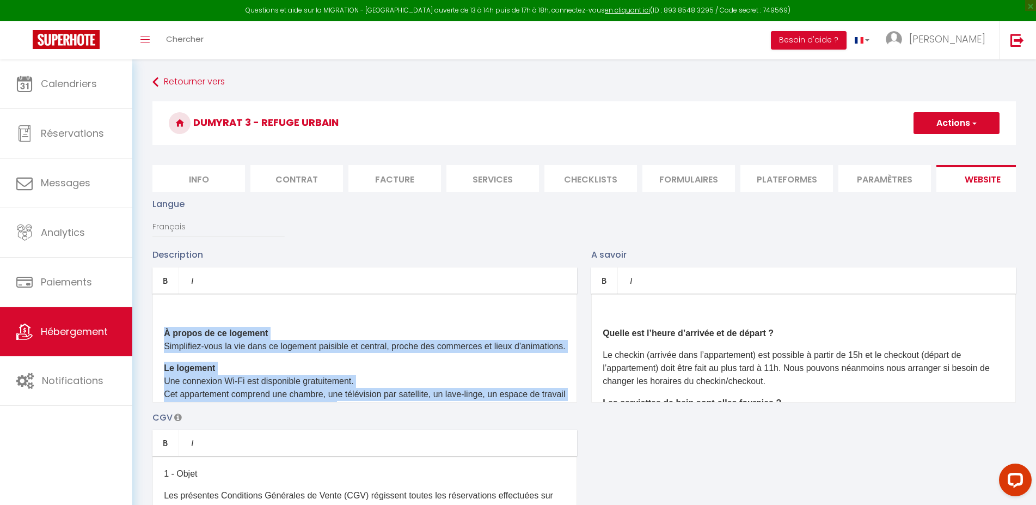
scroll to position [169, 0]
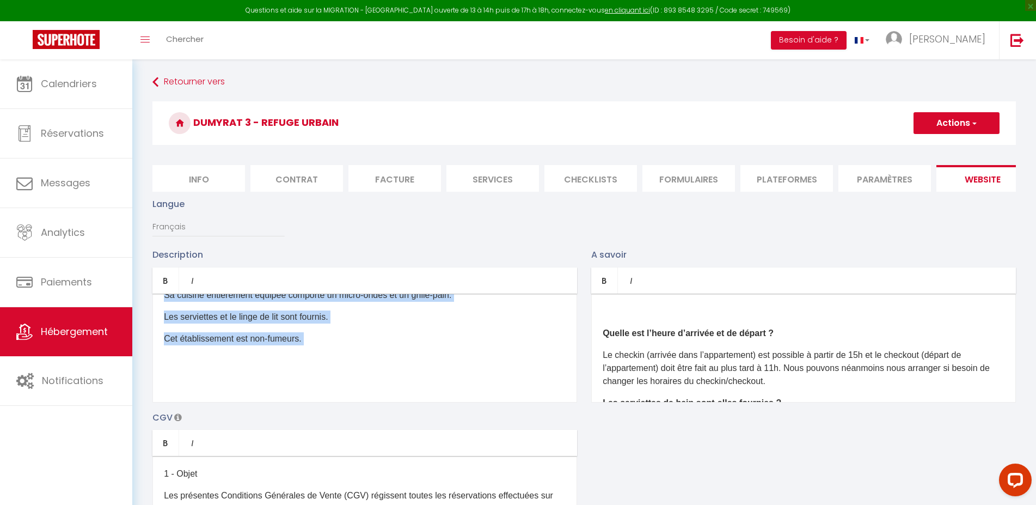
drag, startPoint x: 164, startPoint y: 318, endPoint x: 428, endPoint y: 481, distance: 310.4
click at [428, 402] on div "À propos de ce logement Simplifiez-vous la vie dans ce logement paisible et cen…" at bounding box center [364, 348] width 425 height 109
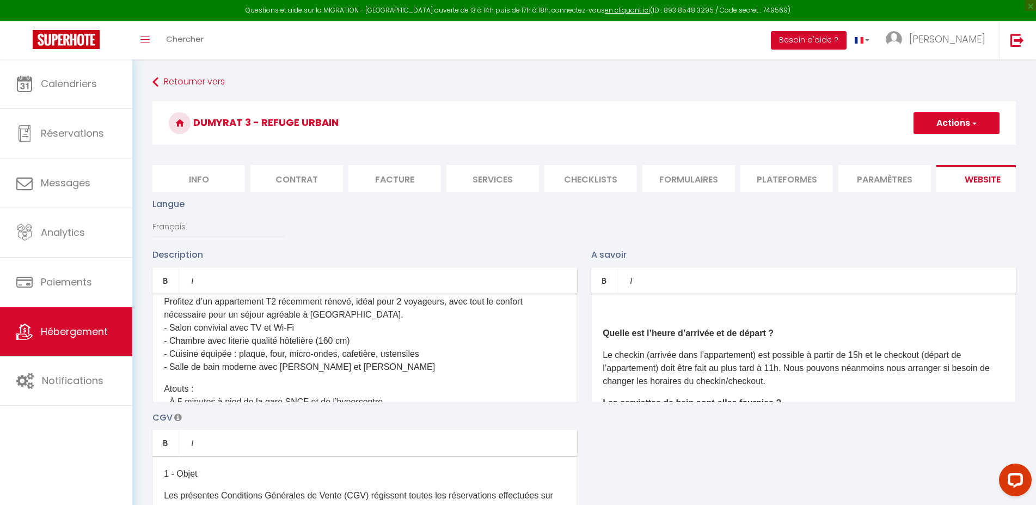
scroll to position [0, 0]
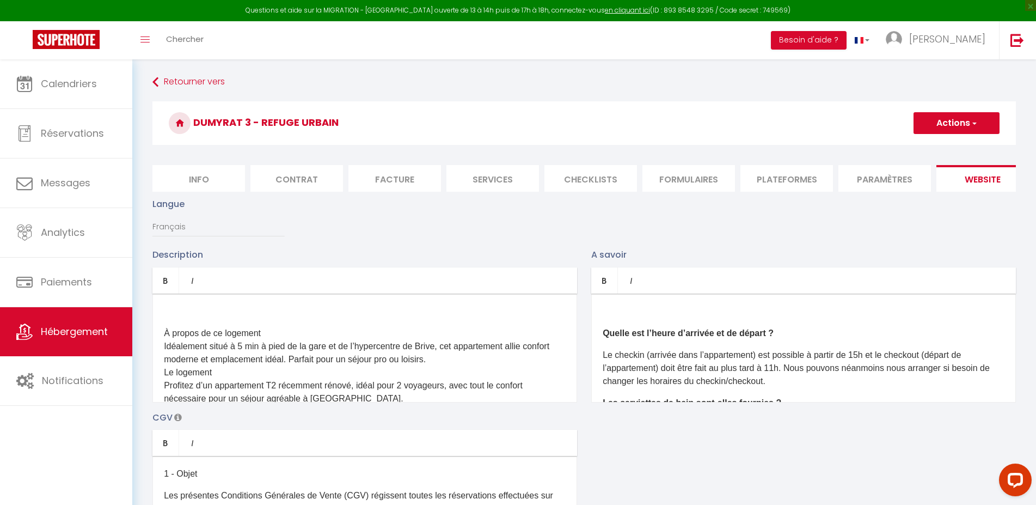
click at [162, 315] on div "À propos de ce logement [GEOGRAPHIC_DATA] situé à 5 min à pied de la gare et de…" at bounding box center [364, 348] width 425 height 109
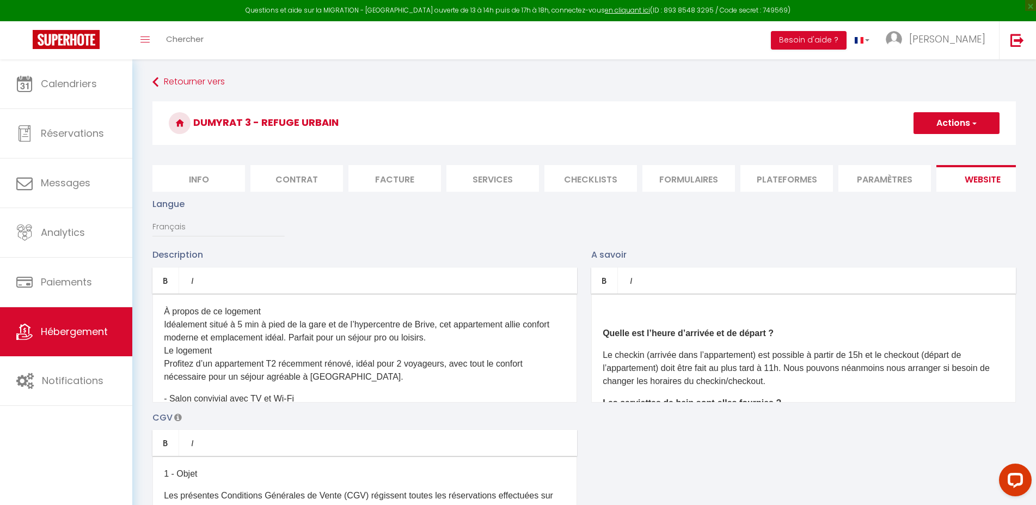
click at [190, 318] on p "À propos de ce logement [GEOGRAPHIC_DATA] situé à 5 min à pied de la gare et de…" at bounding box center [365, 344] width 402 height 78
click at [168, 285] on icon "Bold" at bounding box center [165, 280] width 9 height 9
click at [286, 319] on p "À propos de ce logement [GEOGRAPHIC_DATA] situé à 5 min à pied de la gare et de…" at bounding box center [365, 344] width 402 height 78
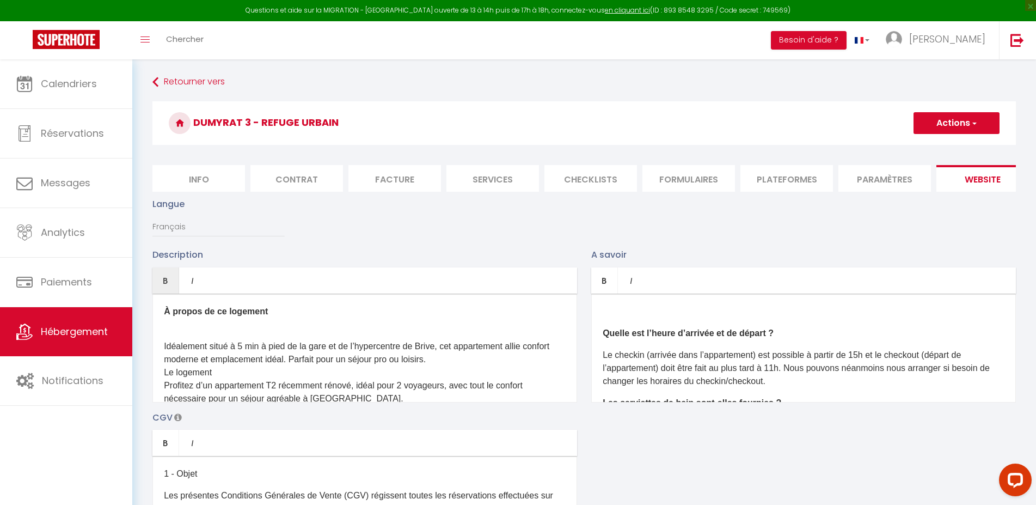
click at [481, 369] on p "​ Idéalement situé à 5 min à pied de la gare et de l’hypercentre de Brive, cet …" at bounding box center [365, 366] width 402 height 78
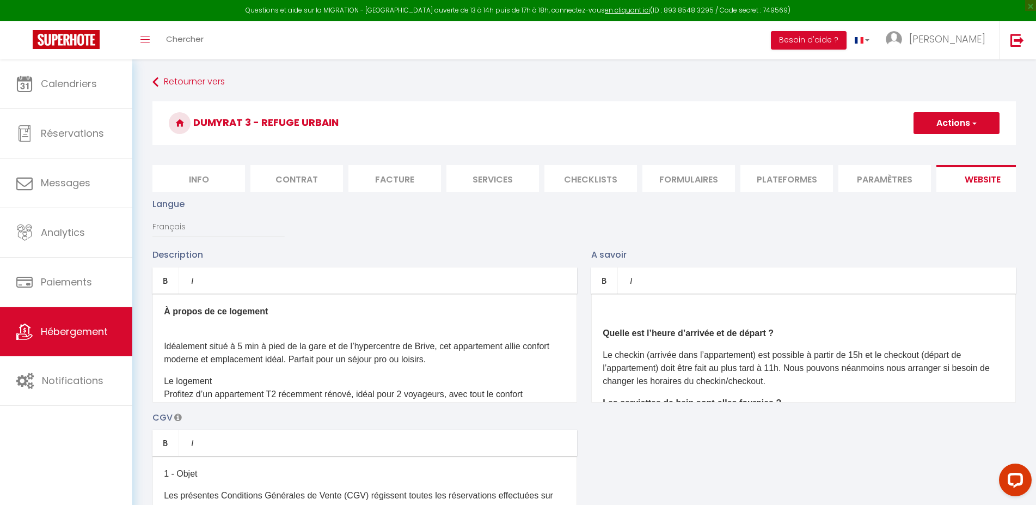
click at [183, 393] on p "Le logement Profitez d’un appartement T2 récemment rénové, idéal pour 2 voyageu…" at bounding box center [365, 394] width 402 height 39
click at [169, 285] on icon "Bold" at bounding box center [165, 280] width 9 height 9
click at [170, 335] on div "À propos de ce logement ​ [GEOGRAPHIC_DATA] situé à 5 min à pied de la gare et …" at bounding box center [364, 348] width 425 height 109
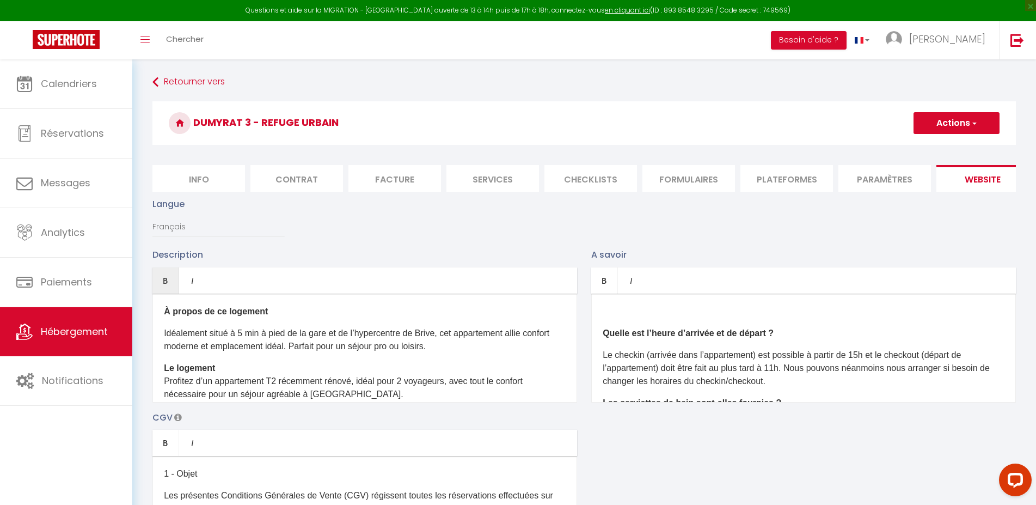
click at [228, 369] on div "À propos de ce logement ​ [GEOGRAPHIC_DATA] situé à 5 min à pied de la gare et …" at bounding box center [364, 348] width 425 height 109
click at [479, 353] on p "​ Idéalement situé à 5 min à pied de la gare et de l’hypercentre de Brive, cet …" at bounding box center [365, 340] width 402 height 26
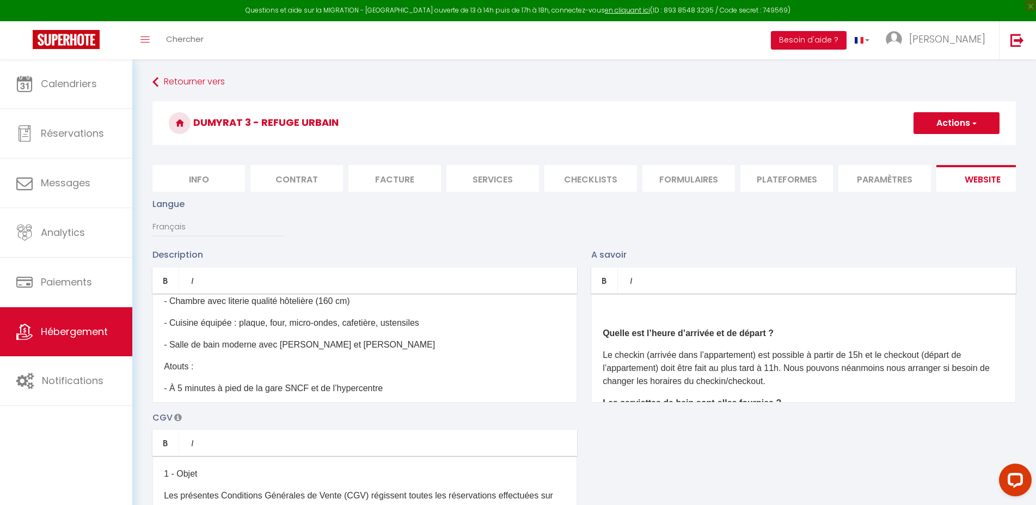
scroll to position [170, 0]
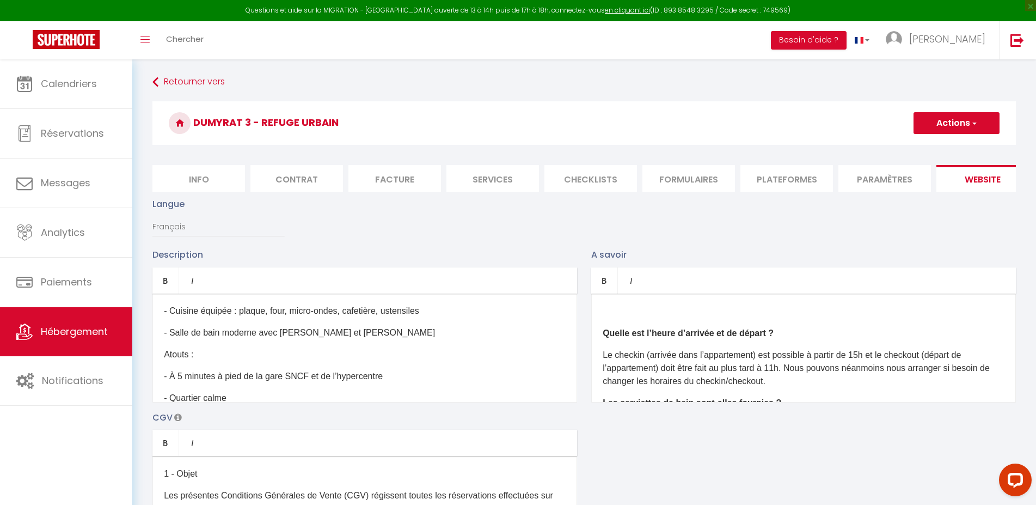
click at [173, 361] on p "Atouts :" at bounding box center [365, 354] width 402 height 13
click at [170, 285] on icon "Bold" at bounding box center [165, 280] width 9 height 9
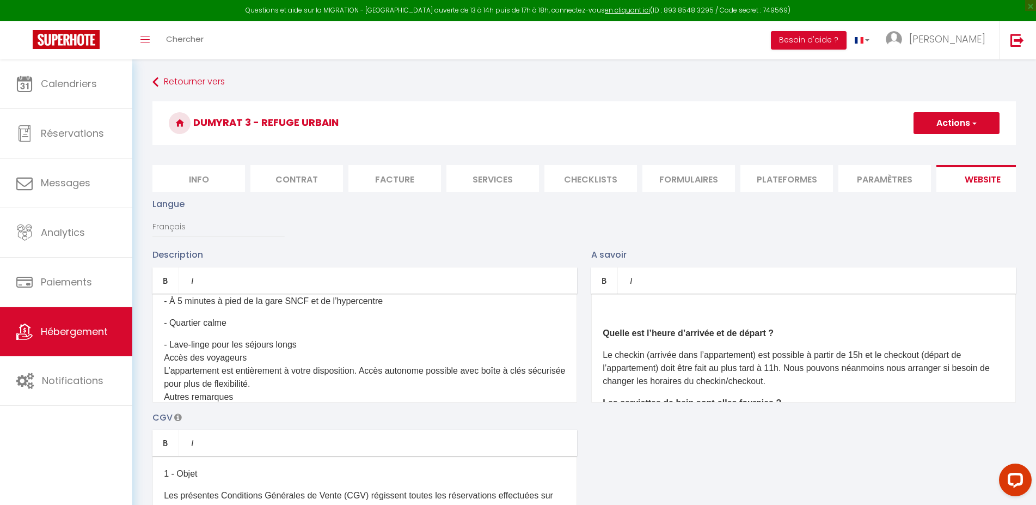
scroll to position [254, 0]
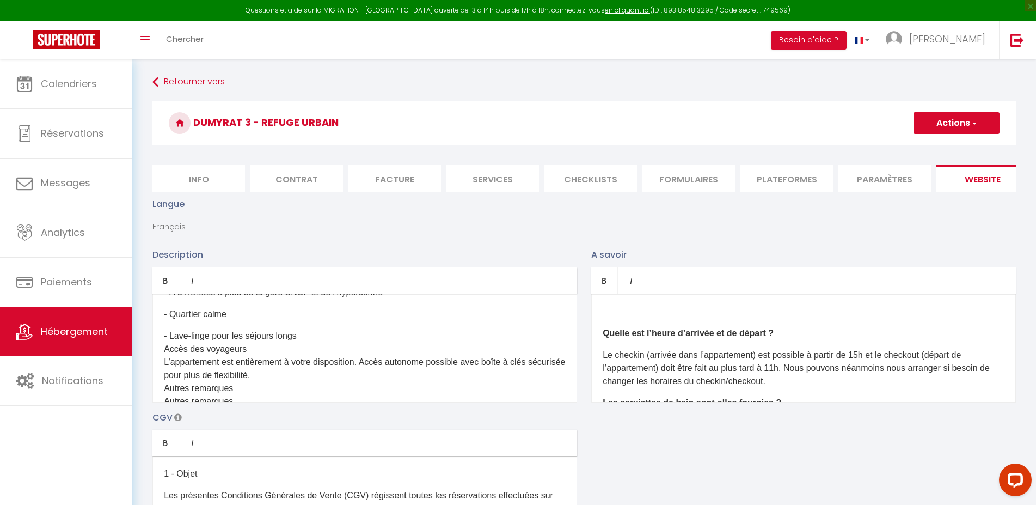
click at [308, 344] on p "- Lave-linge pour les séjours longs Accès des voyageurs L’appartement est entiè…" at bounding box center [365, 368] width 402 height 78
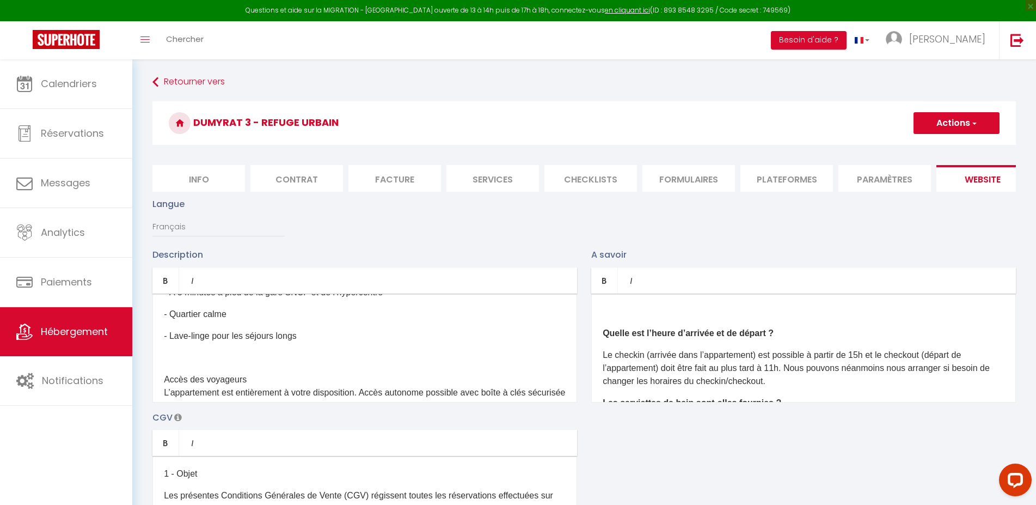
click at [202, 383] on p "Accès des voyageurs L’appartement est entièrement à votre disposition. Accès au…" at bounding box center [365, 405] width 402 height 65
click at [167, 285] on icon "Bold" at bounding box center [165, 280] width 9 height 9
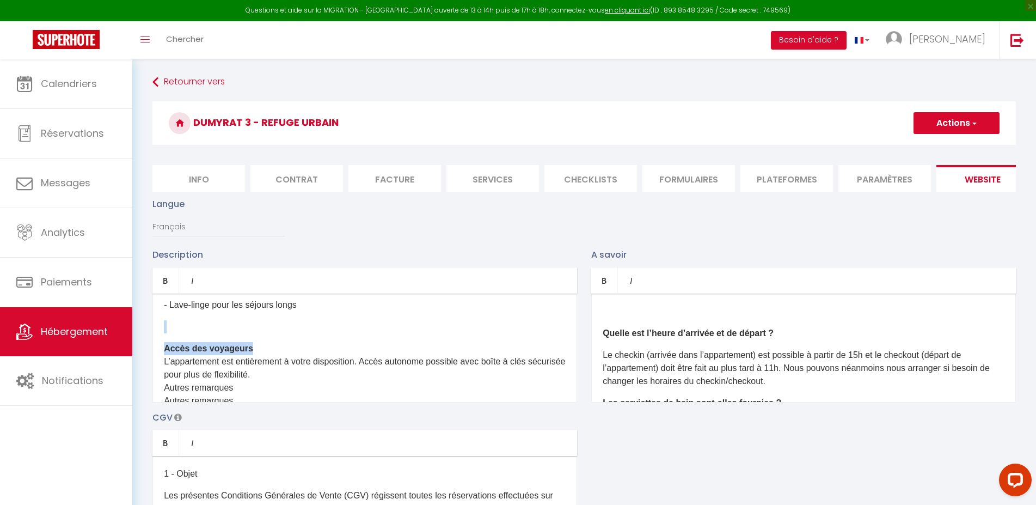
scroll to position [316, 0]
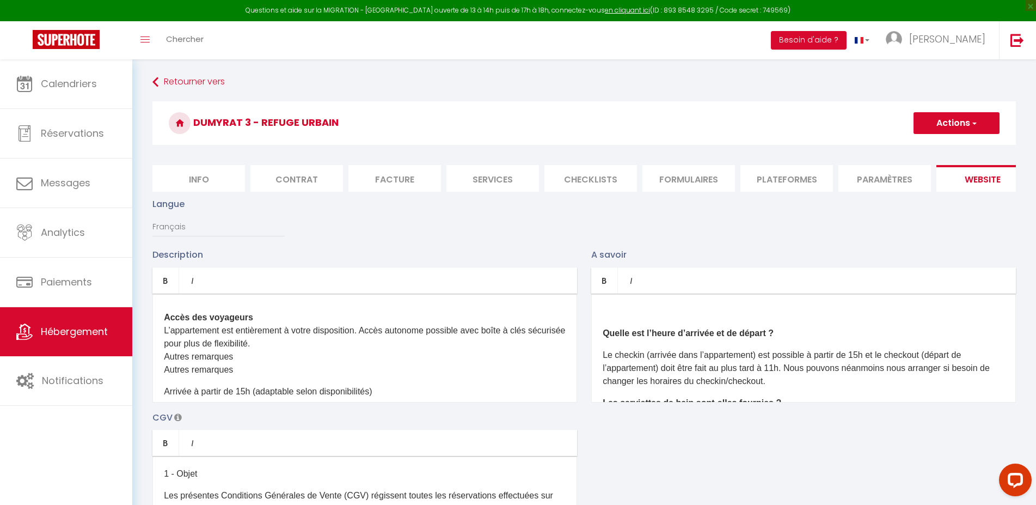
click at [203, 364] on p "Accès des voyageurs L’appartement est entièrement à votre disposition. Accès au…" at bounding box center [365, 343] width 402 height 65
click at [198, 385] on p "Autres remarques" at bounding box center [365, 372] width 402 height 26
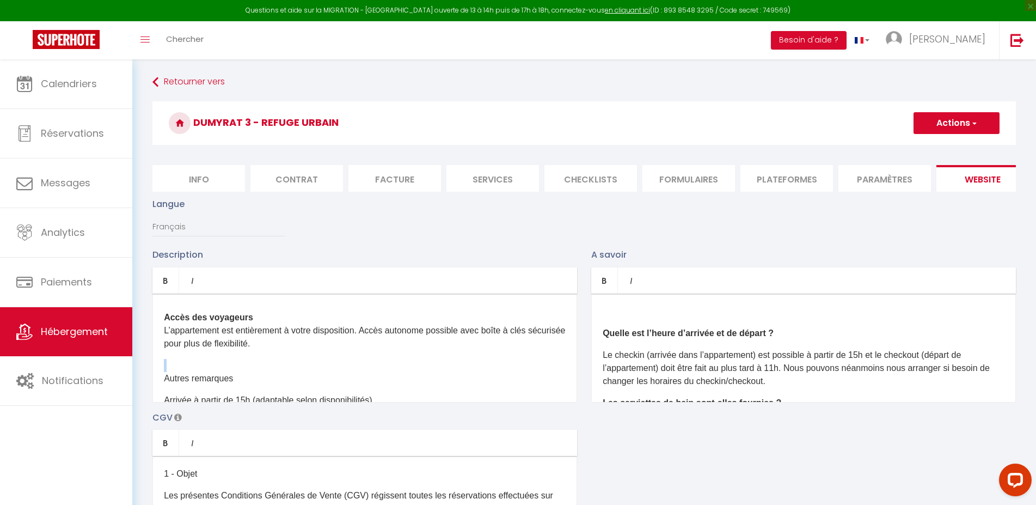
click at [198, 385] on p "Autres remarques" at bounding box center [365, 372] width 402 height 26
click at [164, 285] on icon "Bold" at bounding box center [165, 280] width 9 height 9
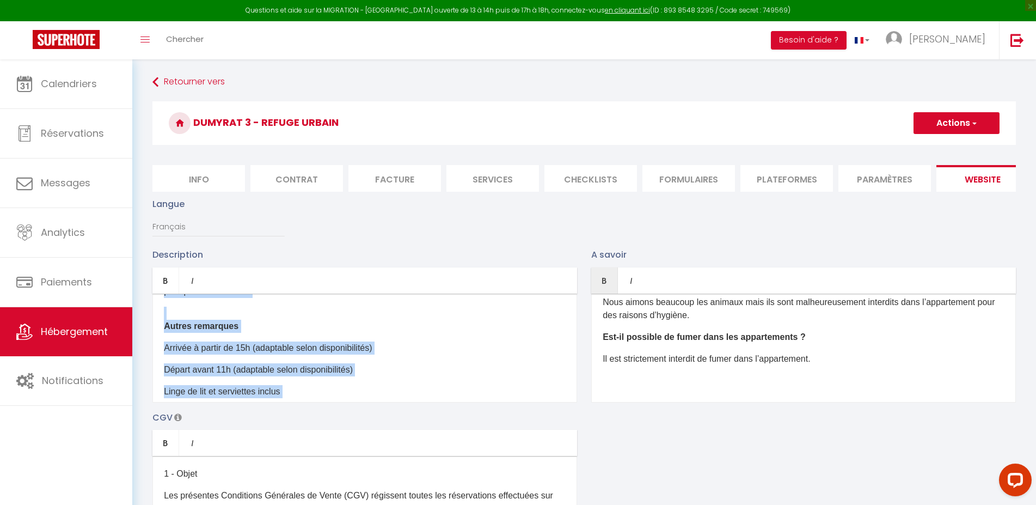
scroll to position [368, 0]
drag, startPoint x: 343, startPoint y: 376, endPoint x: 161, endPoint y: 340, distance: 185.4
click at [161, 340] on div "À propos de ce logement ​ [GEOGRAPHIC_DATA] situé à 5 min à pied de la gare et …" at bounding box center [364, 348] width 425 height 109
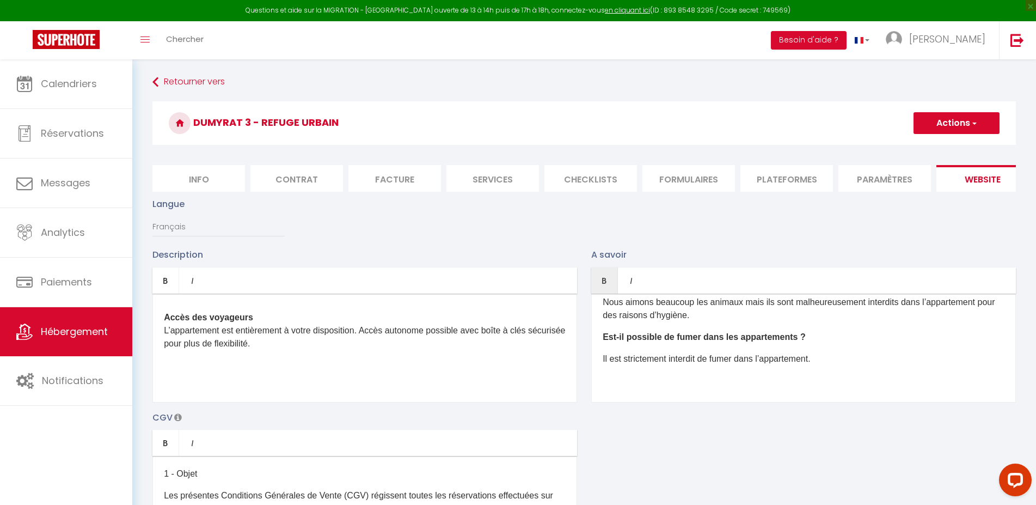
scroll to position [321, 0]
click at [971, 126] on span "button" at bounding box center [974, 123] width 7 height 11
click at [941, 146] on input "Enregistrer" at bounding box center [944, 147] width 40 height 11
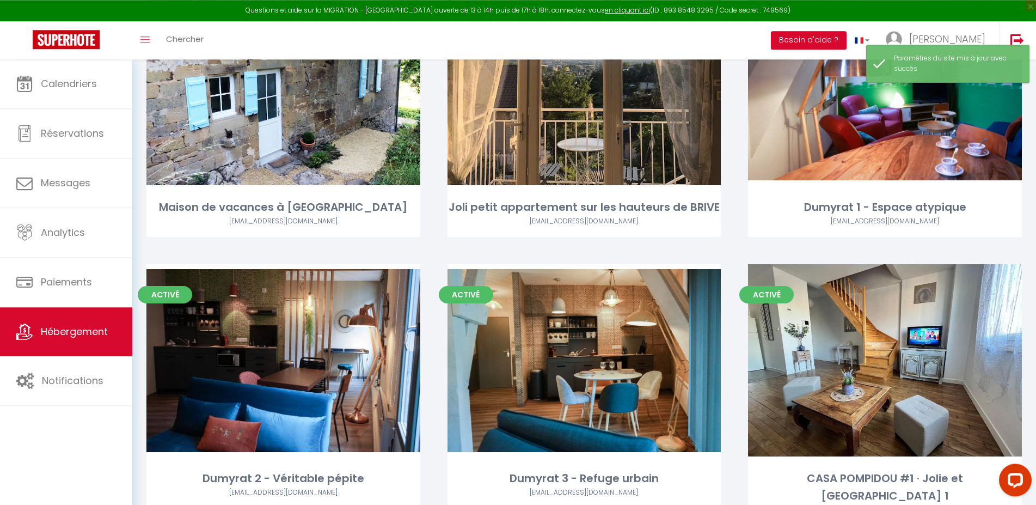
scroll to position [469, 0]
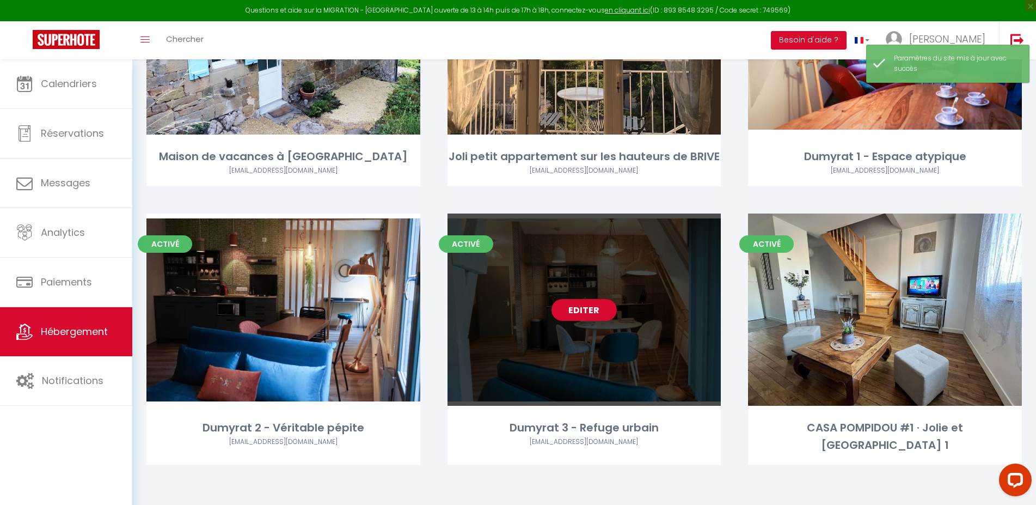
click at [583, 307] on link "Editer" at bounding box center [584, 310] width 65 height 22
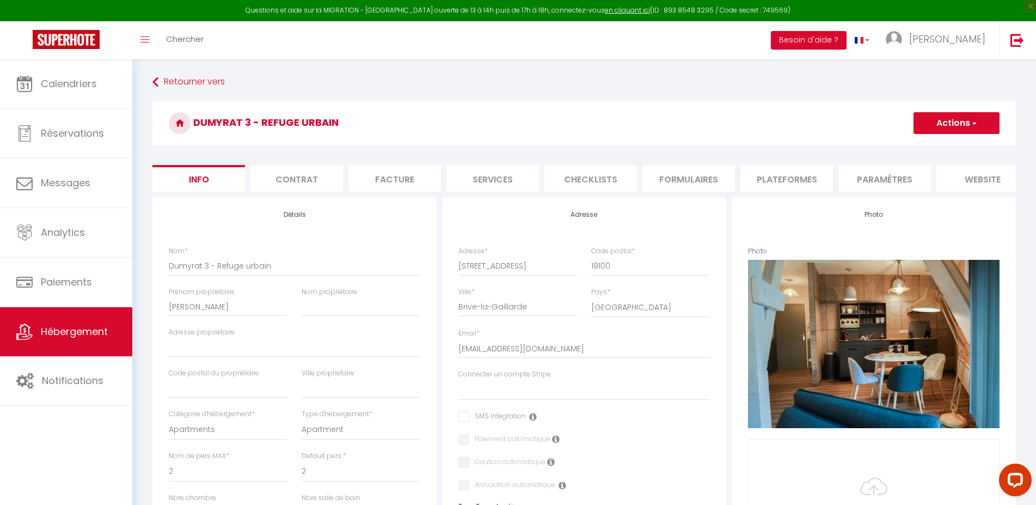
click at [875, 185] on li "Paramètres" at bounding box center [885, 178] width 93 height 27
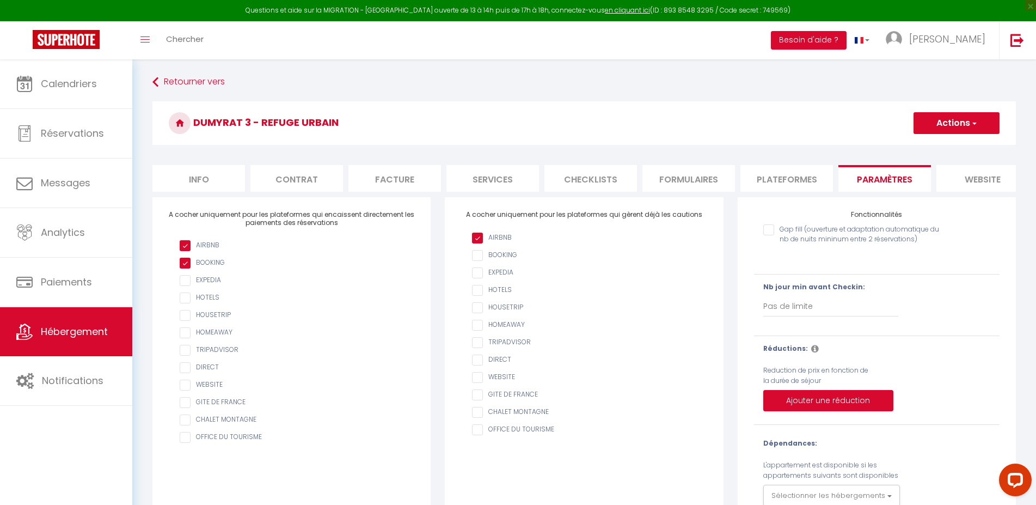
click at [1005, 178] on li "website" at bounding box center [983, 178] width 93 height 27
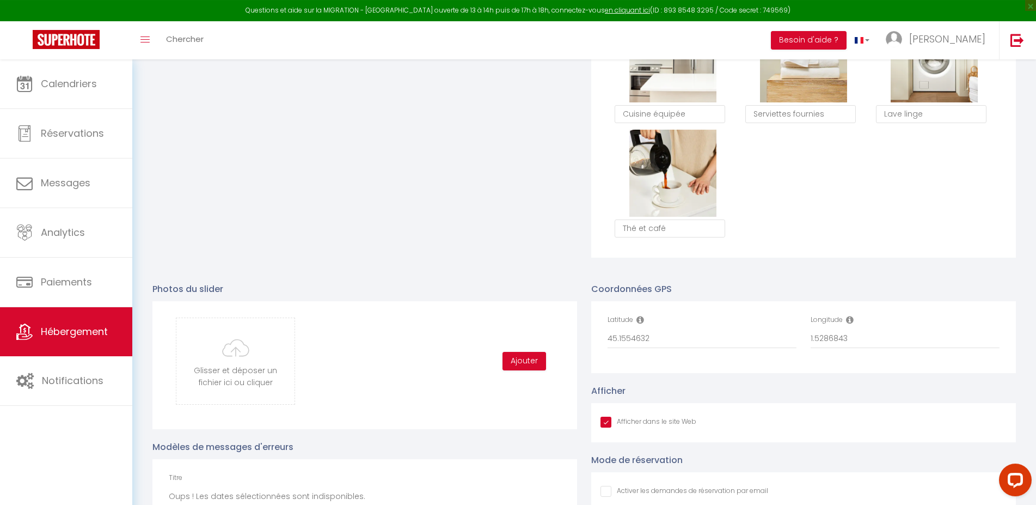
scroll to position [922, 0]
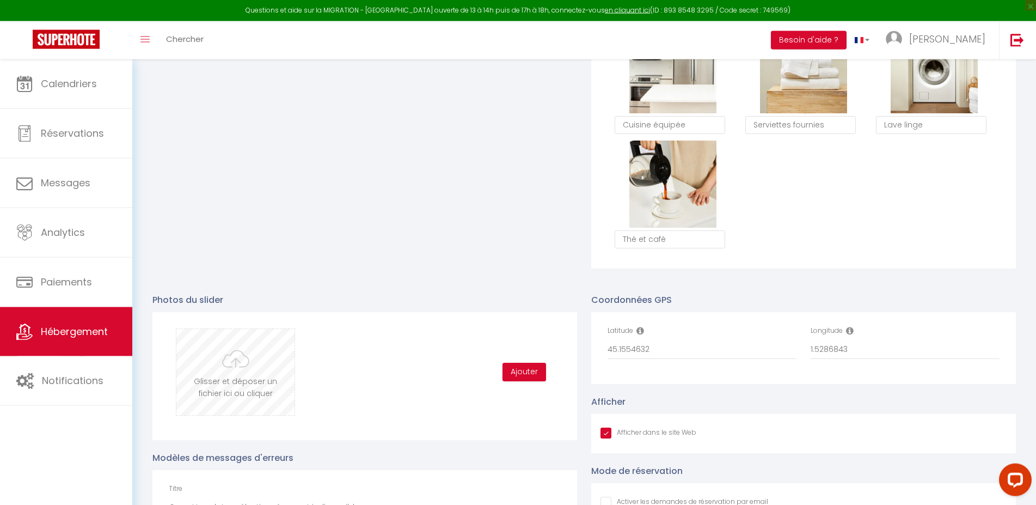
click at [248, 362] on input "file" at bounding box center [235, 372] width 118 height 86
click at [253, 358] on input "file" at bounding box center [235, 372] width 118 height 86
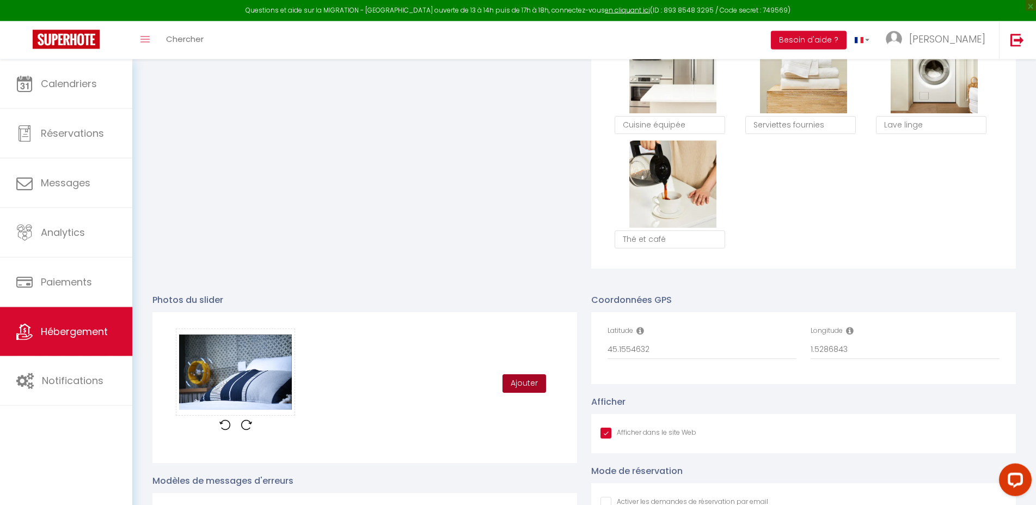
click at [521, 386] on button "Ajouter" at bounding box center [525, 383] width 44 height 19
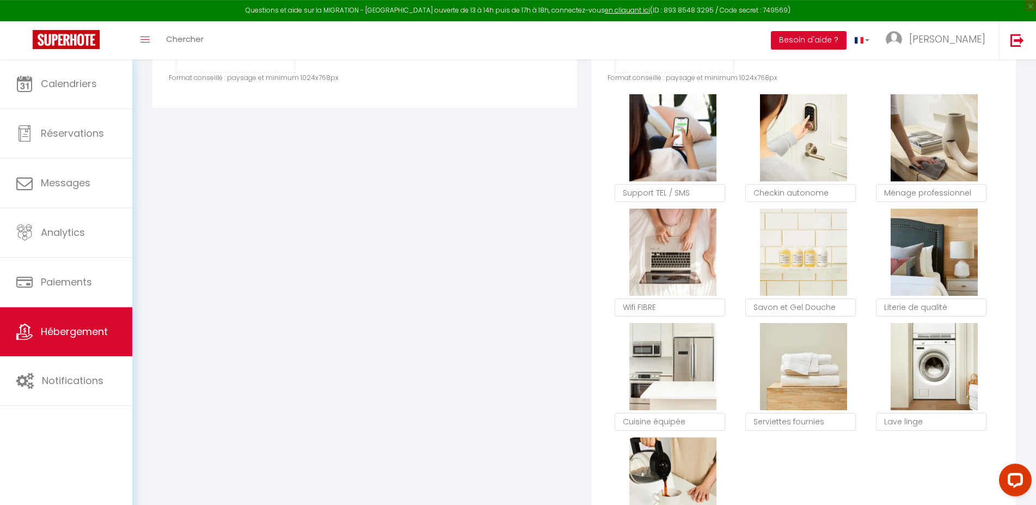
scroll to position [618, 0]
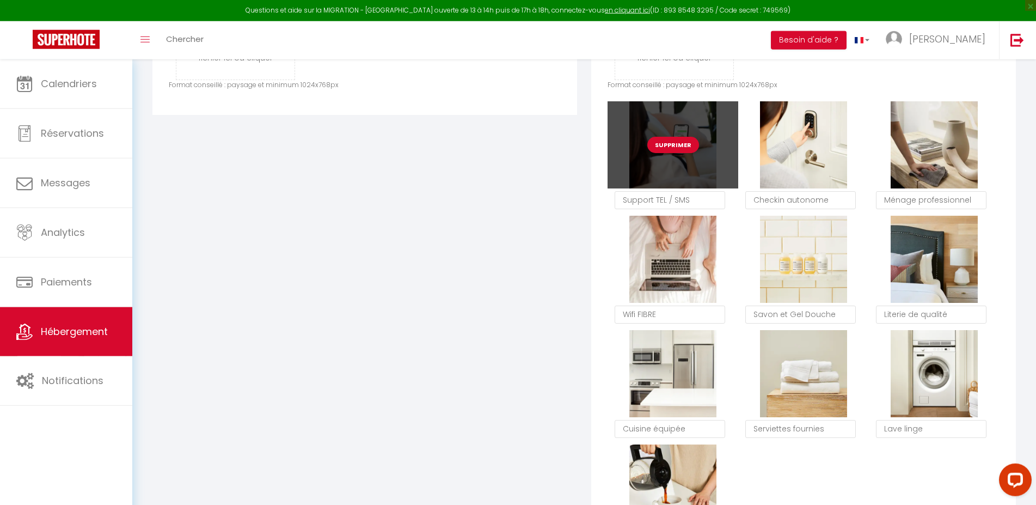
click at [673, 153] on button "Supprimer" at bounding box center [674, 145] width 52 height 16
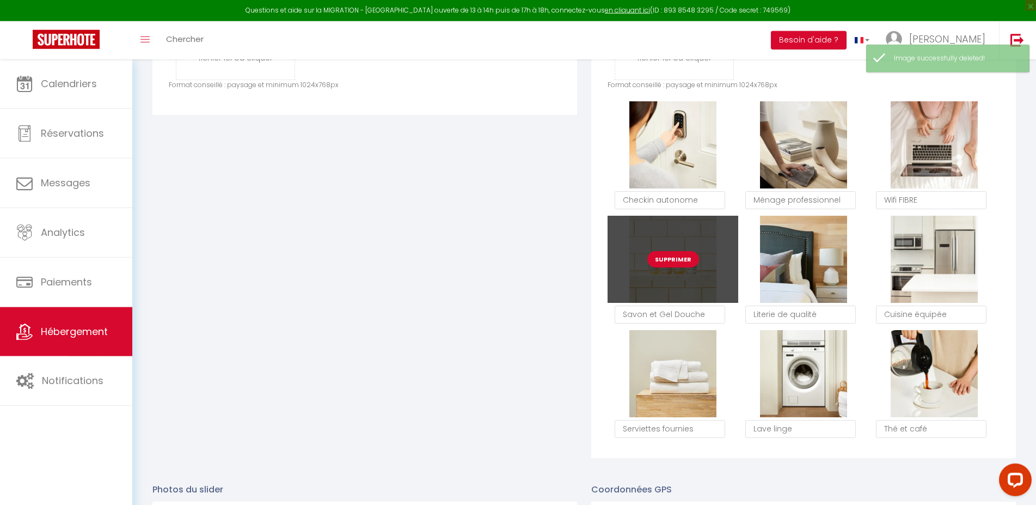
click at [675, 267] on button "Supprimer" at bounding box center [674, 259] width 52 height 16
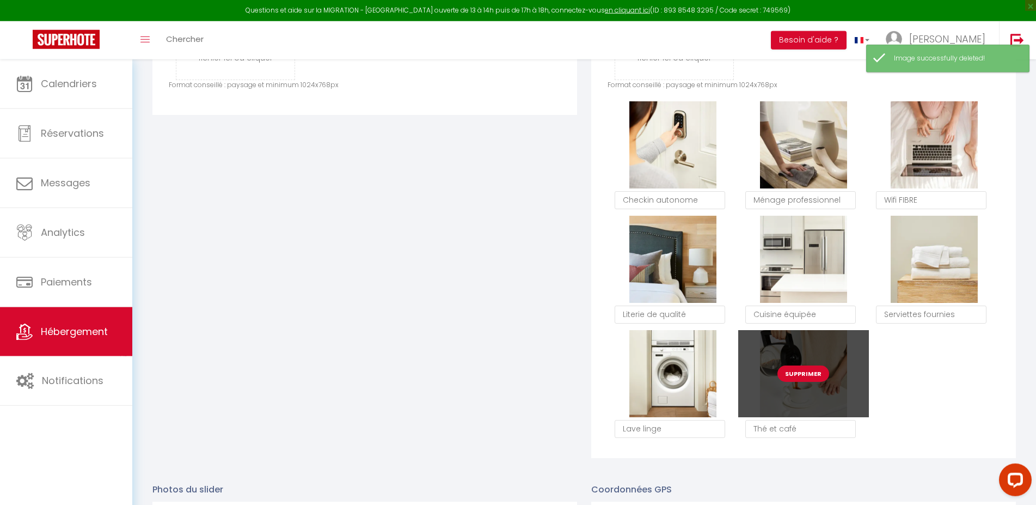
click at [802, 379] on button "Supprimer" at bounding box center [804, 373] width 52 height 16
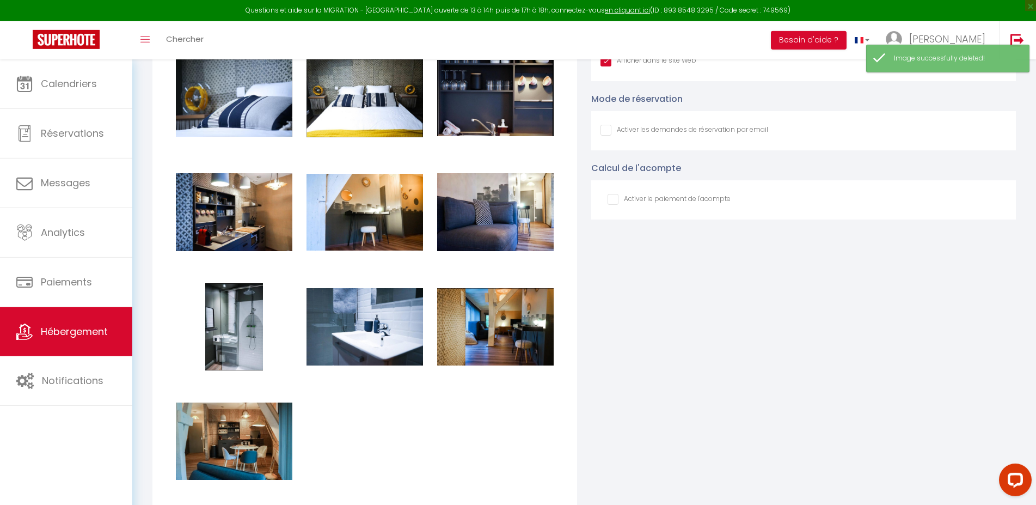
scroll to position [1188, 0]
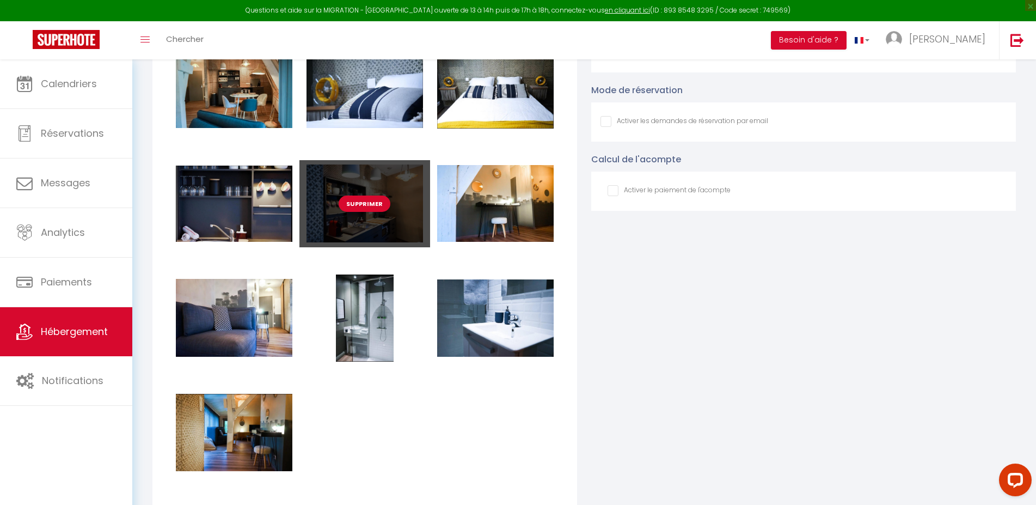
click at [373, 234] on div "Supprimer" at bounding box center [365, 203] width 131 height 87
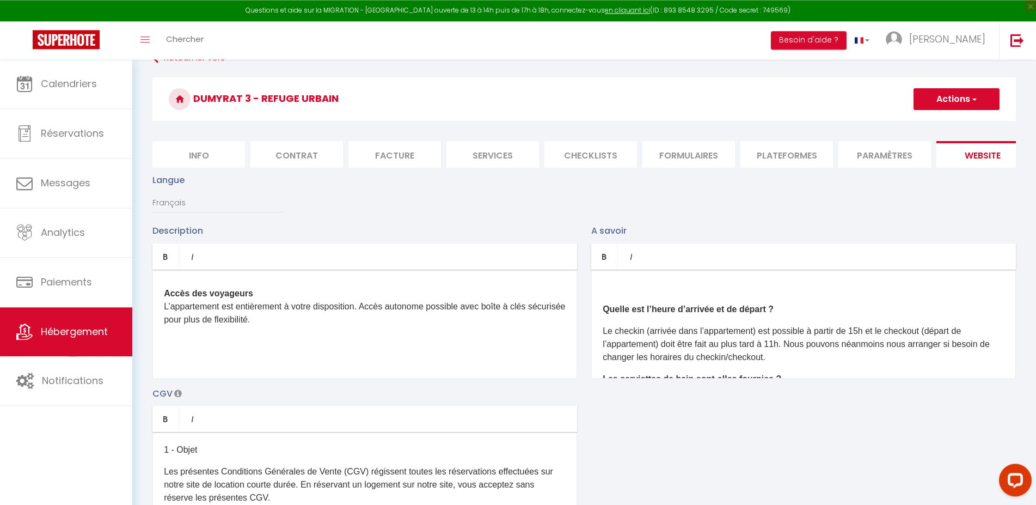
scroll to position [0, 0]
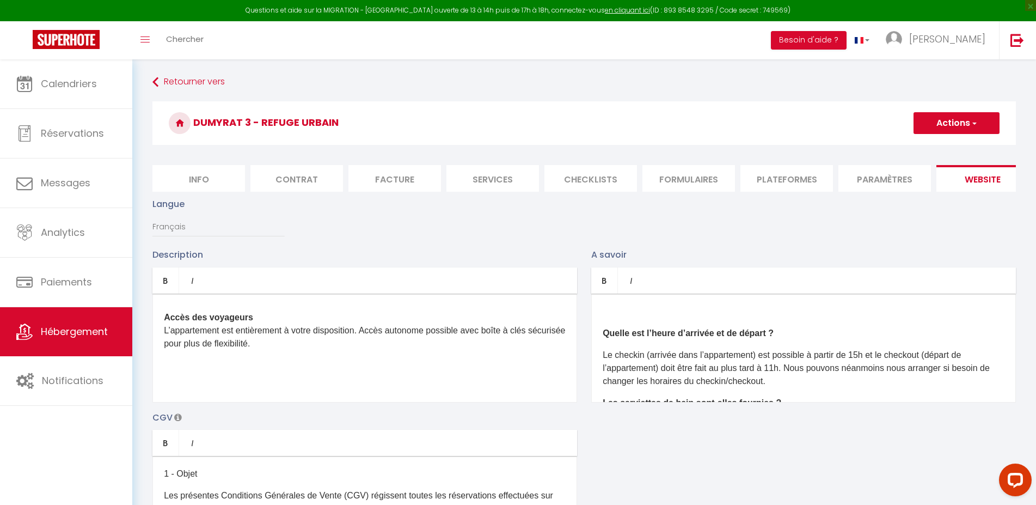
click at [973, 116] on button "Actions" at bounding box center [957, 123] width 86 height 22
click at [948, 147] on input "Enregistrer" at bounding box center [944, 147] width 40 height 11
